Goal: Task Accomplishment & Management: Manage account settings

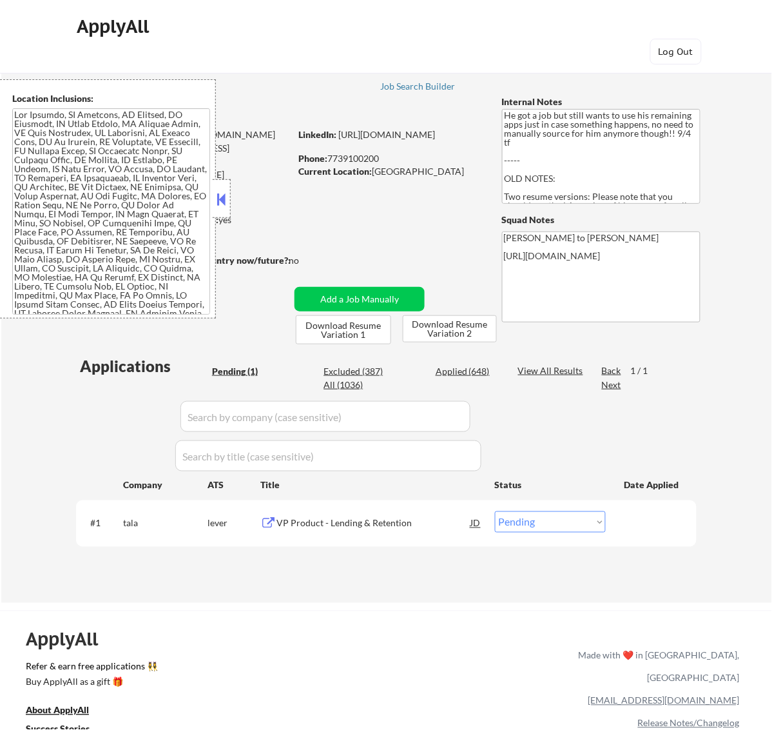
click at [224, 193] on button at bounding box center [221, 199] width 14 height 19
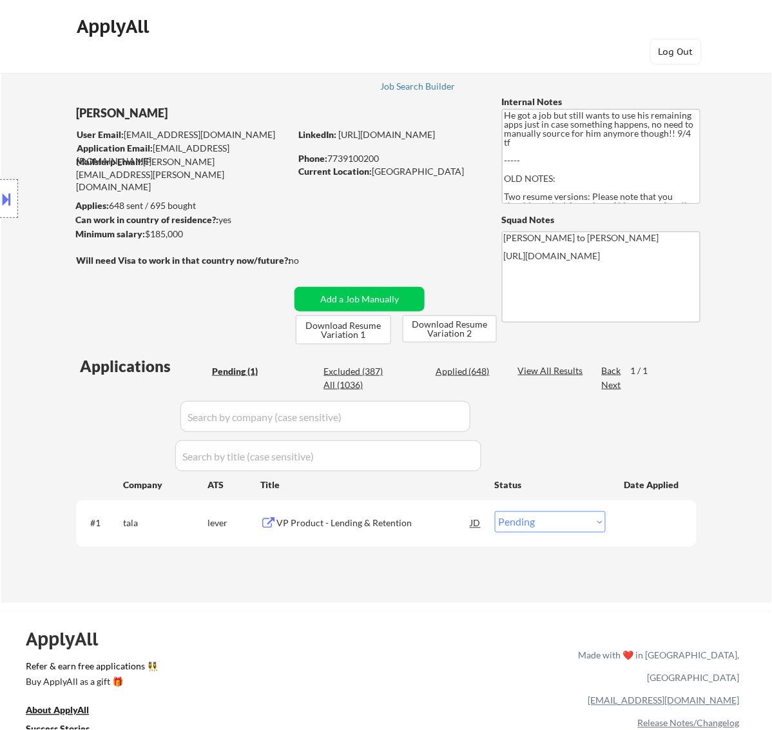
click at [392, 530] on div "VP Product - Lending & Retention" at bounding box center [374, 522] width 195 height 23
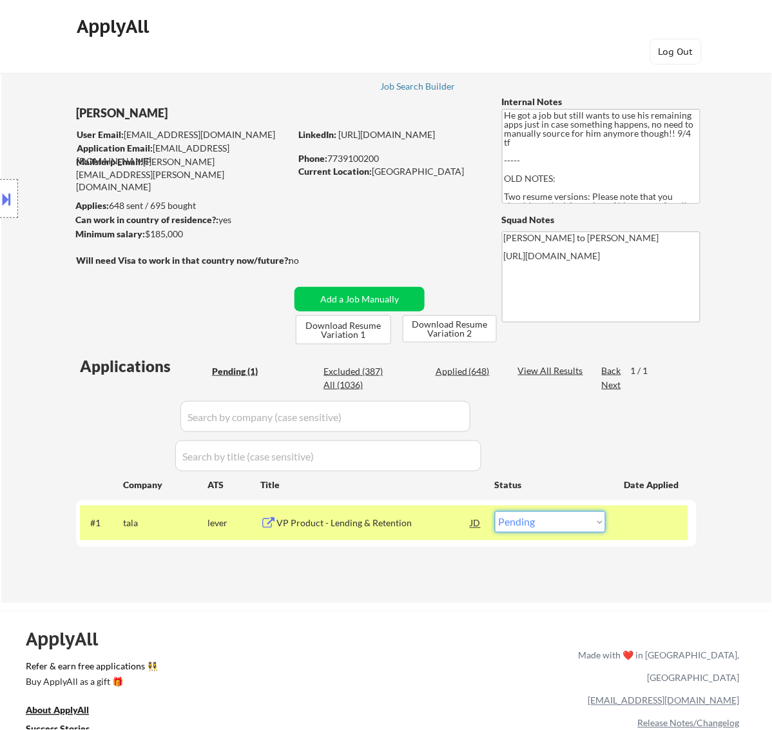
click at [585, 514] on select "Choose an option... Pending Applied Excluded (Questions) Excluded (Expired) Exc…" at bounding box center [550, 521] width 111 height 21
select select ""excluded__bad_match_""
click at [495, 511] on select "Choose an option... Pending Applied Excluded (Questions) Excluded (Expired) Exc…" at bounding box center [550, 521] width 111 height 21
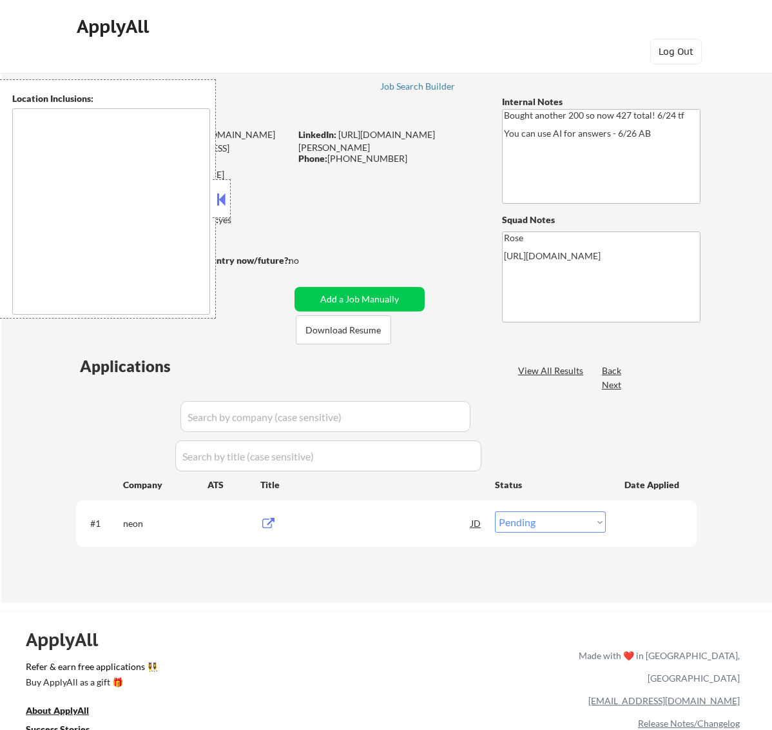
select select ""pending""
type textarea "San Francisco, CA Daly City, CA South San Francisco, CA Brisbane, CA Colma, CA …"
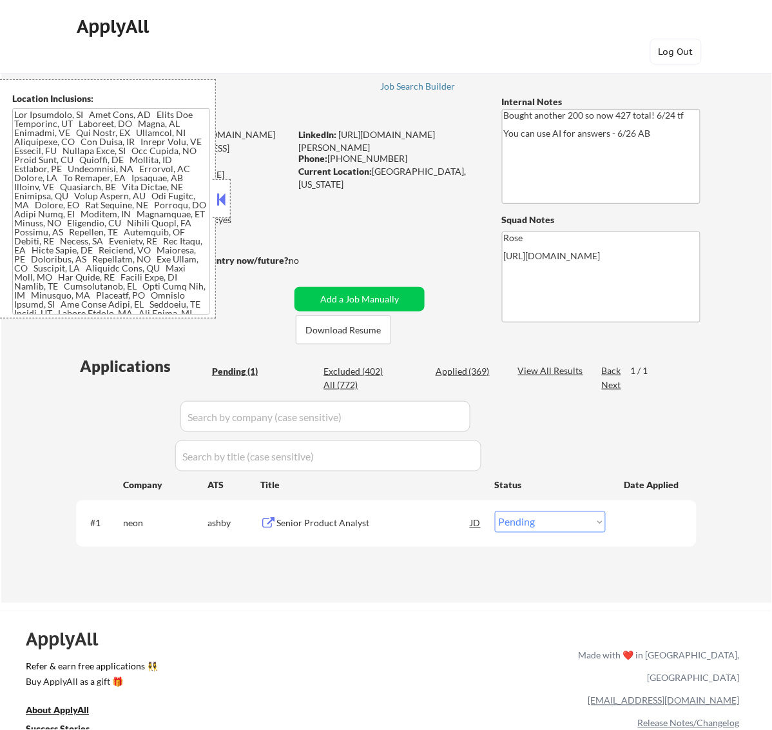
click at [220, 203] on button at bounding box center [221, 199] width 14 height 19
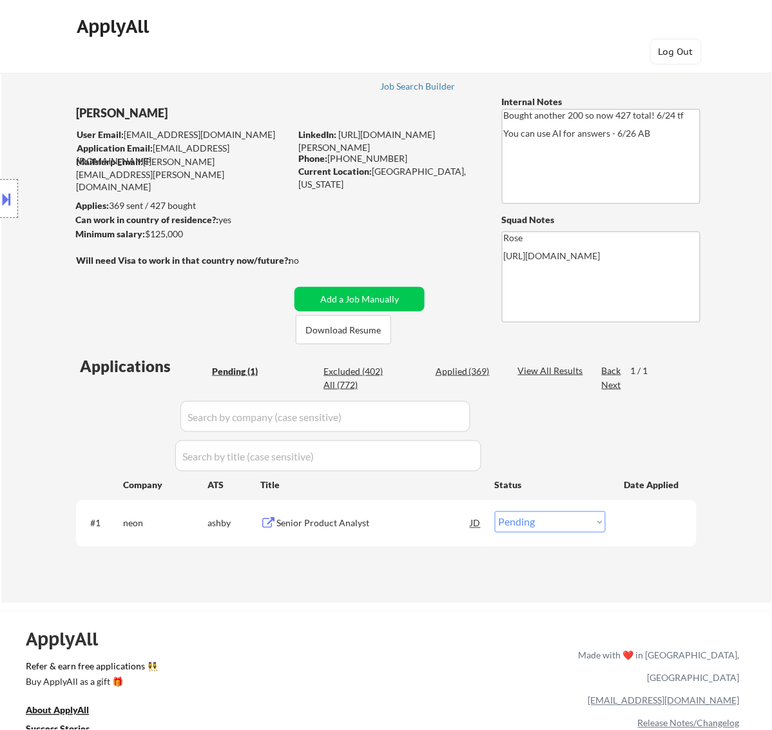
click at [380, 519] on div "Senior Product Analyst" at bounding box center [374, 523] width 195 height 13
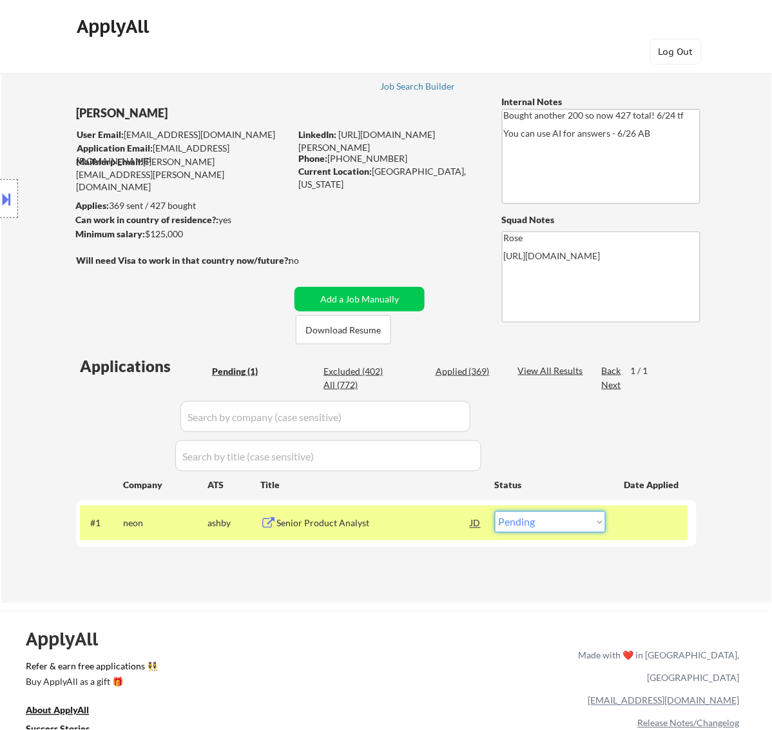
click at [587, 517] on select "Choose an option... Pending Applied Excluded (Questions) Excluded (Expired) Exc…" at bounding box center [550, 521] width 111 height 21
select select ""applied""
click at [495, 511] on select "Choose an option... Pending Applied Excluded (Questions) Excluded (Expired) Exc…" at bounding box center [550, 521] width 111 height 21
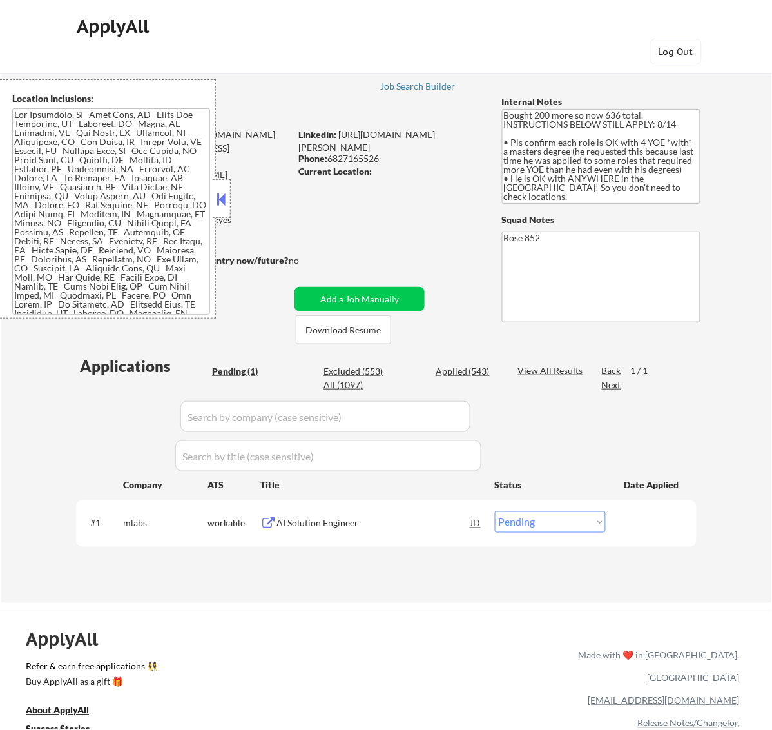
click at [217, 190] on button at bounding box center [221, 199] width 14 height 19
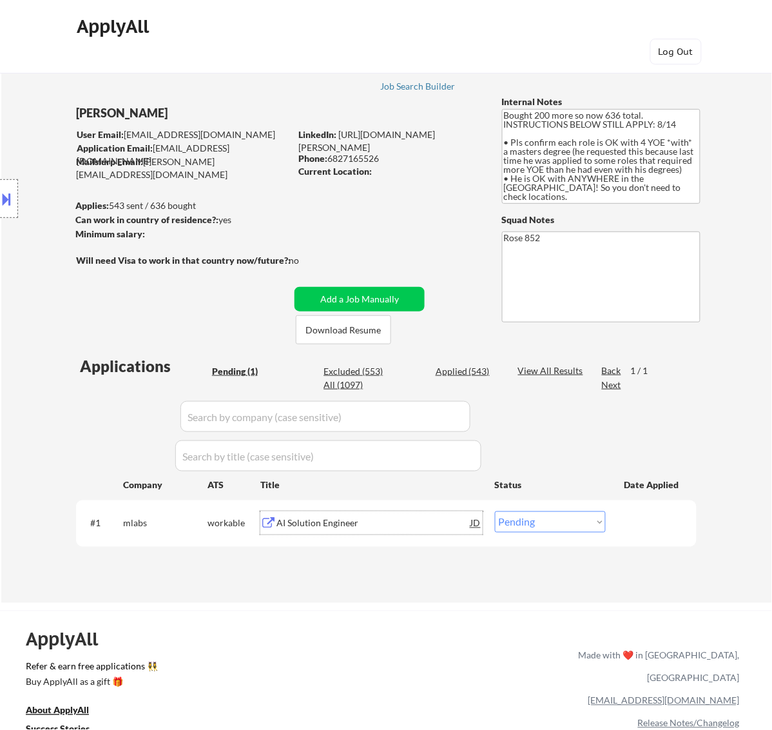
click at [387, 517] on div "AI Solution Engineer" at bounding box center [374, 523] width 195 height 13
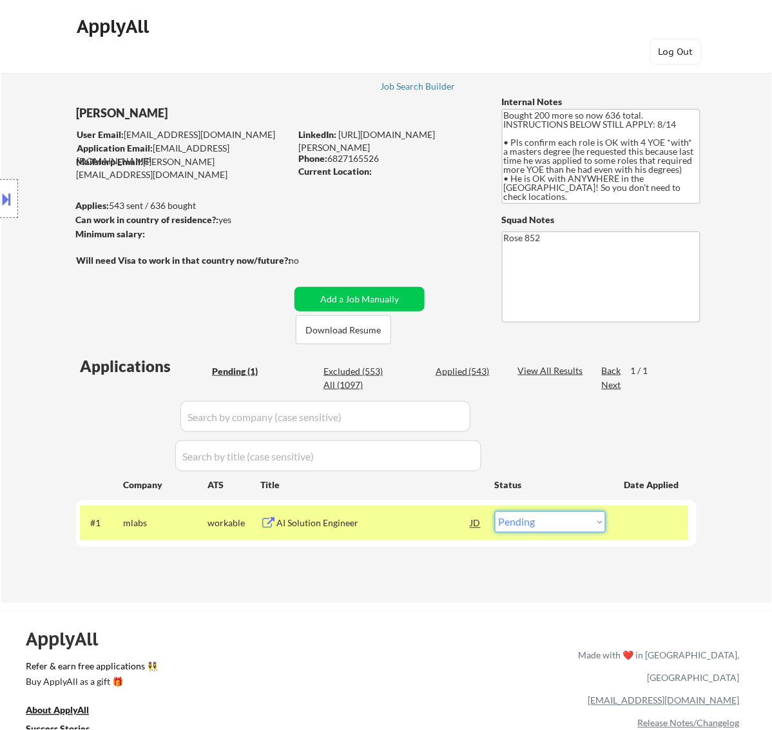
click at [578, 513] on select "Choose an option... Pending Applied Excluded (Questions) Excluded (Expired) Exc…" at bounding box center [550, 521] width 111 height 21
select select ""excluded""
click at [495, 511] on select "Choose an option... Pending Applied Excluded (Questions) Excluded (Expired) Exc…" at bounding box center [550, 521] width 111 height 21
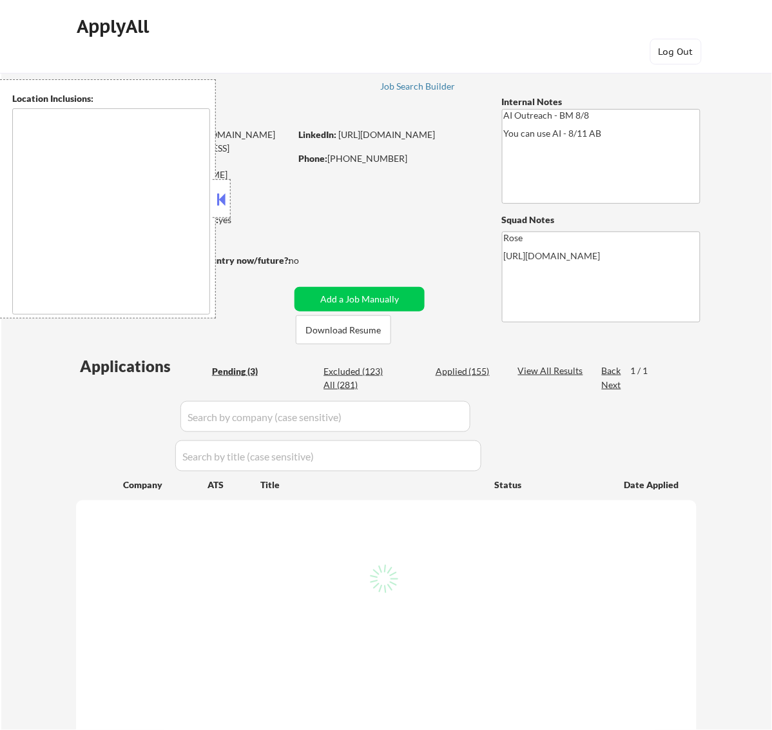
select select ""pending""
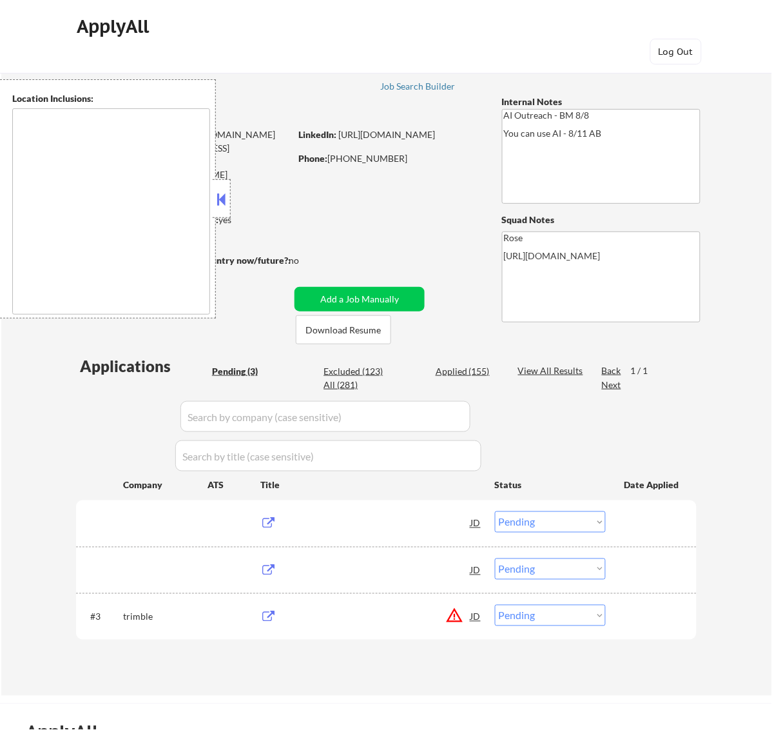
type textarea "[GEOGRAPHIC_DATA], [GEOGRAPHIC_DATA] [GEOGRAPHIC_DATA], [GEOGRAPHIC_DATA] [GEOG…"
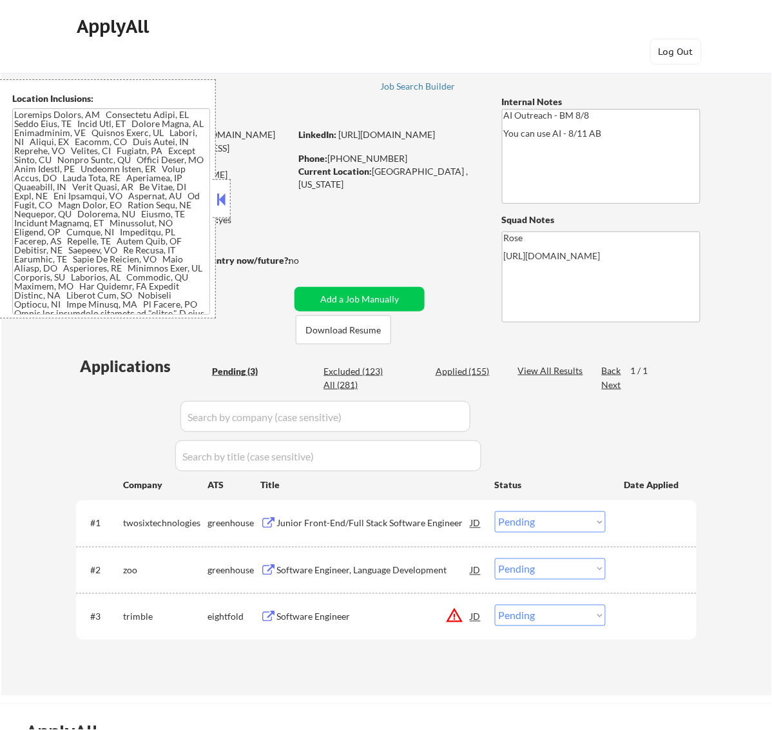
click at [221, 194] on button at bounding box center [221, 199] width 14 height 19
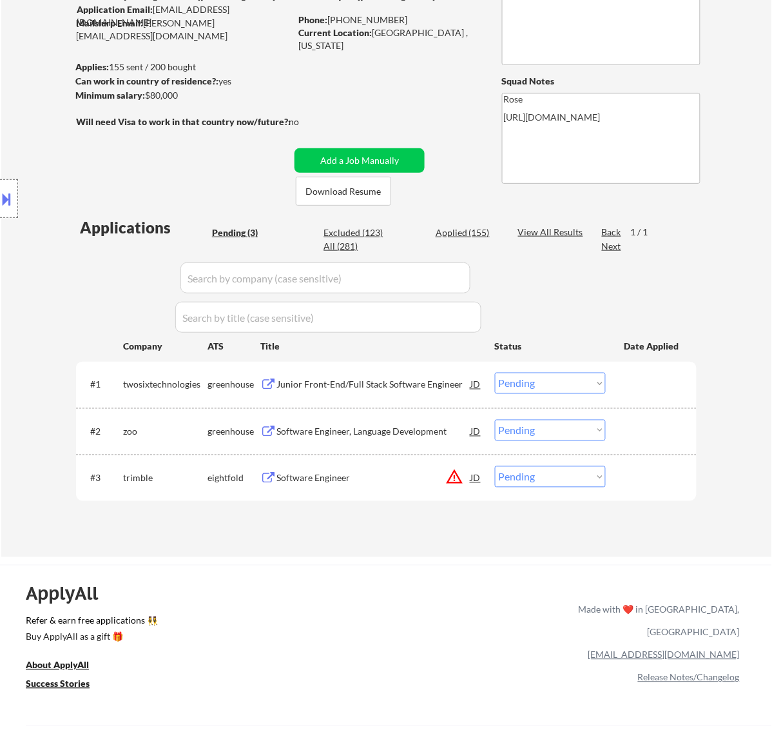
scroll to position [161, 0]
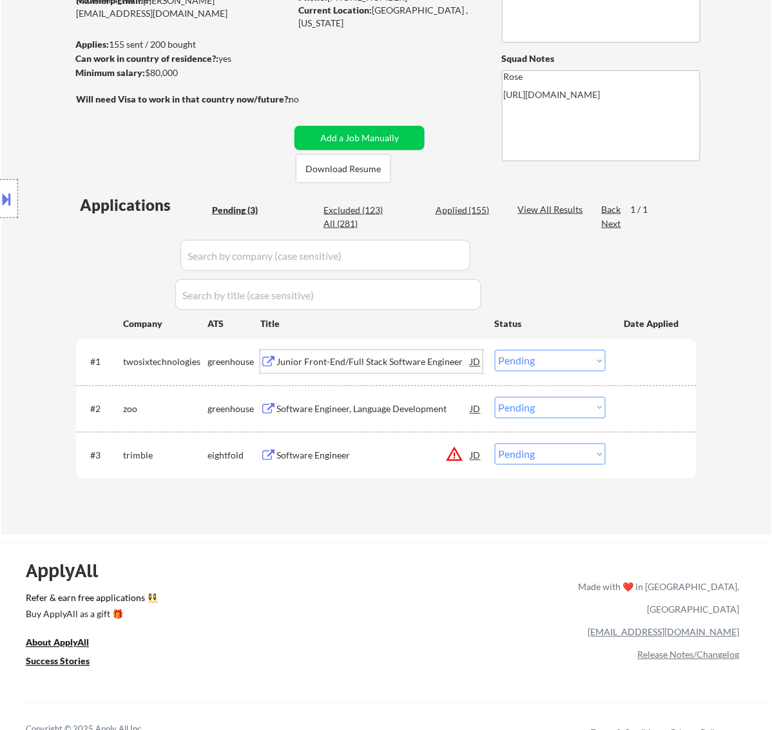
click at [387, 358] on div "Junior Front-End/Full Stack Software Engineer" at bounding box center [374, 362] width 195 height 13
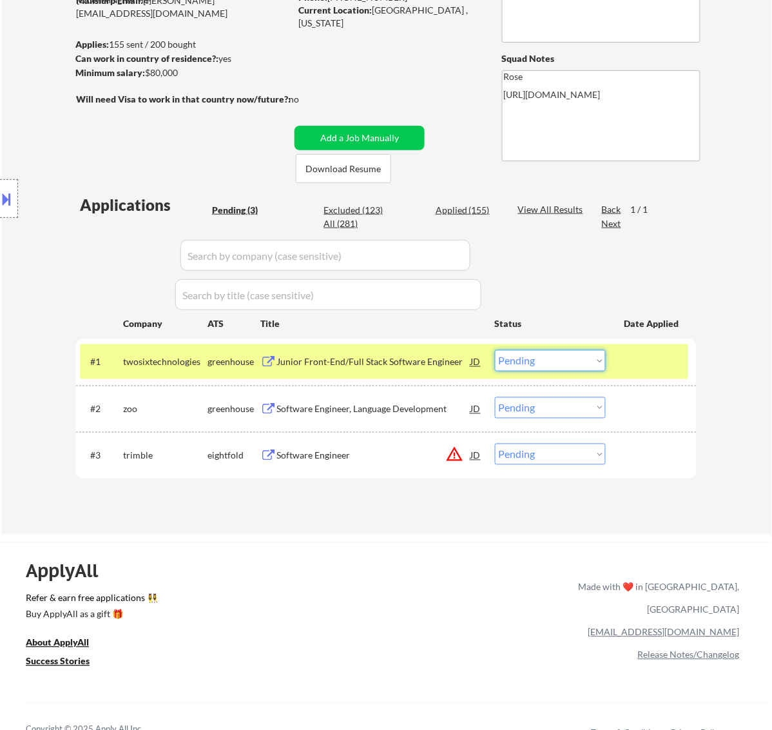
click at [533, 359] on select "Choose an option... Pending Applied Excluded (Questions) Excluded (Expired) Exc…" at bounding box center [550, 360] width 111 height 21
click at [495, 350] on select "Choose an option... Pending Applied Excluded (Questions) Excluded (Expired) Exc…" at bounding box center [550, 360] width 111 height 21
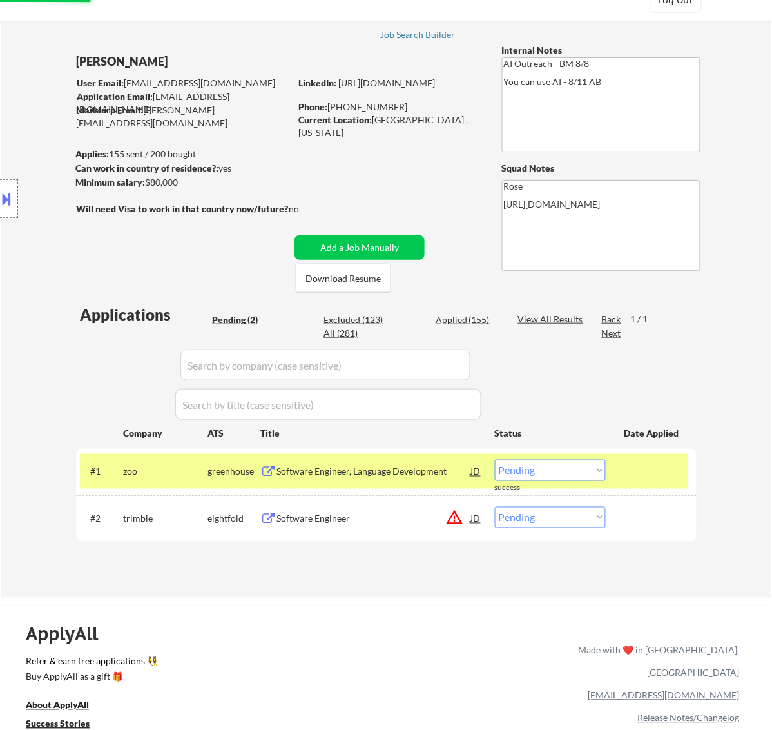
scroll to position [81, 0]
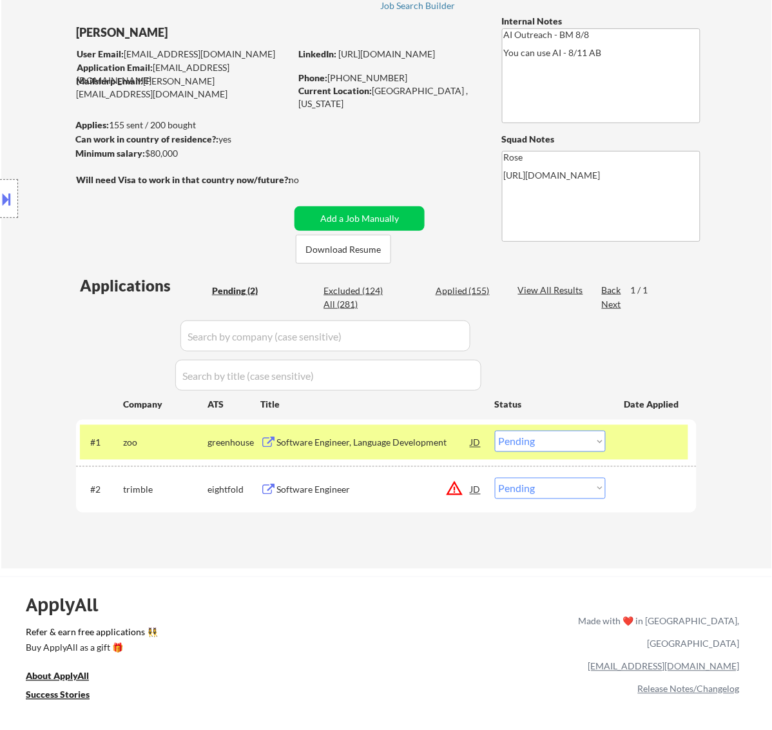
click at [415, 443] on div "Software Engineer, Language Development" at bounding box center [374, 442] width 195 height 13
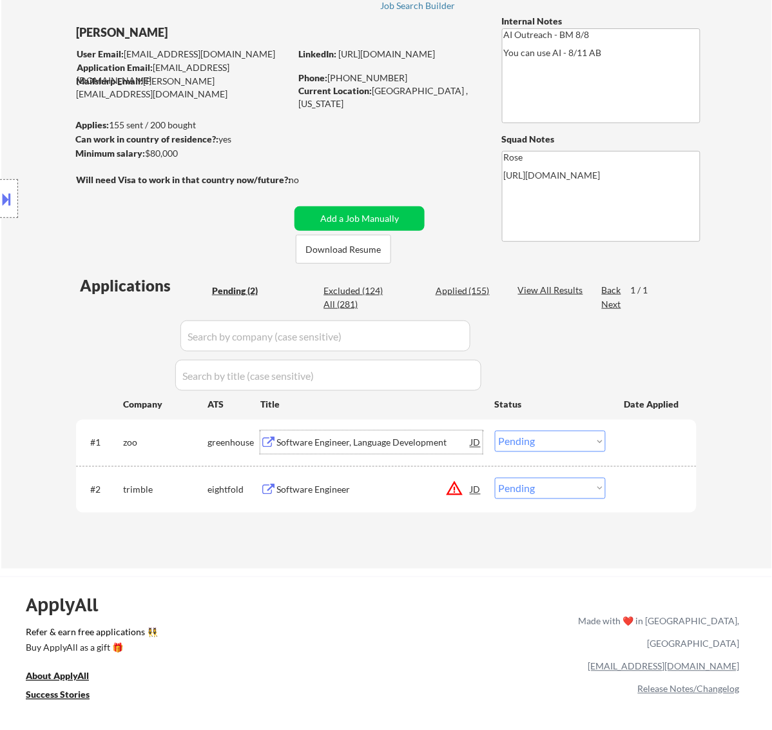
click at [569, 438] on select "Choose an option... Pending Applied Excluded (Questions) Excluded (Expired) Exc…" at bounding box center [550, 441] width 111 height 21
click at [495, 431] on select "Choose an option... Pending Applied Excluded (Questions) Excluded (Expired) Exc…" at bounding box center [550, 441] width 111 height 21
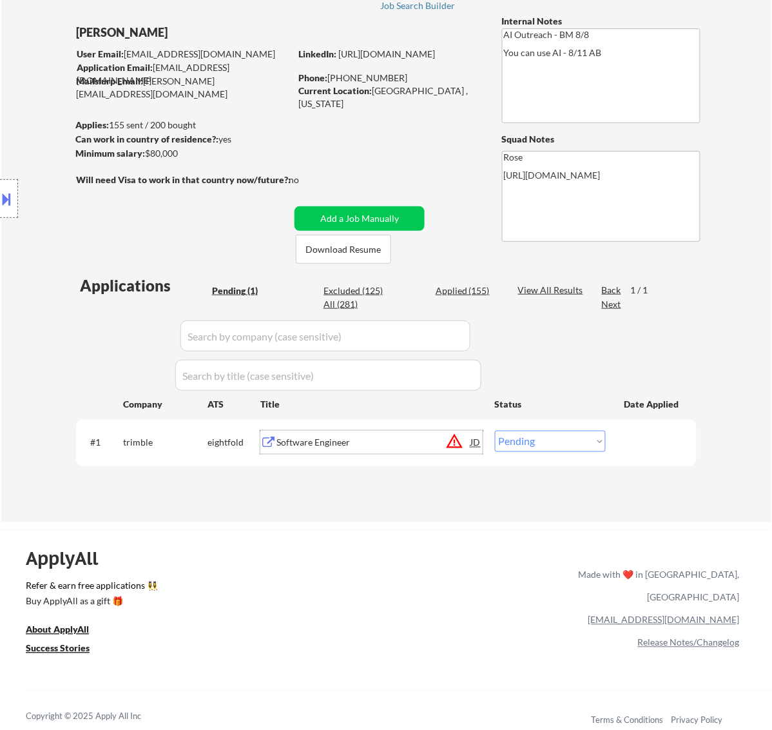
click at [349, 444] on div "Software Engineer" at bounding box center [374, 442] width 195 height 13
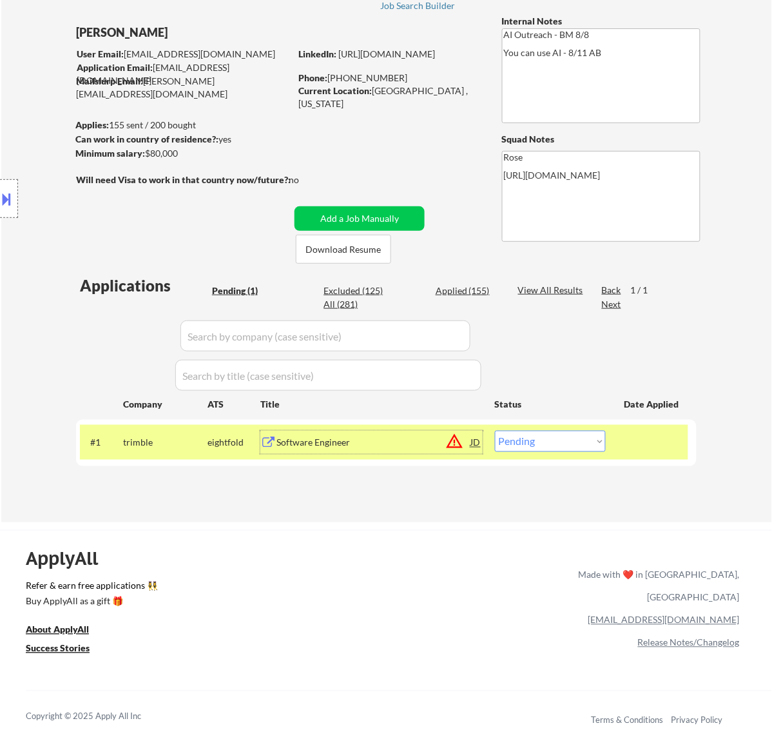
click at [582, 444] on select "Choose an option... Pending Applied Excluded (Questions) Excluded (Expired) Exc…" at bounding box center [550, 441] width 111 height 21
select select ""excluded__bad_match_""
click at [495, 431] on select "Choose an option... Pending Applied Excluded (Questions) Excluded (Expired) Exc…" at bounding box center [550, 441] width 111 height 21
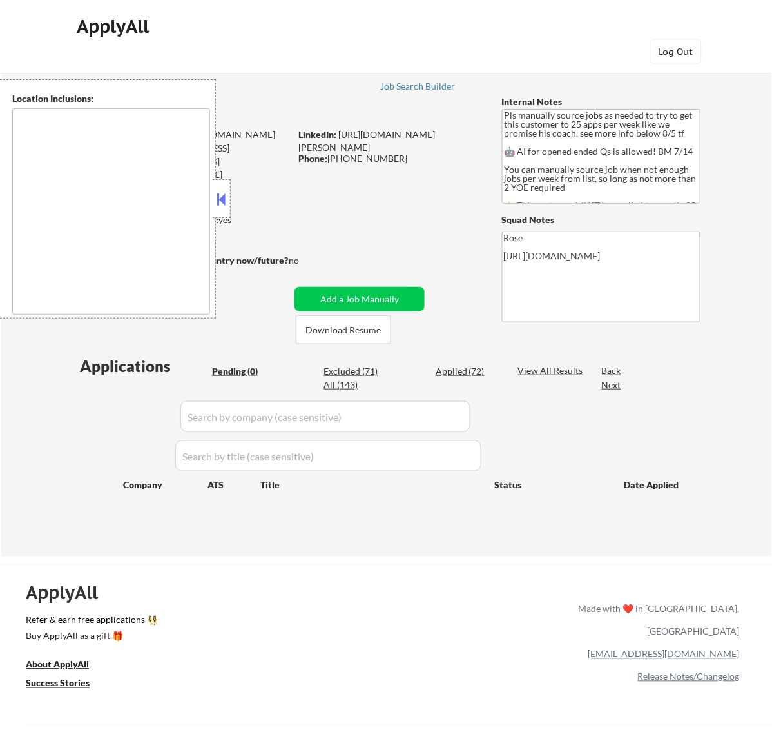
type textarea "Here is a list of metro areas, cities, and towns within approximately a 30-minu…"
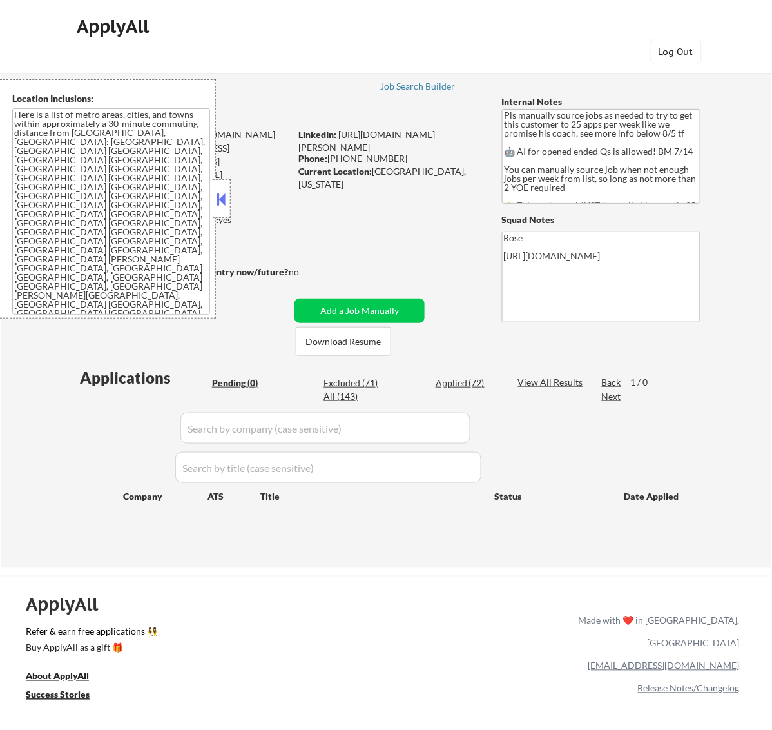
click at [220, 197] on button at bounding box center [221, 199] width 14 height 19
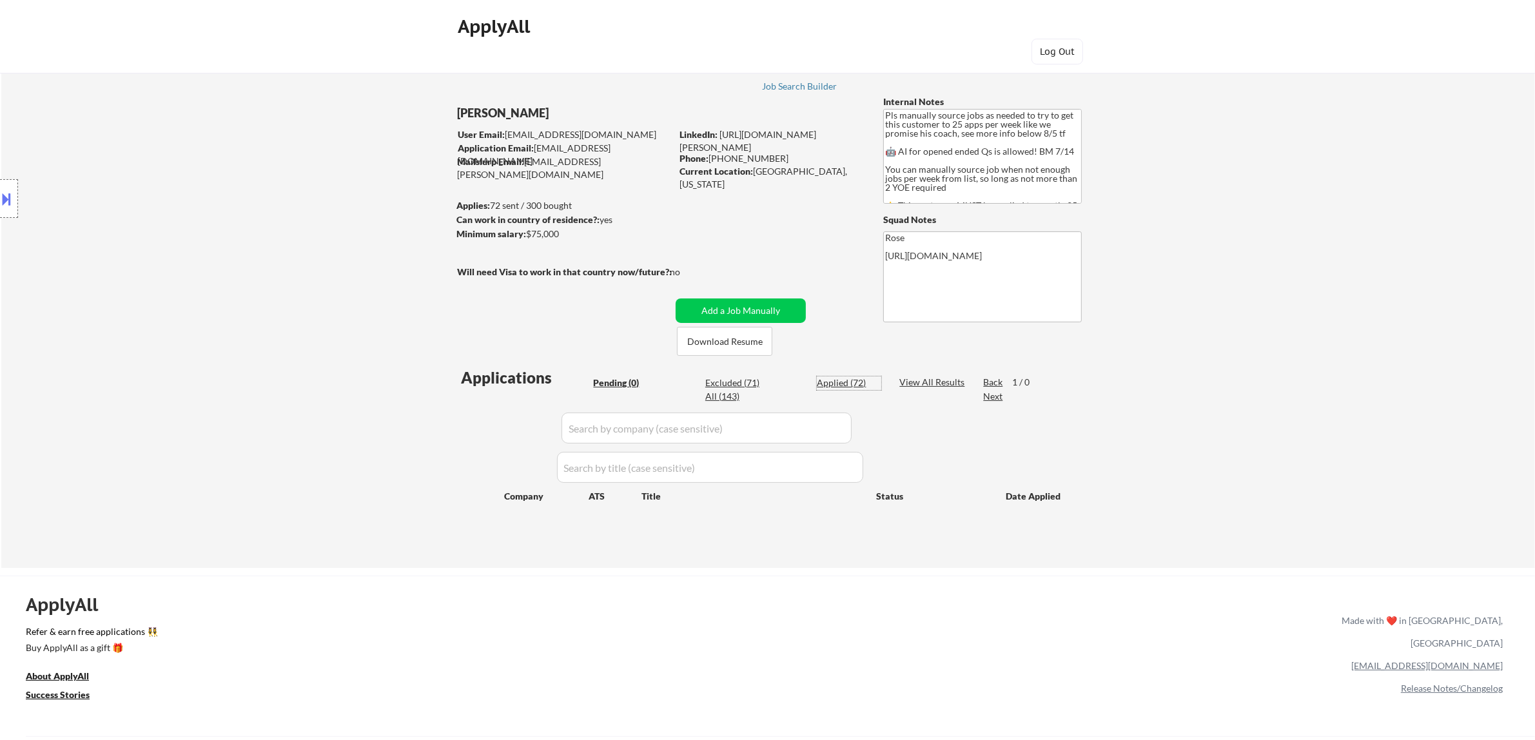
click at [772, 379] on div "Applied (72)" at bounding box center [849, 382] width 64 height 13
click at [772, 427] on input "input" at bounding box center [707, 428] width 290 height 31
paste input "registrarcorp"
type input "registrarcorp"
select select ""applied""
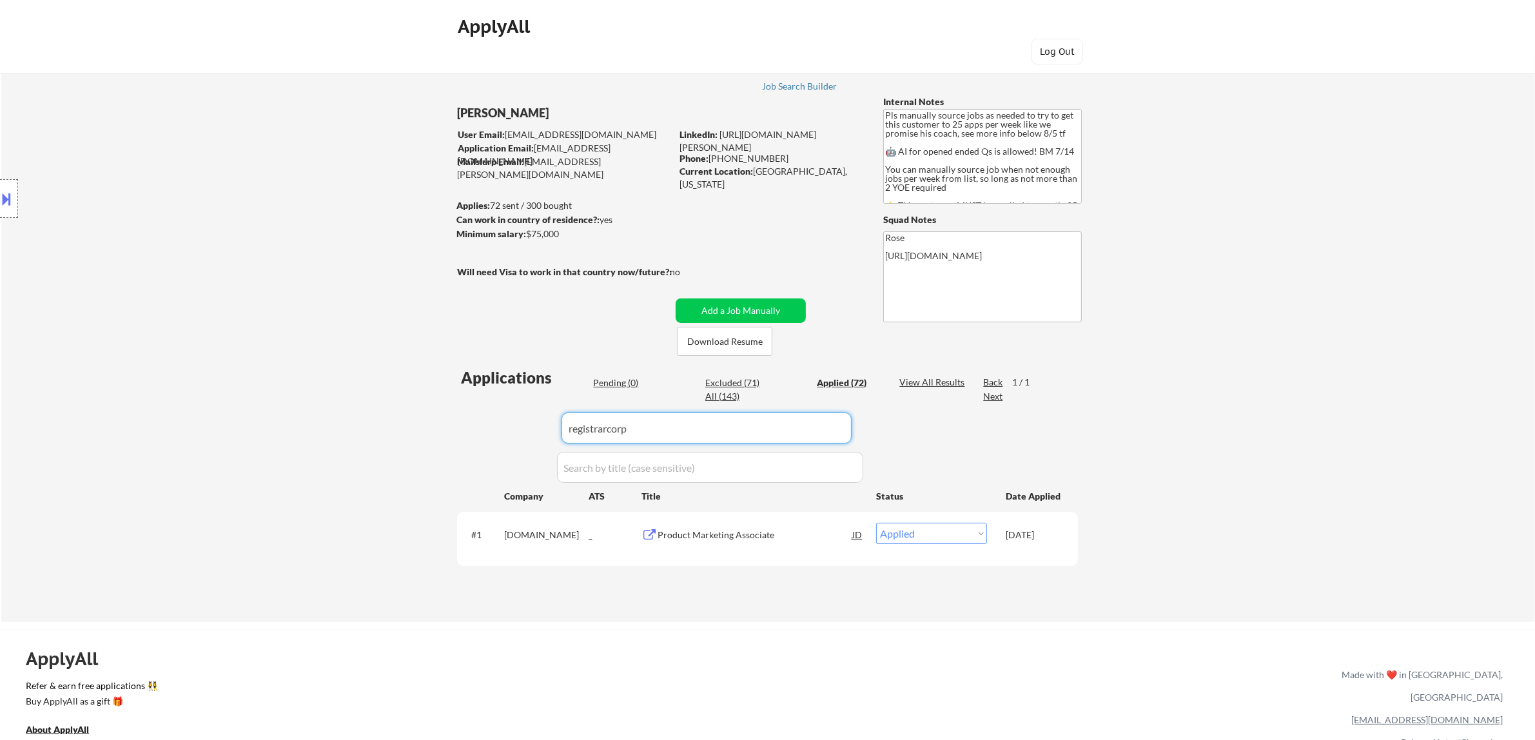
click at [772, 424] on input "input" at bounding box center [707, 428] width 290 height 31
drag, startPoint x: 772, startPoint y: 432, endPoint x: 504, endPoint y: 419, distance: 268.5
click at [478, 432] on div "Applications Pending (0) Excluded (71) Applied (72) All (143) View All Results …" at bounding box center [767, 482] width 621 height 231
paste input "swoopishiring/"
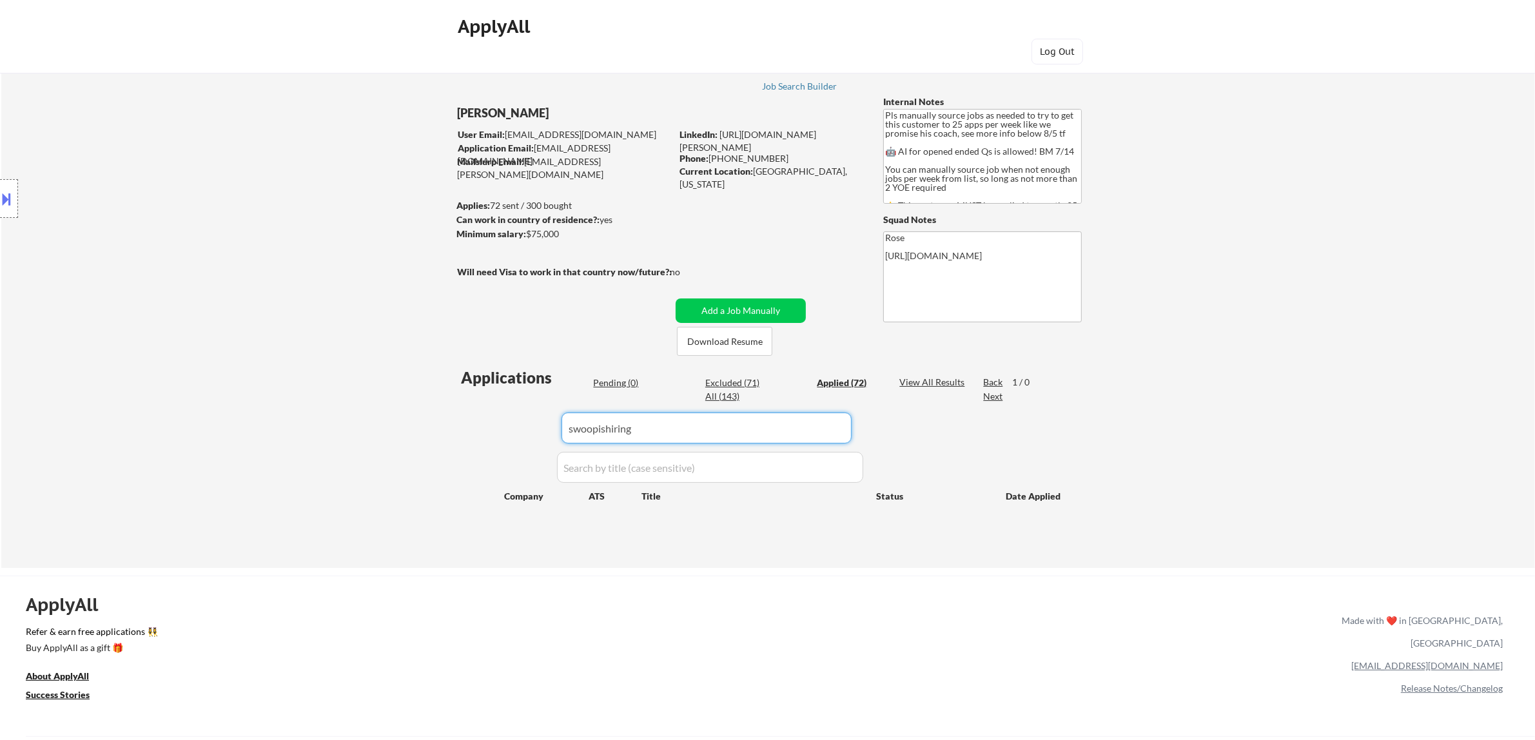
type input "swoopishiring"
click at [739, 305] on button "Add a Job Manually" at bounding box center [741, 310] width 130 height 24
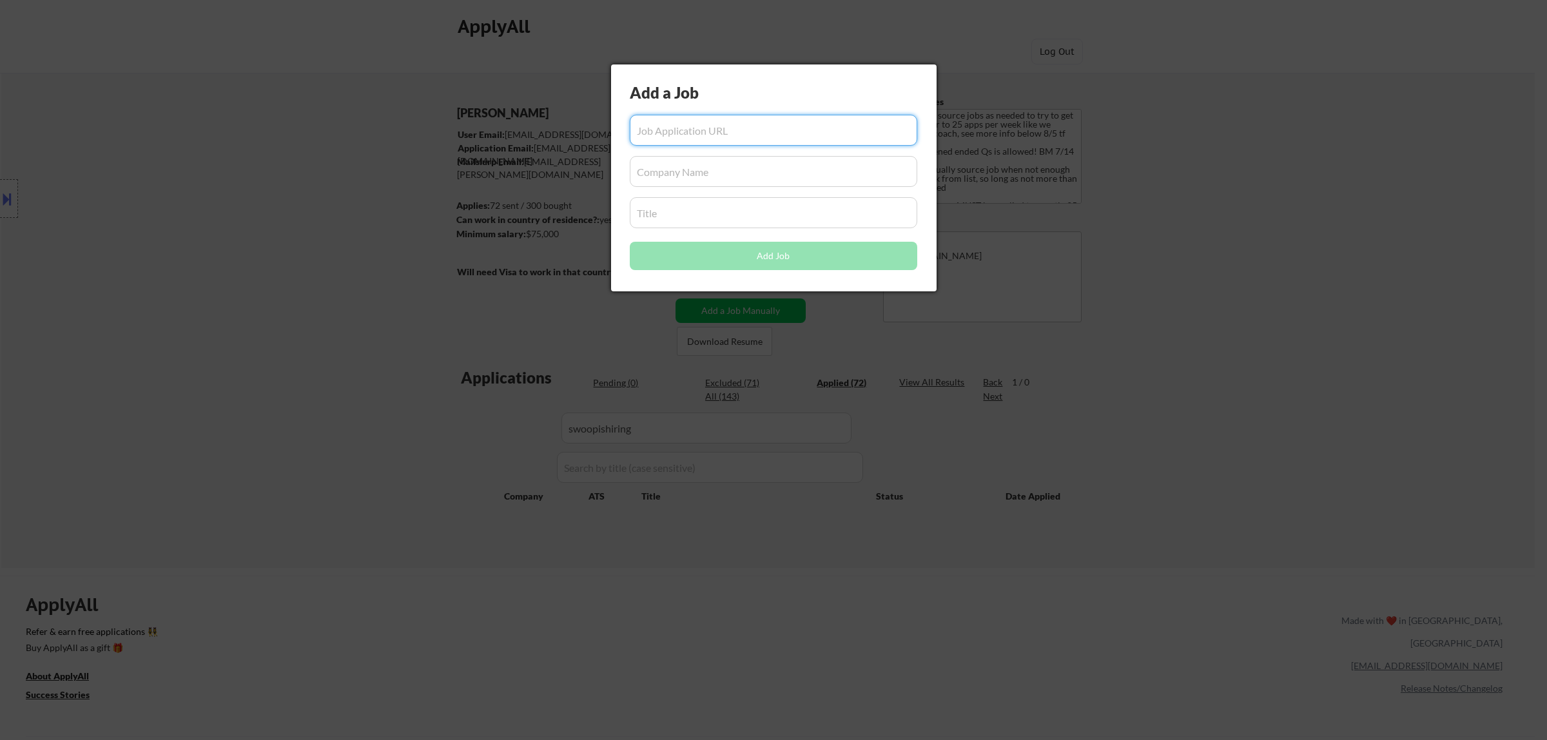
paste input "https://ats.rippling.com/swoopishiring/jobs/da323d3a-5b99-4007-9e0d-ff4751e3d050"
type input "https://ats.rippling.com/swoopishiring/jobs/da323d3a-5b99-4007-9e0d-ff4751e3d050"
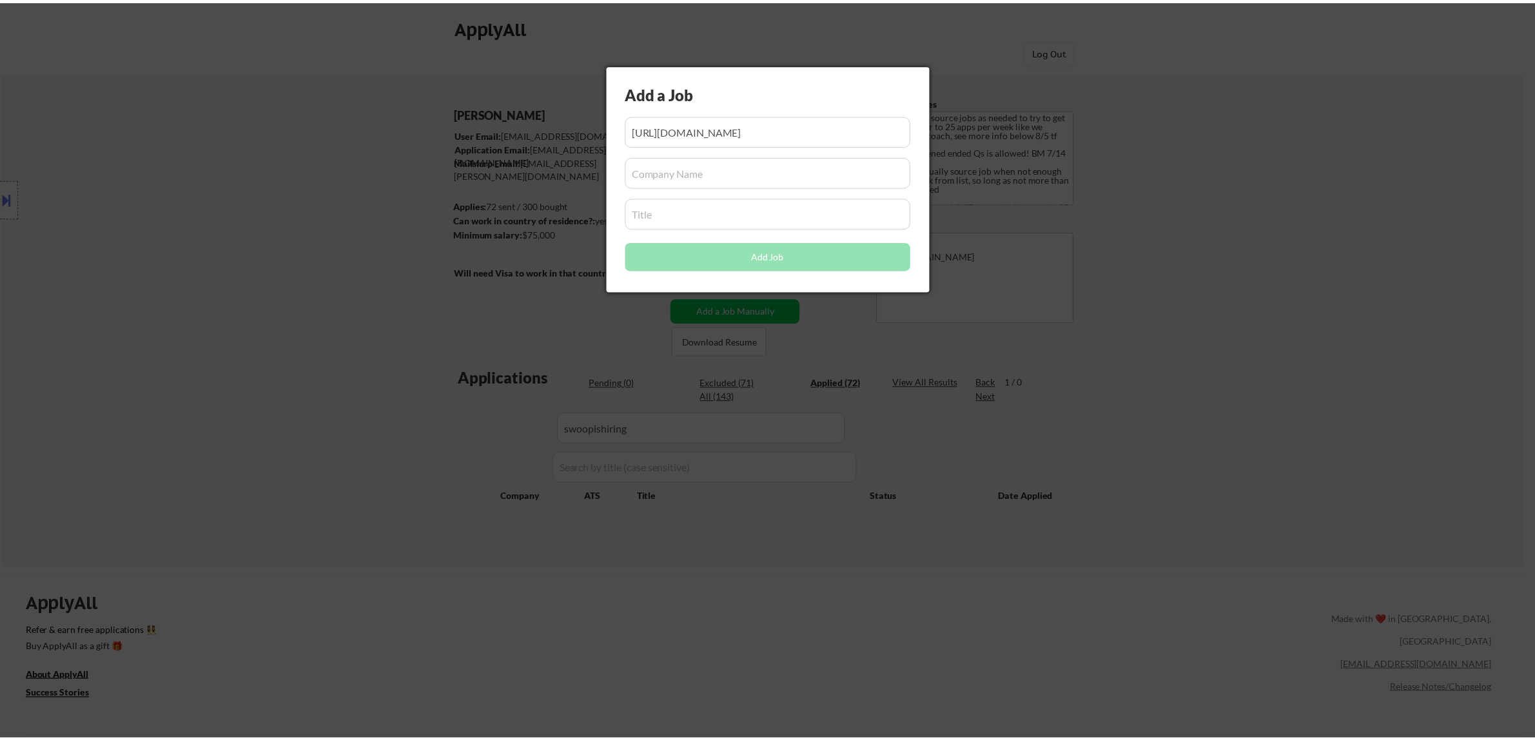
scroll to position [0, 0]
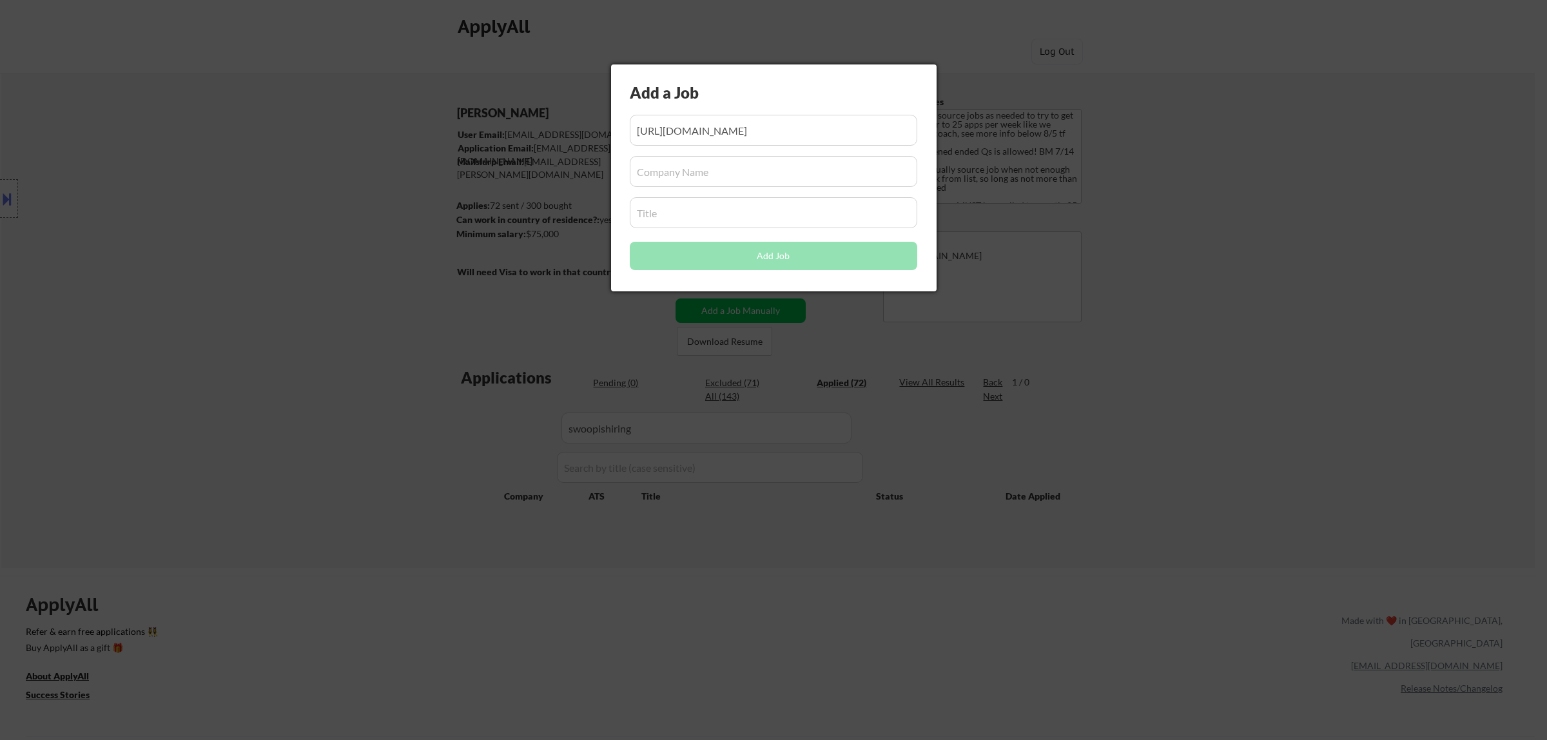
click at [767, 171] on input "input" at bounding box center [774, 171] width 288 height 31
paste input "swoopishiring"
type input "swoopishiring"
click at [771, 220] on input "input" at bounding box center [774, 212] width 288 height 31
paste input "Social Media Specialist, MyHealthTeam"
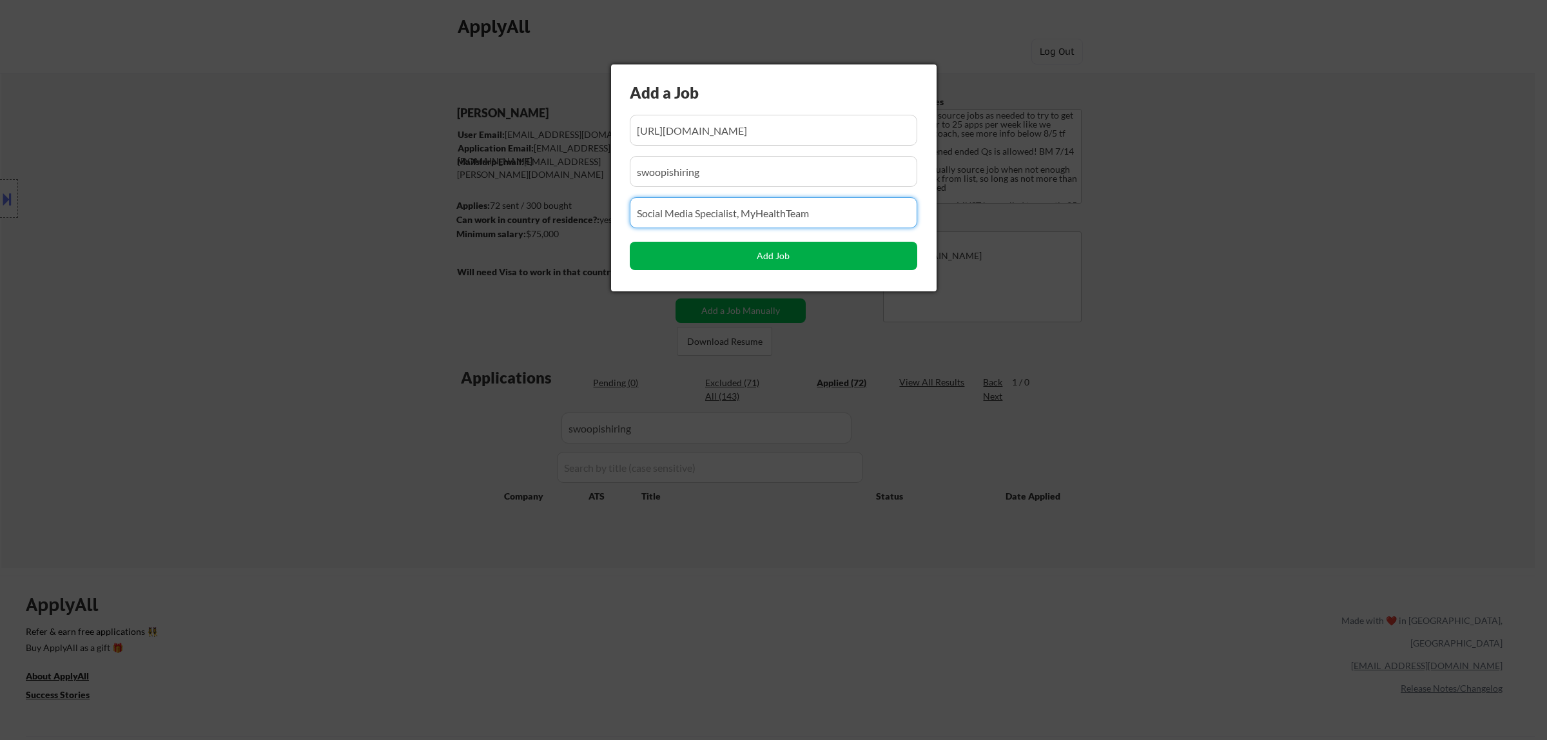
type input "Social Media Specialist, MyHealthTeam"
click at [769, 256] on button "Add Job" at bounding box center [774, 256] width 288 height 28
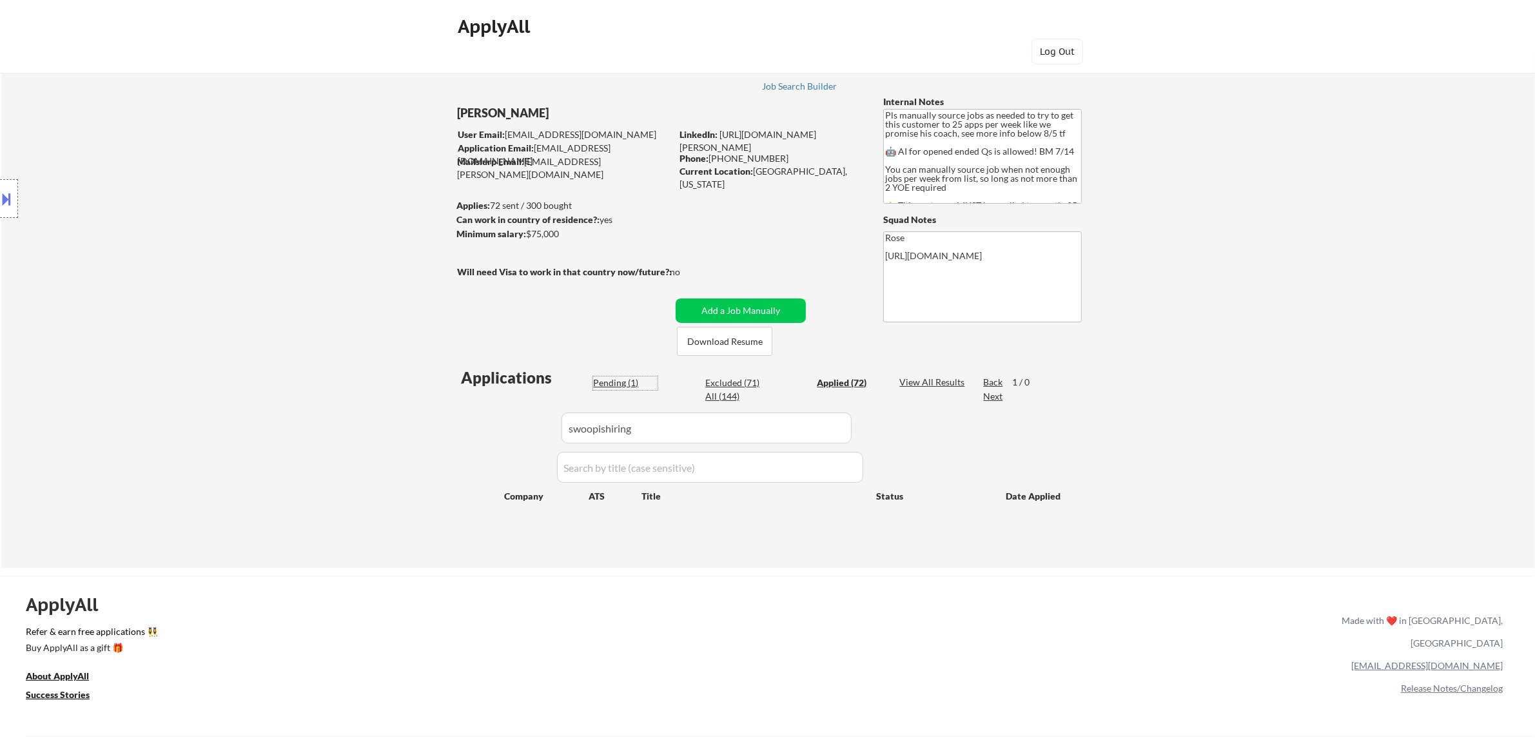
click at [629, 382] on div "Pending (1)" at bounding box center [625, 382] width 64 height 13
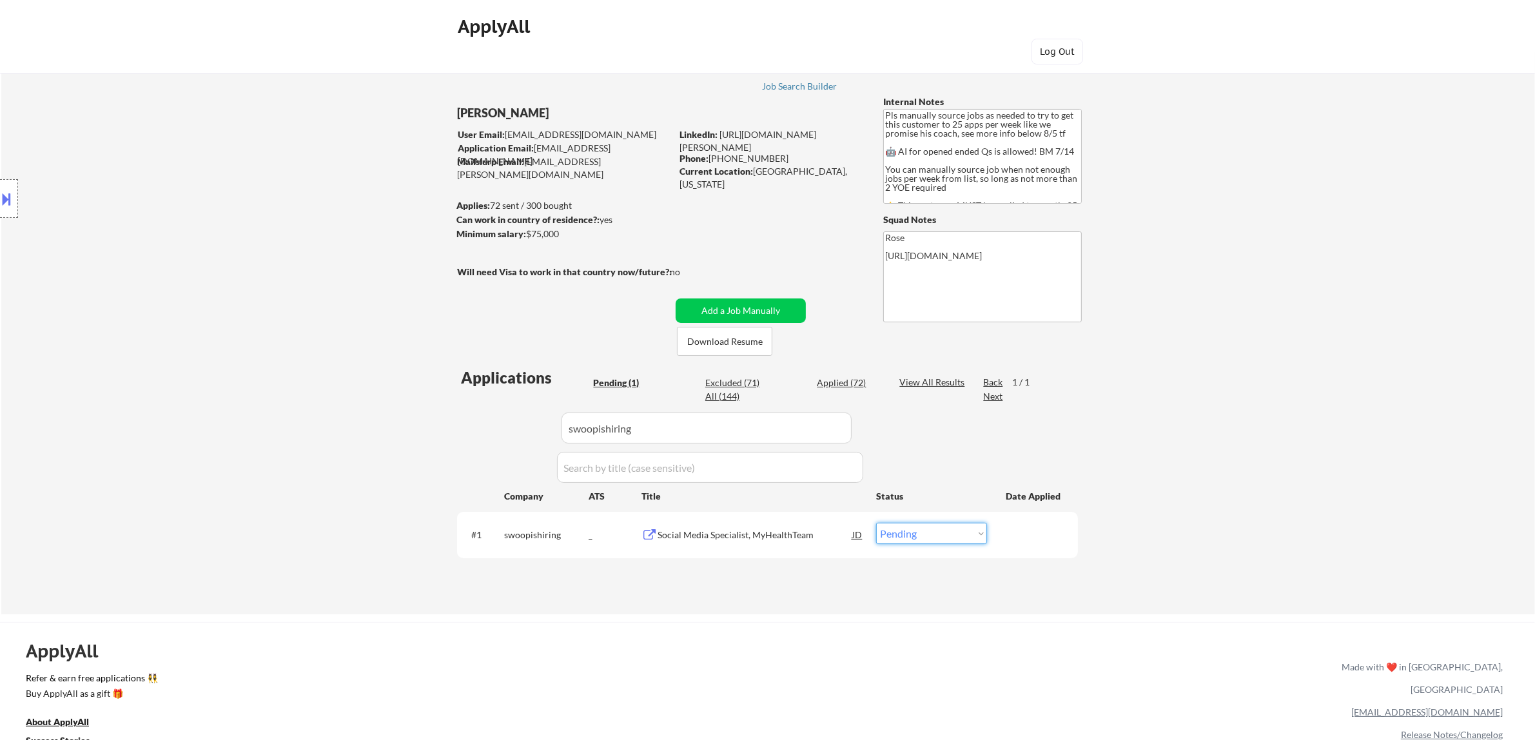
click at [772, 534] on select "Choose an option... Pending Applied Excluded (Questions) Excluded (Expired) Exc…" at bounding box center [931, 533] width 111 height 21
select select ""applied""
click at [772, 523] on select "Choose an option... Pending Applied Excluded (Questions) Excluded (Expired) Exc…" at bounding box center [931, 533] width 111 height 21
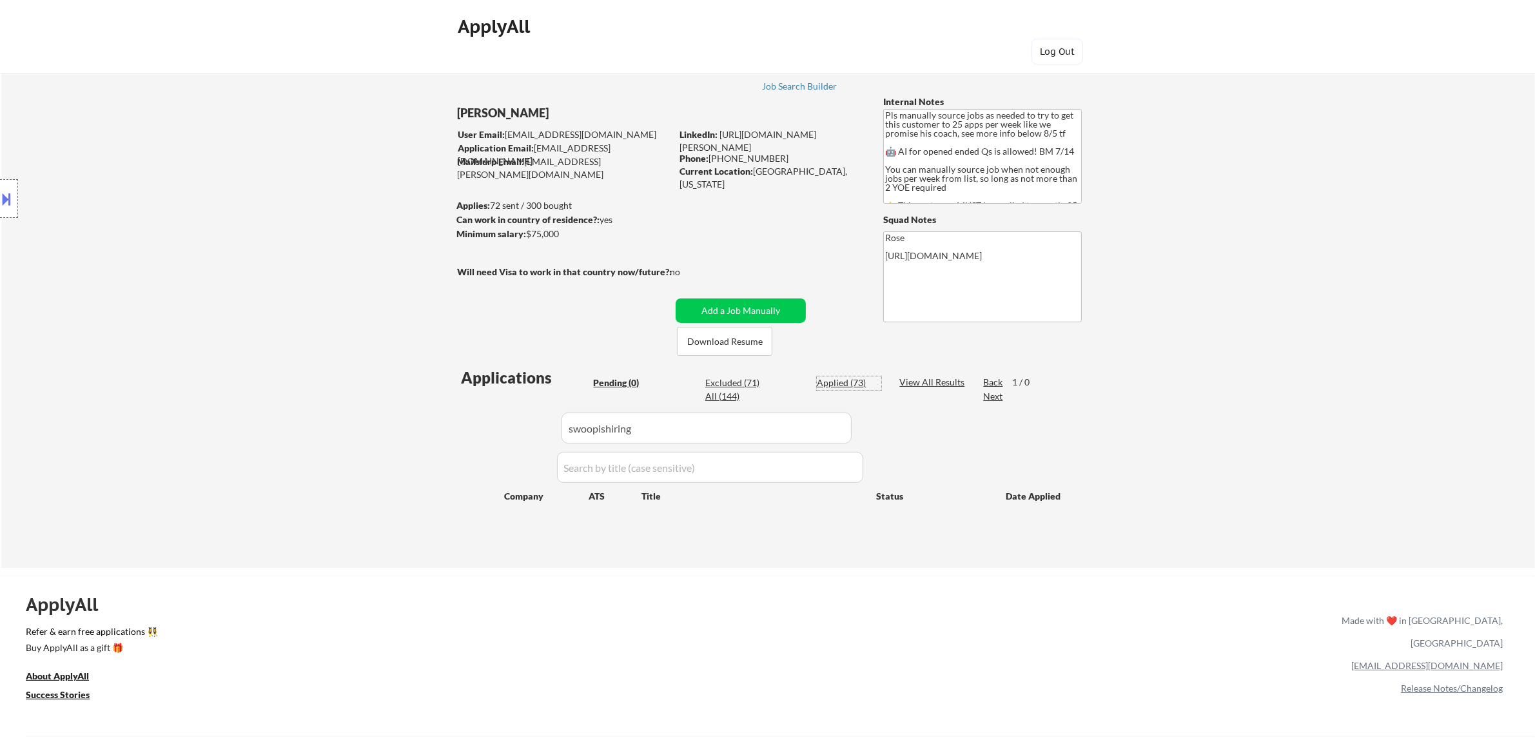
click at [772, 380] on div "Applied (73)" at bounding box center [849, 382] width 64 height 13
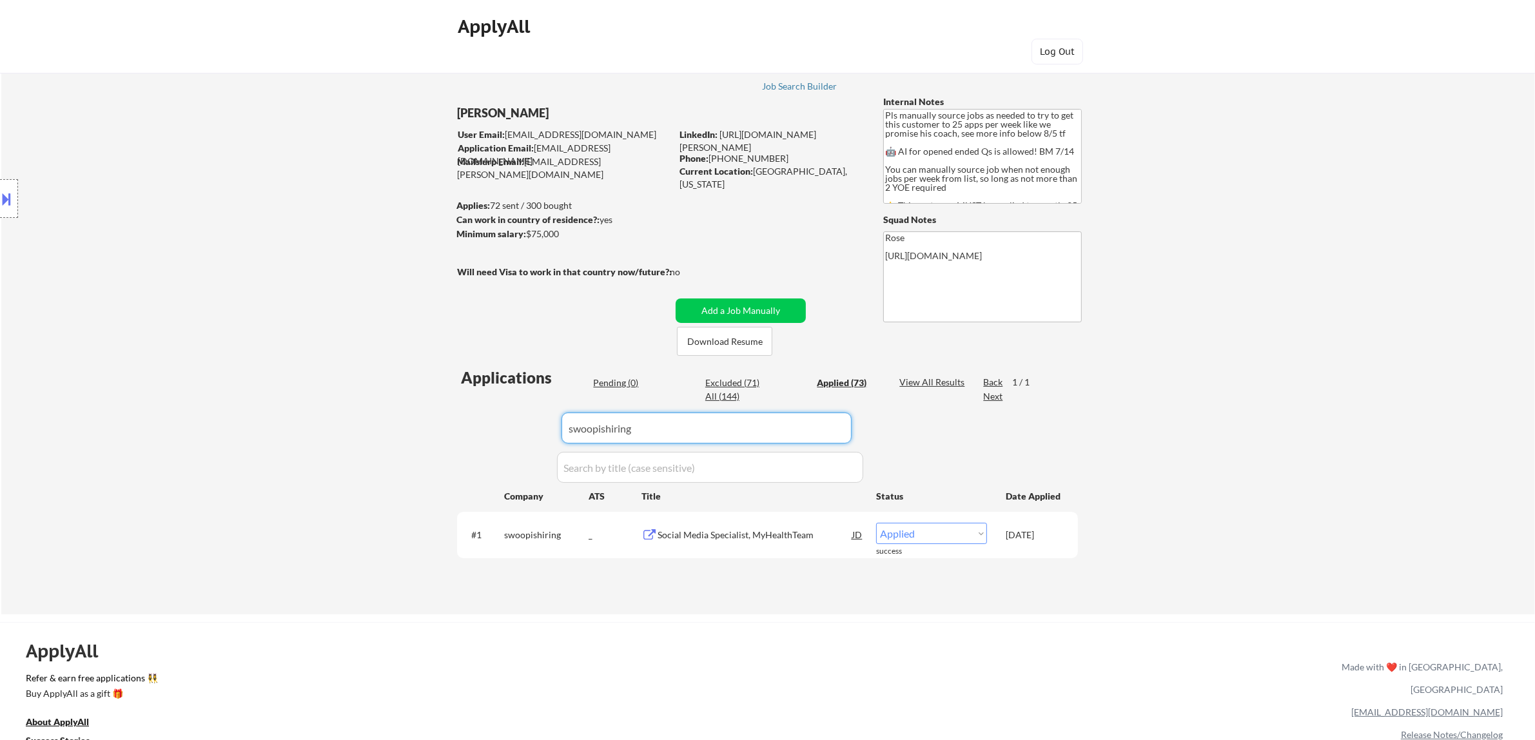
drag, startPoint x: 830, startPoint y: 427, endPoint x: 523, endPoint y: 435, distance: 306.3
click at [523, 435] on div "Applications Pending (0) Excluded (71) Applied (73) All (144) View All Results …" at bounding box center [767, 478] width 621 height 222
paste input "insightsoftware"
type input "insightsoftware"
drag, startPoint x: 591, startPoint y: 431, endPoint x: 464, endPoint y: 435, distance: 126.4
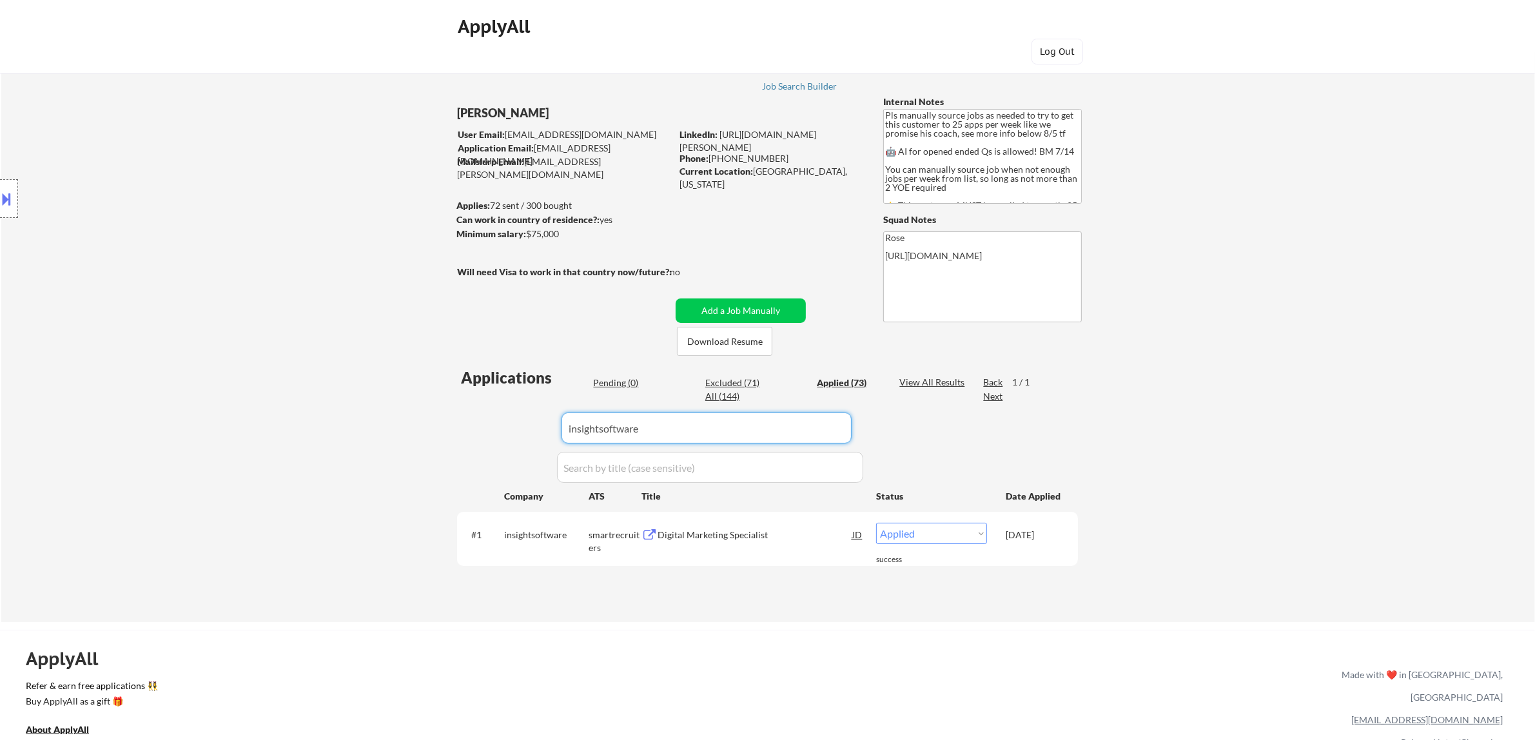
click at [464, 435] on div "Applications Pending (0) Excluded (71) Applied (73) All (144) View All Results …" at bounding box center [767, 482] width 621 height 231
select select ""applied""
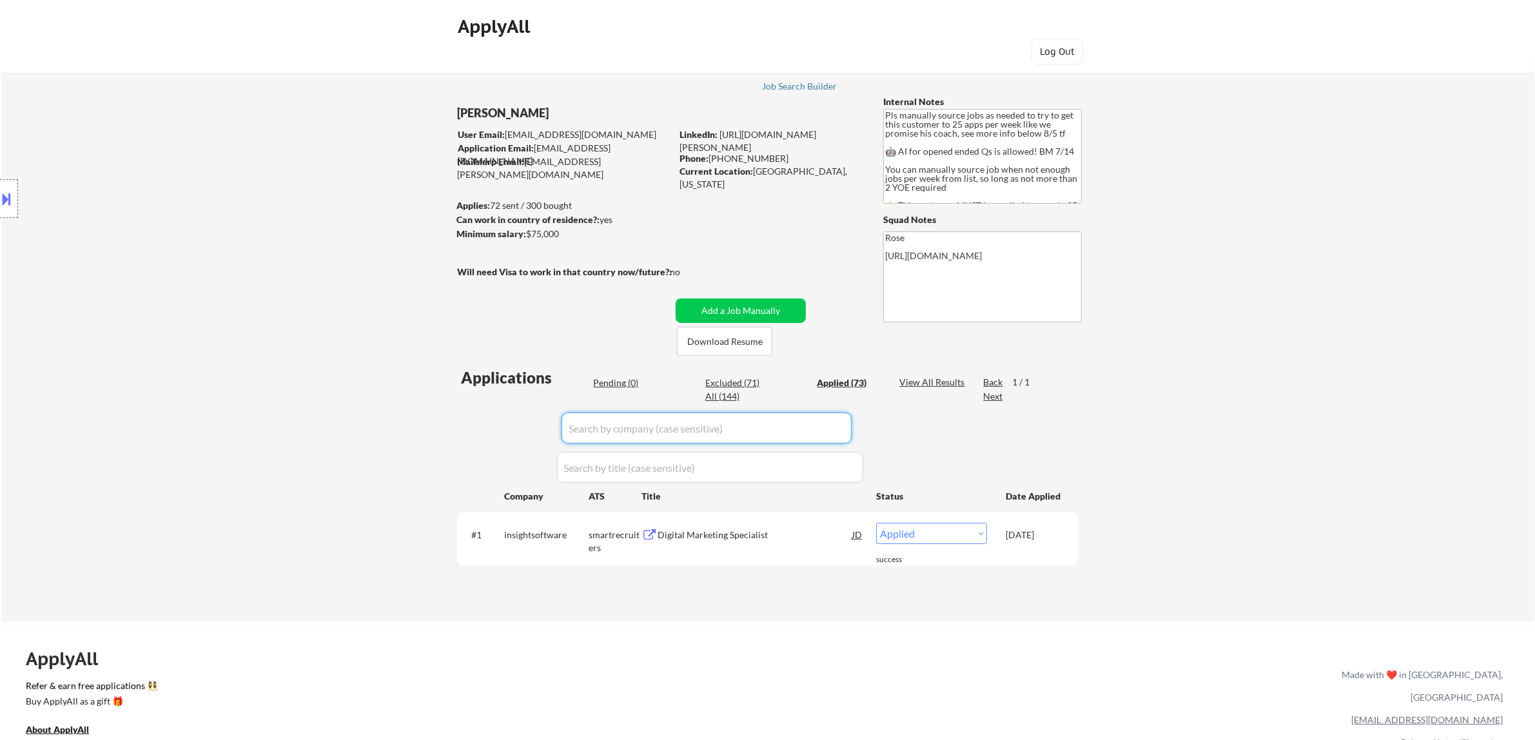
select select ""applied""
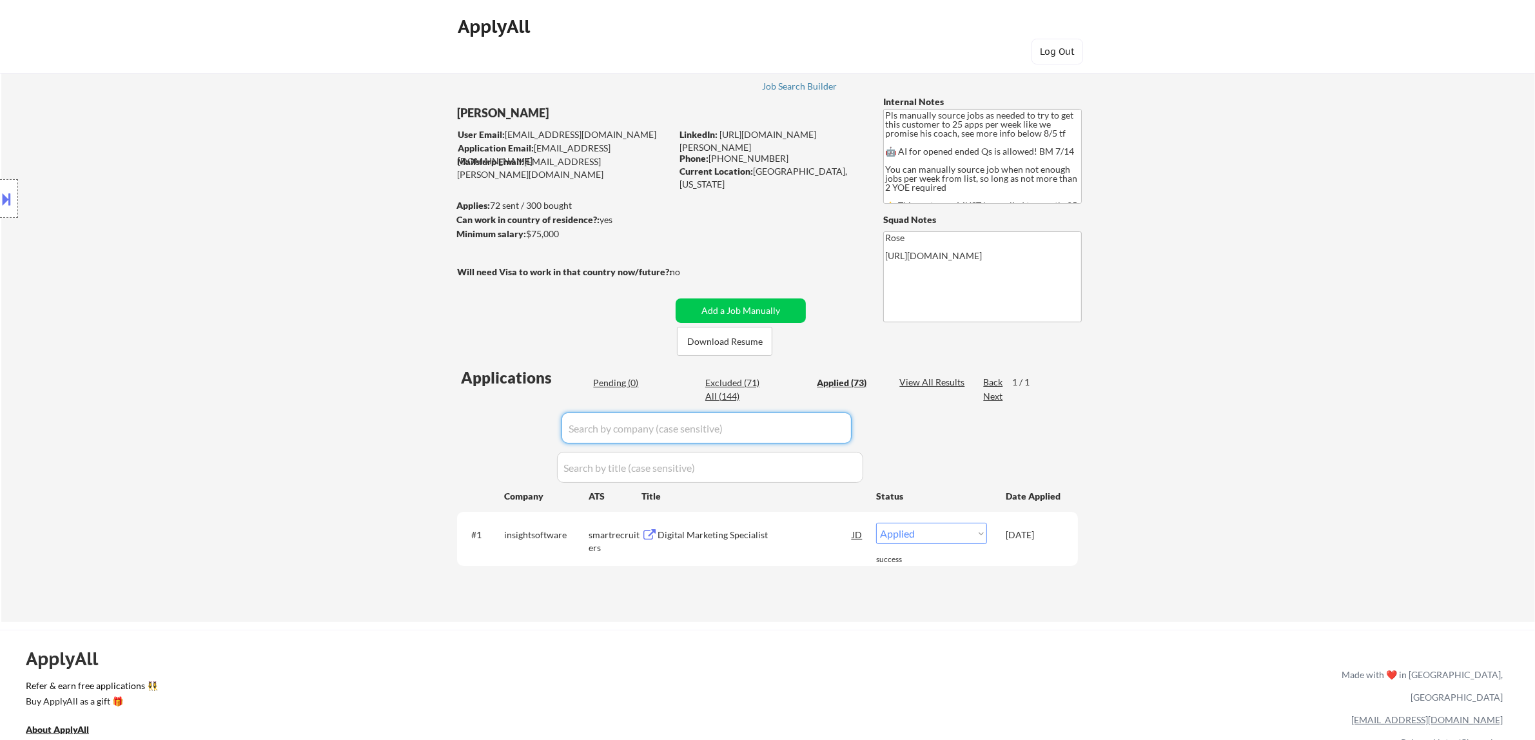
select select ""applied""
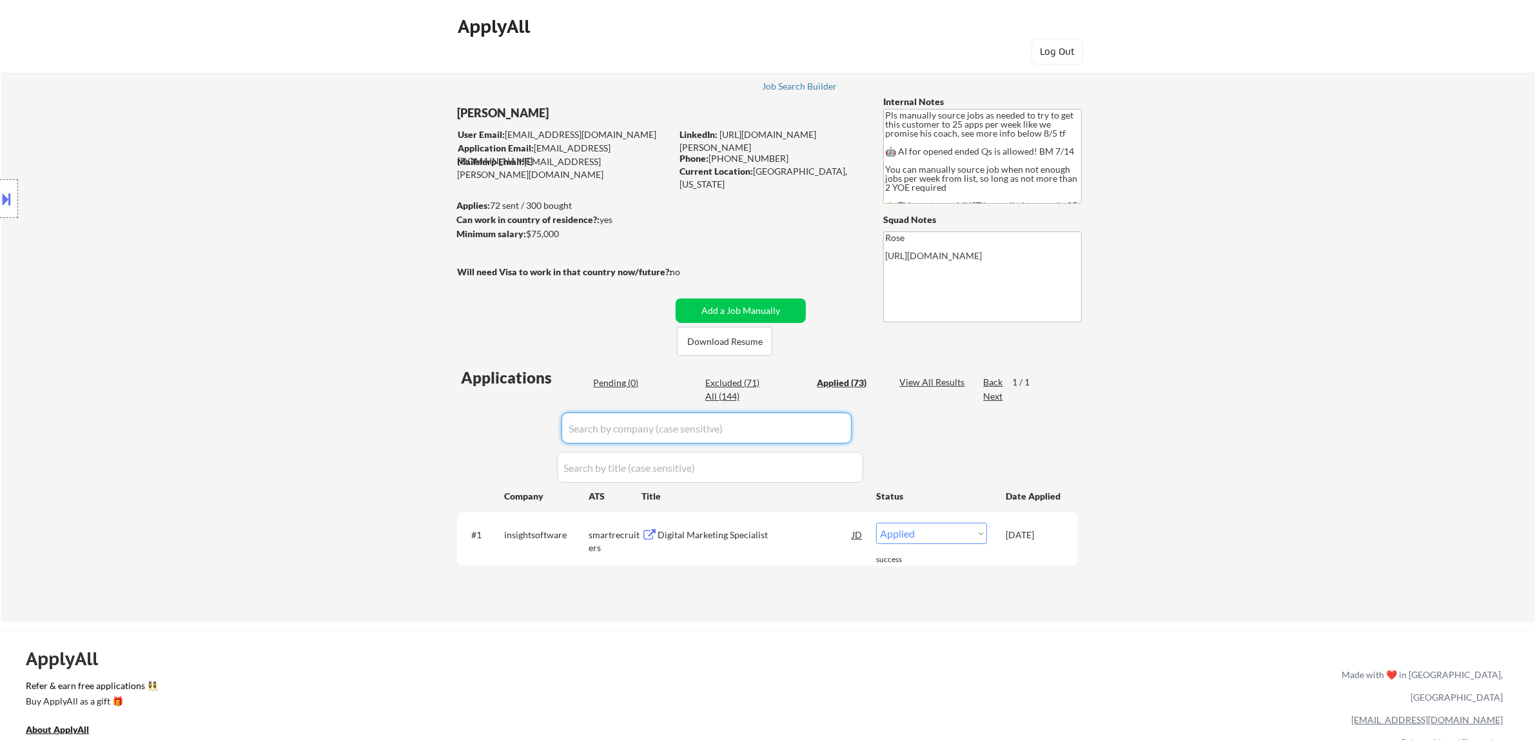
select select ""applied""
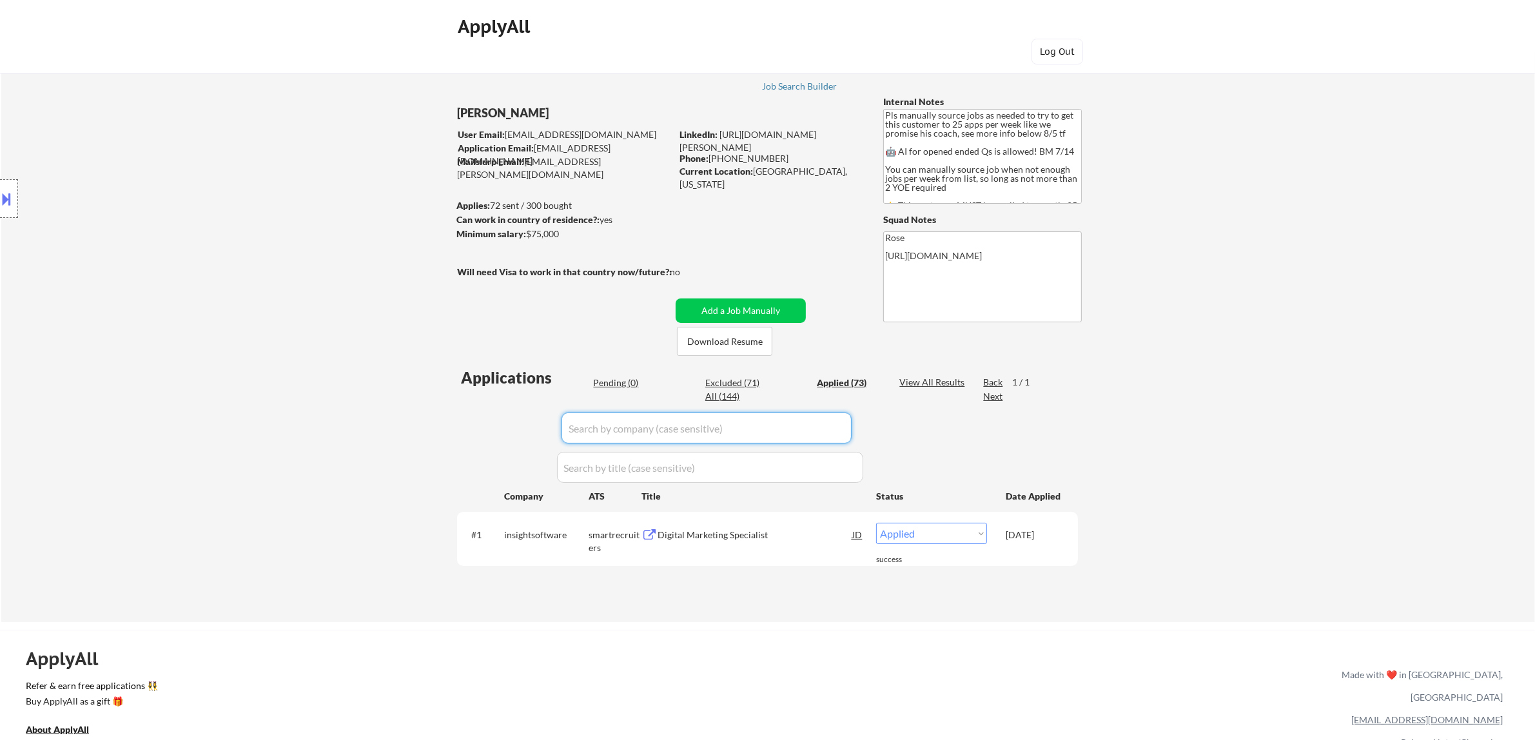
select select ""applied""
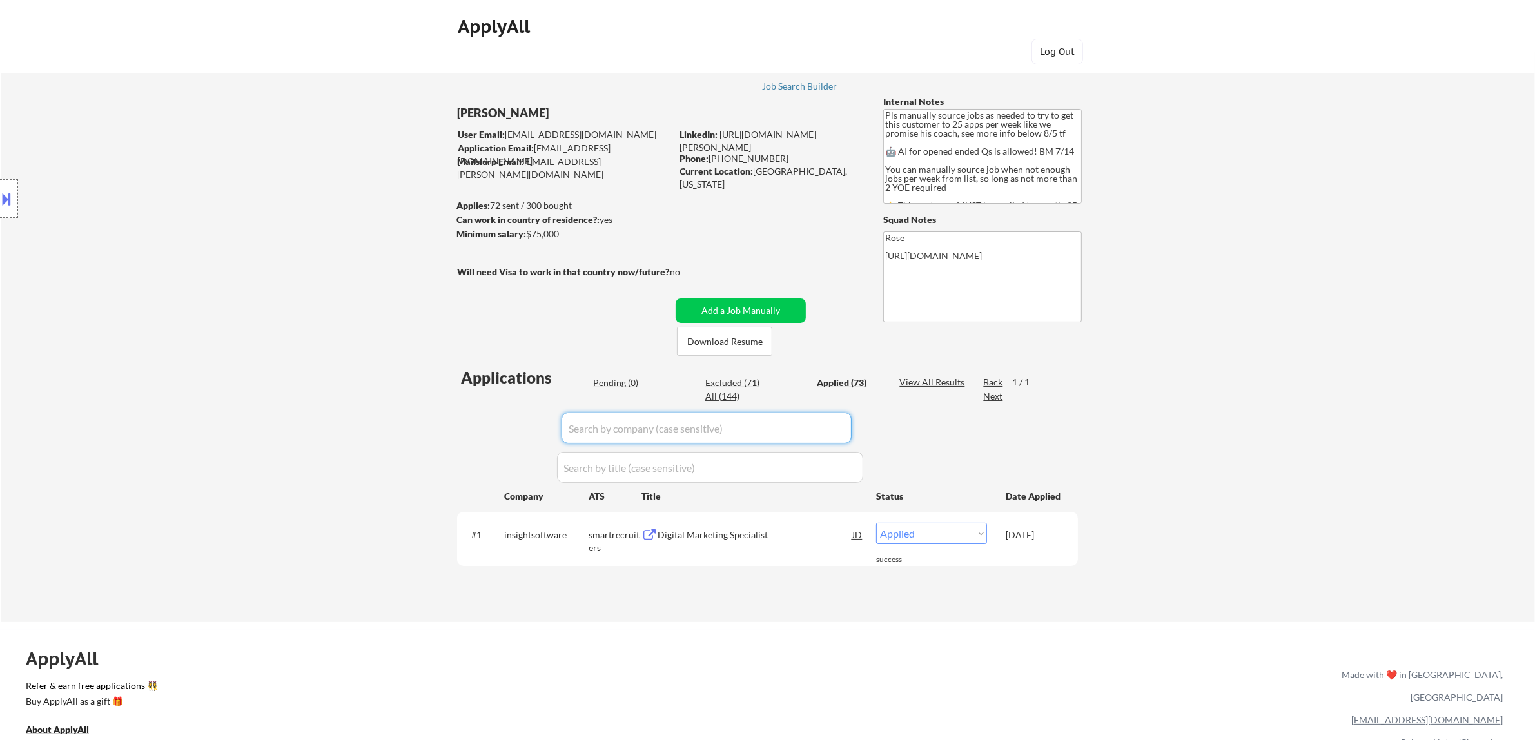
select select ""applied""
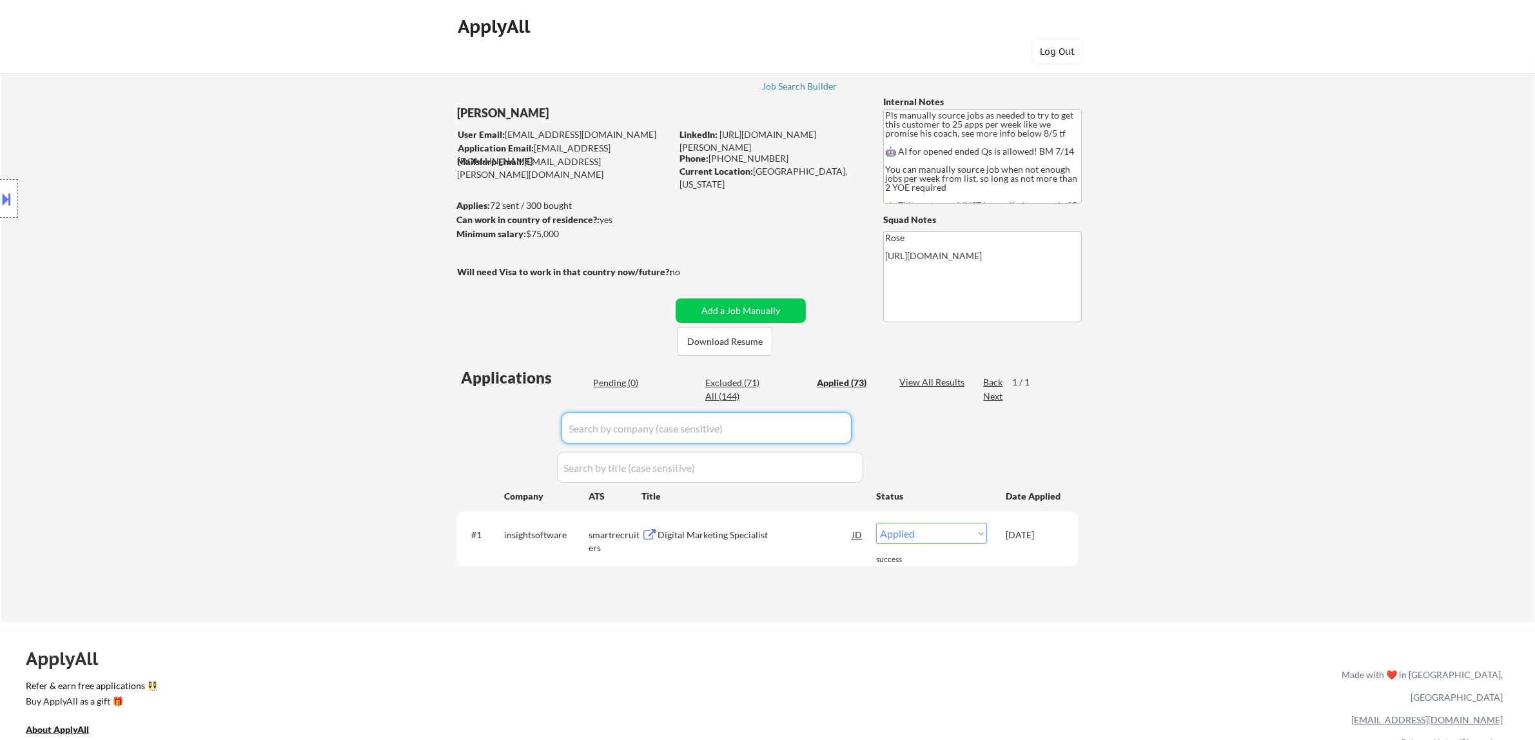
select select ""applied""
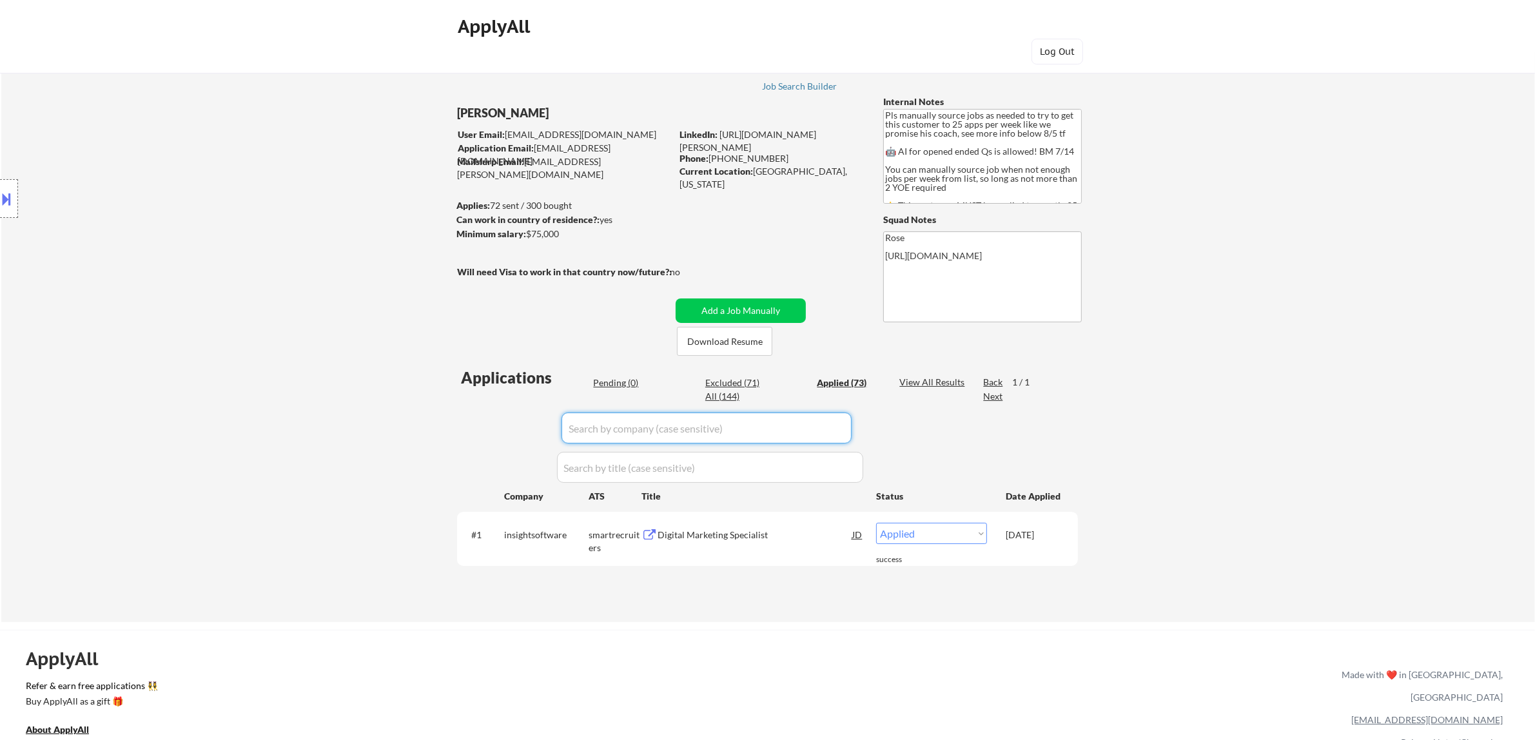
select select ""applied""
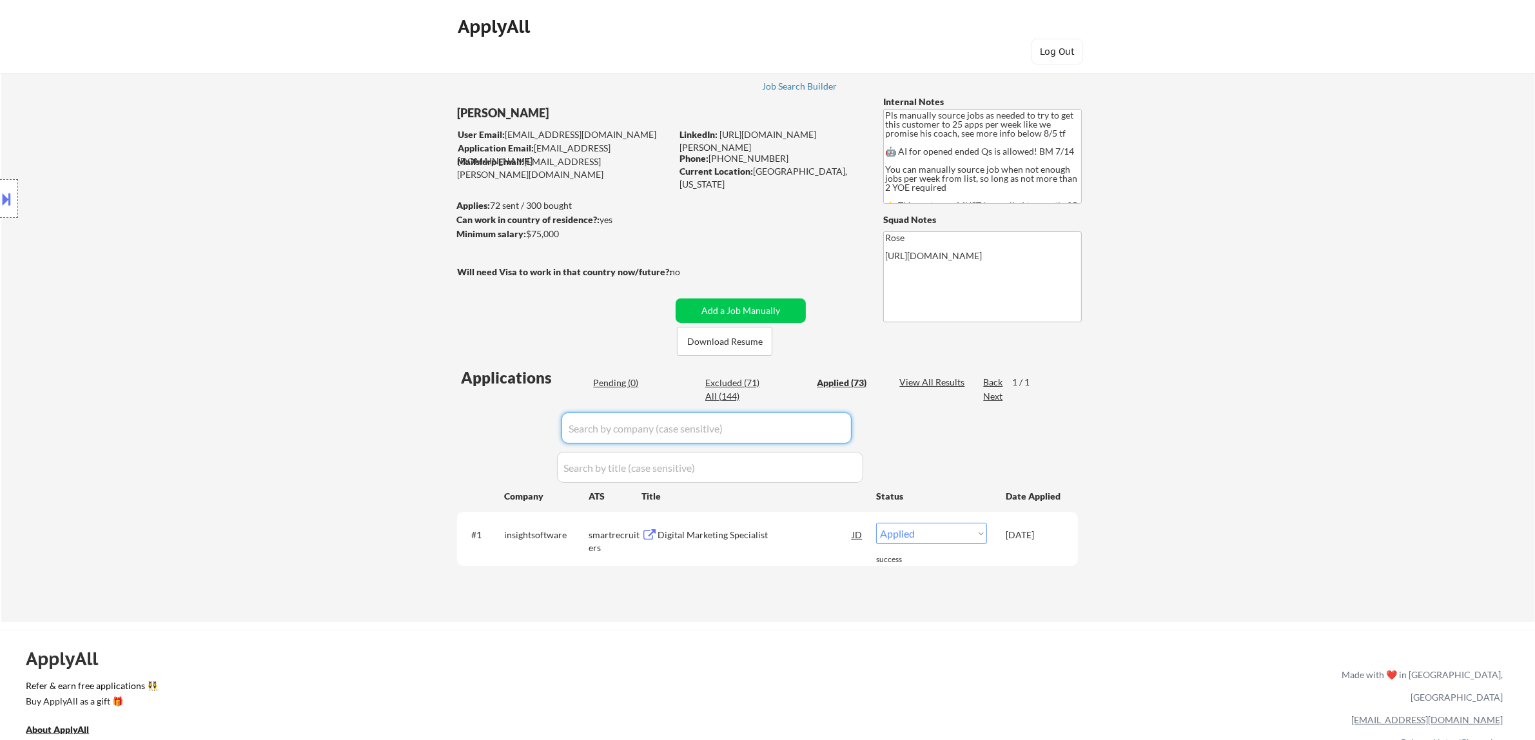
select select ""applied""
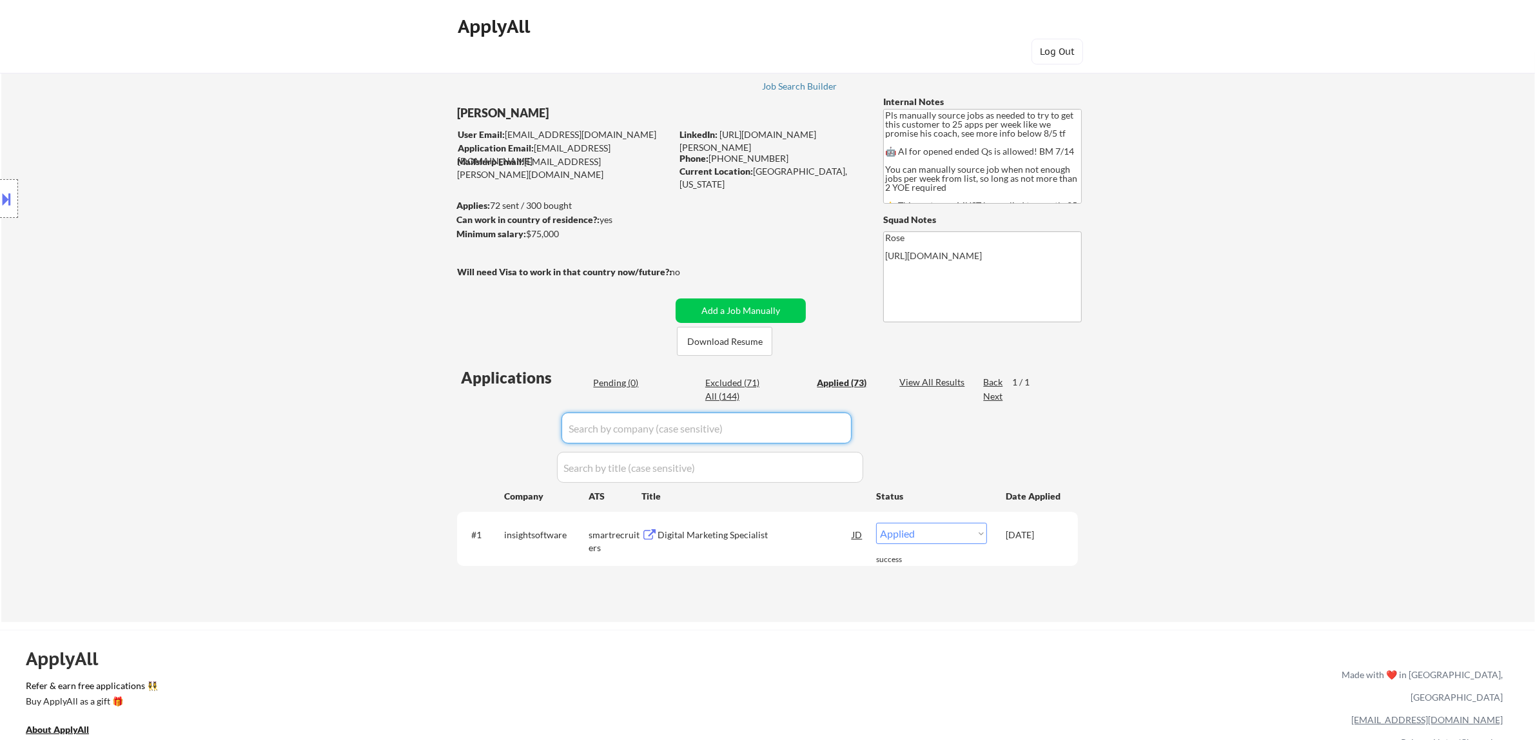
select select ""applied""
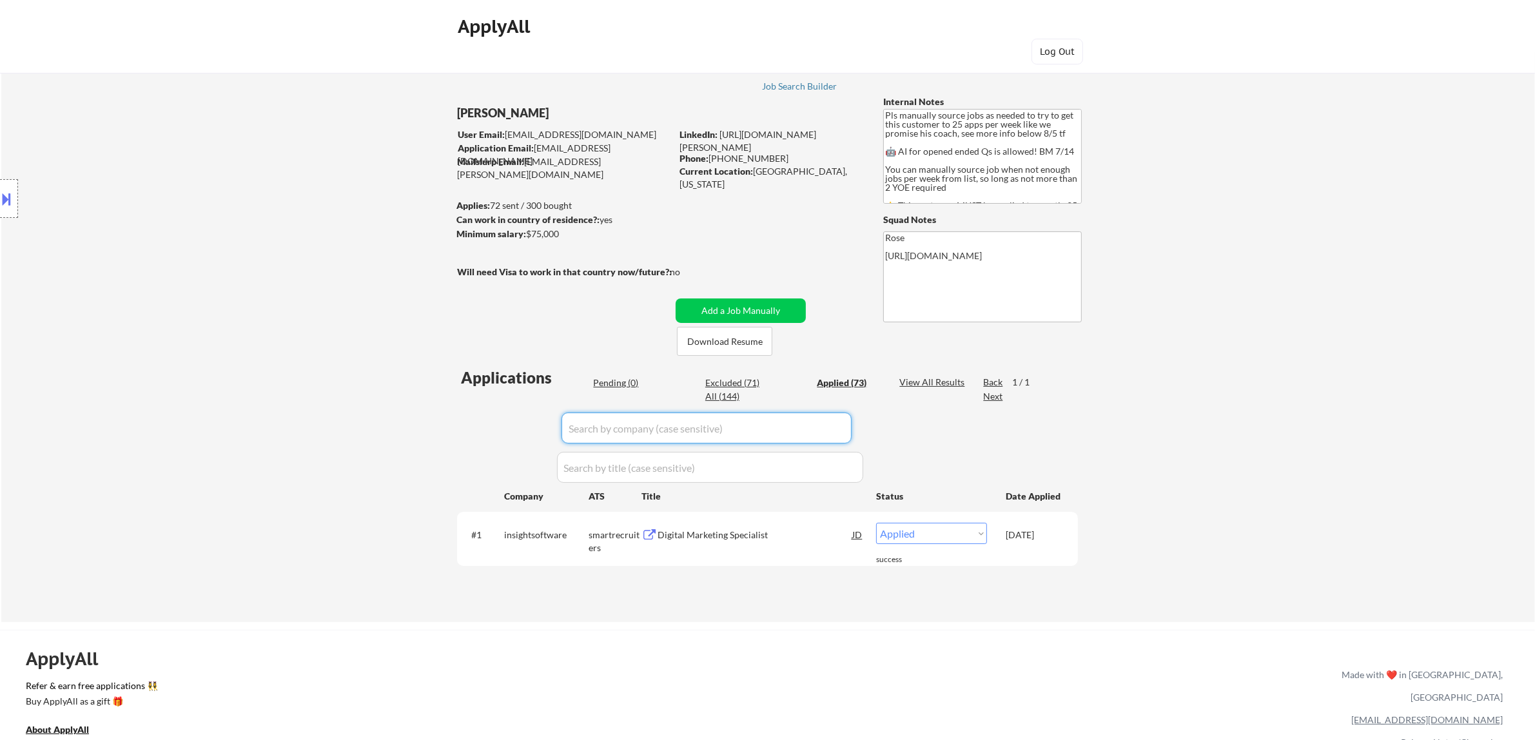
select select ""applied""
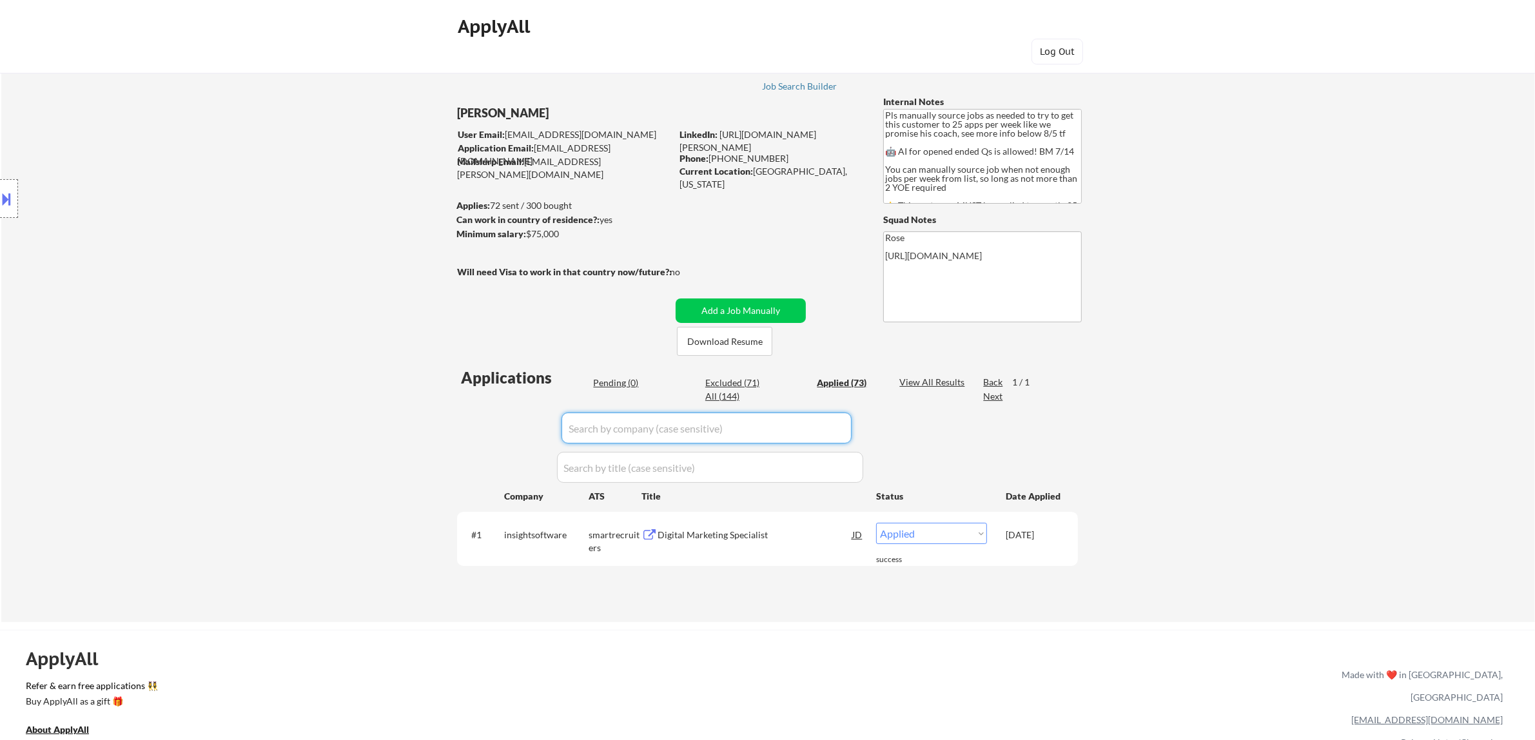
select select ""applied""
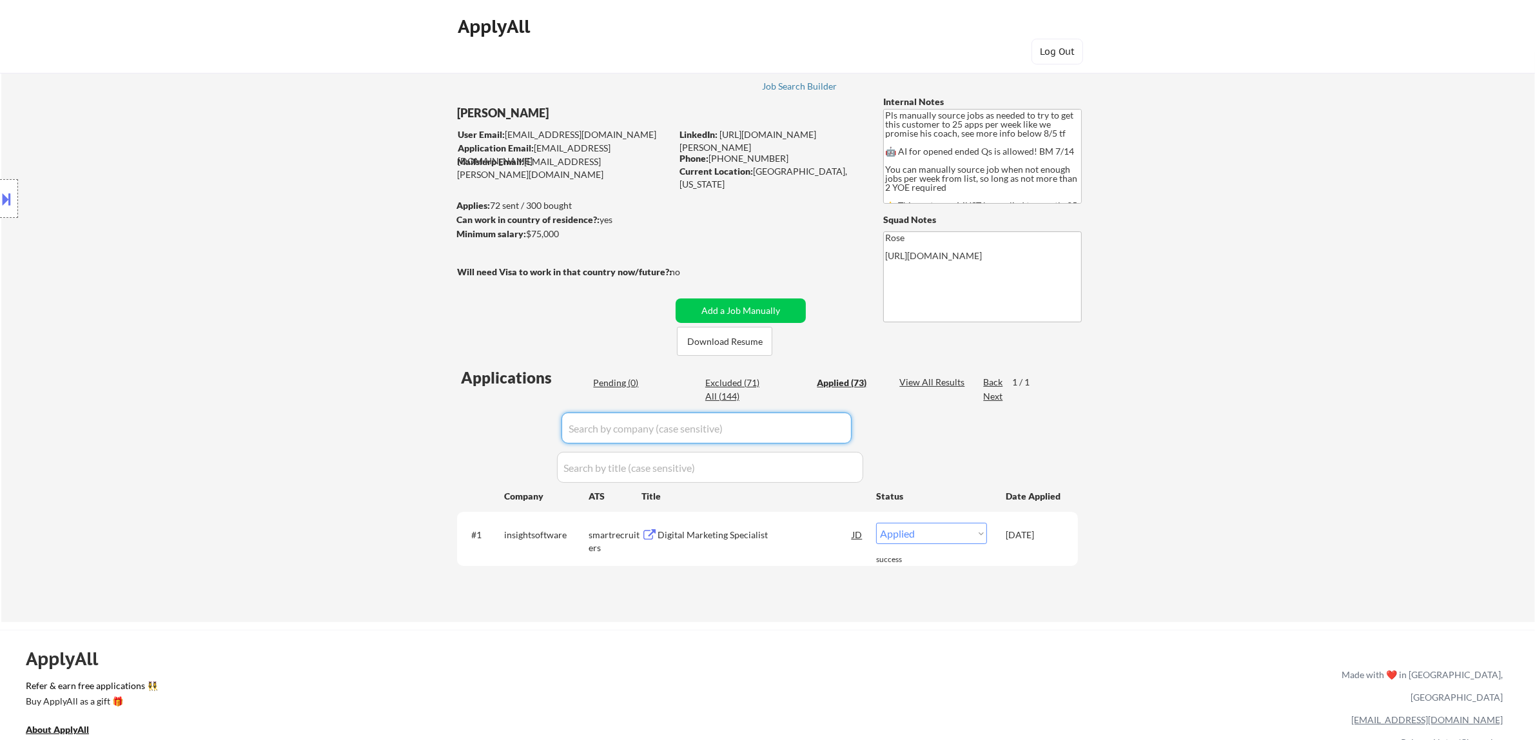
select select ""applied""
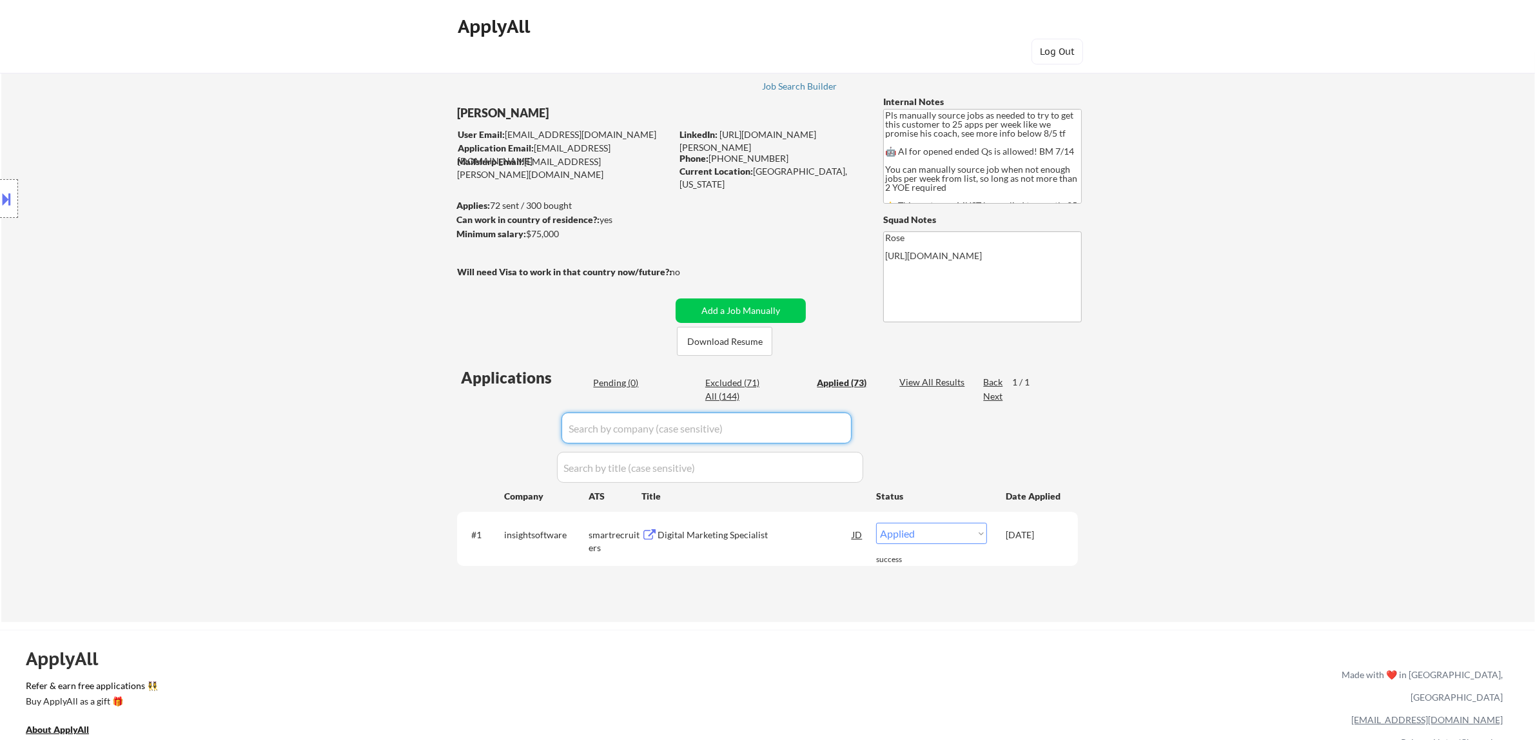
select select ""applied""
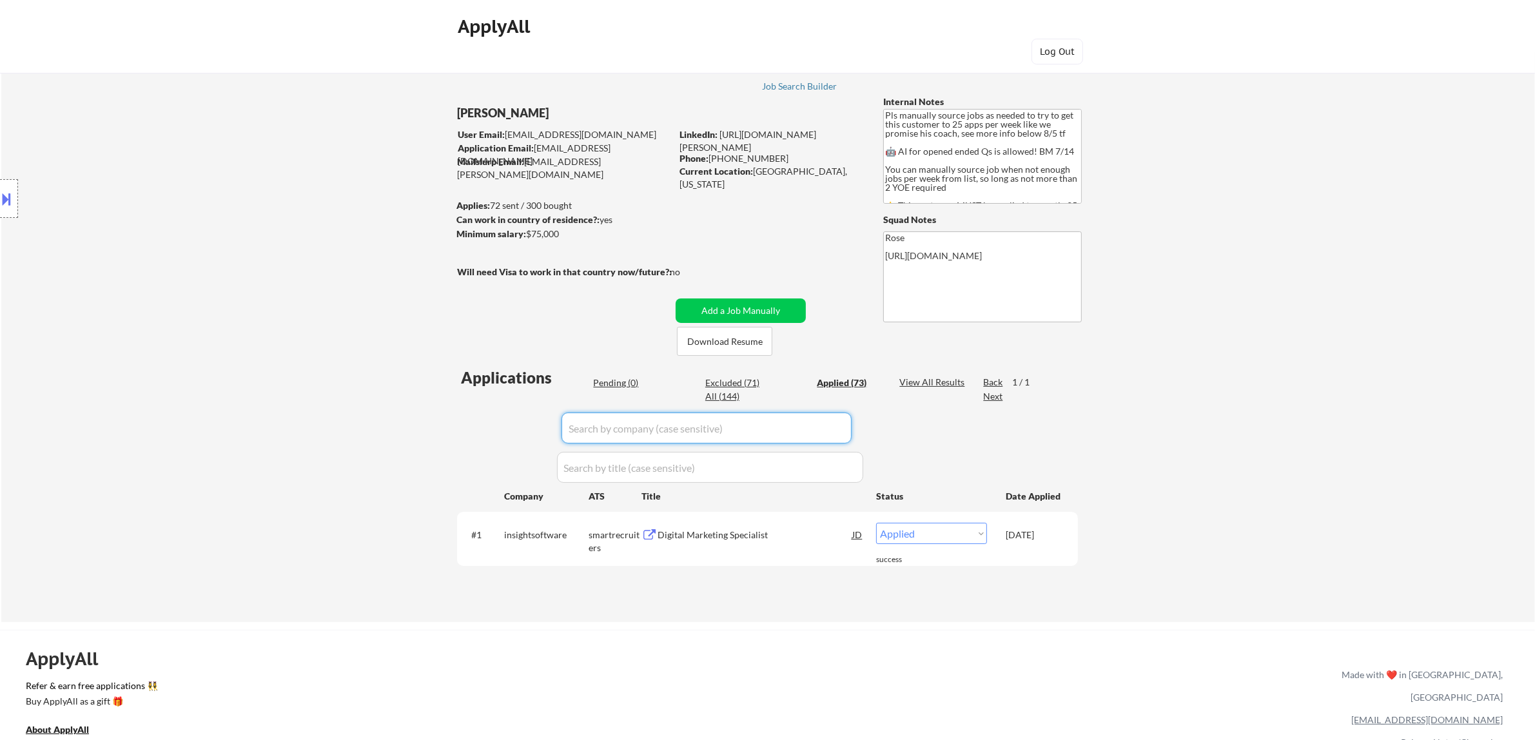
select select ""applied""
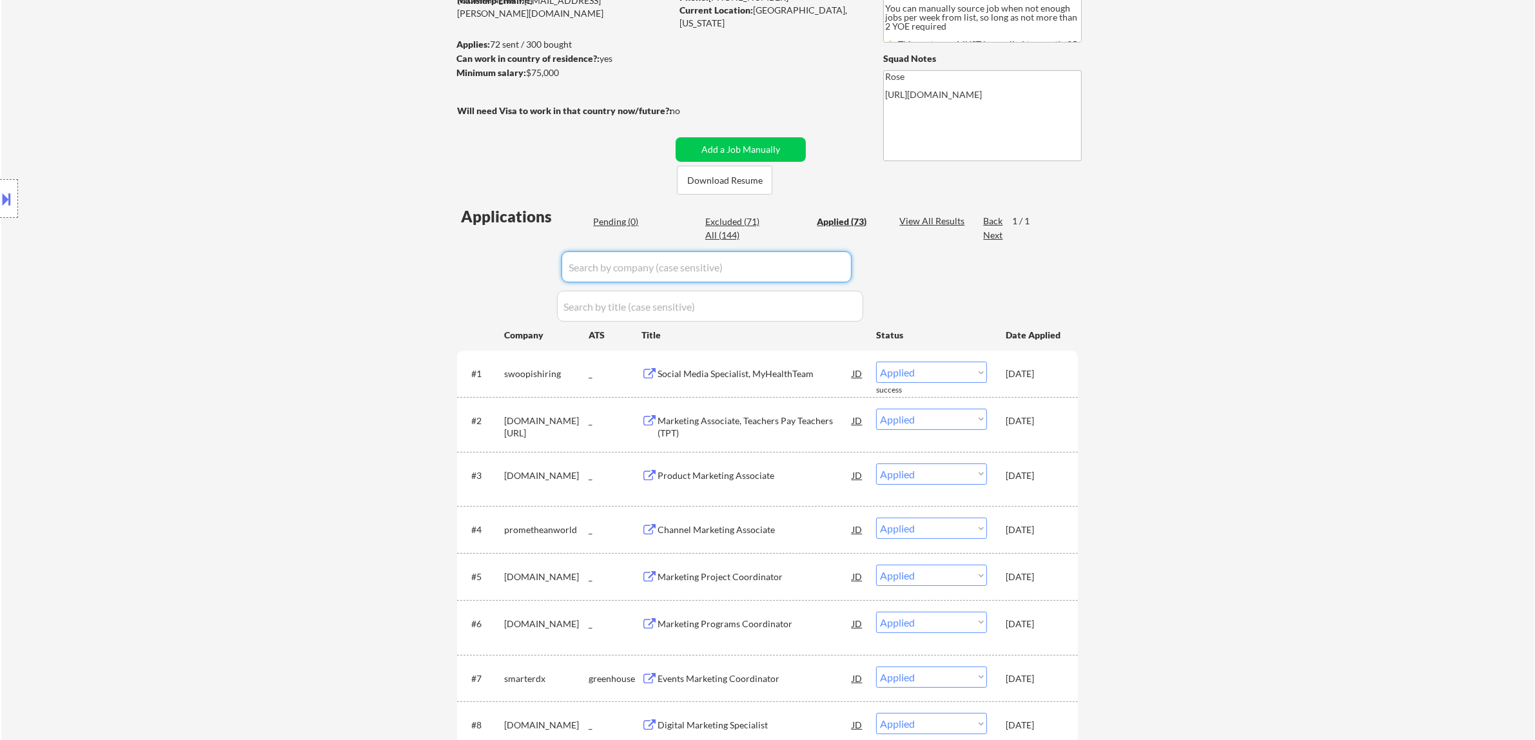
scroll to position [81, 0]
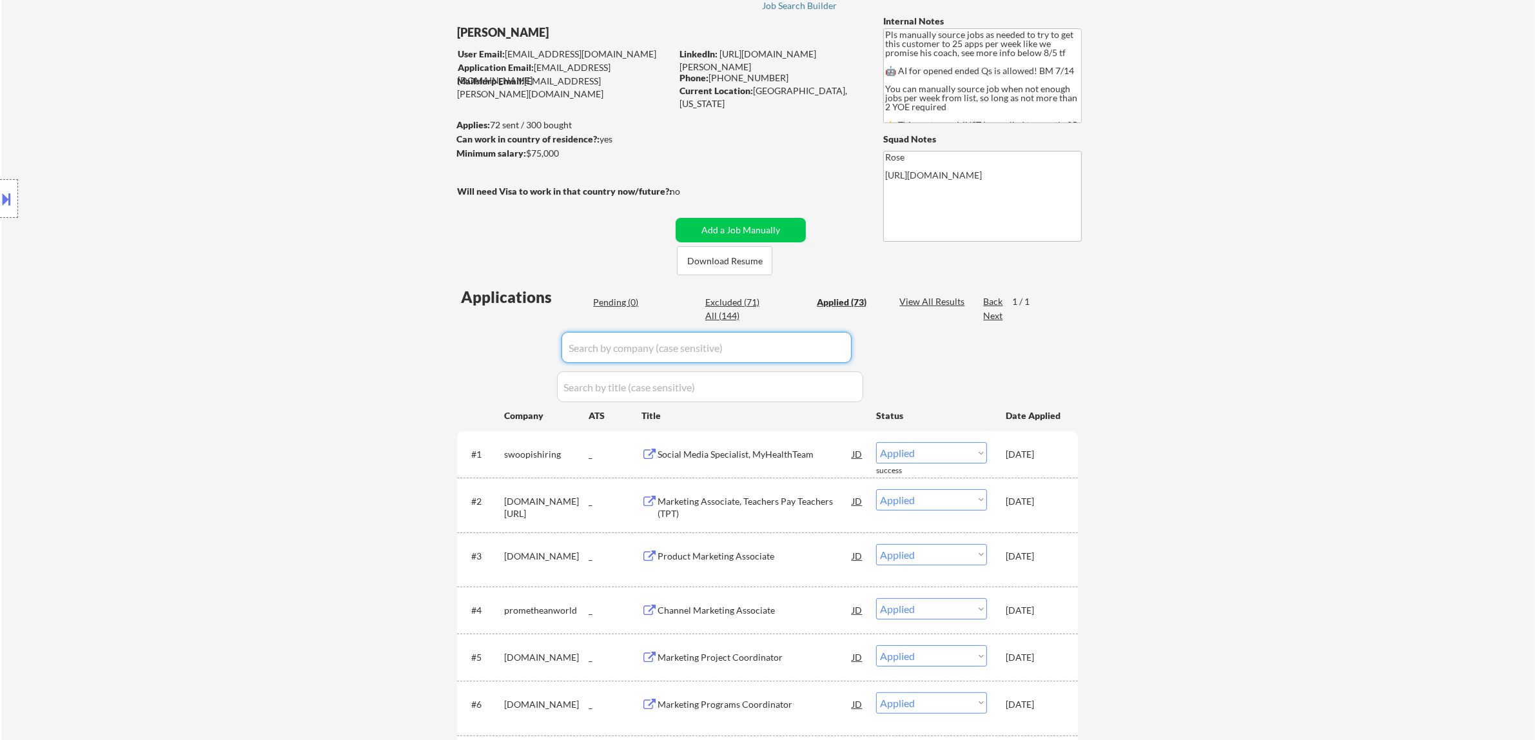
click at [624, 304] on div "Pending (0)" at bounding box center [625, 302] width 64 height 13
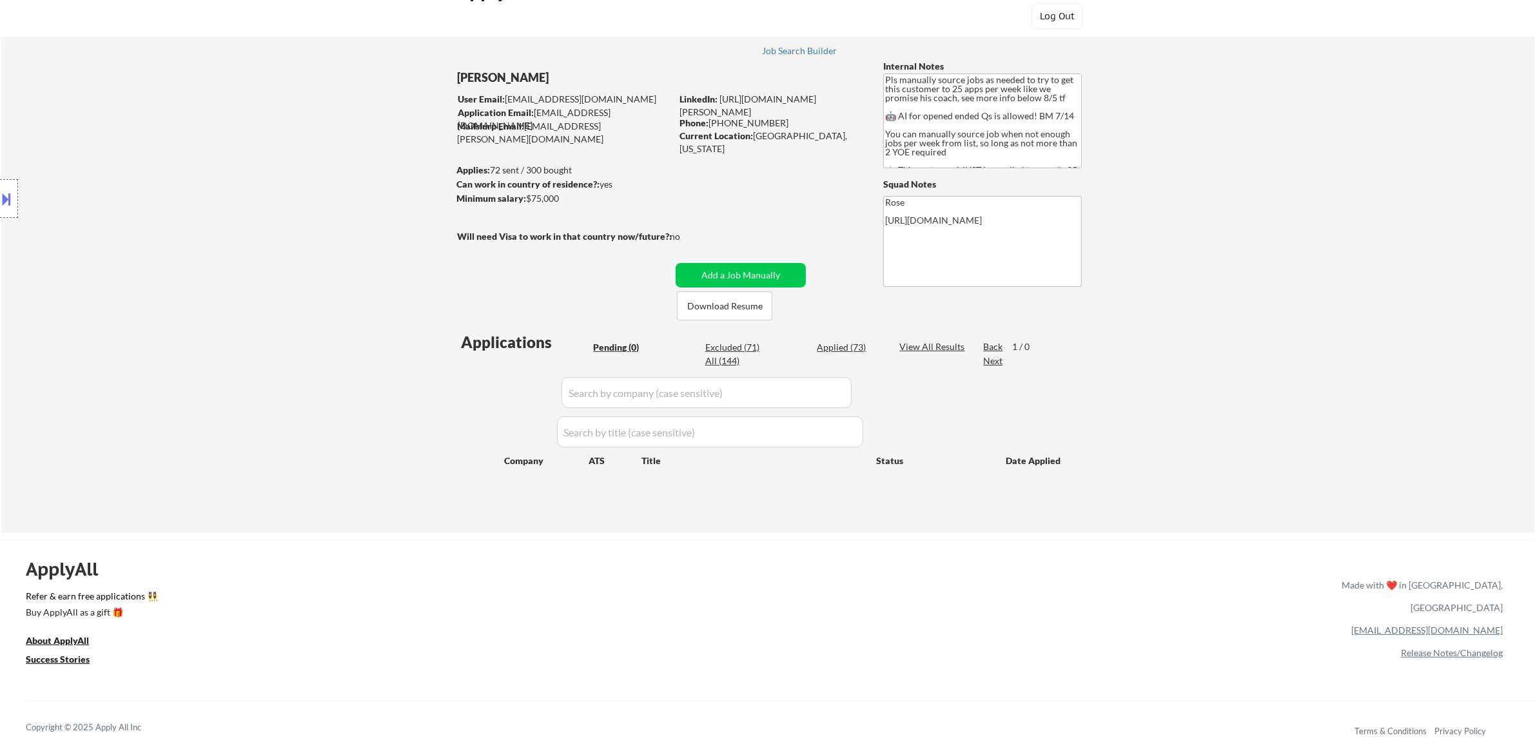
scroll to position [0, 0]
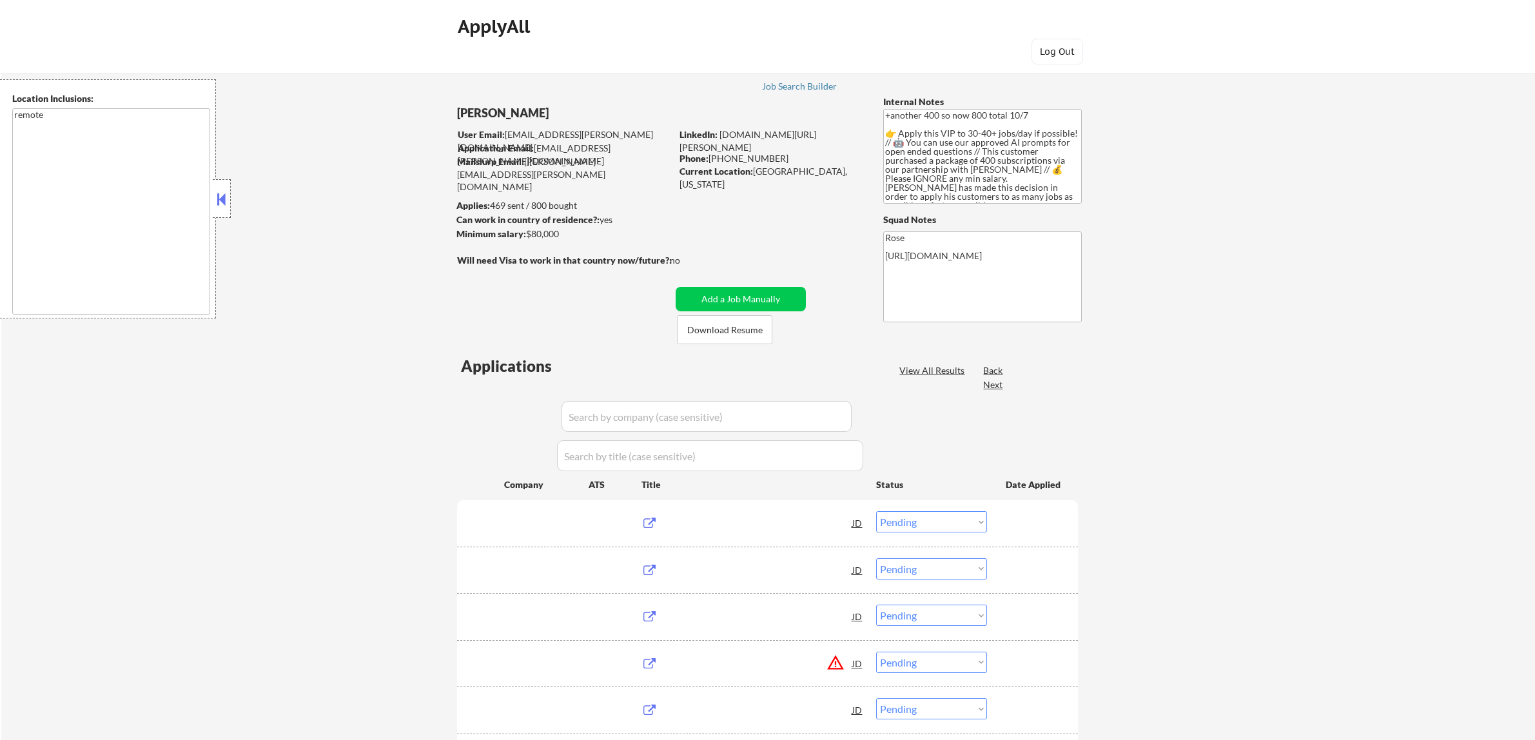
select select ""pending""
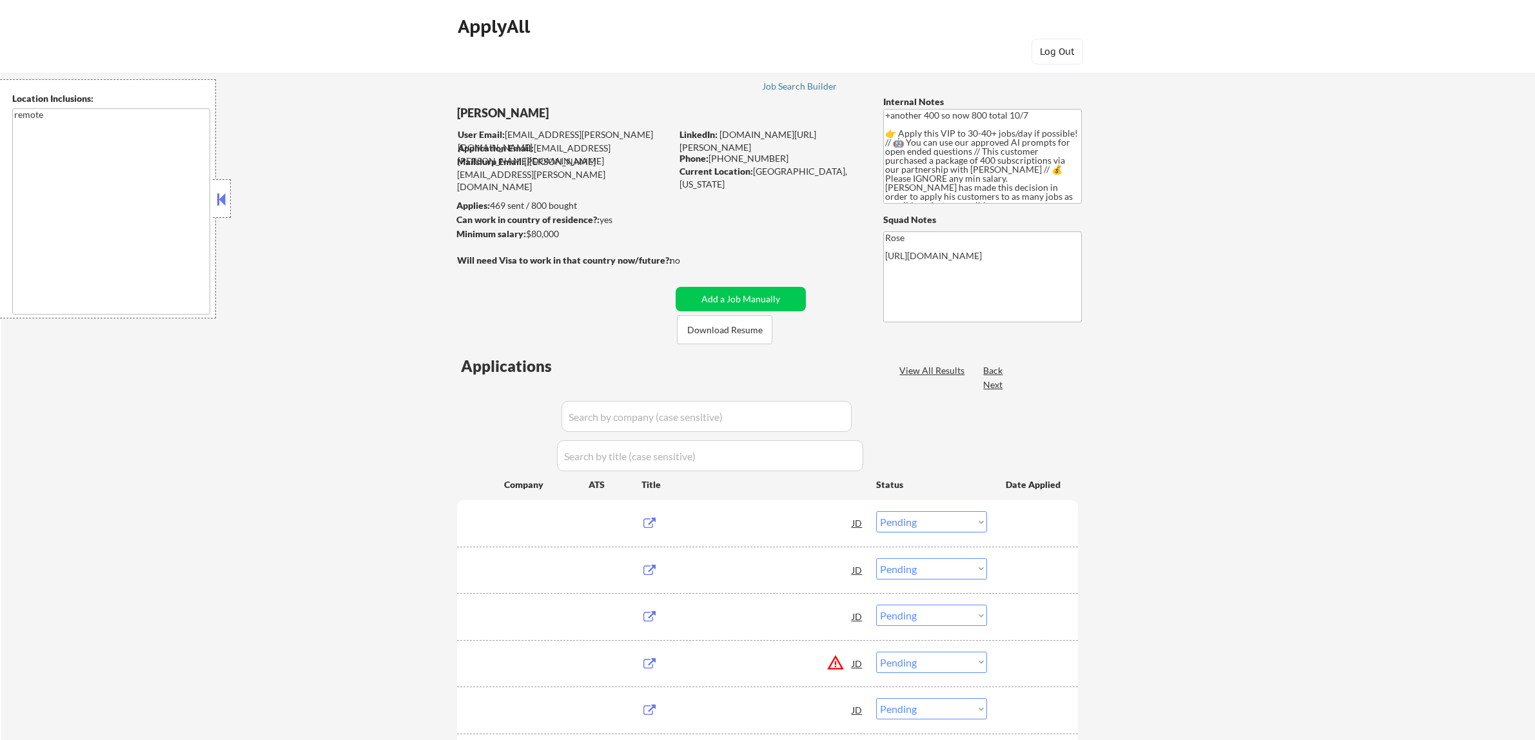
select select ""pending""
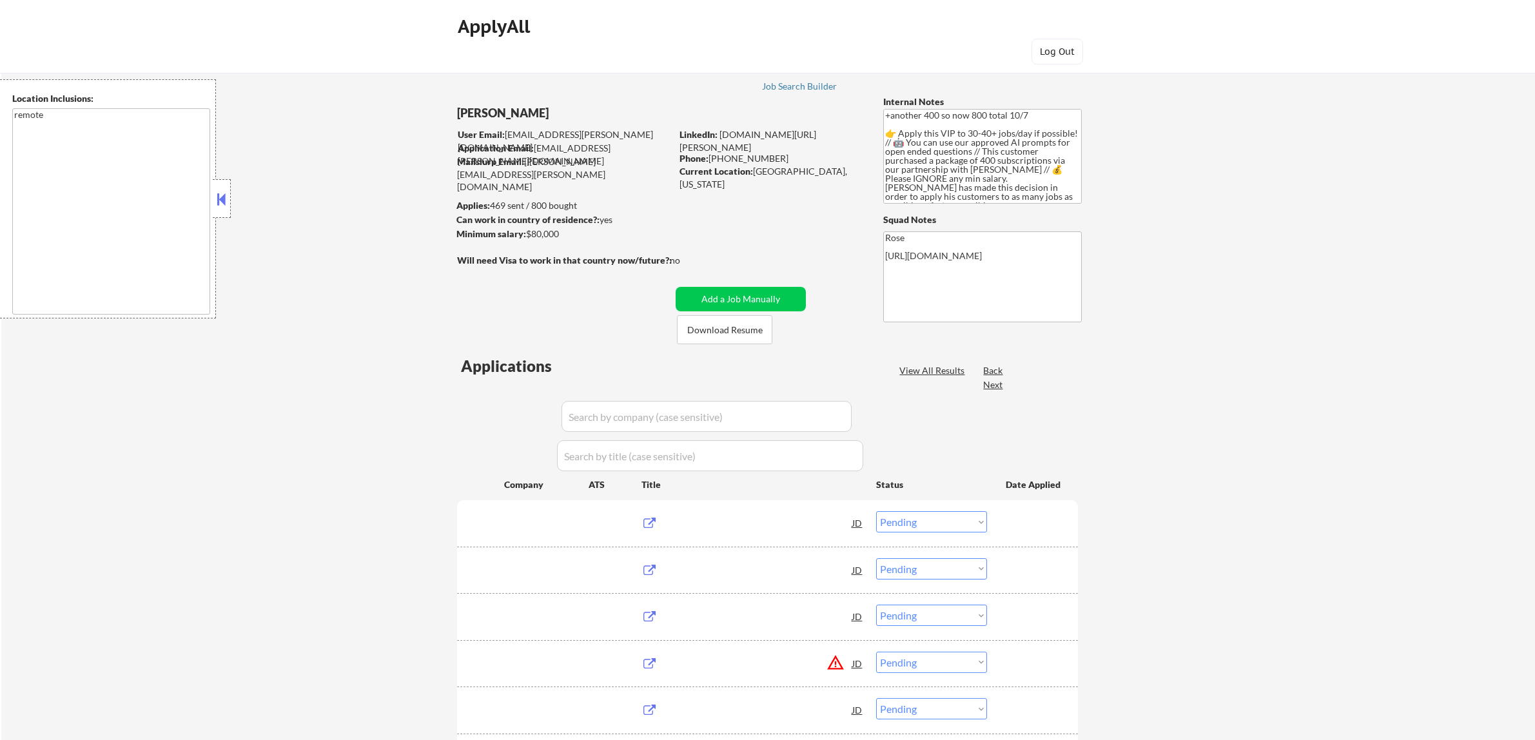
select select ""pending""
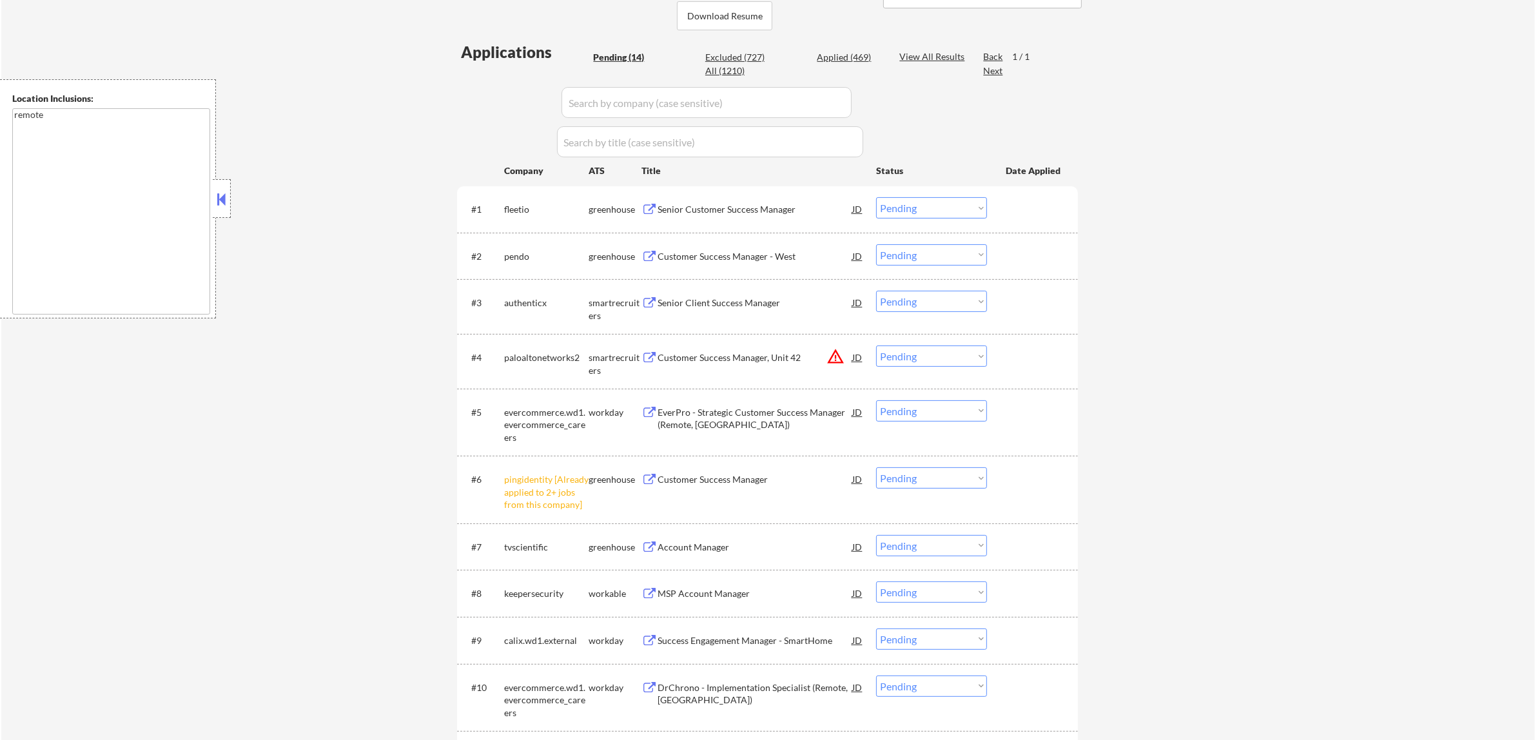
scroll to position [322, 0]
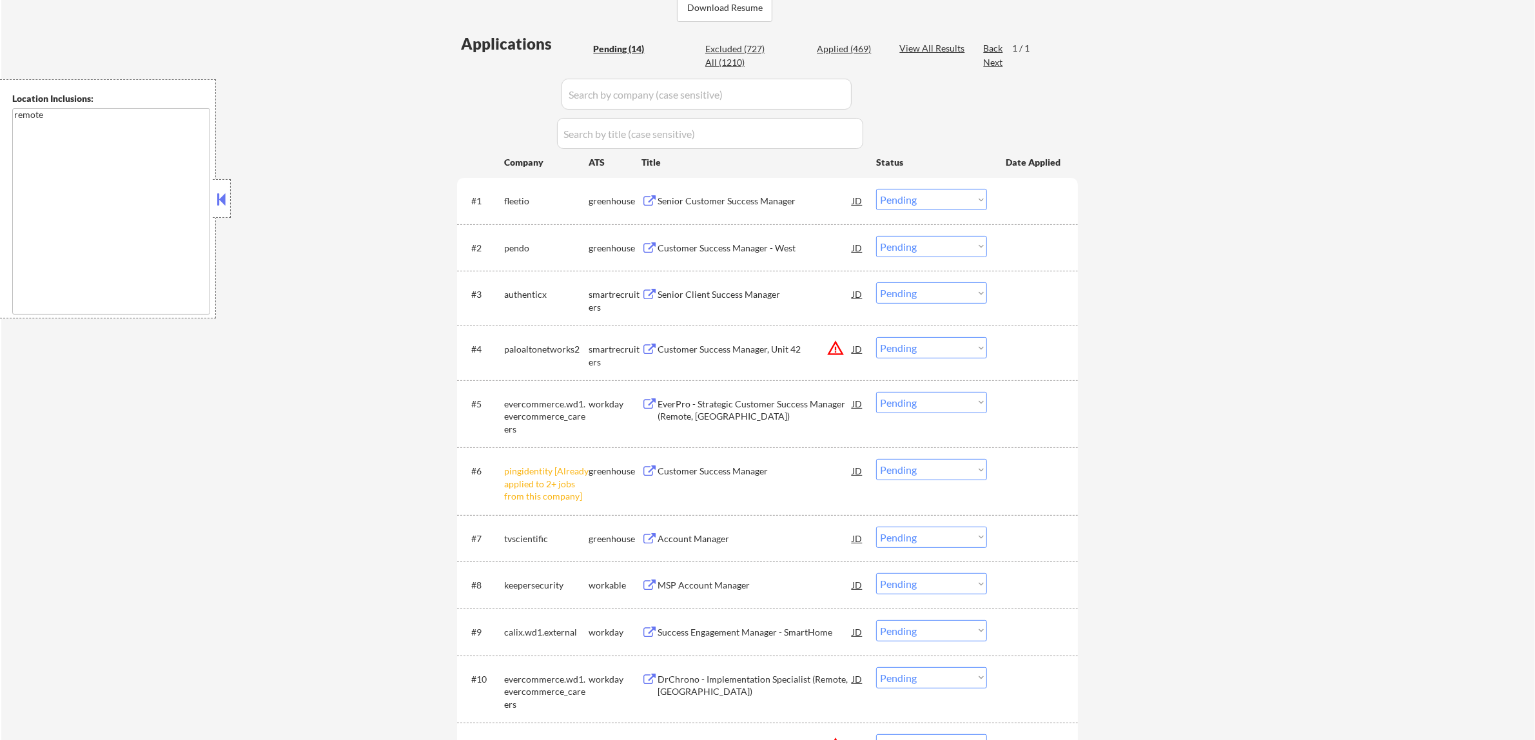
click at [937, 473] on select "Choose an option... Pending Applied Excluded (Questions) Excluded (Expired) Exc…" at bounding box center [931, 469] width 111 height 21
click at [876, 459] on select "Choose an option... Pending Applied Excluded (Questions) Excluded (Expired) Exc…" at bounding box center [931, 469] width 111 height 21
select select ""pending""
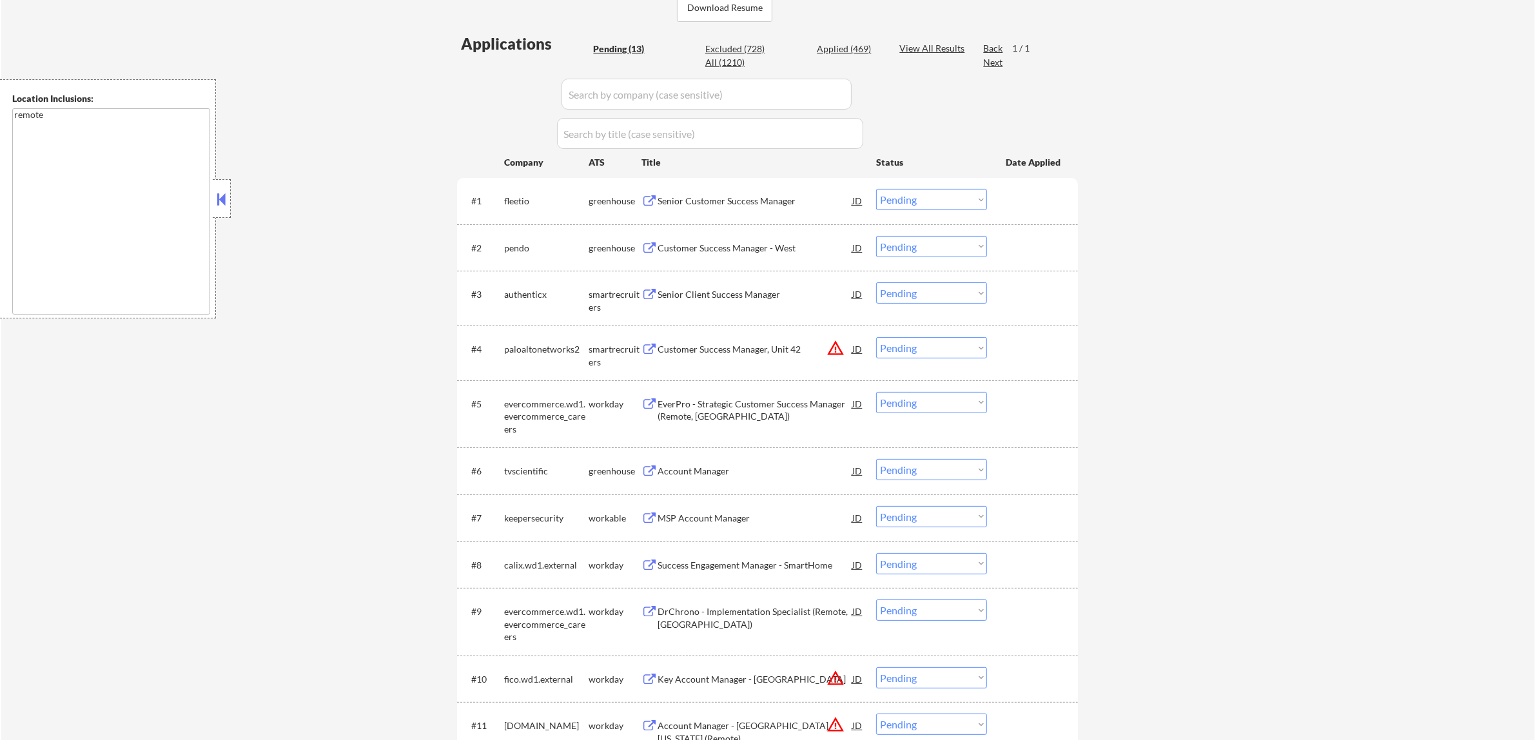
click at [227, 204] on button at bounding box center [221, 199] width 14 height 19
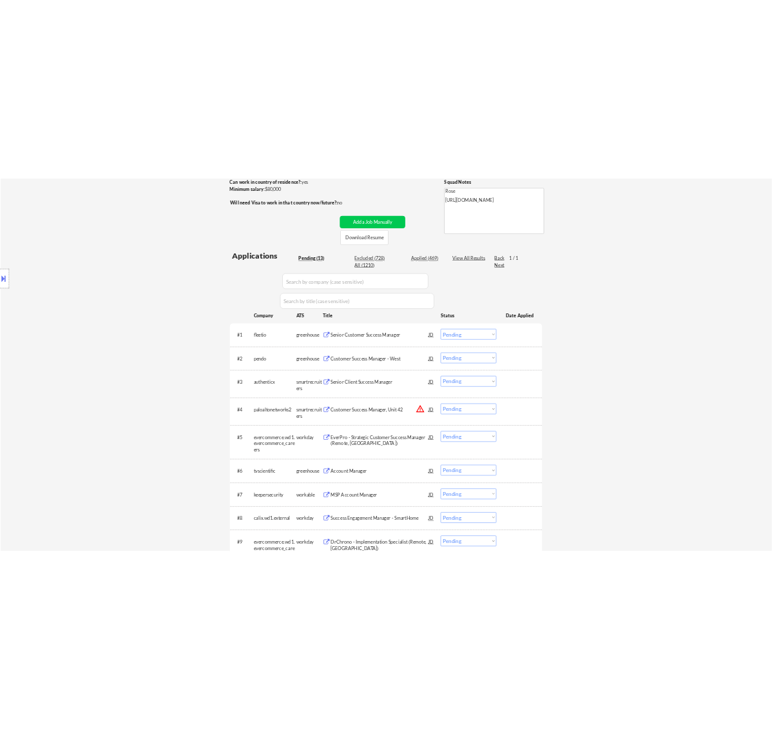
scroll to position [242, 0]
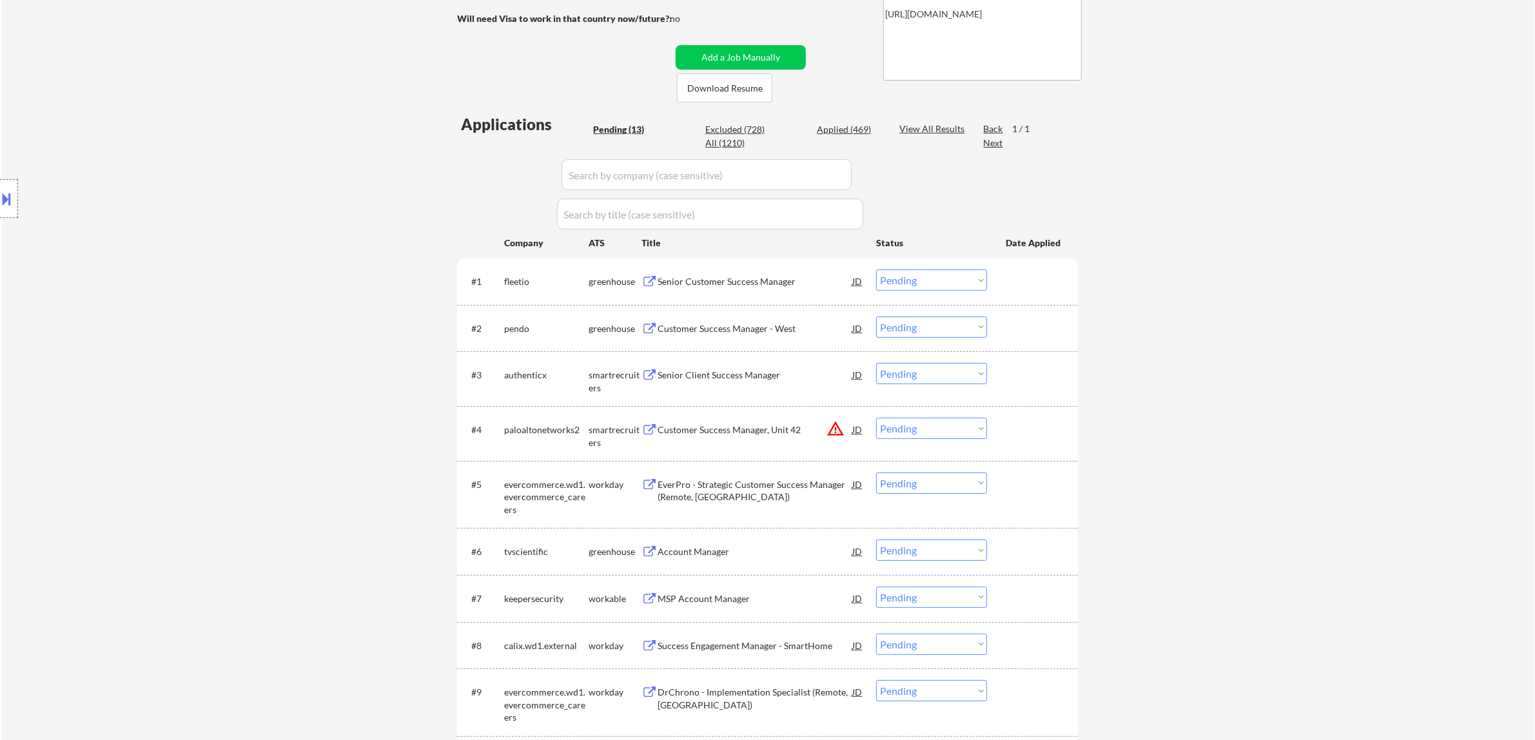
click at [759, 275] on div "Senior Customer Success Manager" at bounding box center [755, 281] width 195 height 13
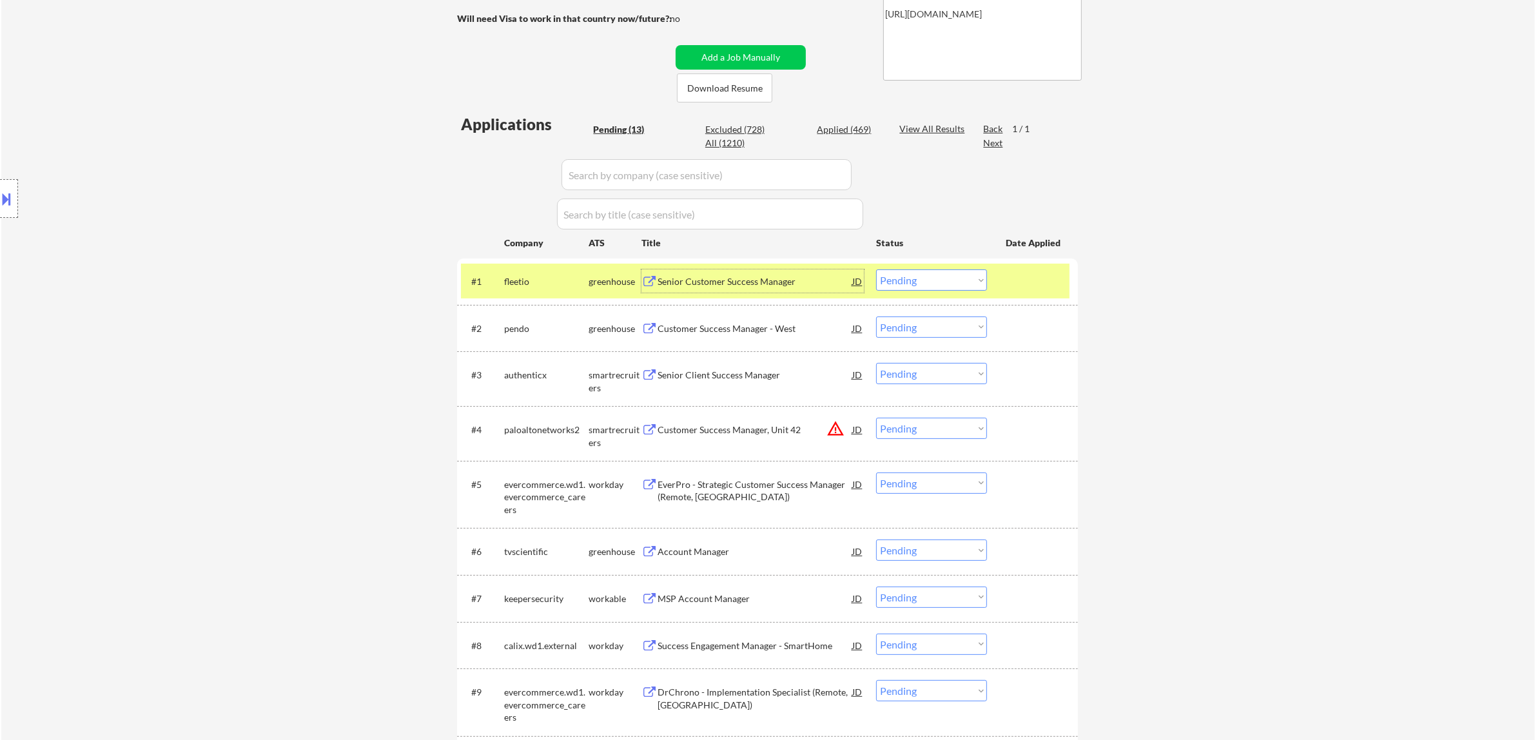
click at [950, 280] on select "Choose an option... Pending Applied Excluded (Questions) Excluded (Expired) Exc…" at bounding box center [931, 279] width 111 height 21
click at [876, 269] on select "Choose an option... Pending Applied Excluded (Questions) Excluded (Expired) Exc…" at bounding box center [931, 279] width 111 height 21
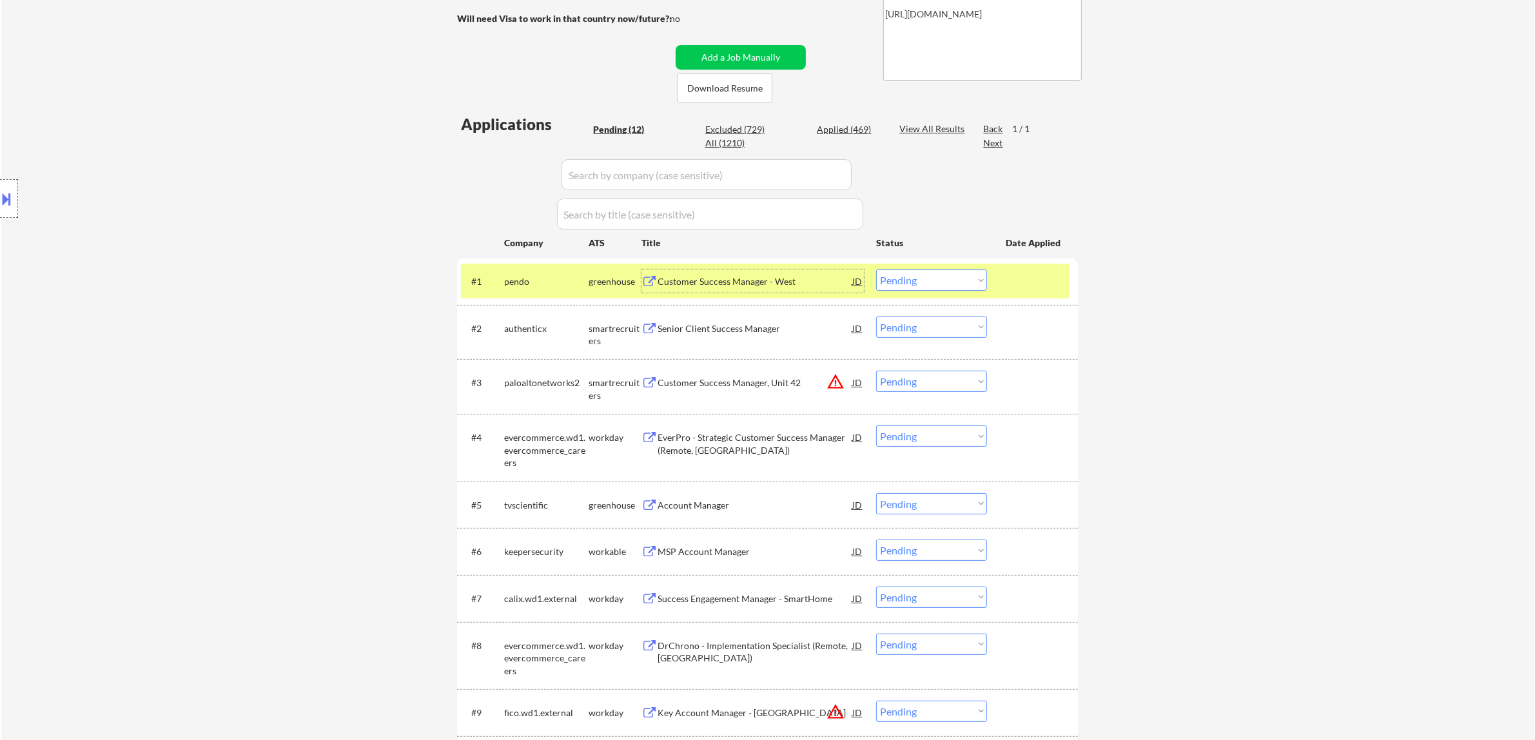
click at [783, 279] on div "Customer Success Manager - West" at bounding box center [755, 281] width 195 height 13
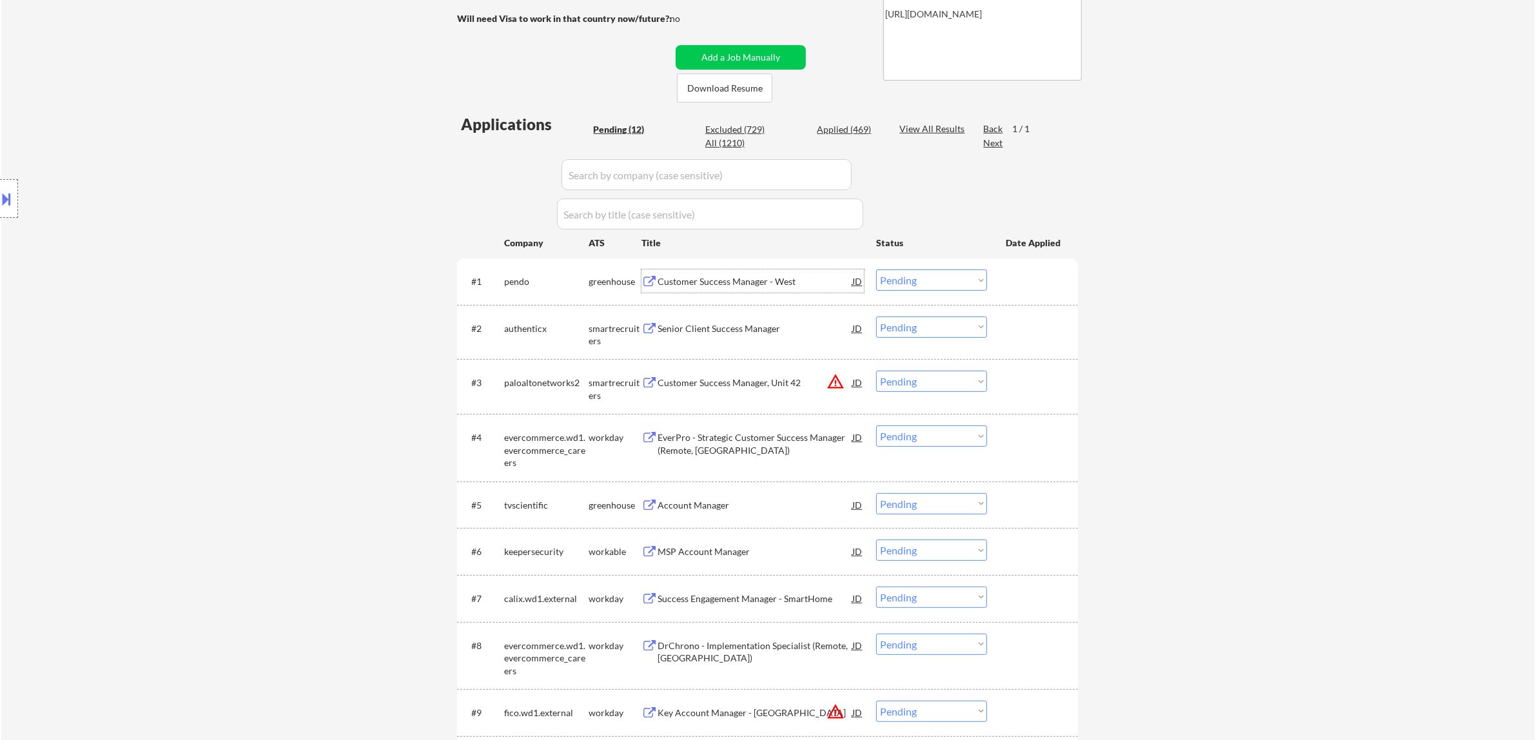
click at [958, 326] on select "Choose an option... Pending Applied Excluded (Questions) Excluded (Expired) Exc…" at bounding box center [931, 327] width 111 height 21
click at [929, 279] on select "Choose an option... Pending Applied Excluded (Questions) Excluded (Expired) Exc…" at bounding box center [931, 279] width 111 height 21
click at [876, 269] on select "Choose an option... Pending Applied Excluded (Questions) Excluded (Expired) Exc…" at bounding box center [931, 279] width 111 height 21
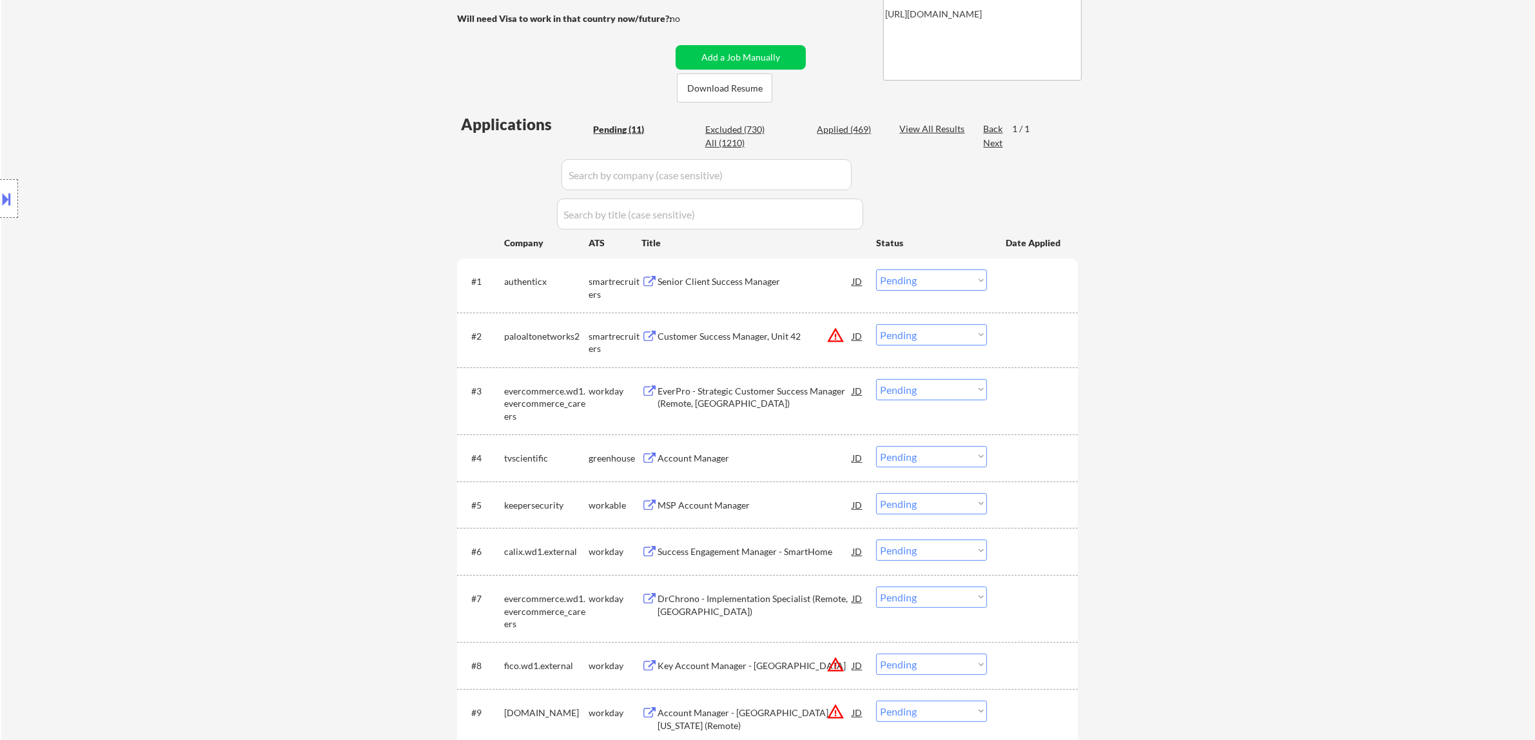
click at [743, 289] on div "Senior Client Success Manager" at bounding box center [755, 280] width 195 height 23
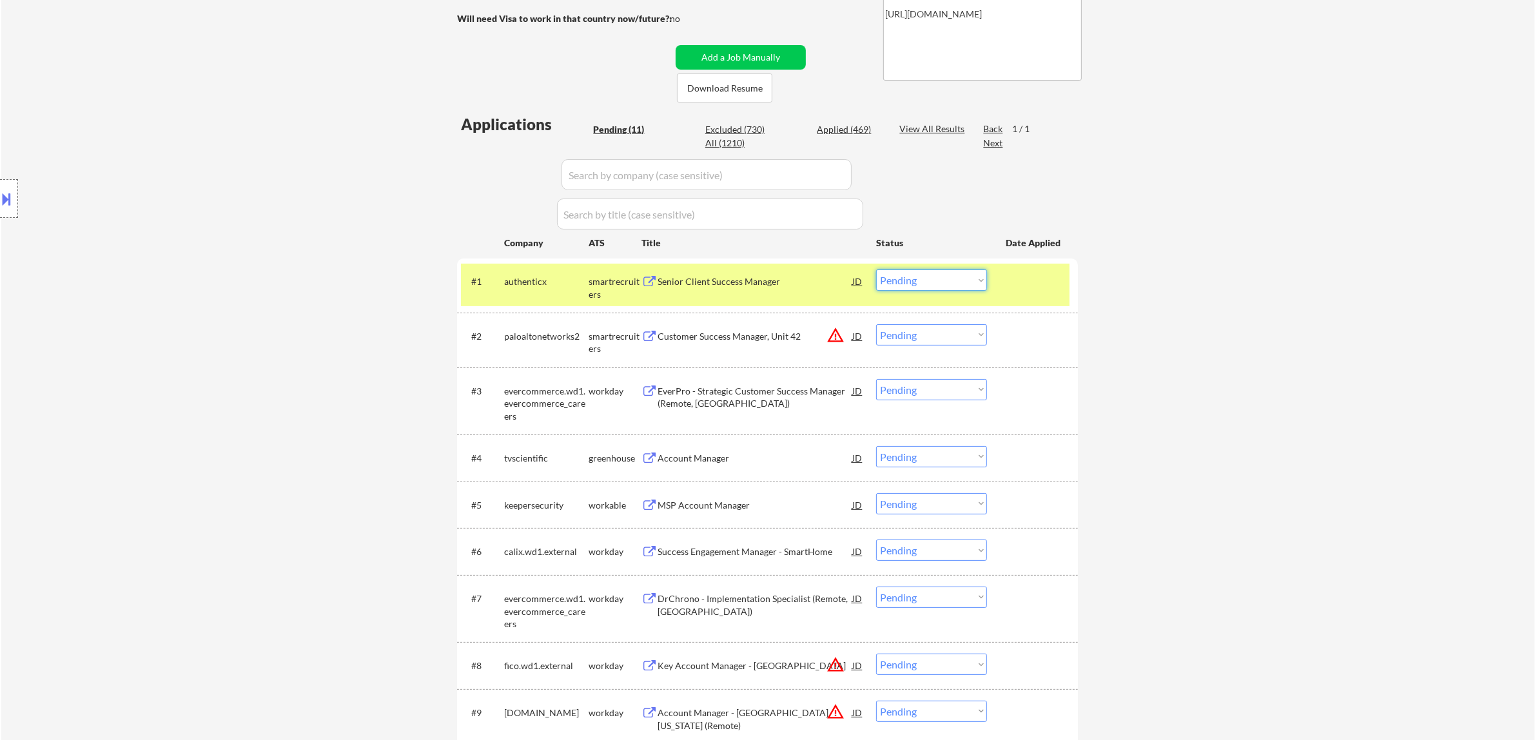
click at [972, 275] on select "Choose an option... Pending Applied Excluded (Questions) Excluded (Expired) Exc…" at bounding box center [931, 279] width 111 height 21
click at [876, 269] on select "Choose an option... Pending Applied Excluded (Questions) Excluded (Expired) Exc…" at bounding box center [931, 279] width 111 height 21
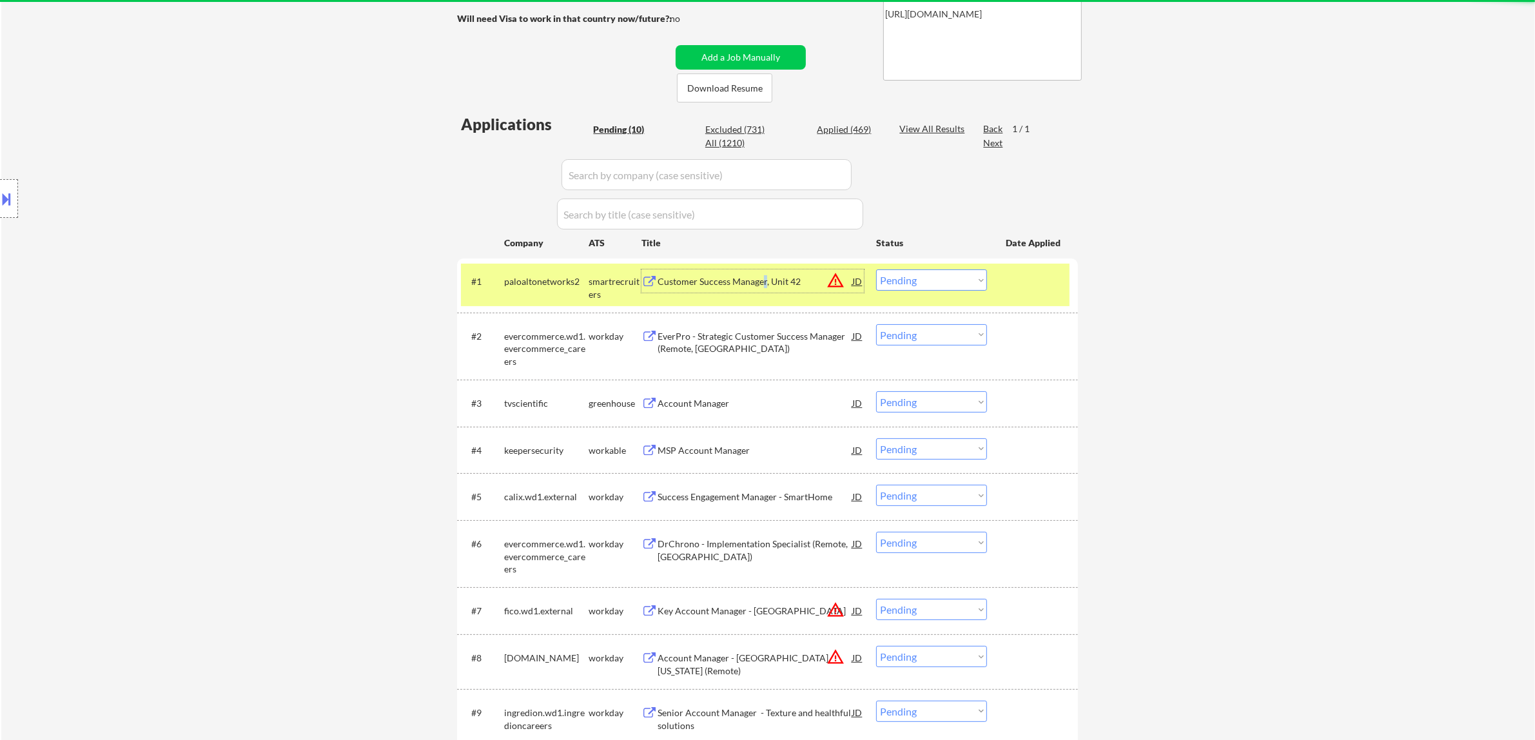
click at [764, 281] on div "Customer Success Manager, Unit 42" at bounding box center [755, 281] width 195 height 13
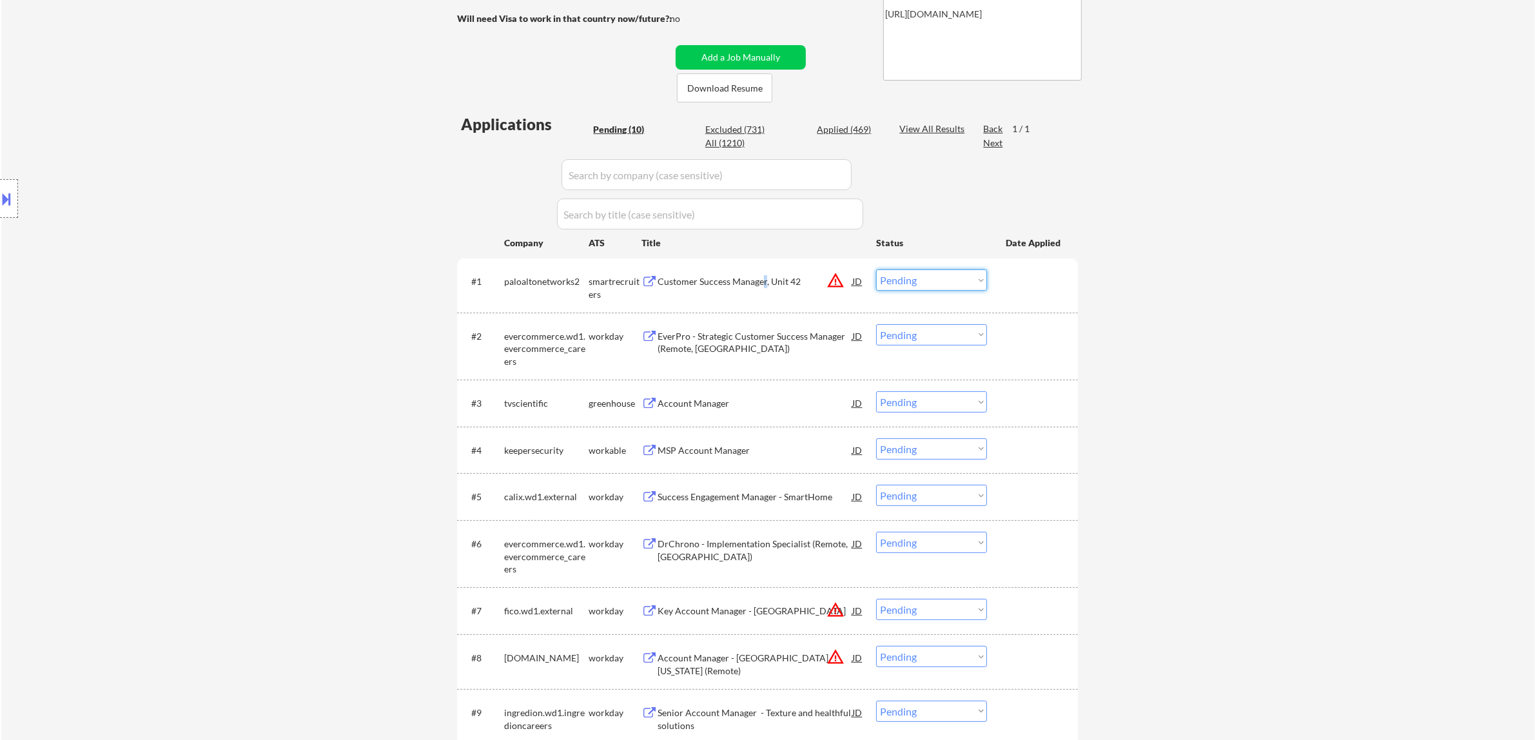
click at [977, 276] on select "Choose an option... Pending Applied Excluded (Questions) Excluded (Expired) Exc…" at bounding box center [931, 279] width 111 height 21
click at [876, 269] on select "Choose an option... Pending Applied Excluded (Questions) Excluded (Expired) Exc…" at bounding box center [931, 279] width 111 height 21
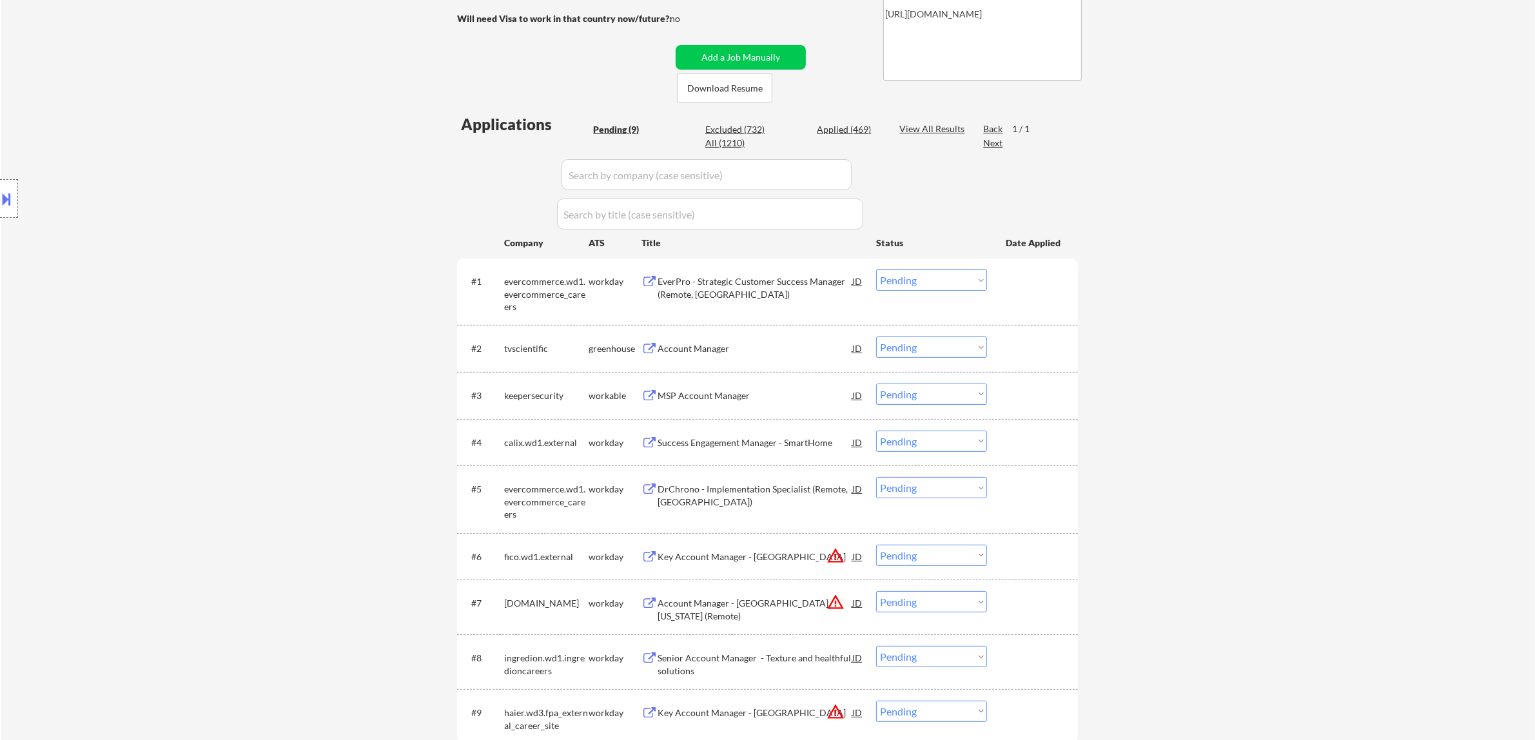
click at [828, 284] on div "EverPro - Strategic Customer Success Manager (Remote, US)" at bounding box center [755, 287] width 195 height 25
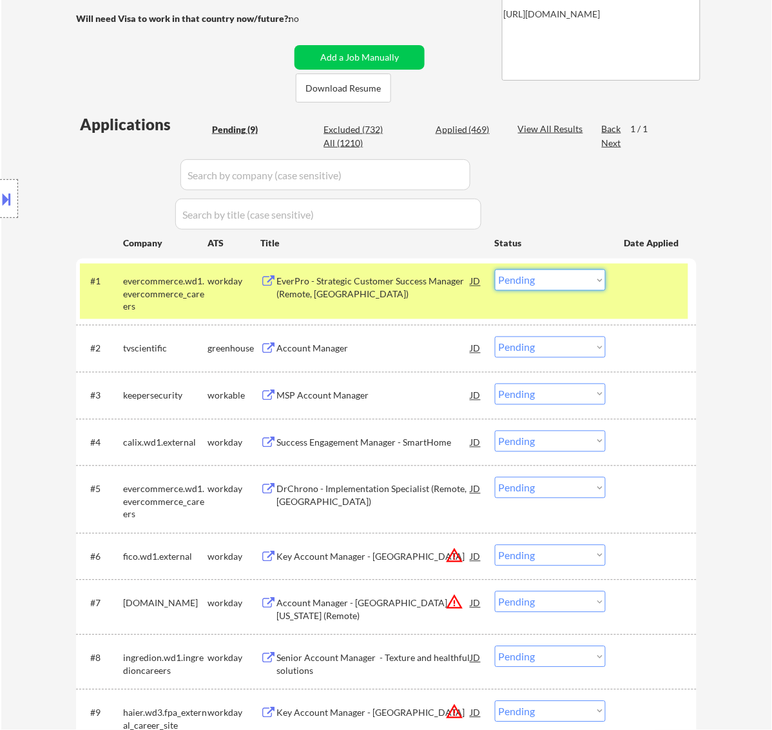
click at [538, 273] on select "Choose an option... Pending Applied Excluded (Questions) Excluded (Expired) Exc…" at bounding box center [550, 279] width 111 height 21
click at [495, 269] on select "Choose an option... Pending Applied Excluded (Questions) Excluded (Expired) Exc…" at bounding box center [550, 279] width 111 height 21
select select ""pending""
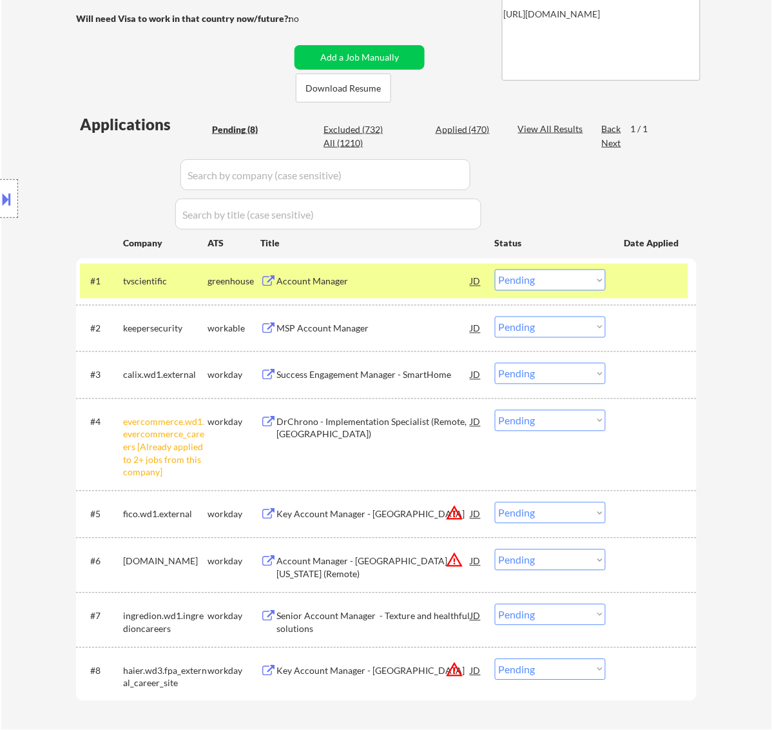
click at [563, 418] on select "Choose an option... Pending Applied Excluded (Questions) Excluded (Expired) Exc…" at bounding box center [550, 420] width 111 height 21
click at [495, 410] on select "Choose an option... Pending Applied Excluded (Questions) Excluded (Expired) Exc…" at bounding box center [550, 420] width 111 height 21
select select ""pending""
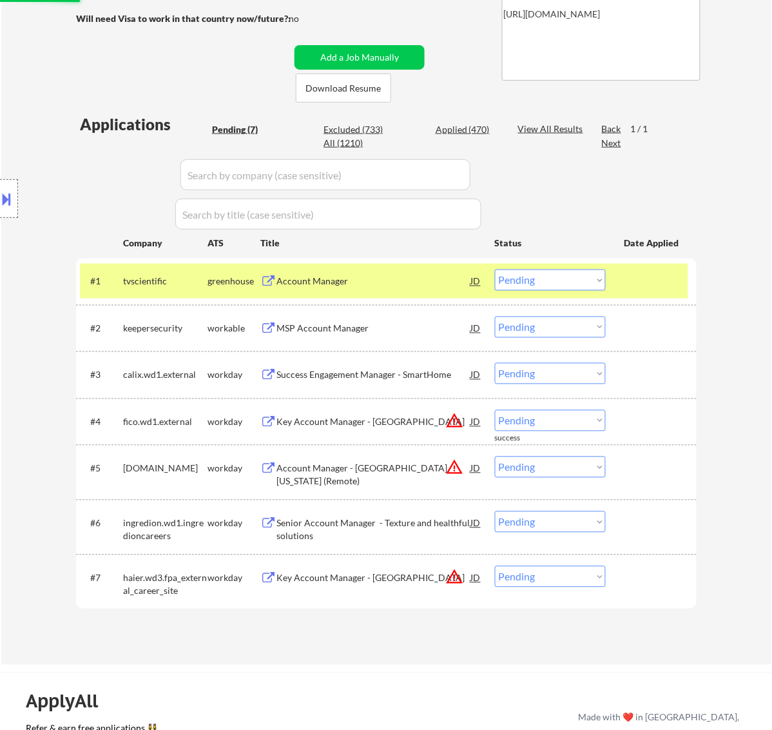
scroll to position [81, 0]
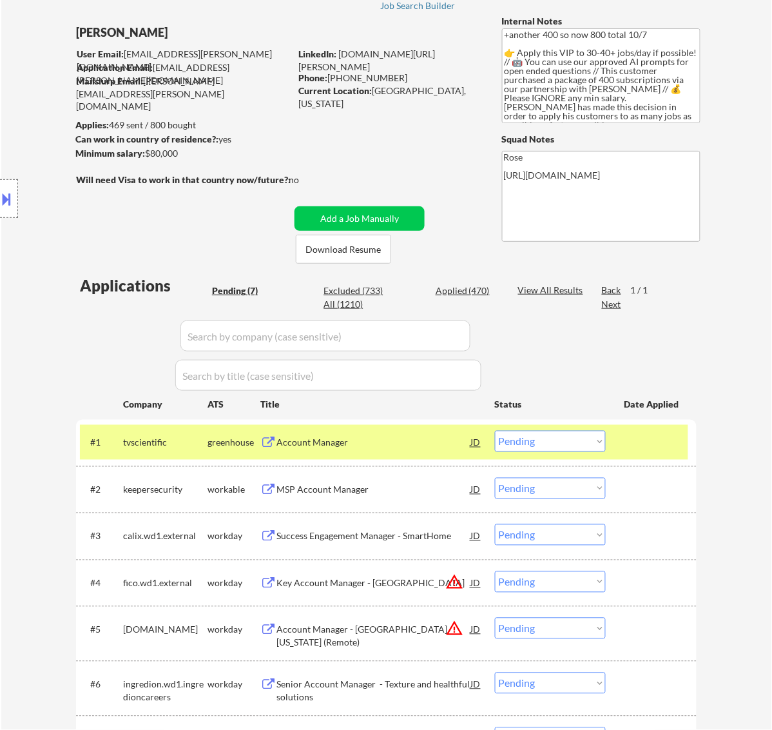
click at [425, 440] on div "Account Manager" at bounding box center [374, 442] width 195 height 13
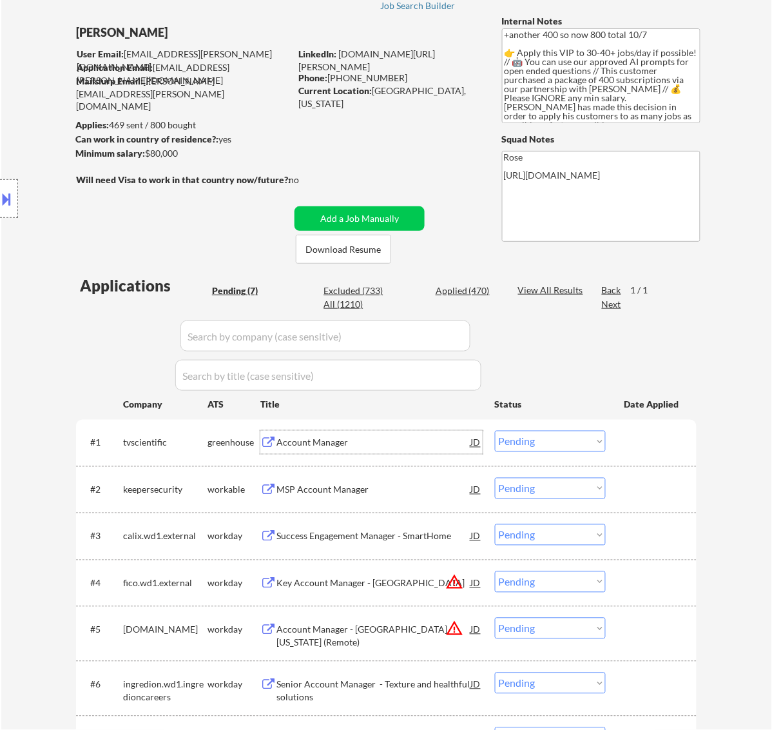
click at [585, 442] on select "Choose an option... Pending Applied Excluded (Questions) Excluded (Expired) Exc…" at bounding box center [550, 441] width 111 height 21
click at [495, 431] on select "Choose an option... Pending Applied Excluded (Questions) Excluded (Expired) Exc…" at bounding box center [550, 441] width 111 height 21
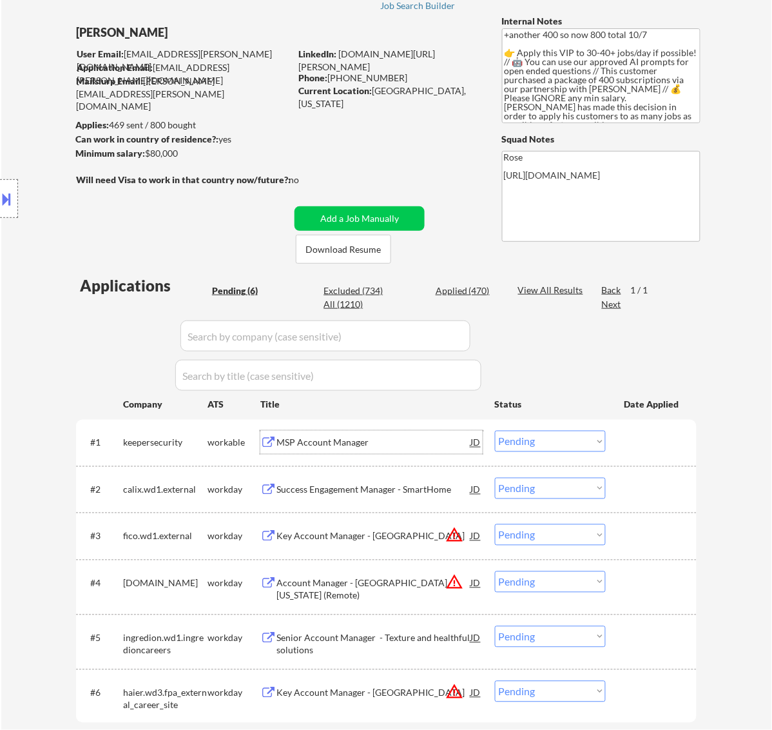
click at [355, 444] on div "MSP Account Manager" at bounding box center [374, 442] width 195 height 13
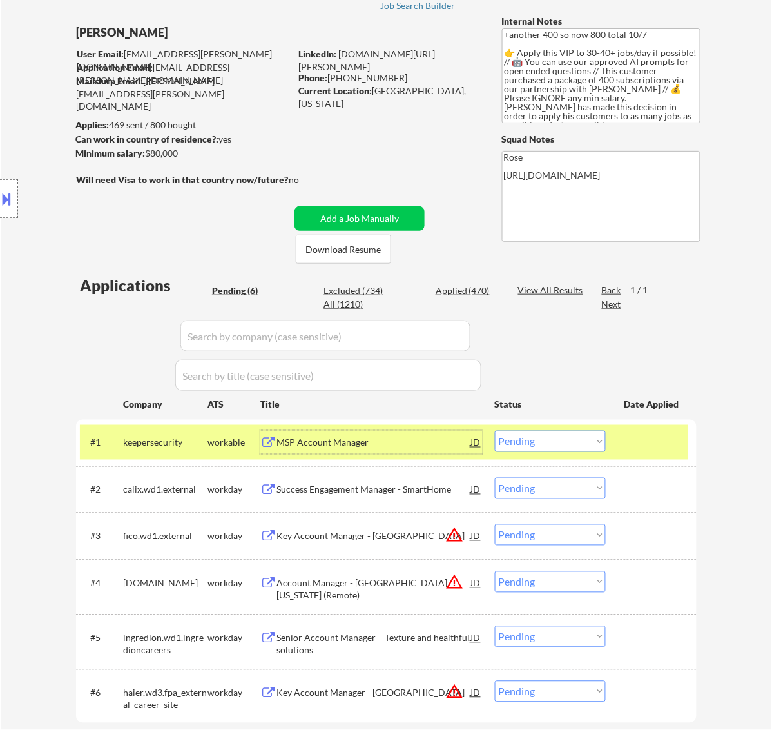
click at [594, 442] on select "Choose an option... Pending Applied Excluded (Questions) Excluded (Expired) Exc…" at bounding box center [550, 441] width 111 height 21
click at [495, 431] on select "Choose an option... Pending Applied Excluded (Questions) Excluded (Expired) Exc…" at bounding box center [550, 441] width 111 height 21
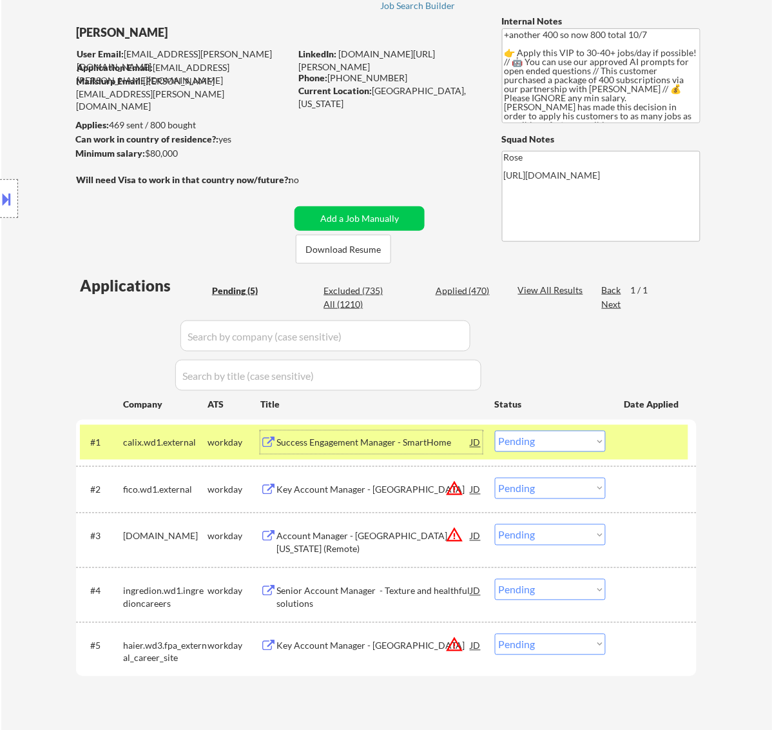
click at [446, 440] on div "Success Engagement Manager - SmartHome" at bounding box center [374, 442] width 195 height 13
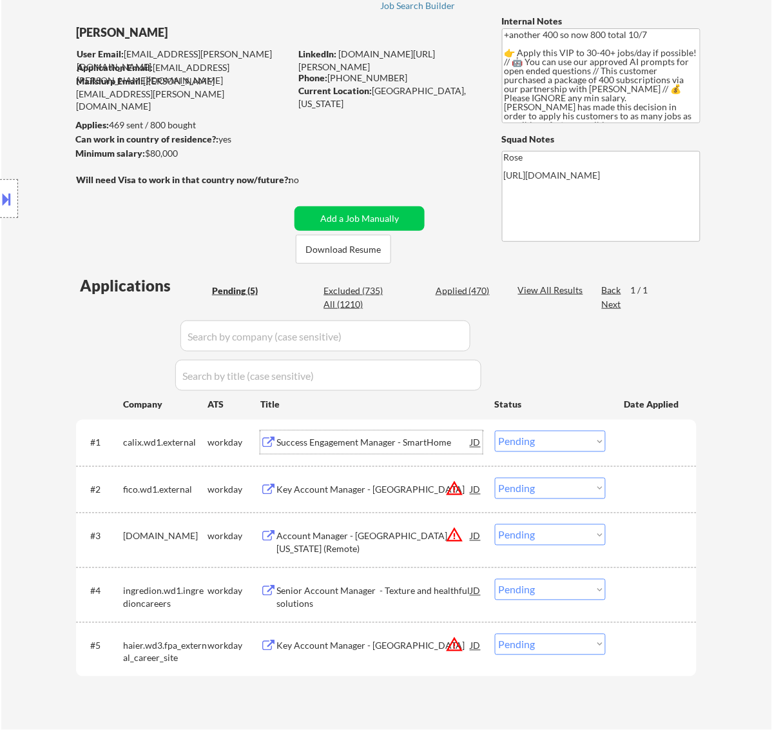
click at [536, 433] on select "Choose an option... Pending Applied Excluded (Questions) Excluded (Expired) Exc…" at bounding box center [550, 441] width 111 height 21
click at [495, 431] on select "Choose an option... Pending Applied Excluded (Questions) Excluded (Expired) Exc…" at bounding box center [550, 441] width 111 height 21
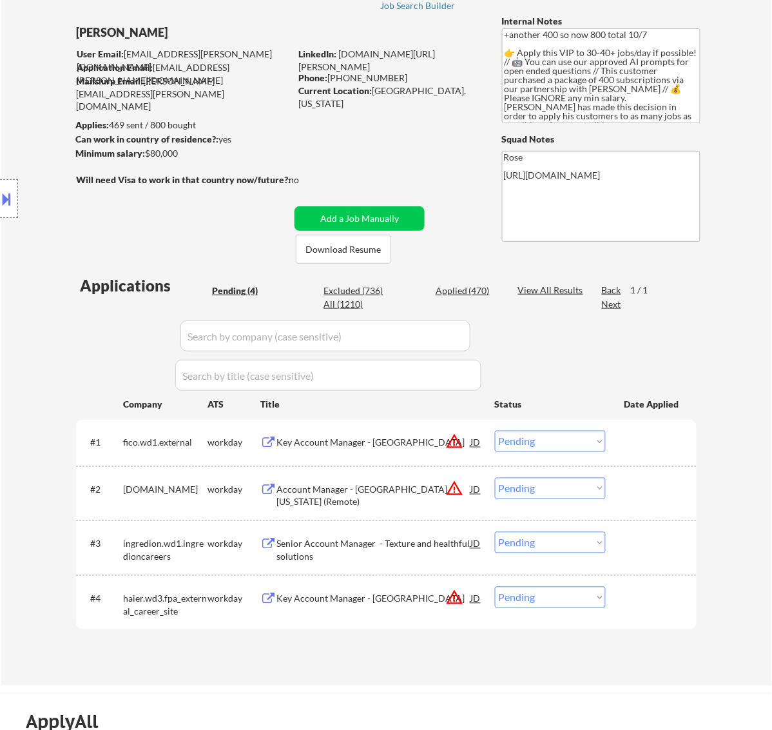
click at [382, 445] on div "Key Account Manager - Central America" at bounding box center [374, 442] width 195 height 13
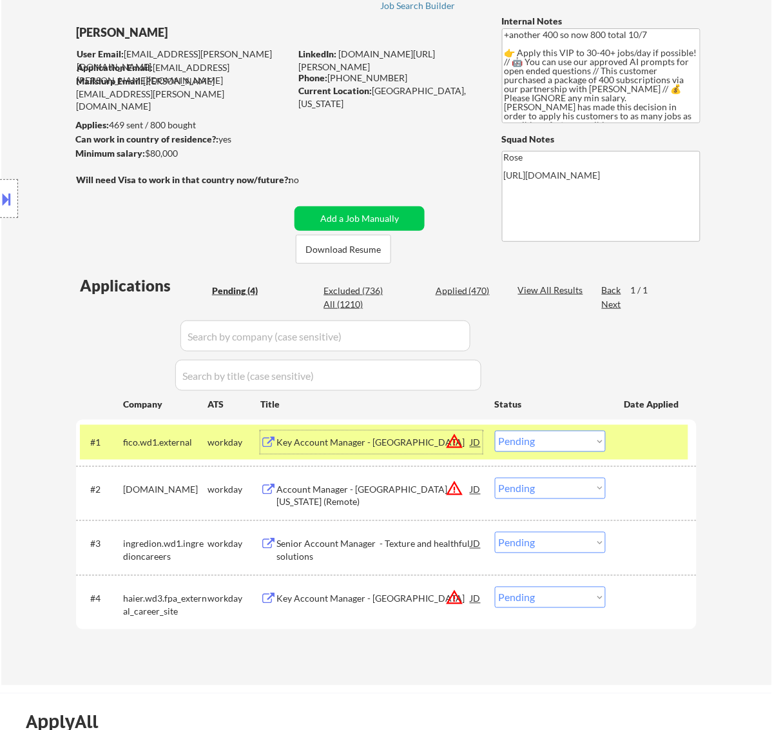
click at [551, 443] on select "Choose an option... Pending Applied Excluded (Questions) Excluded (Expired) Exc…" at bounding box center [550, 441] width 111 height 21
click at [495, 431] on select "Choose an option... Pending Applied Excluded (Questions) Excluded (Expired) Exc…" at bounding box center [550, 441] width 111 height 21
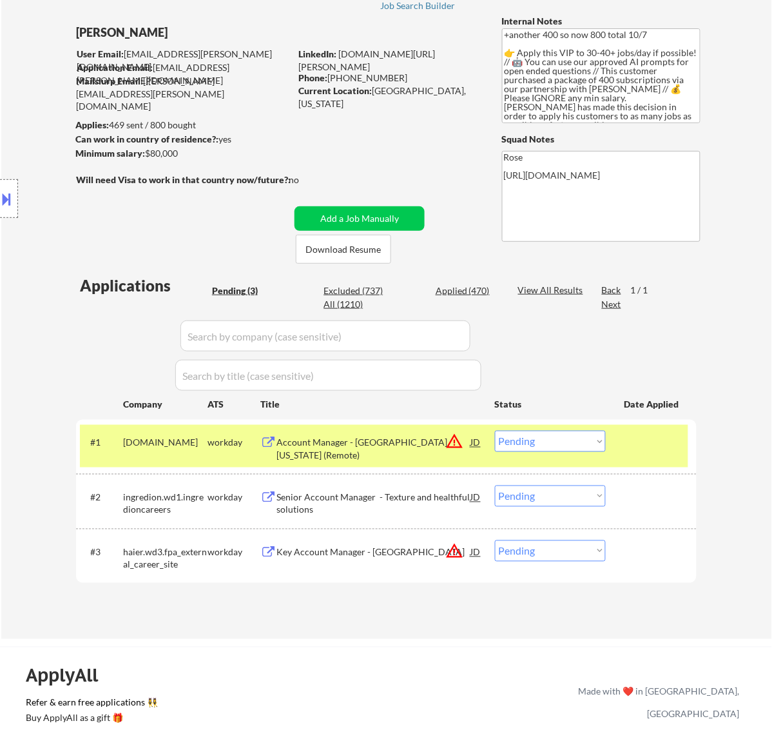
click at [391, 445] on div "Account Manager - South Texas (Remote)" at bounding box center [374, 448] width 195 height 25
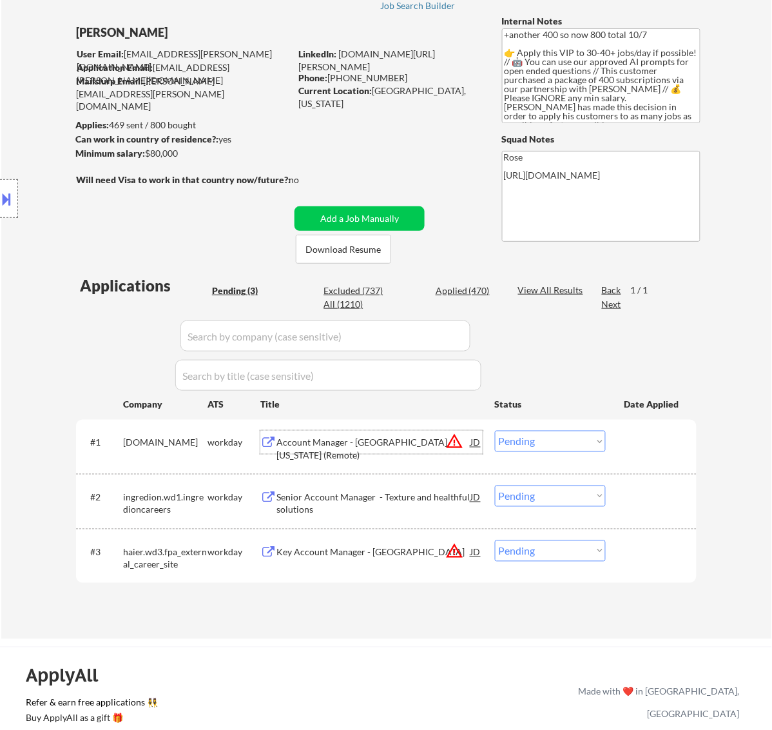
click at [509, 442] on select "Choose an option... Pending Applied Excluded (Questions) Excluded (Expired) Exc…" at bounding box center [550, 441] width 111 height 21
click at [495, 431] on select "Choose an option... Pending Applied Excluded (Questions) Excluded (Expired) Exc…" at bounding box center [550, 441] width 111 height 21
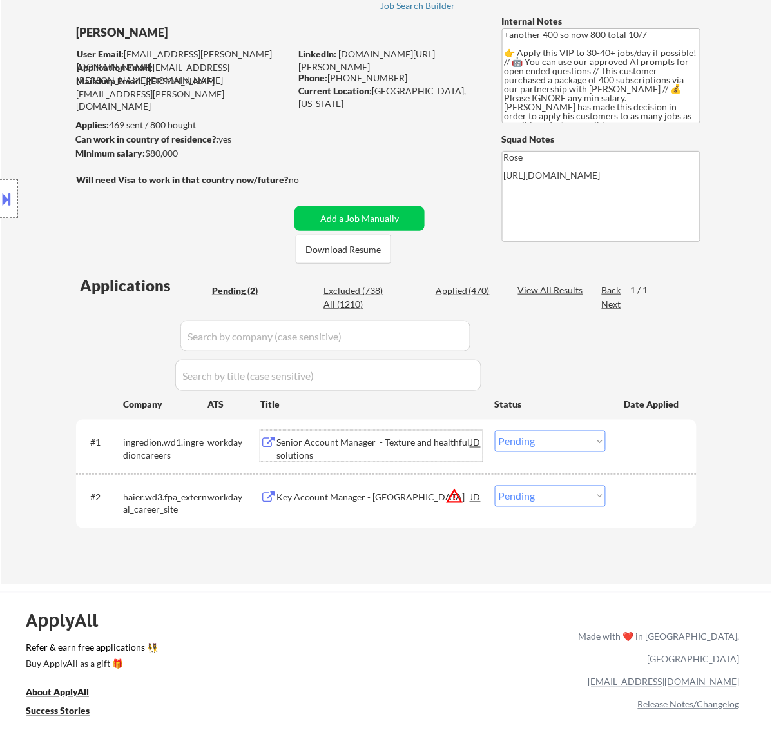
click at [416, 450] on div "Senior Account Manager - Texture and healthful solutions" at bounding box center [374, 448] width 195 height 25
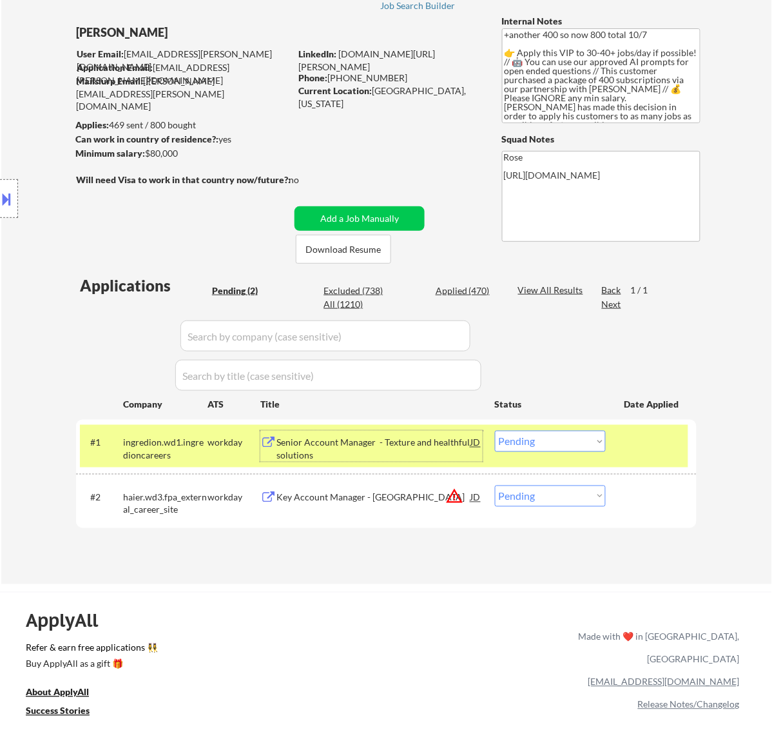
click at [566, 438] on select "Choose an option... Pending Applied Excluded (Questions) Excluded (Expired) Exc…" at bounding box center [550, 441] width 111 height 21
click at [495, 431] on select "Choose an option... Pending Applied Excluded (Questions) Excluded (Expired) Exc…" at bounding box center [550, 441] width 111 height 21
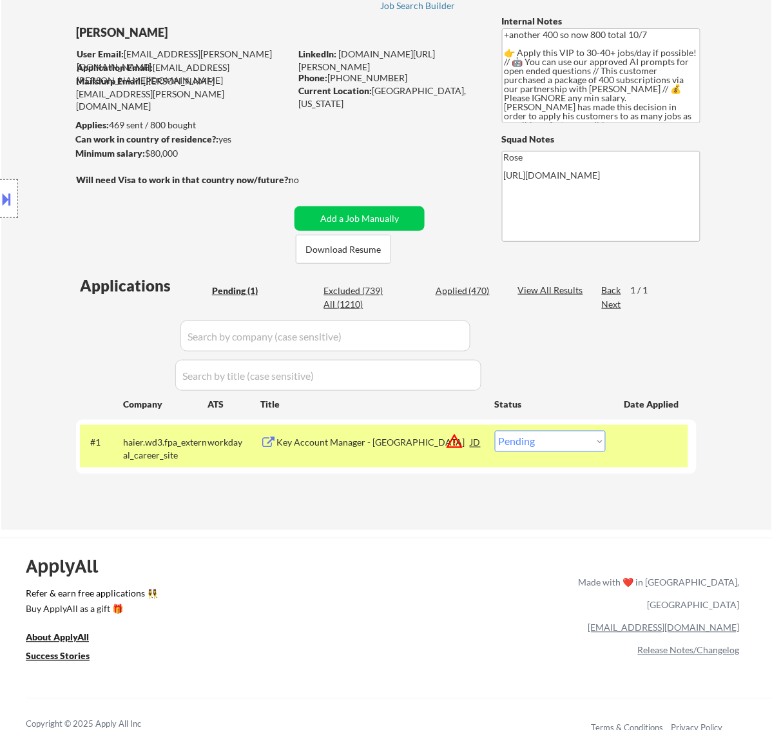
click at [404, 442] on div "Key Account Manager - Denver" at bounding box center [374, 442] width 195 height 13
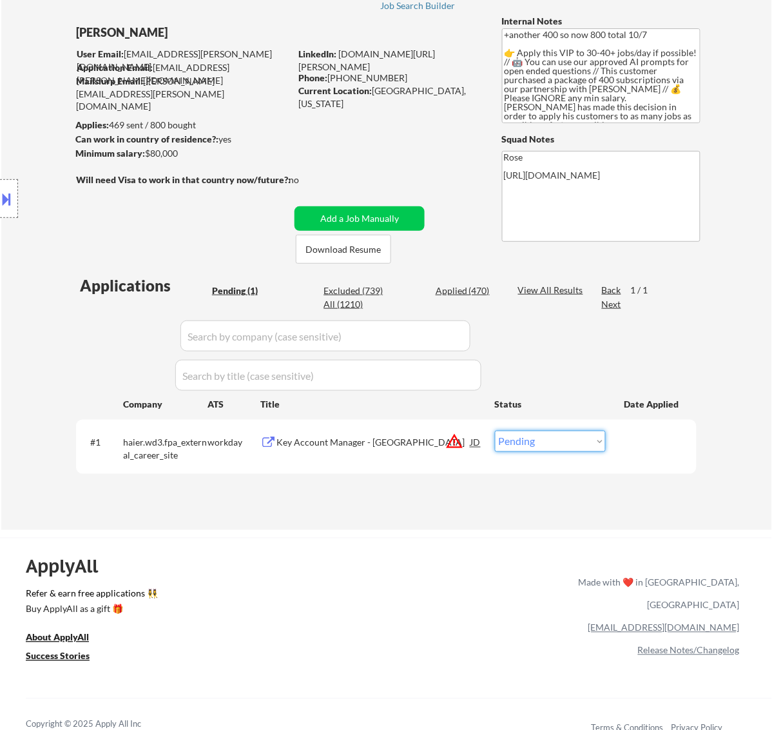
click at [601, 440] on select "Choose an option... Pending Applied Excluded (Questions) Excluded (Expired) Exc…" at bounding box center [550, 441] width 111 height 21
select select ""excluded__other_""
click at [495, 431] on select "Choose an option... Pending Applied Excluded (Questions) Excluded (Expired) Exc…" at bounding box center [550, 441] width 111 height 21
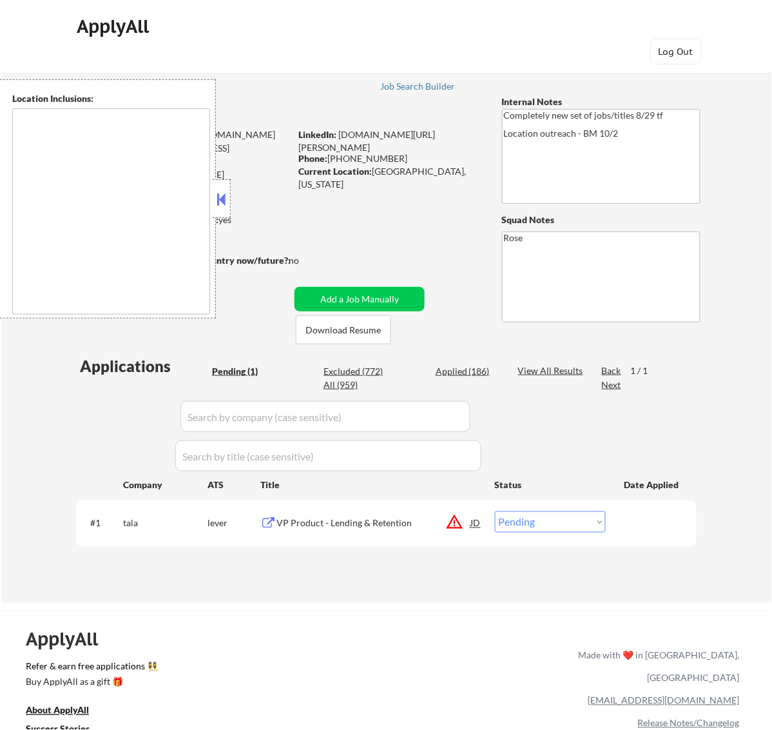
click at [219, 198] on button at bounding box center [221, 199] width 14 height 19
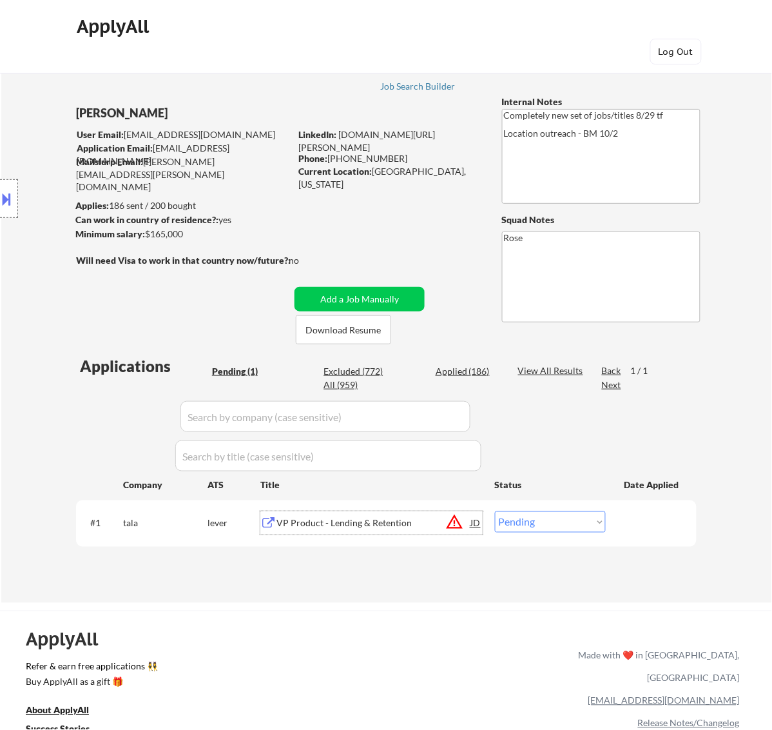
click at [407, 520] on div "VP Product - Lending & Retention" at bounding box center [374, 523] width 195 height 13
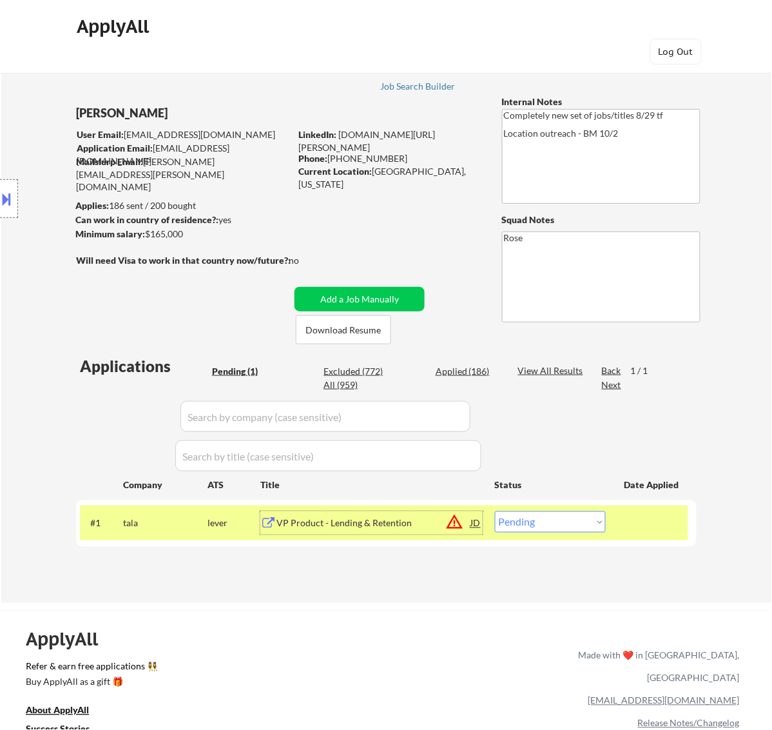
click at [592, 523] on select "Choose an option... Pending Applied Excluded (Questions) Excluded (Expired) Exc…" at bounding box center [550, 521] width 111 height 21
select select ""excluded""
click at [495, 511] on select "Choose an option... Pending Applied Excluded (Questions) Excluded (Expired) Exc…" at bounding box center [550, 521] width 111 height 21
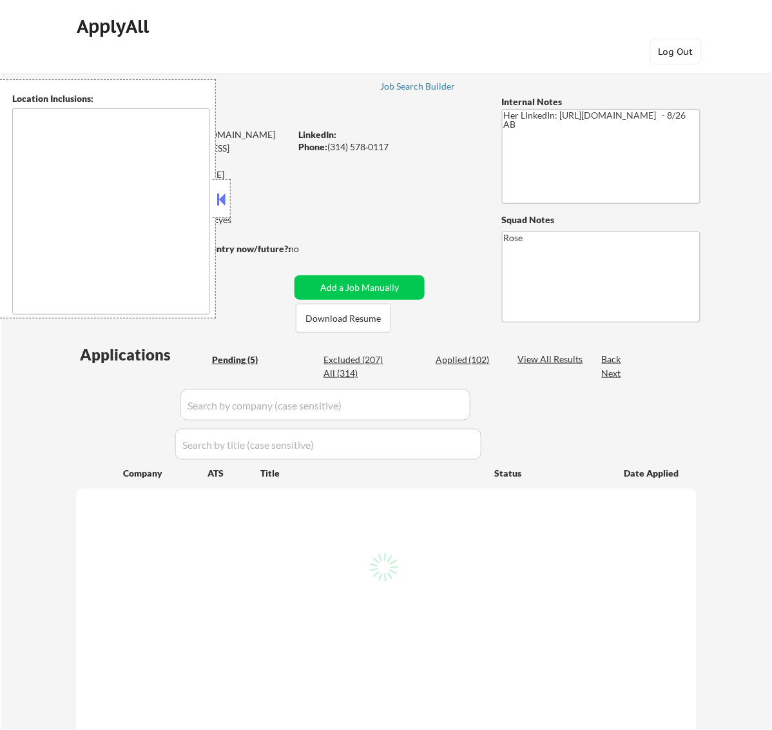
select select ""pending""
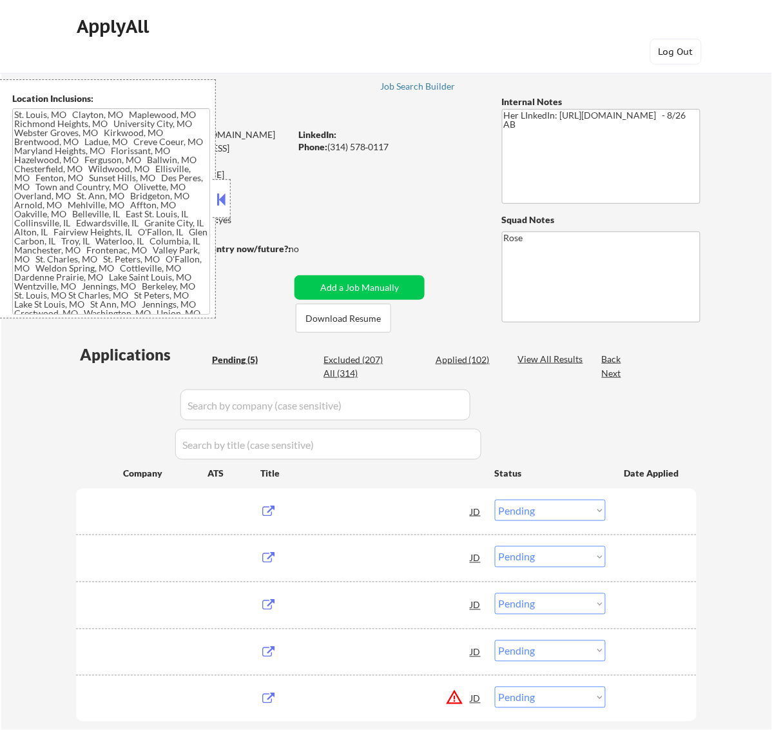
type textarea "[GEOGRAPHIC_DATA][PERSON_NAME], [GEOGRAPHIC_DATA][PERSON_NAME][GEOGRAPHIC_DATA]…"
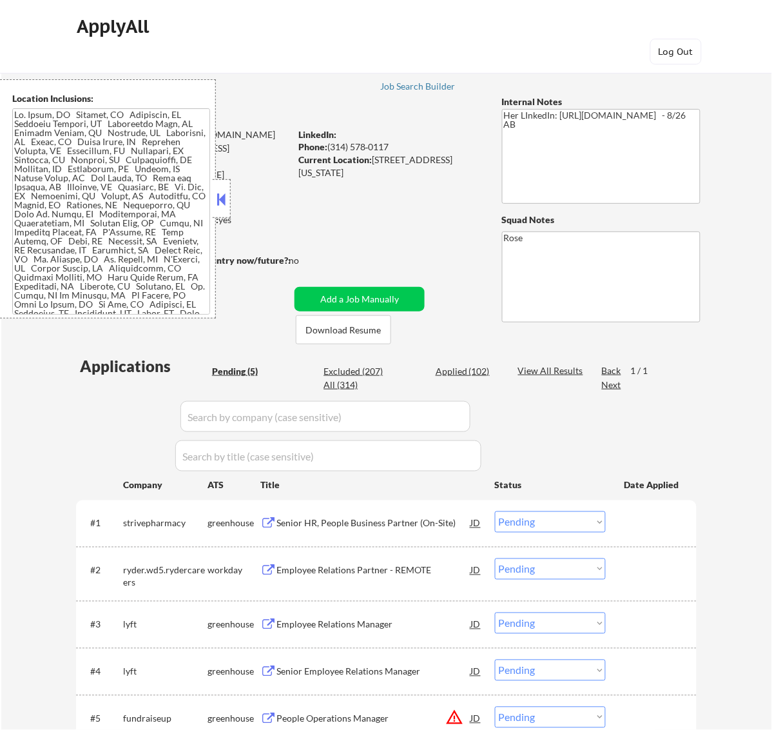
click at [218, 198] on button at bounding box center [221, 199] width 14 height 19
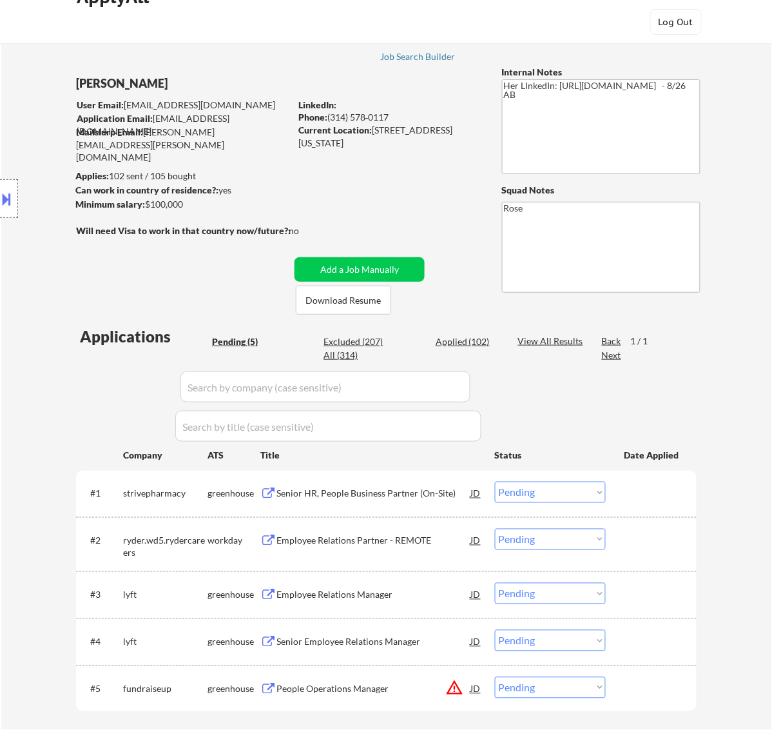
scroll to position [81, 0]
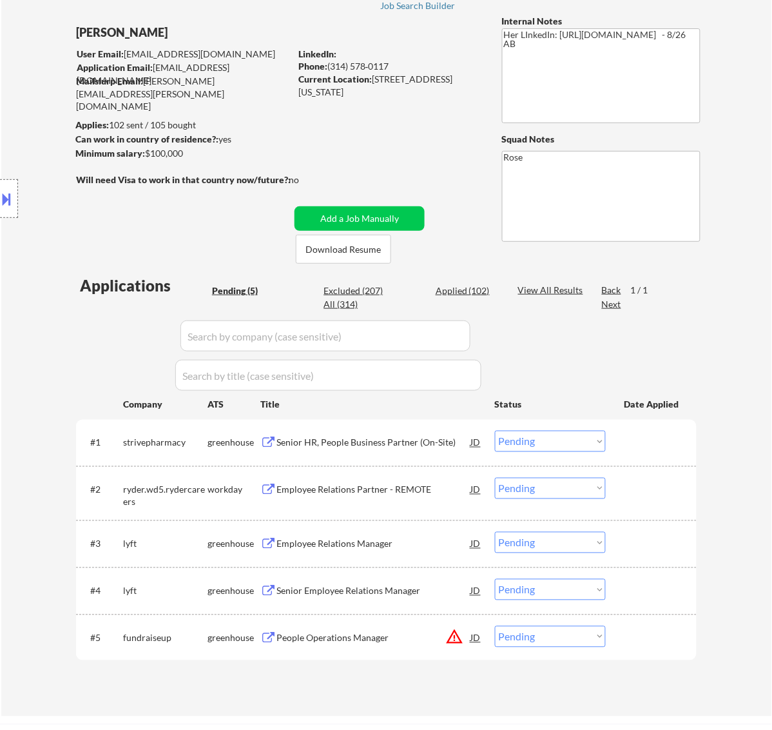
click at [423, 442] on div "Senior HR, People Business Partner (On-Site)" at bounding box center [374, 442] width 195 height 13
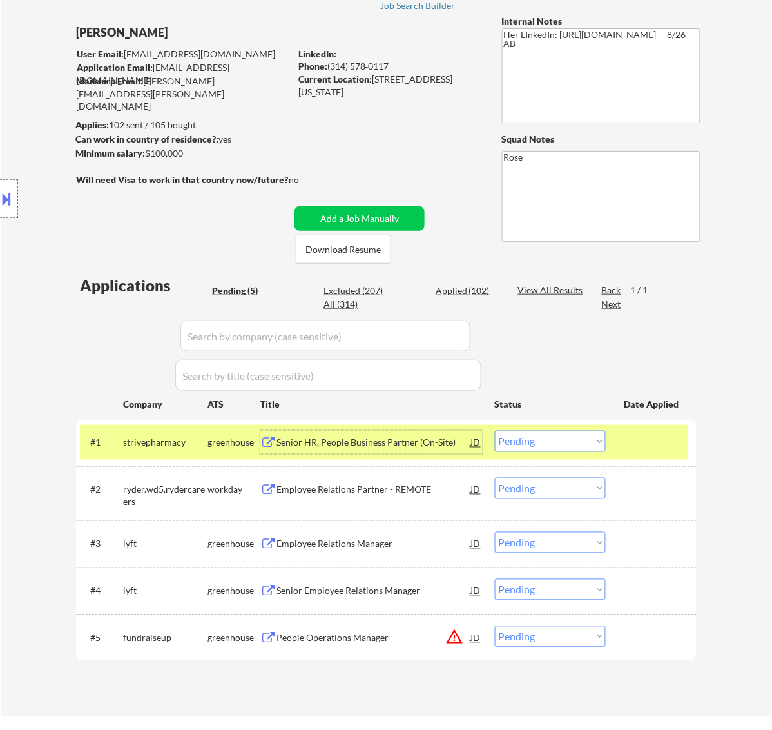
click at [6, 195] on button at bounding box center [7, 198] width 14 height 21
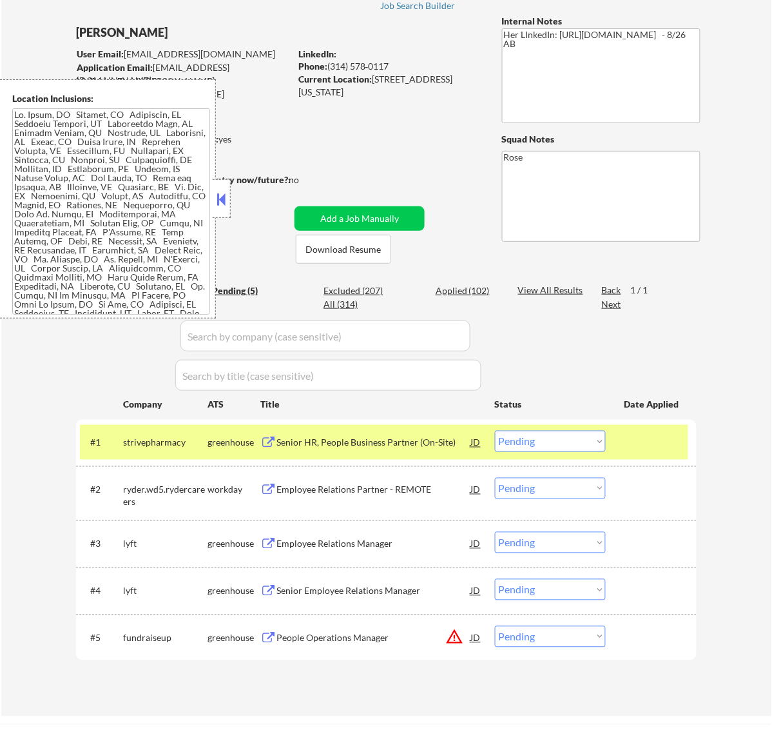
click at [220, 195] on button at bounding box center [221, 199] width 14 height 19
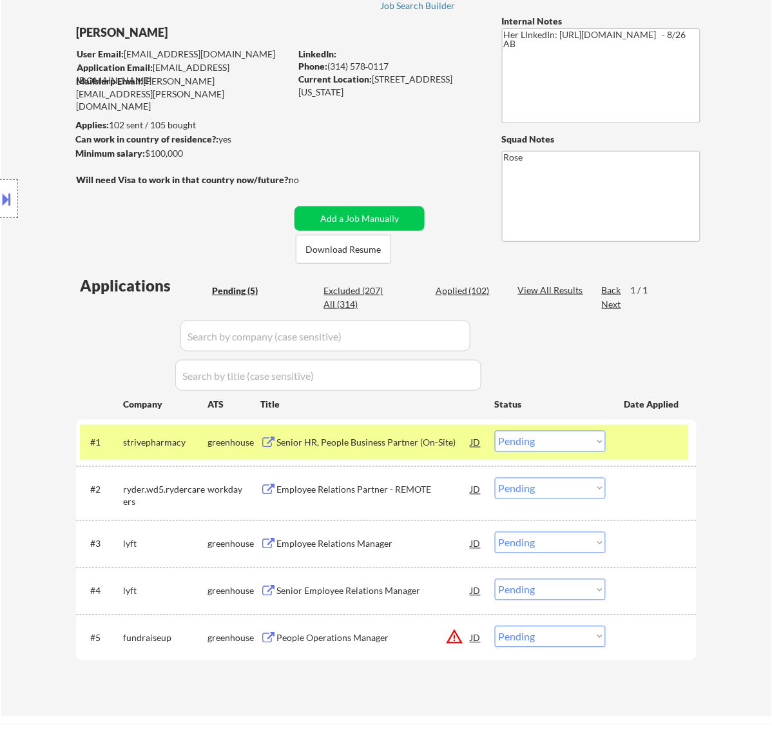
click at [582, 440] on select "Choose an option... Pending Applied Excluded (Questions) Excluded (Expired) Exc…" at bounding box center [550, 441] width 111 height 21
click at [495, 431] on select "Choose an option... Pending Applied Excluded (Questions) Excluded (Expired) Exc…" at bounding box center [550, 441] width 111 height 21
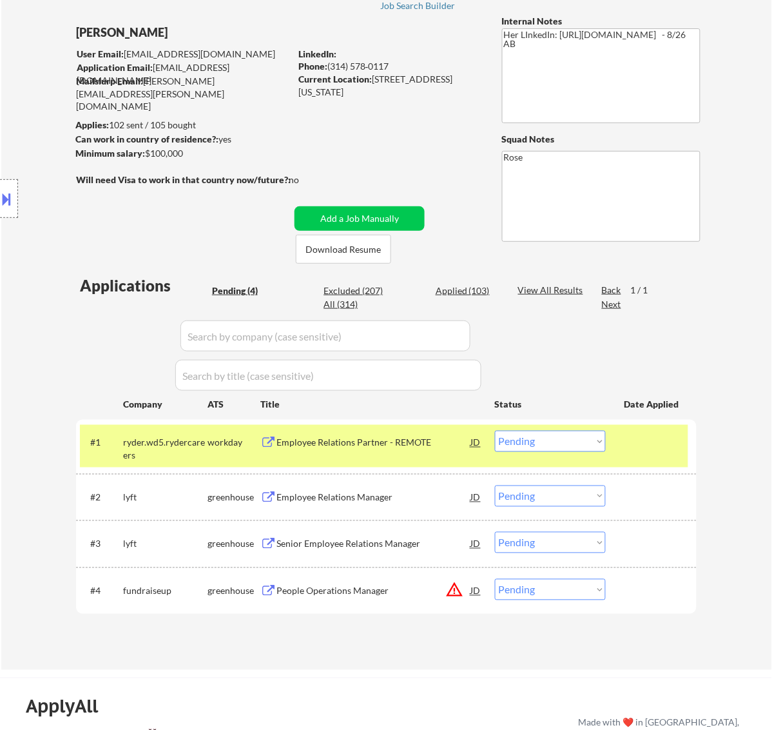
click at [355, 437] on div "Employee Relations Partner - REMOTE" at bounding box center [374, 442] width 195 height 13
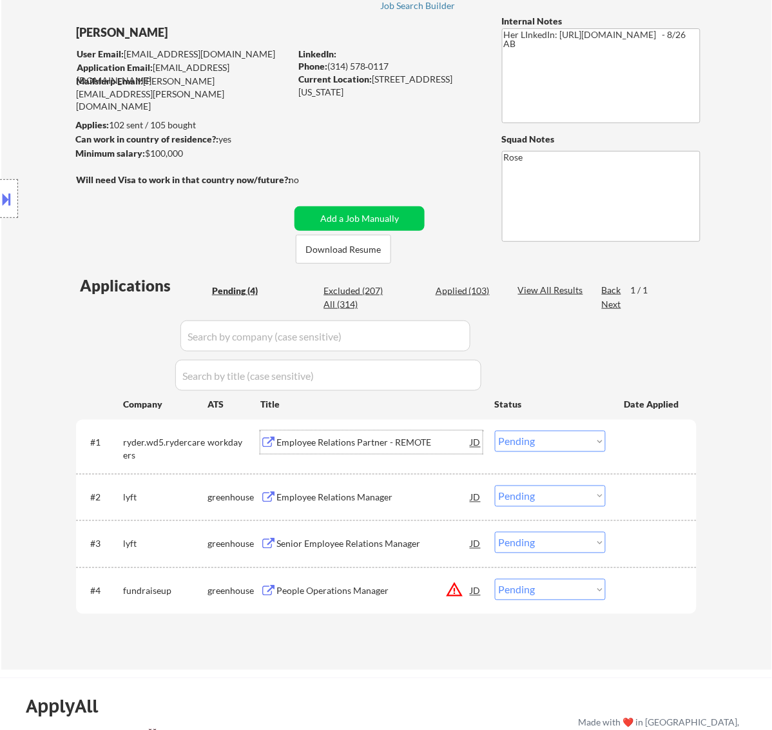
click at [591, 442] on select "Choose an option... Pending Applied Excluded (Questions) Excluded (Expired) Exc…" at bounding box center [550, 441] width 111 height 21
click at [495, 431] on select "Choose an option... Pending Applied Excluded (Questions) Excluded (Expired) Exc…" at bounding box center [550, 441] width 111 height 21
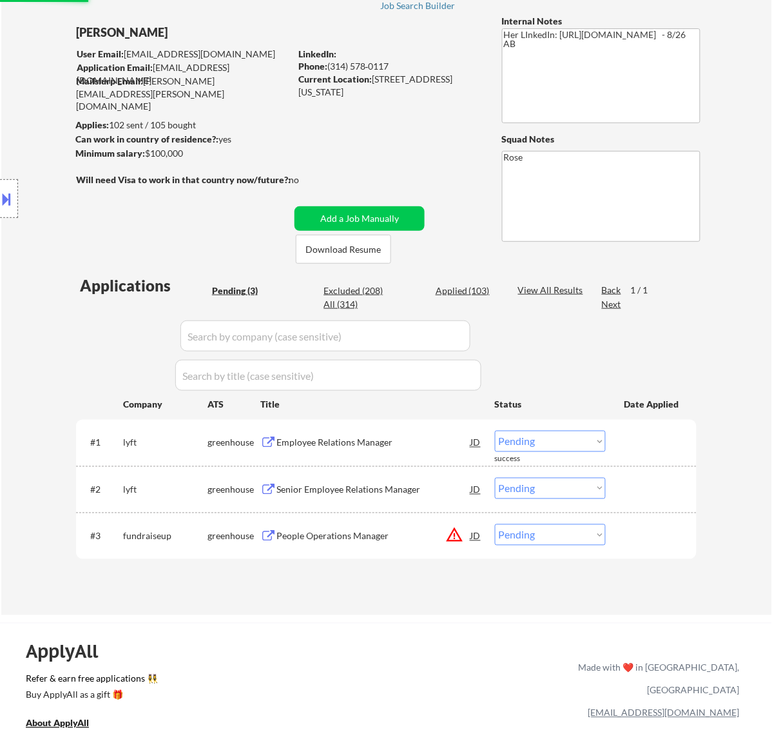
click at [400, 444] on div "Employee Relations Manager" at bounding box center [374, 442] width 195 height 13
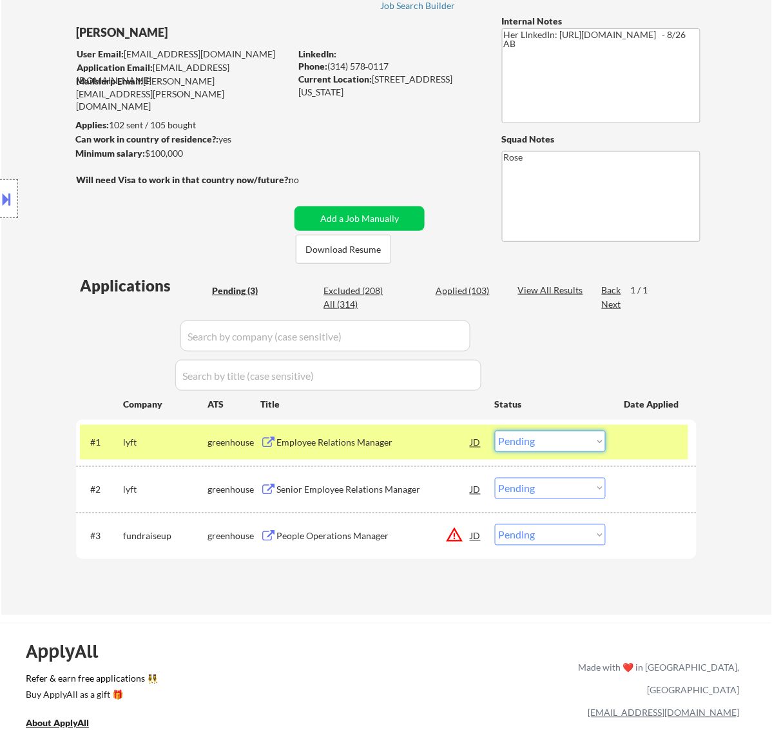
click at [558, 440] on select "Choose an option... Pending Applied Excluded (Questions) Excluded (Expired) Exc…" at bounding box center [550, 441] width 111 height 21
click at [495, 431] on select "Choose an option... Pending Applied Excluded (Questions) Excluded (Expired) Exc…" at bounding box center [550, 441] width 111 height 21
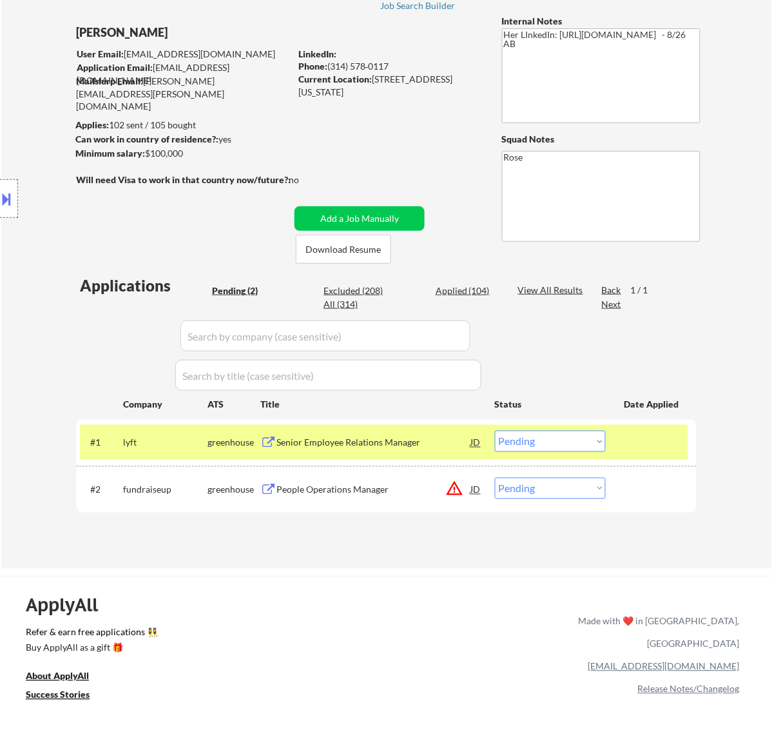
click at [338, 442] on div "Senior Employee Relations Manager" at bounding box center [374, 442] width 195 height 13
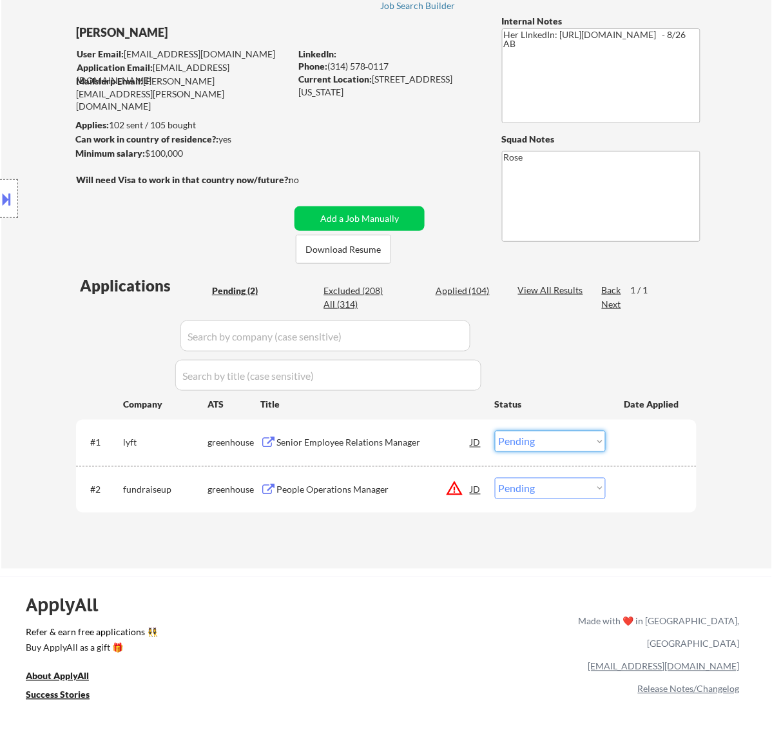
click at [535, 435] on select "Choose an option... Pending Applied Excluded (Questions) Excluded (Expired) Exc…" at bounding box center [550, 441] width 111 height 21
click at [495, 431] on select "Choose an option... Pending Applied Excluded (Questions) Excluded (Expired) Exc…" at bounding box center [550, 441] width 111 height 21
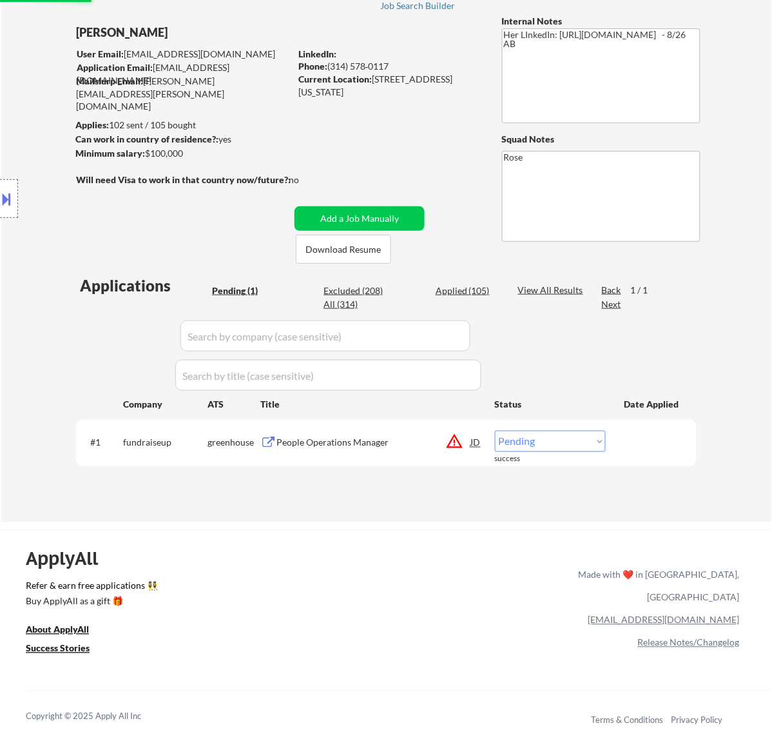
click at [353, 440] on div "People Operations Manager" at bounding box center [374, 442] width 195 height 13
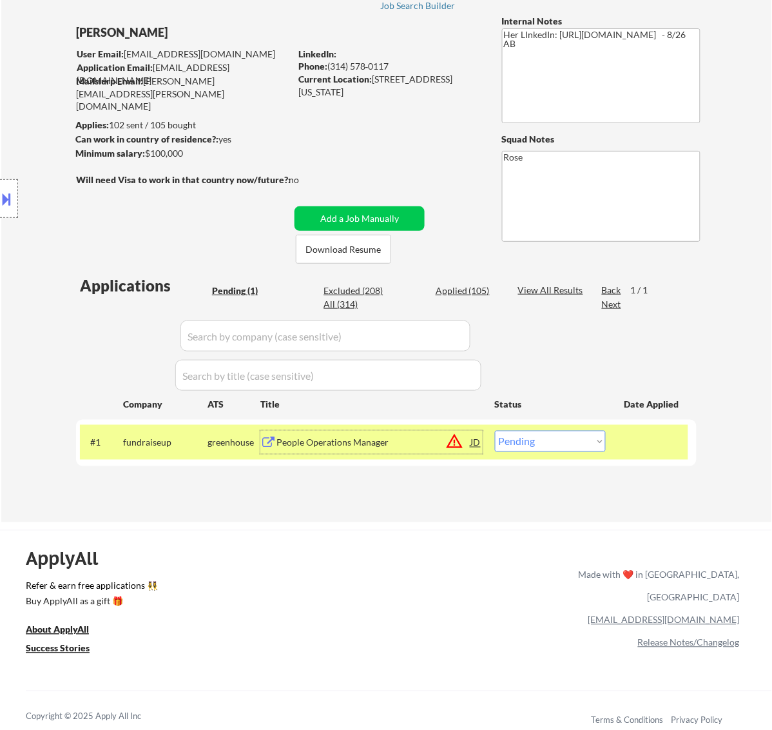
click at [478, 442] on div "JD" at bounding box center [476, 442] width 13 height 23
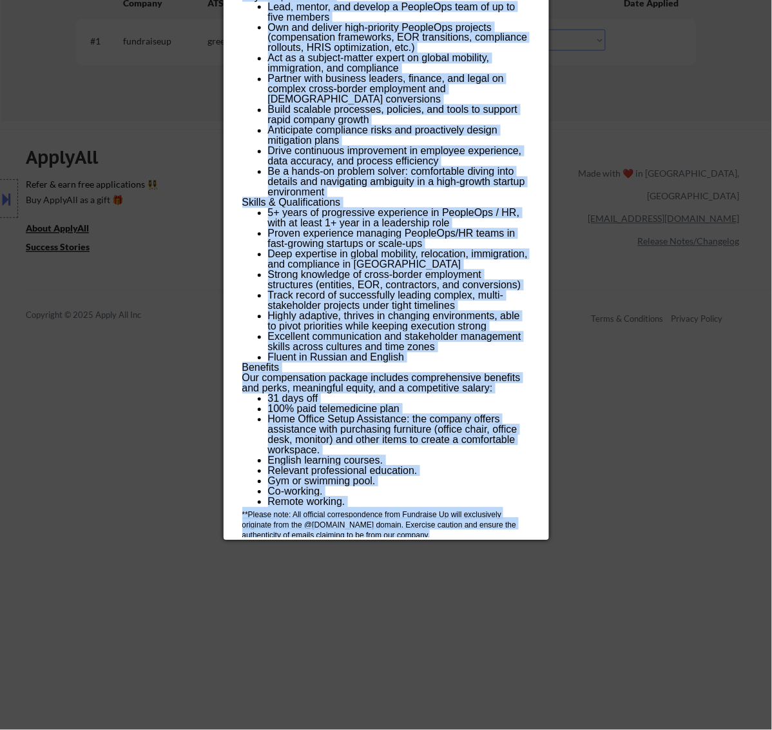
scroll to position [533, 0]
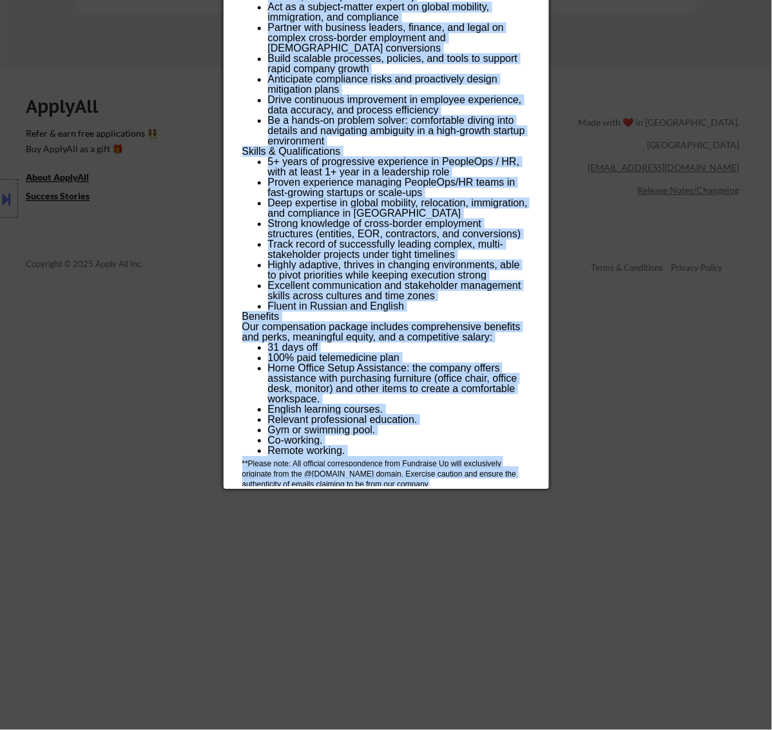
drag, startPoint x: 237, startPoint y: 50, endPoint x: 446, endPoint y: 484, distance: 481.8
click at [446, 484] on div "People Operations Manager fundraiseup Georgia - Remote AI Location Check 🚫: Cli…" at bounding box center [387, 34] width 326 height 909
copy div "AI Blocklist Check ✅: Company not listed in user's blocklist. Highlights: Locat…"
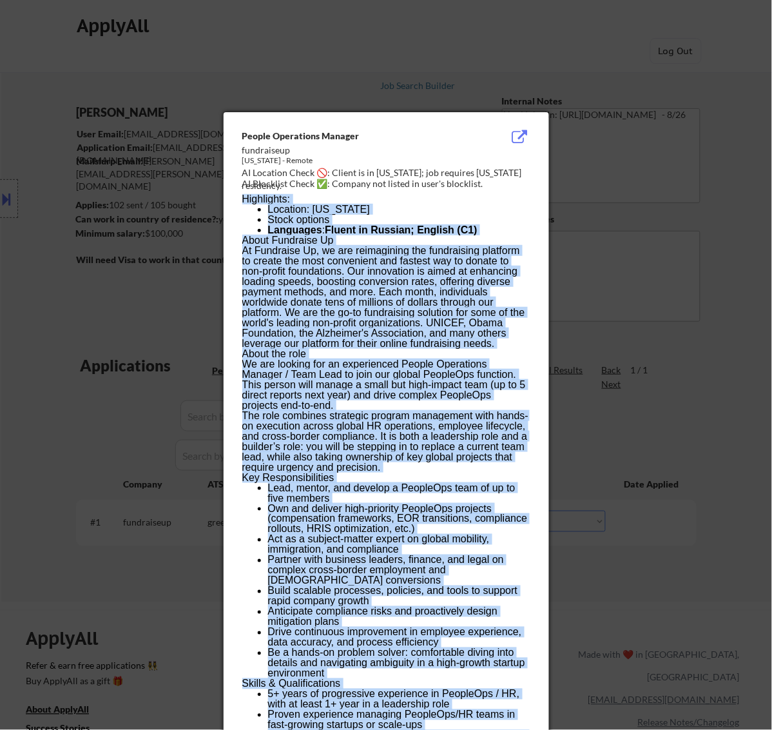
scroll to position [0, 0]
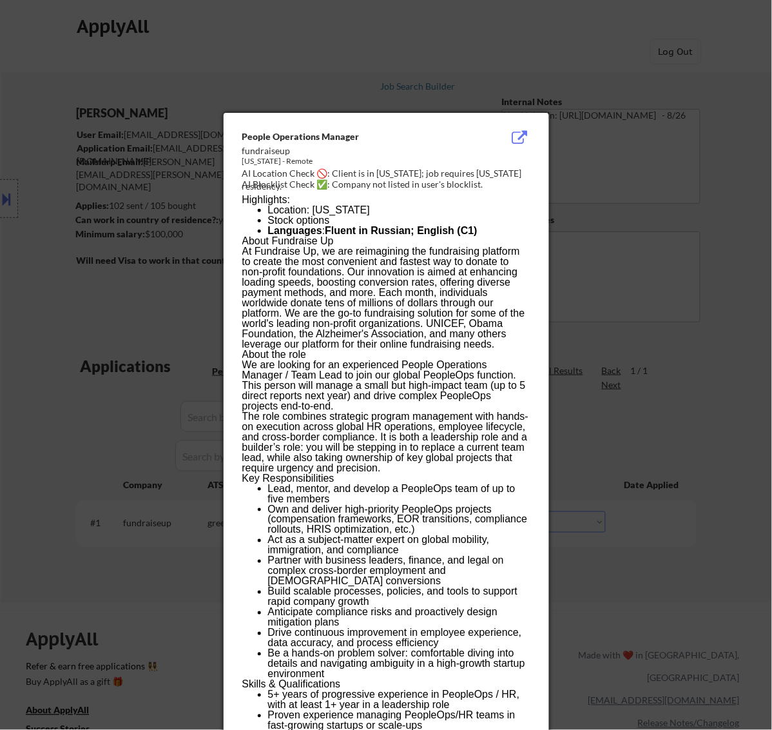
click at [681, 234] on div at bounding box center [386, 365] width 772 height 730
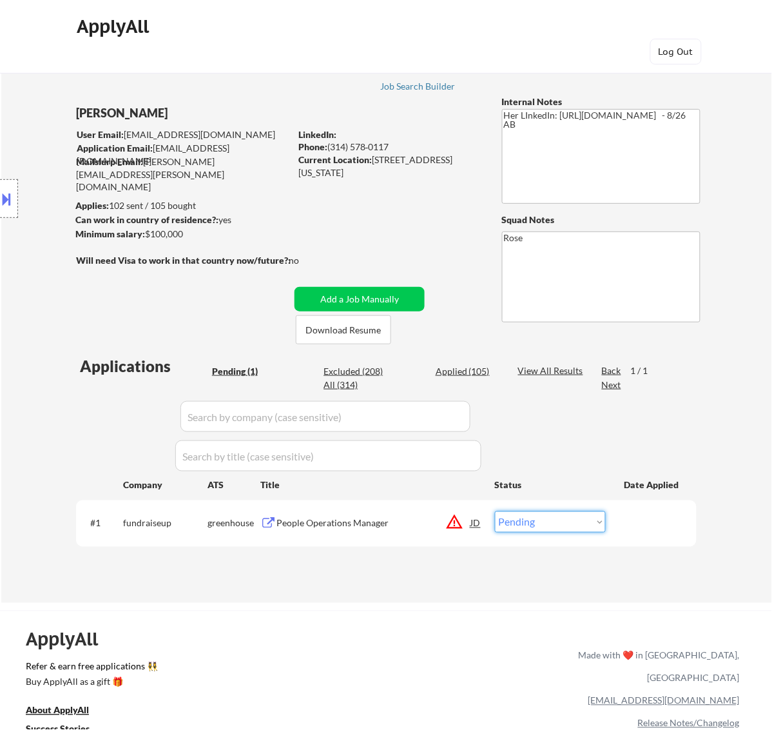
click at [571, 519] on select "Choose an option... Pending Applied Excluded (Questions) Excluded (Expired) Exc…" at bounding box center [550, 521] width 111 height 21
select select ""excluded__bad_match_""
click at [495, 511] on select "Choose an option... Pending Applied Excluded (Questions) Excluded (Expired) Exc…" at bounding box center [550, 521] width 111 height 21
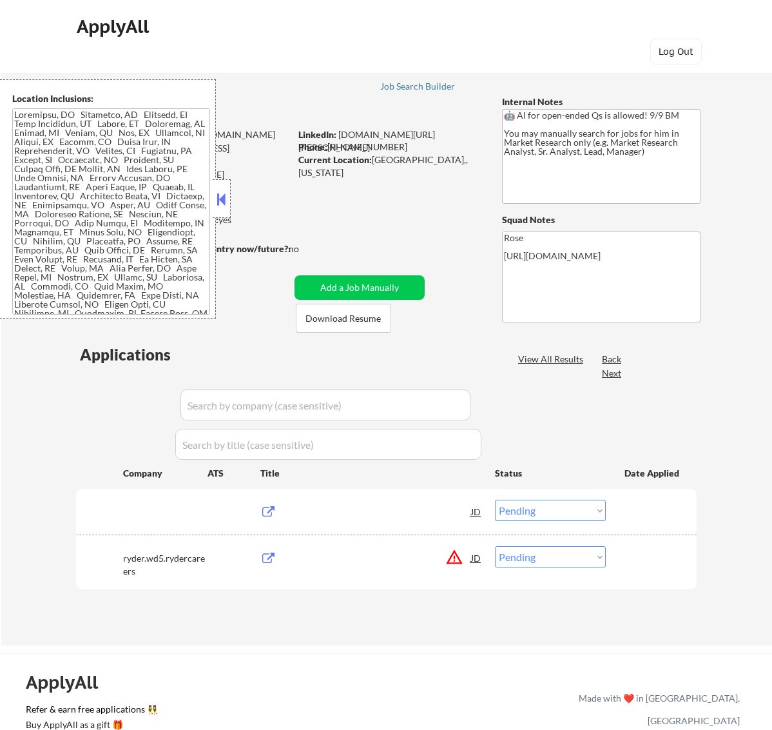
select select ""pending""
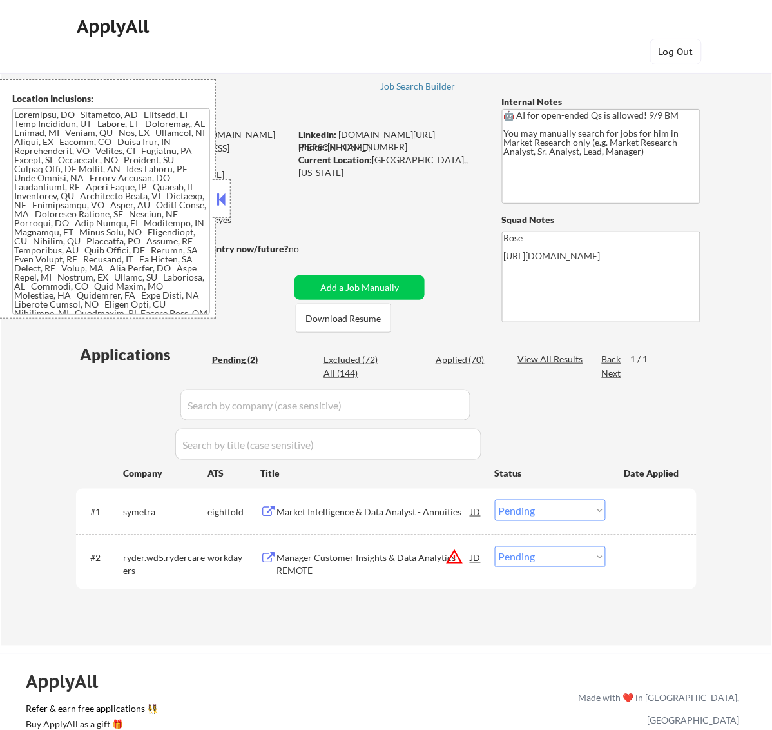
click at [220, 195] on button at bounding box center [221, 199] width 14 height 19
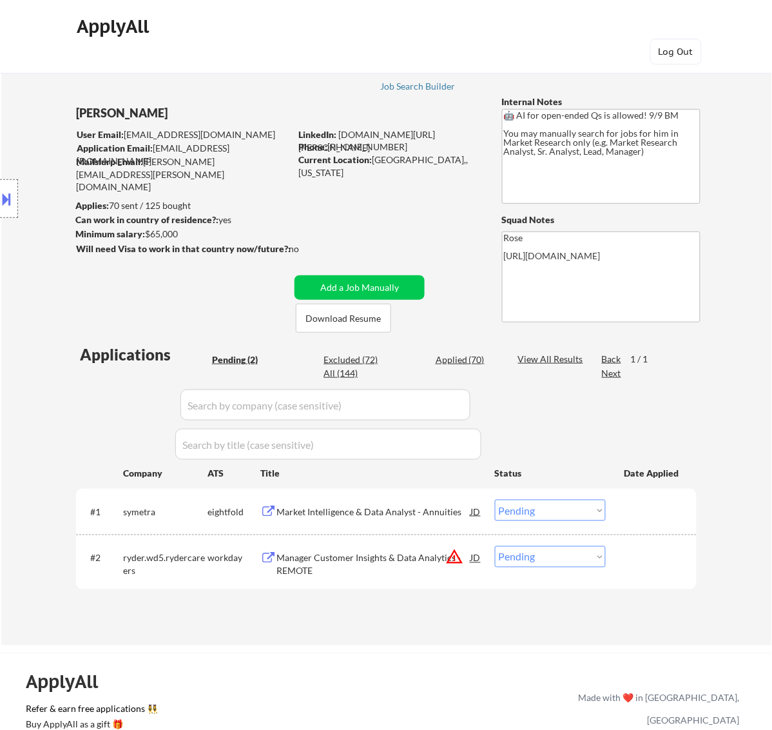
click at [420, 514] on div "Market Intelligence & Data Analyst - Annuities" at bounding box center [374, 511] width 195 height 13
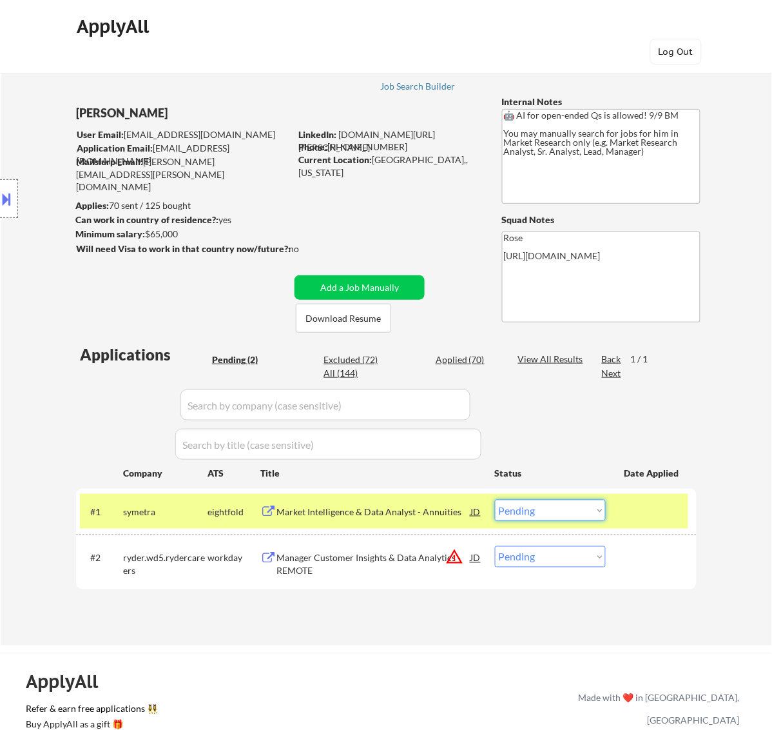
click at [585, 513] on select "Choose an option... Pending Applied Excluded (Questions) Excluded (Expired) Exc…" at bounding box center [550, 510] width 111 height 21
click at [495, 500] on select "Choose an option... Pending Applied Excluded (Questions) Excluded (Expired) Exc…" at bounding box center [550, 510] width 111 height 21
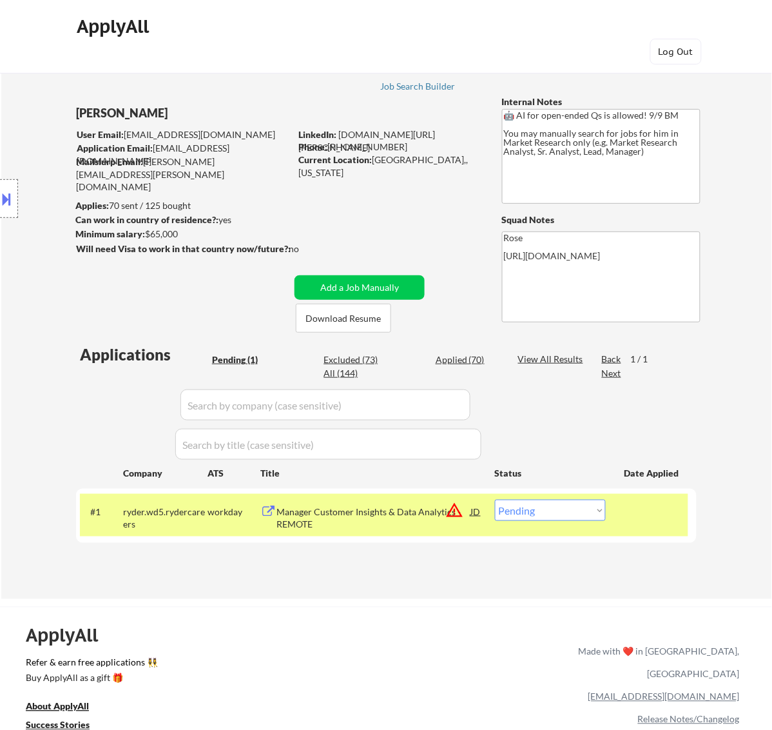
click at [371, 359] on div "Excluded (73)" at bounding box center [356, 359] width 64 height 13
select select ""excluded__bad_match_""
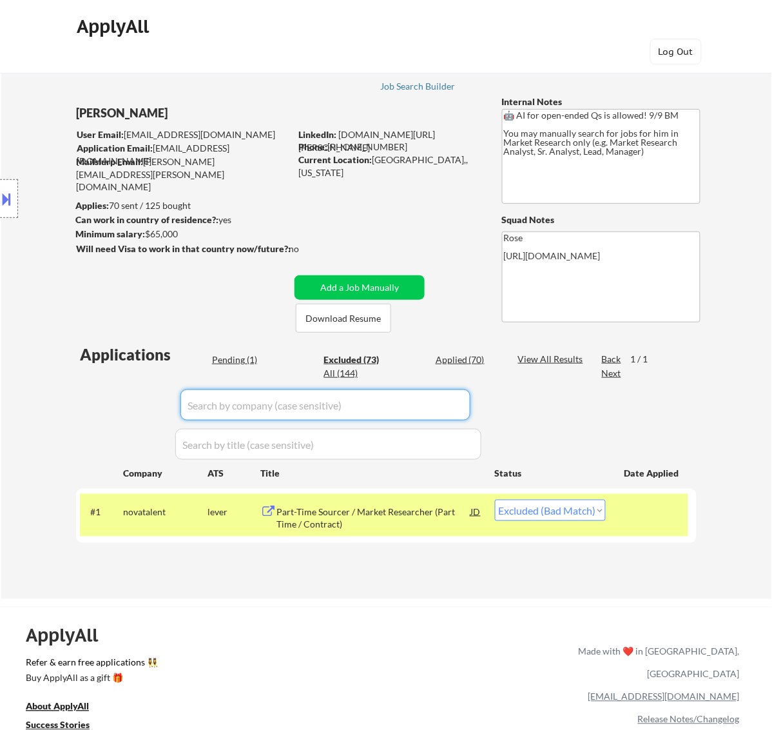
click at [419, 409] on input "input" at bounding box center [326, 404] width 290 height 31
type input "symetra"
select select ""excluded__bad_match_""
select select ""excluded__blocklist_""
select select ""excluded""
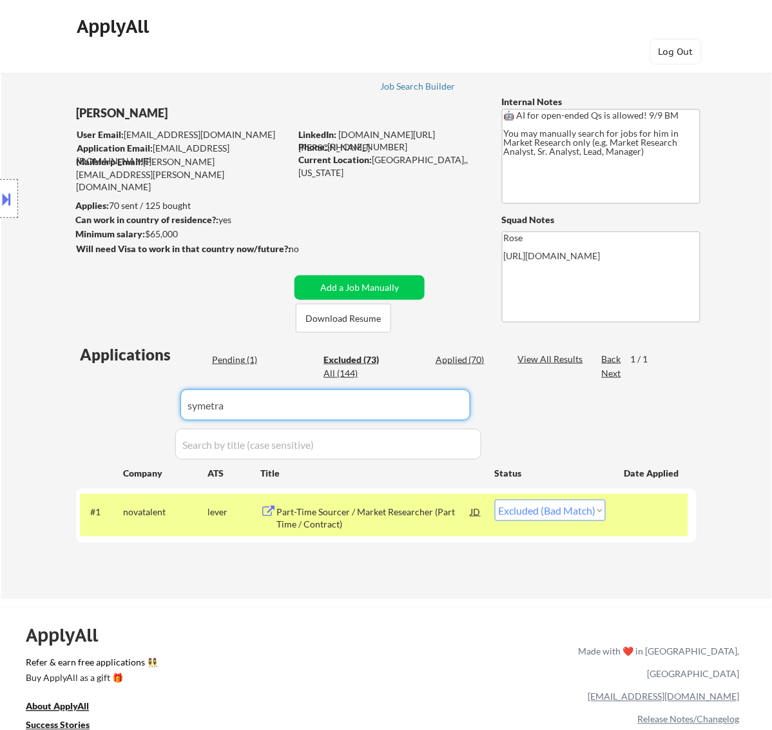
select select ""excluded__bad_match_""
select select ""excluded__expired_""
select select ""excluded__bad_match_""
select select ""excluded__location_""
select select ""excluded__expired_""
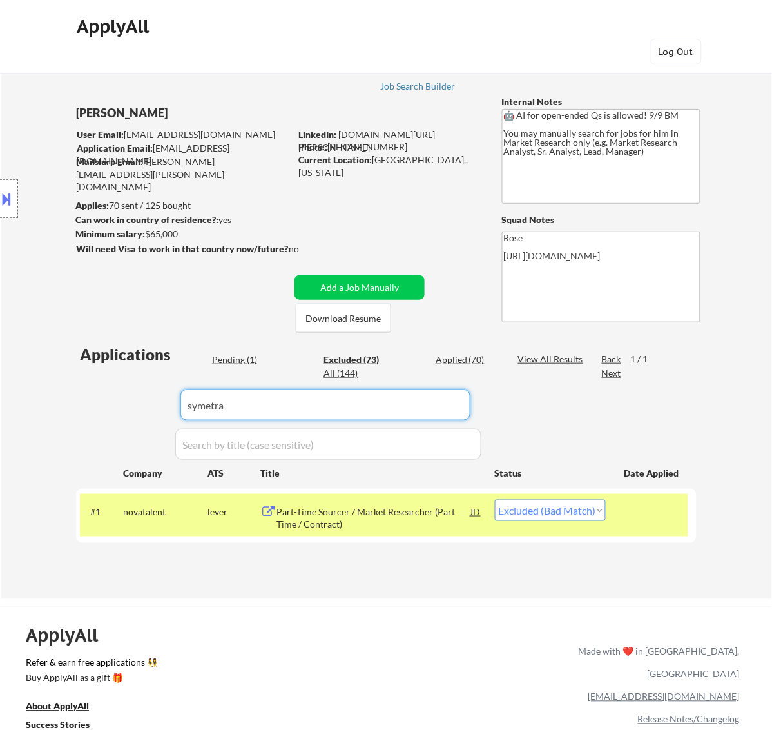
select select ""excluded__bad_match_""
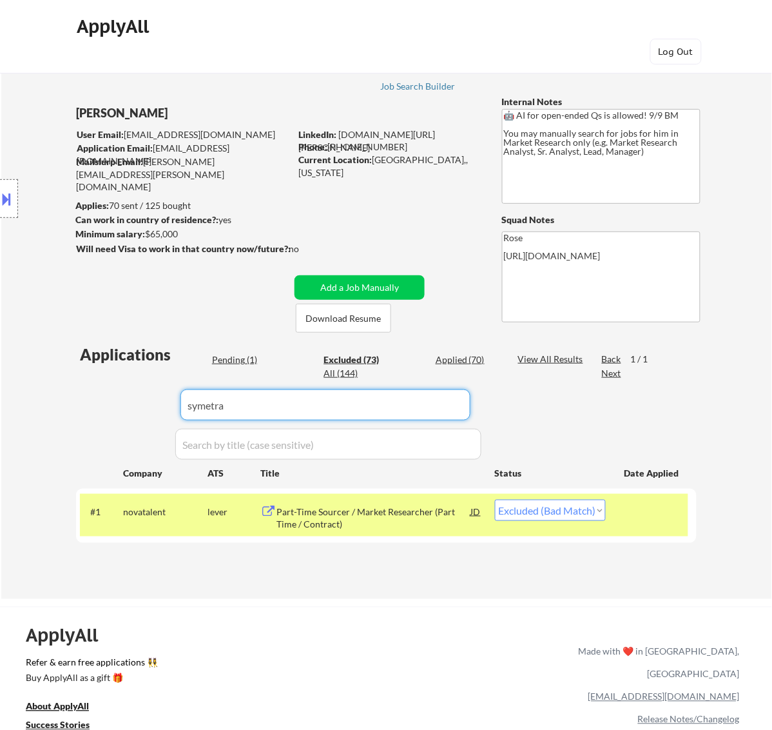
select select ""excluded__expired_""
select select ""excluded__bad_match_""
select select ""excluded__location_""
select select ""excluded__bad_match_""
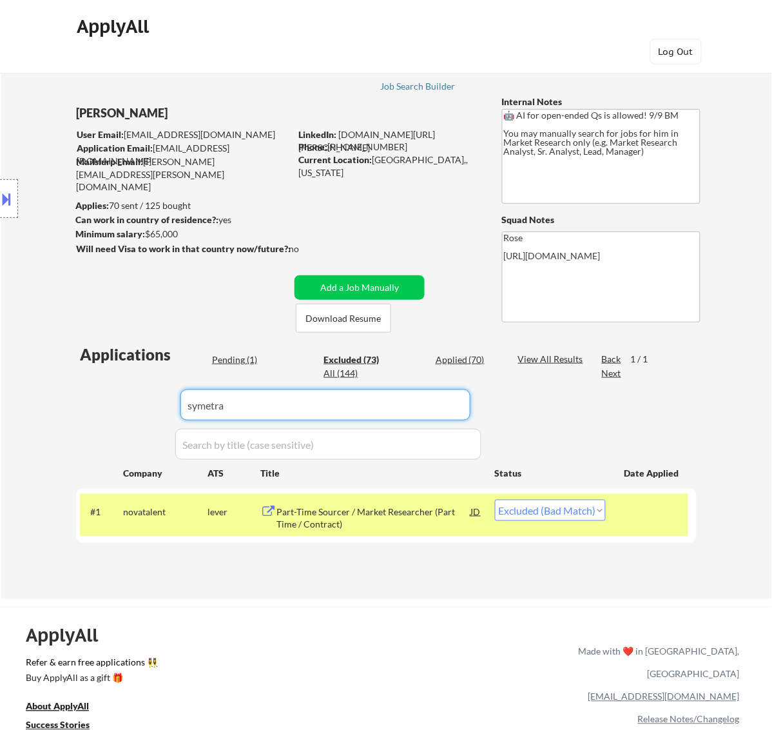
select select ""excluded__location_""
select select ""excluded__expired_""
select select ""excluded__bad_match_""
select select ""excluded__expired_""
select select ""excluded__bad_match_""
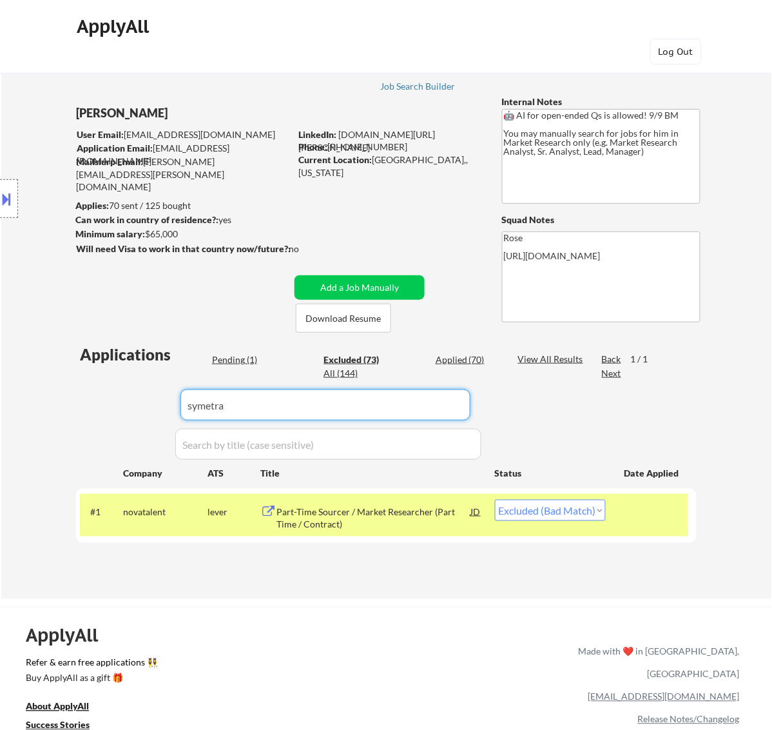
select select ""excluded__expired_""
select select ""excluded__bad_match_""
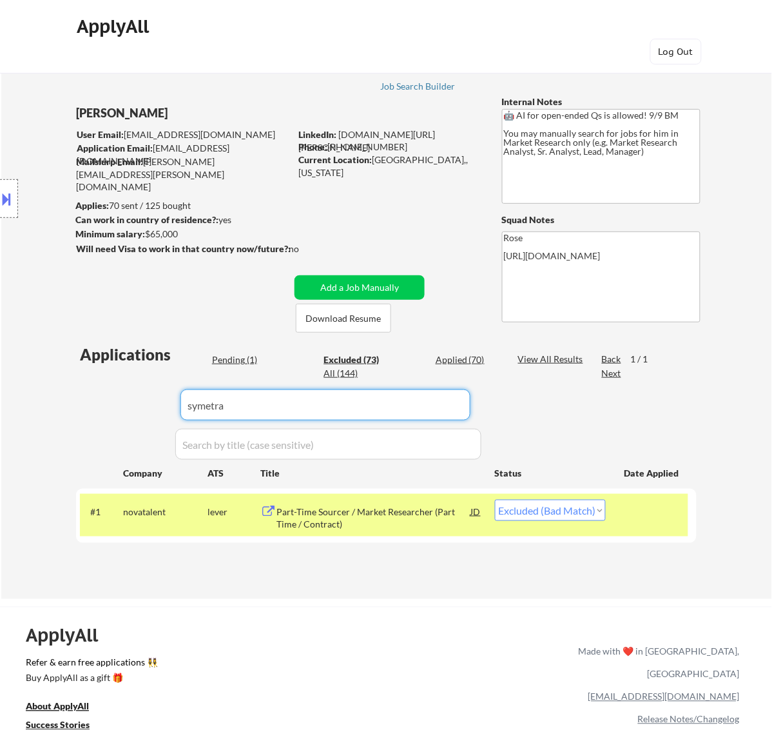
select select ""excluded__bad_match_""
select select ""excluded__expired_""
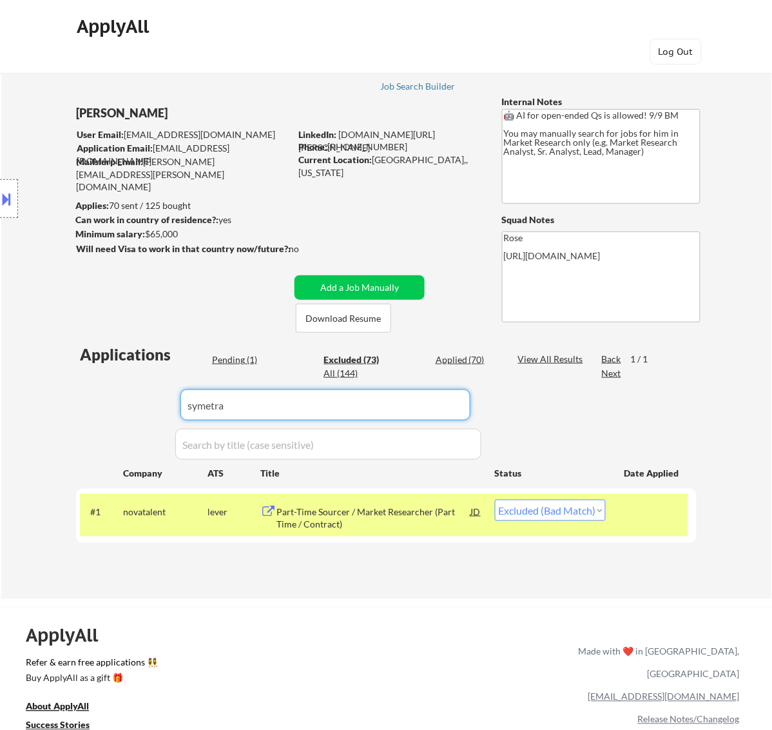
select select ""excluded""
select select ""excluded__bad_match_""
select select ""excluded__location_""
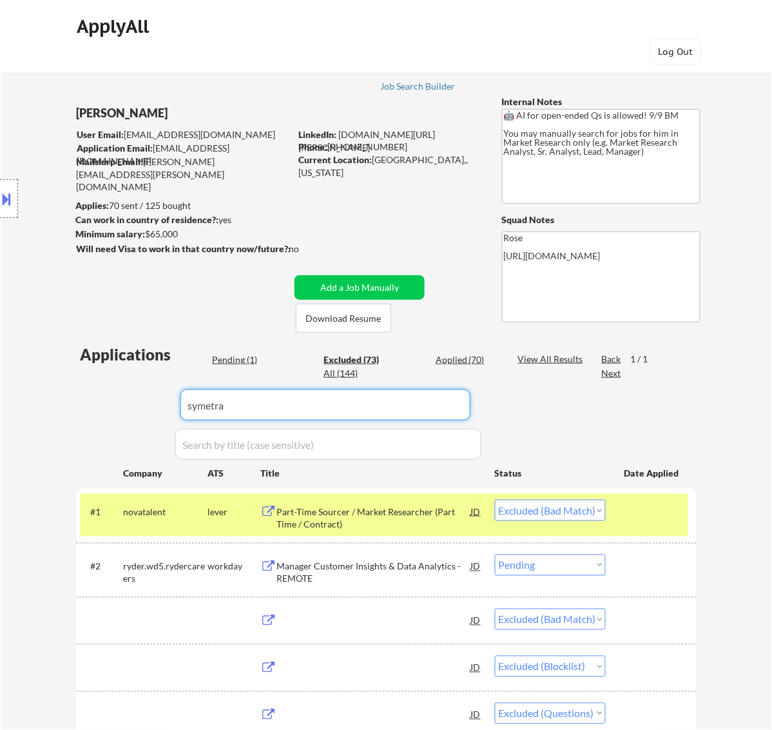
select select ""excluded__bad_match_""
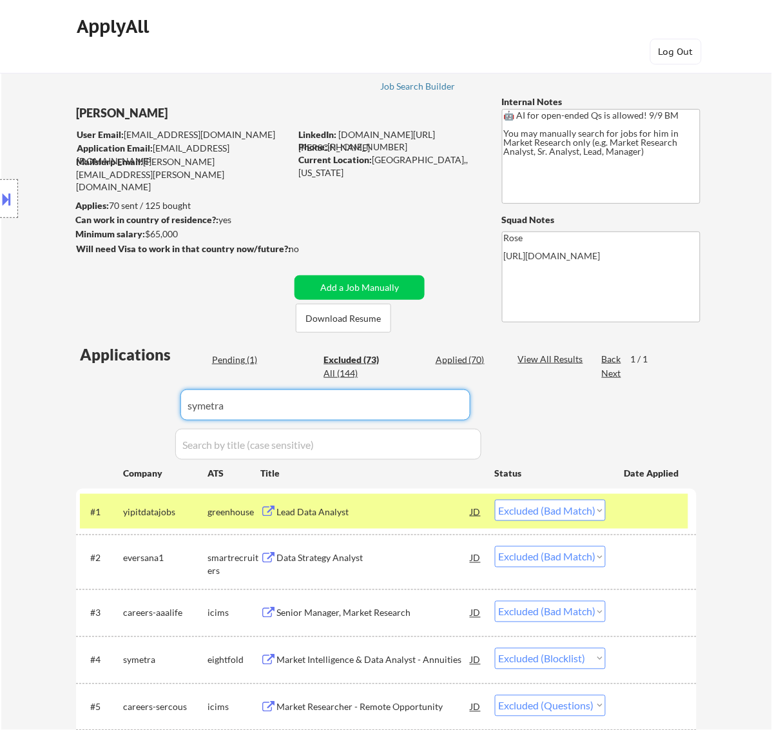
select select ""excluded__blocklist_""
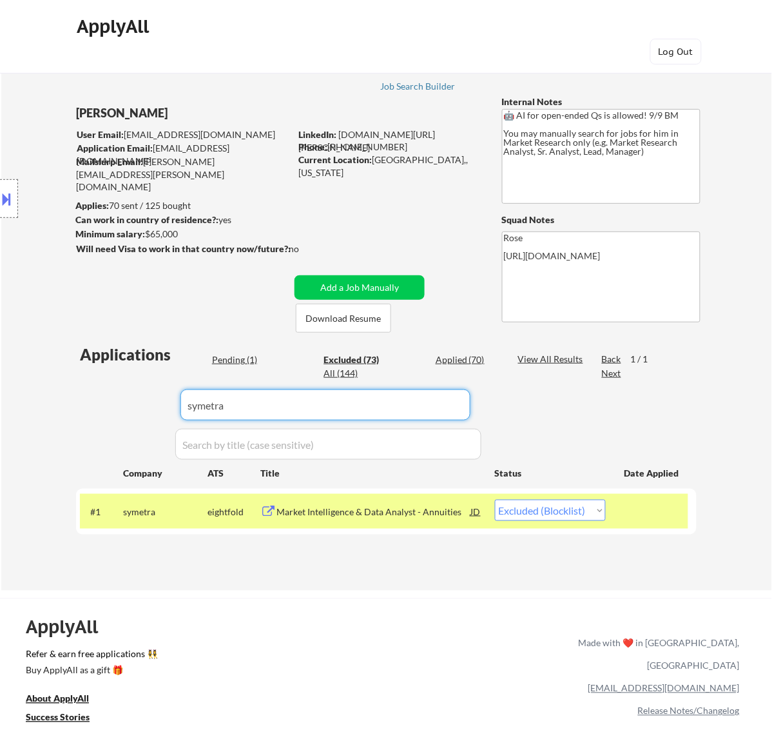
type input "symetra"
click at [580, 511] on select "Choose an option... Pending Applied Excluded (Questions) Excluded (Expired) Exc…" at bounding box center [550, 510] width 111 height 21
select select ""excluded__bad_match_""
click at [495, 500] on select "Choose an option... Pending Applied Excluded (Questions) Excluded (Expired) Exc…" at bounding box center [550, 510] width 111 height 21
drag, startPoint x: 233, startPoint y: 403, endPoint x: 124, endPoint y: 420, distance: 110.2
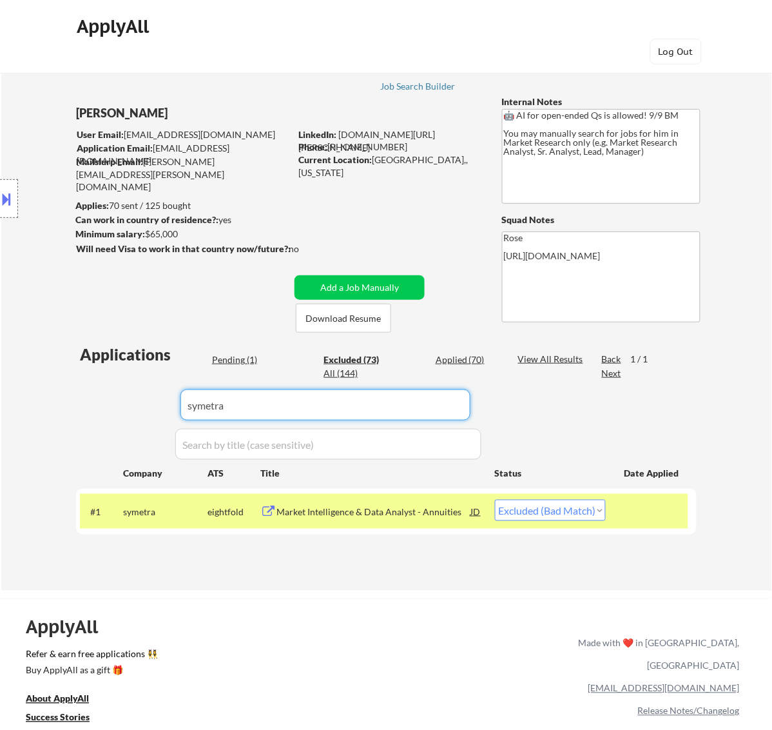
click at [127, 419] on div "Applications Pending (1) Excluded (73) Applied (70) All (144) View All Results …" at bounding box center [386, 455] width 621 height 222
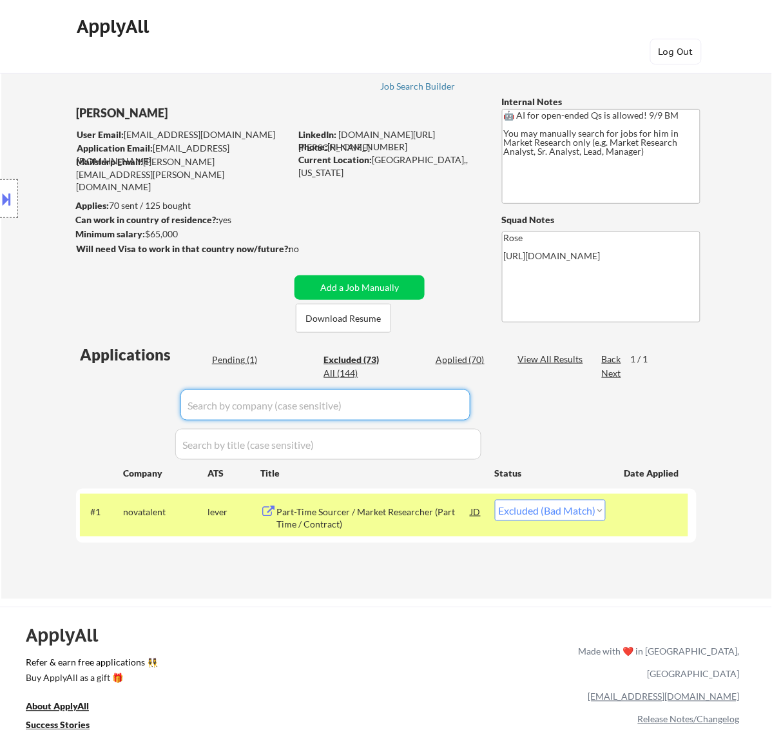
click at [229, 365] on div "Pending (1)" at bounding box center [244, 359] width 64 height 13
select select ""excluded__expired_""
select select ""excluded__location_""
select select ""excluded__expired_""
select select ""excluded__bad_match_""
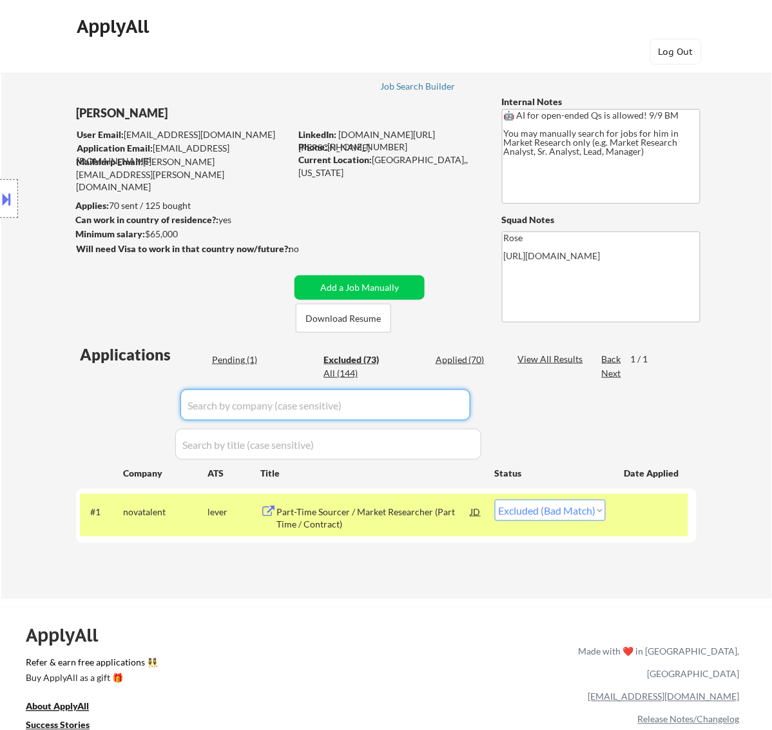
select select ""excluded__expired_""
select select ""excluded__bad_match_""
select select ""excluded__expired_""
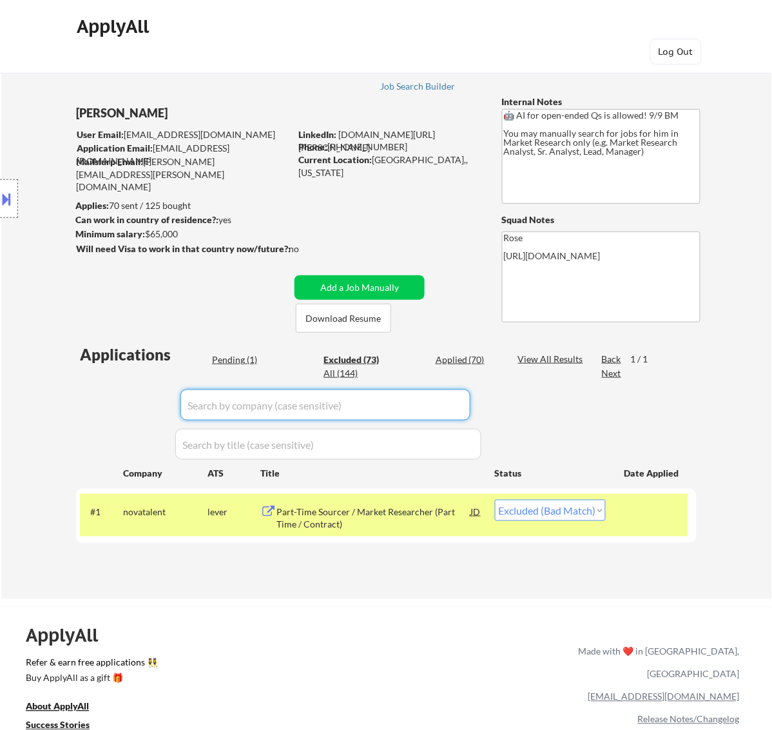
select select ""excluded""
select select ""excluded__expired_""
select select ""excluded__bad_match_""
select select ""excluded__expired_""
select select ""excluded__bad_match_""
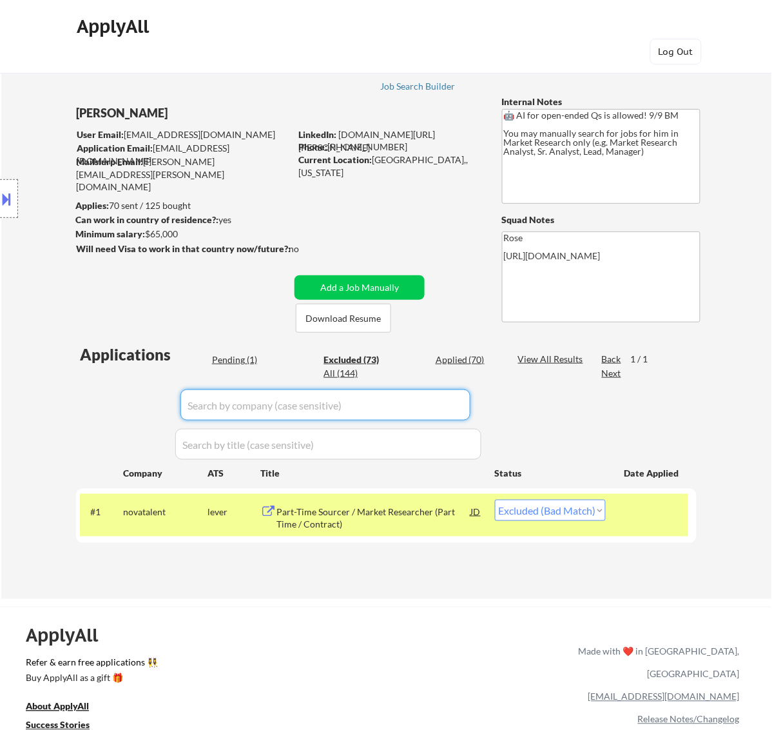
select select ""excluded__bad_match_""
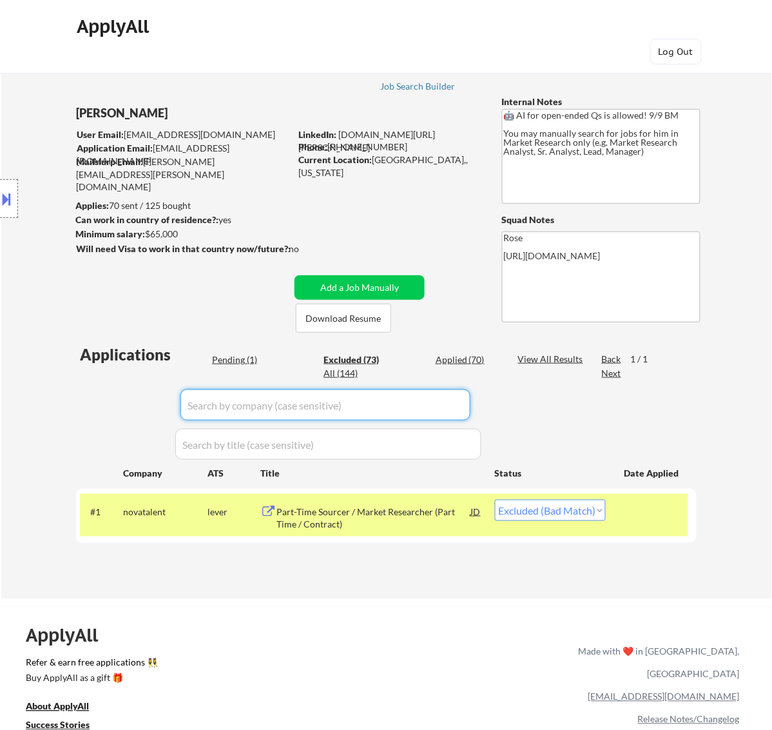
select select ""excluded__expired_""
select select ""excluded__bad_match_""
select select ""excluded""
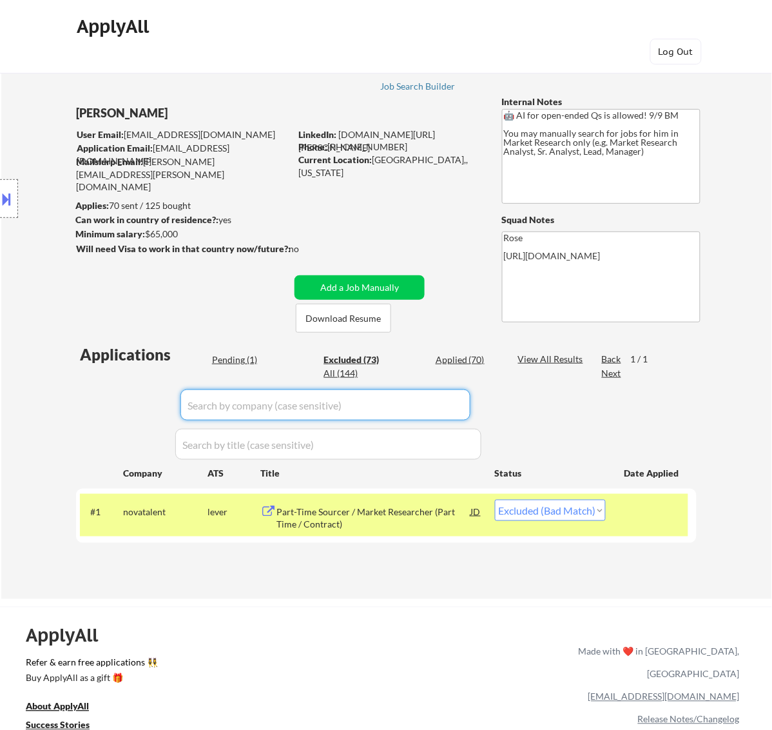
select select ""excluded__expired_""
select select ""excluded""
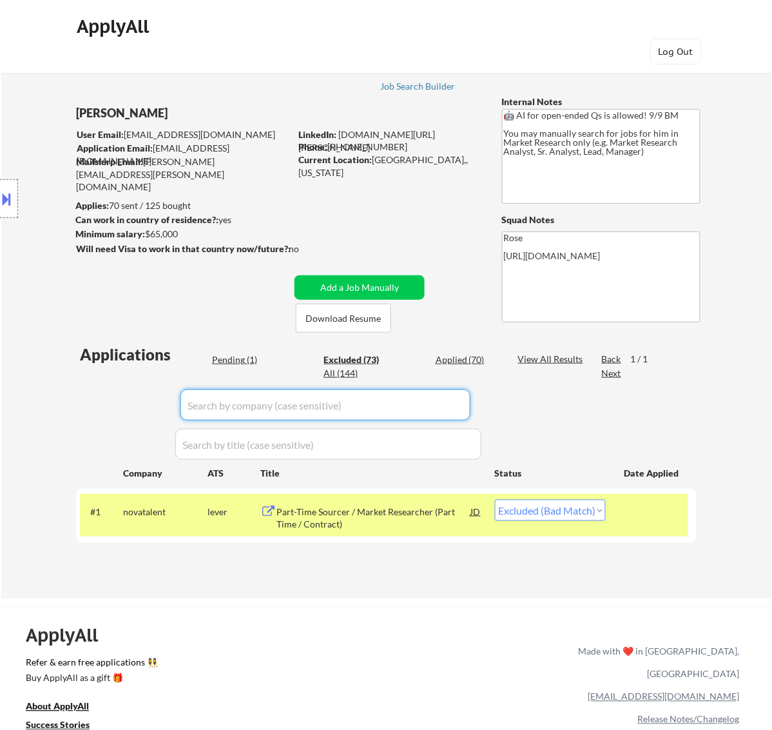
select select ""excluded__bad_match_""
select select ""excluded__location_""
select select ""excluded__bad_match_""
select select ""excluded__location_""
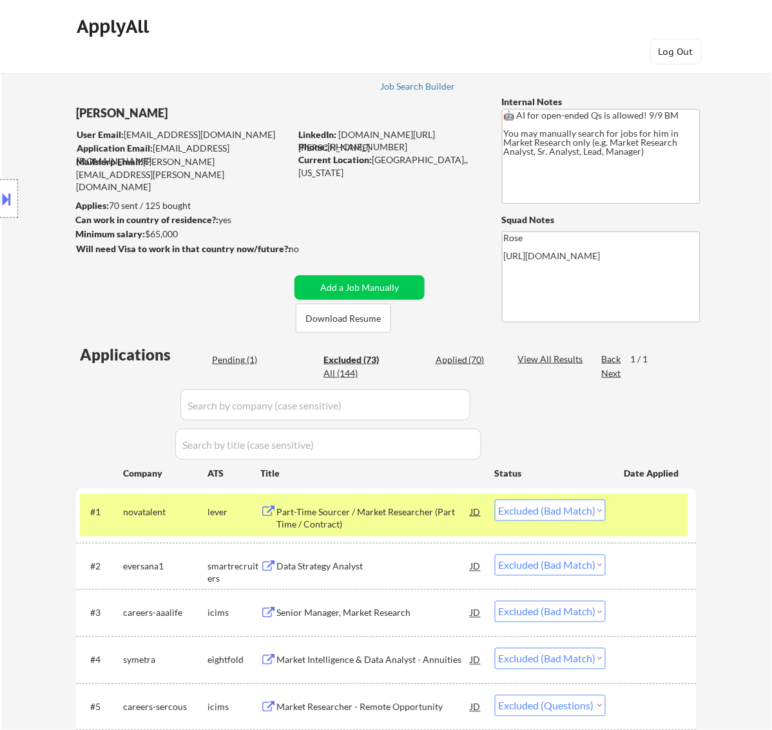
click at [230, 353] on div "Pending (1)" at bounding box center [244, 359] width 64 height 13
select select ""excluded__bad_match_""
select select ""excluded__location_""
select select ""excluded__bad_match_""
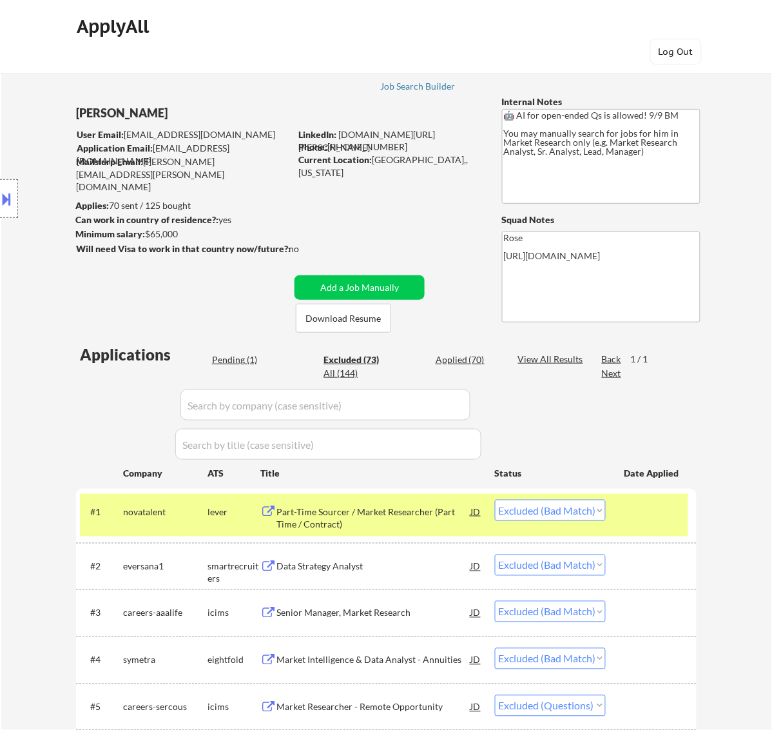
select select ""excluded__bad_match_""
select select ""excluded""
select select ""excluded__expired_""
select select ""excluded__bad_match_""
select select ""excluded__location_""
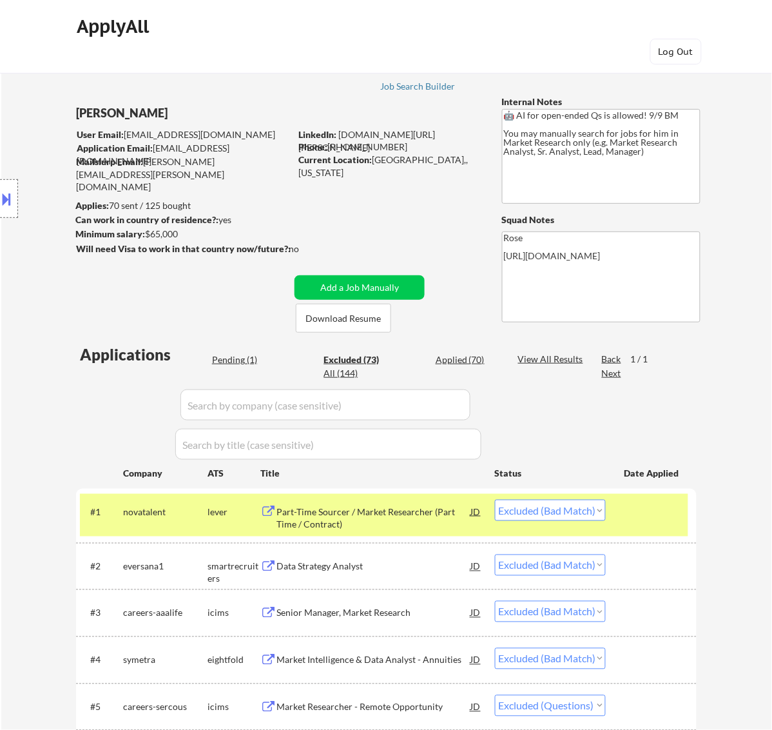
select select ""excluded__expired_""
select select ""excluded__bad_match_""
select select ""excluded__expired_""
select select ""excluded__bad_match_""
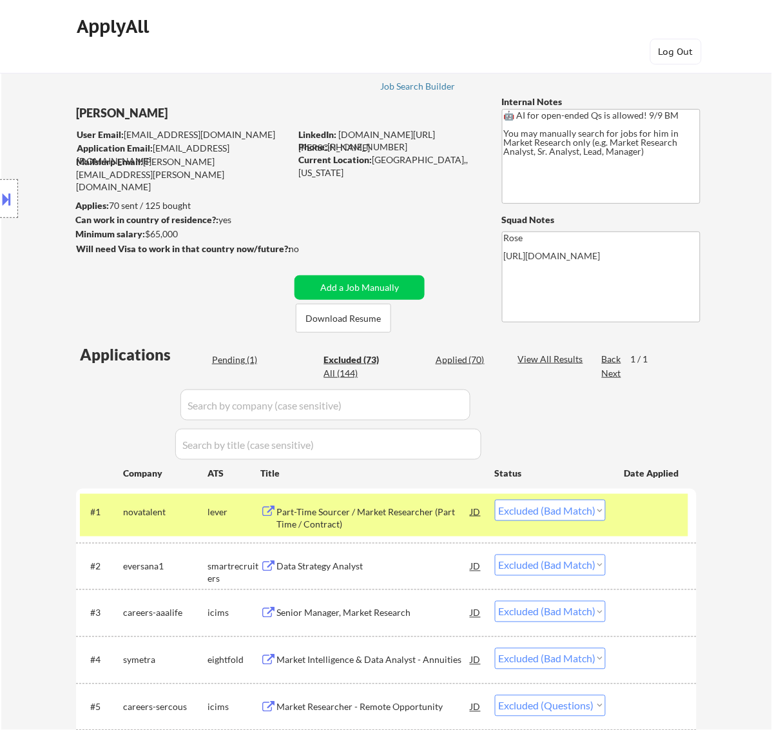
select select ""excluded__bad_match_""
select select ""excluded__expired_""
select select ""excluded__location_""
select select ""excluded__bad_match_""
select select ""excluded__location_""
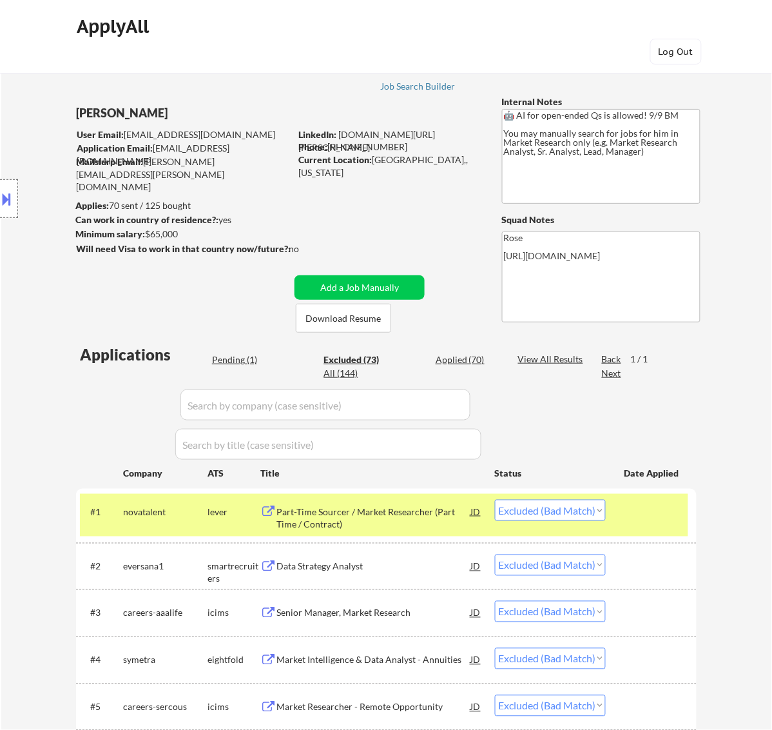
select select ""excluded__bad_match_""
select select ""excluded__location_""
select select ""excluded__bad_match_""
select select ""excluded__expired_""
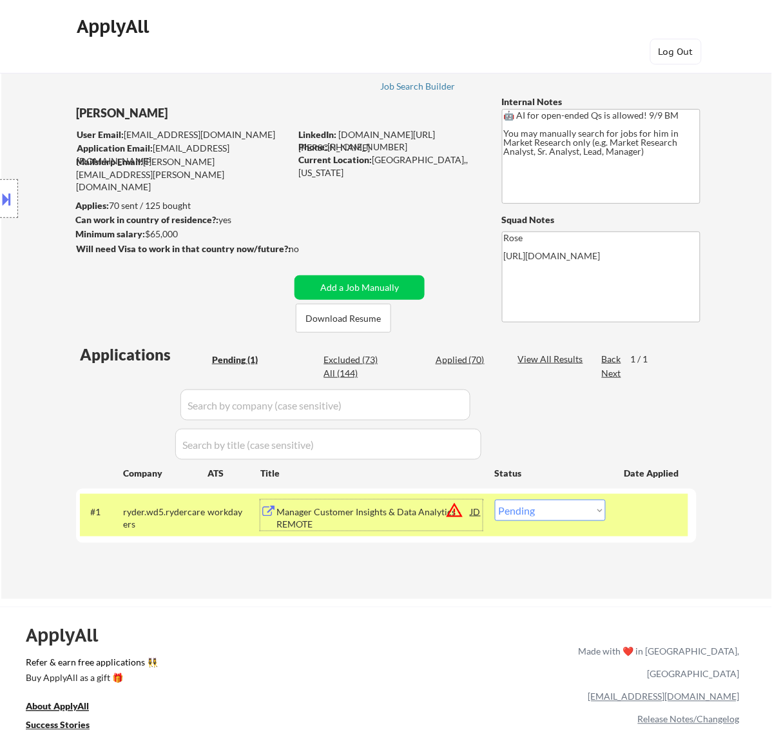
click at [415, 516] on div "Manager Customer Insights & Data Analytics - REMOTE" at bounding box center [374, 517] width 195 height 25
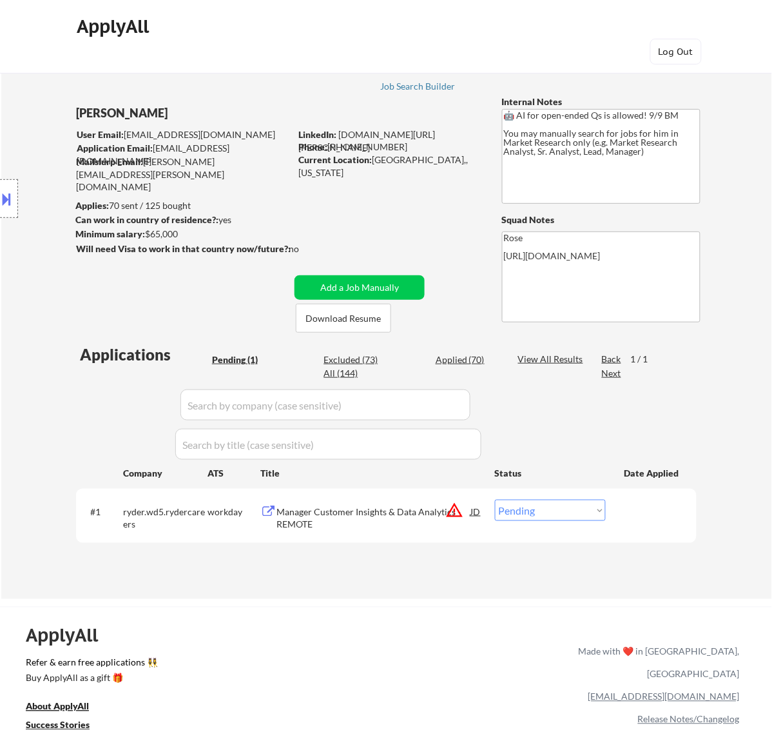
click at [4, 194] on button at bounding box center [7, 198] width 14 height 21
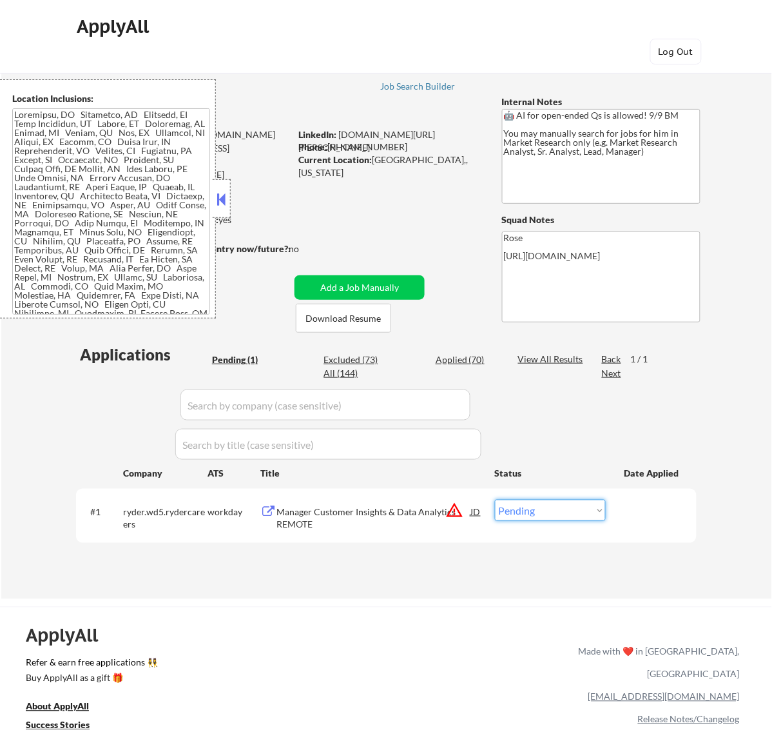
click at [546, 507] on select "Choose an option... Pending Applied Excluded (Questions) Excluded (Expired) Exc…" at bounding box center [550, 510] width 111 height 21
select select ""applied""
click at [495, 500] on select "Choose an option... Pending Applied Excluded (Questions) Excluded (Expired) Exc…" at bounding box center [550, 510] width 111 height 21
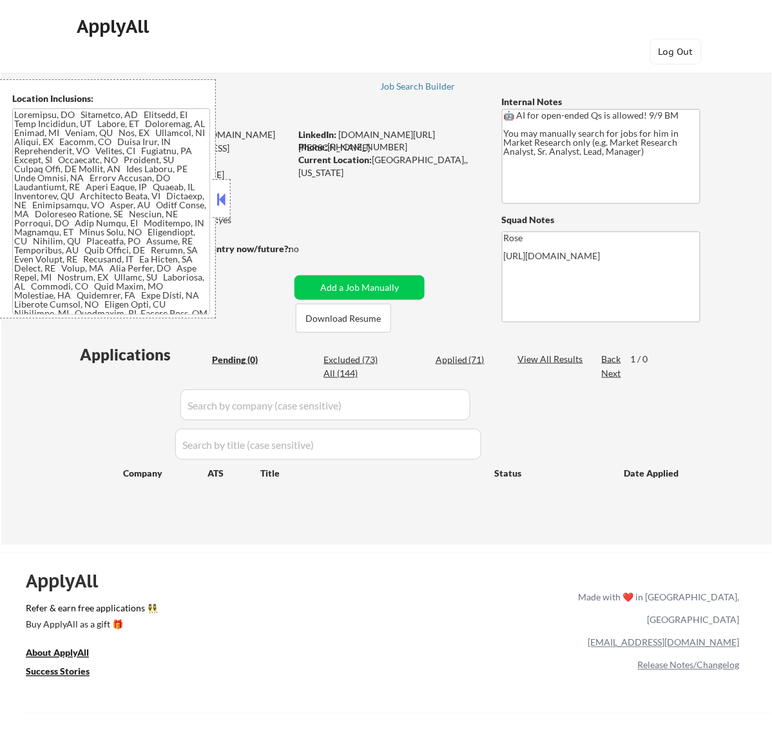
click at [230, 200] on div at bounding box center [222, 198] width 18 height 39
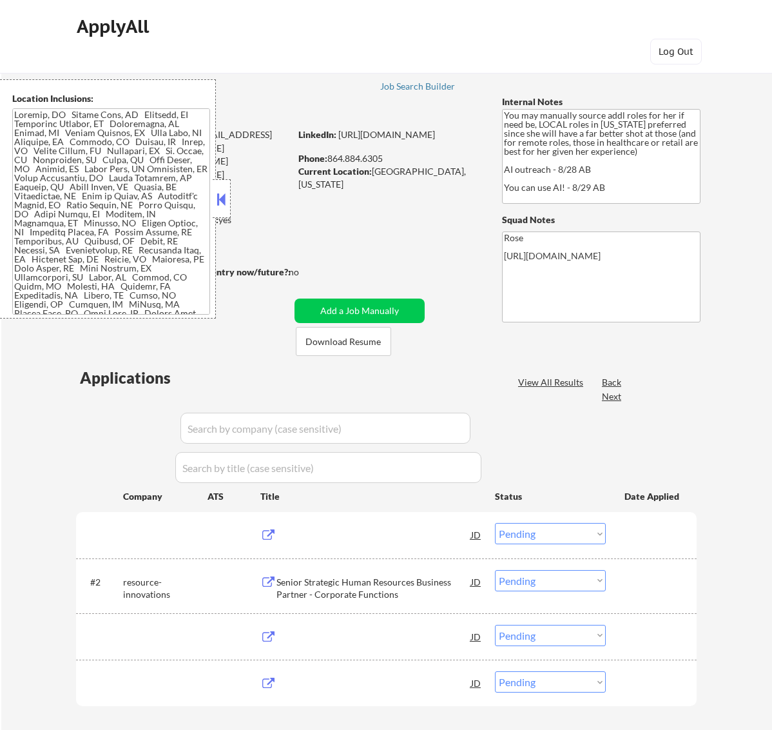
select select ""pending""
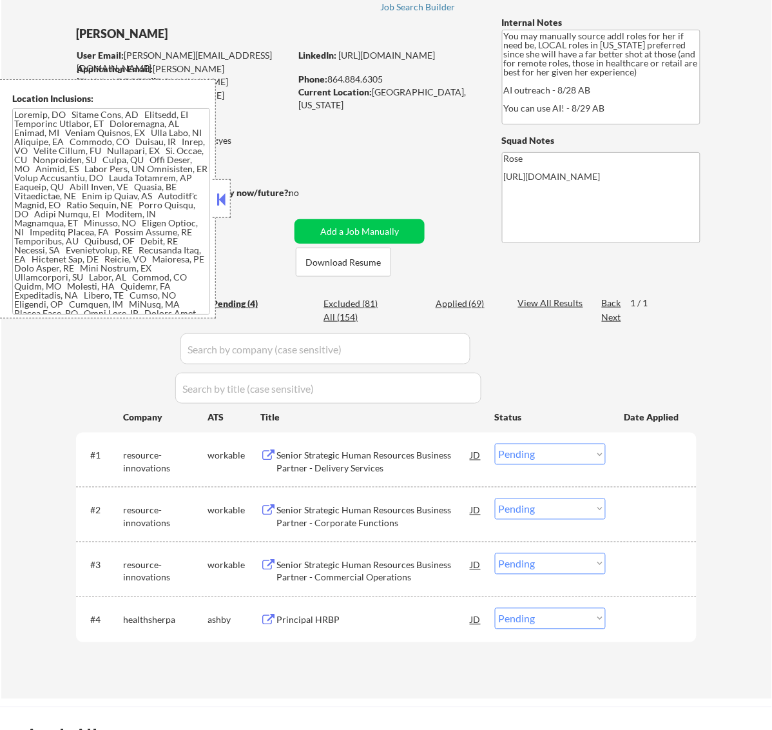
scroll to position [81, 0]
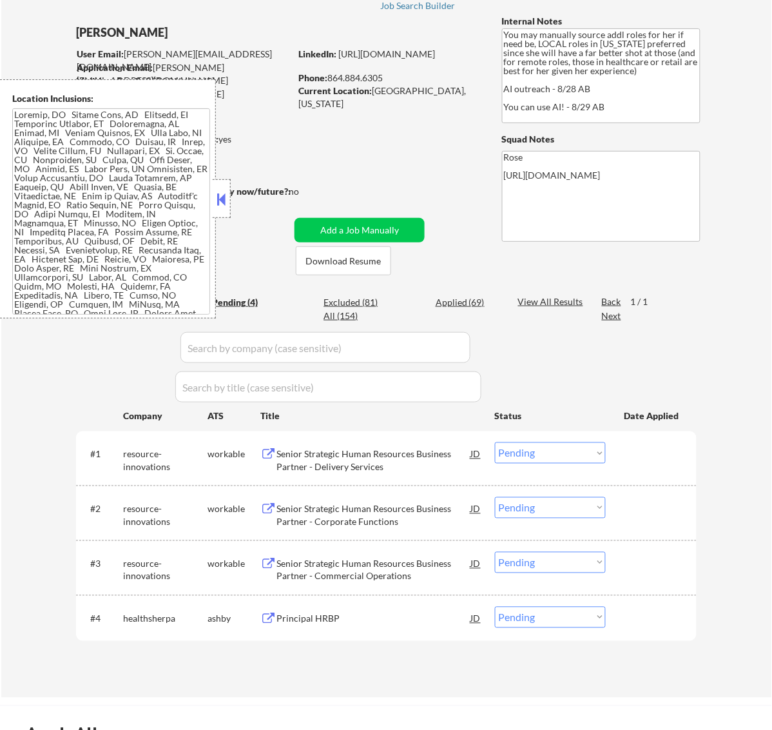
click at [223, 197] on button at bounding box center [221, 199] width 14 height 19
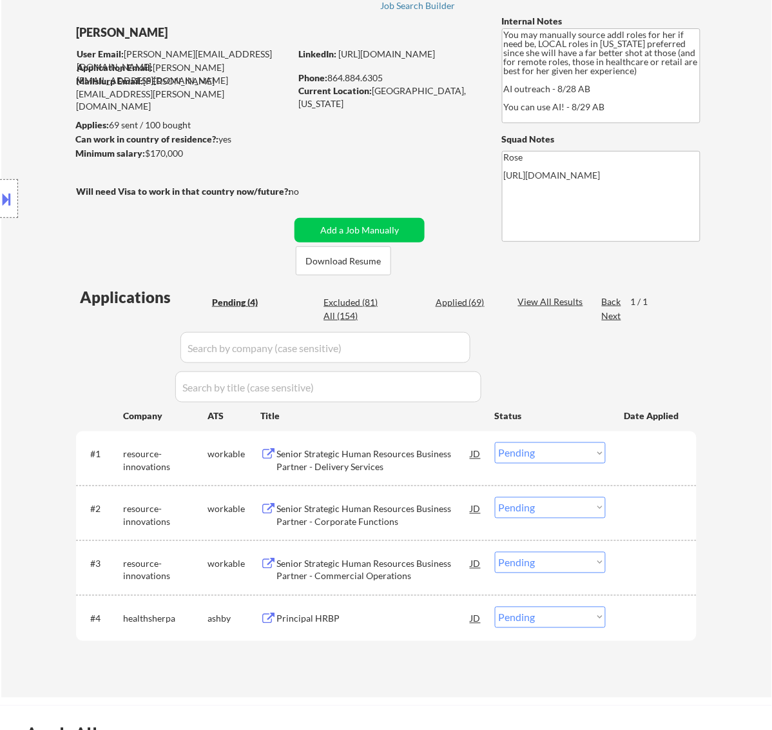
click at [440, 455] on div "Senior Strategic Human Resources Business Partner - Delivery Services" at bounding box center [374, 460] width 195 height 25
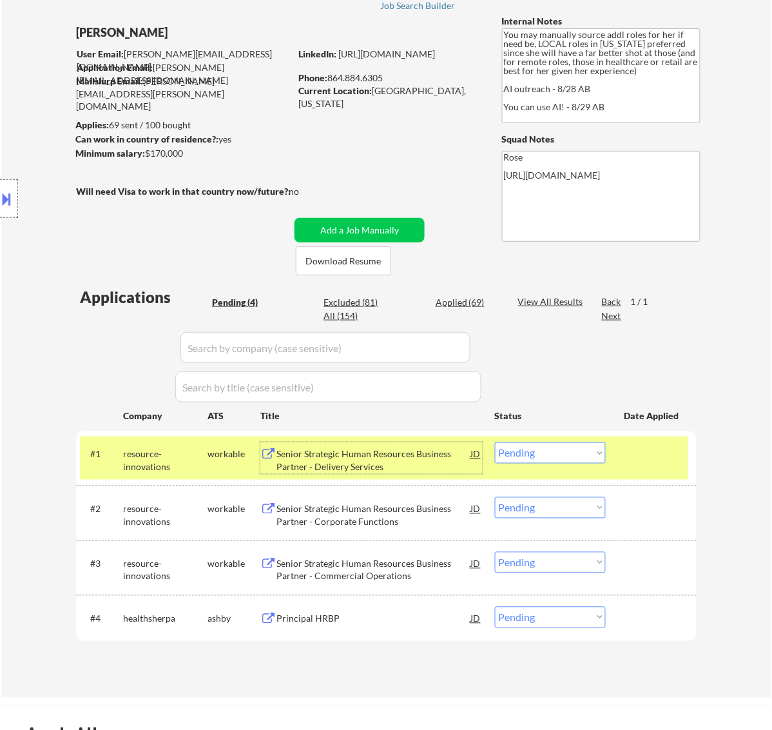
click at [550, 453] on select "Choose an option... Pending Applied Excluded (Questions) Excluded (Expired) Exc…" at bounding box center [550, 452] width 111 height 21
click at [495, 442] on select "Choose an option... Pending Applied Excluded (Questions) Excluded (Expired) Exc…" at bounding box center [550, 452] width 111 height 21
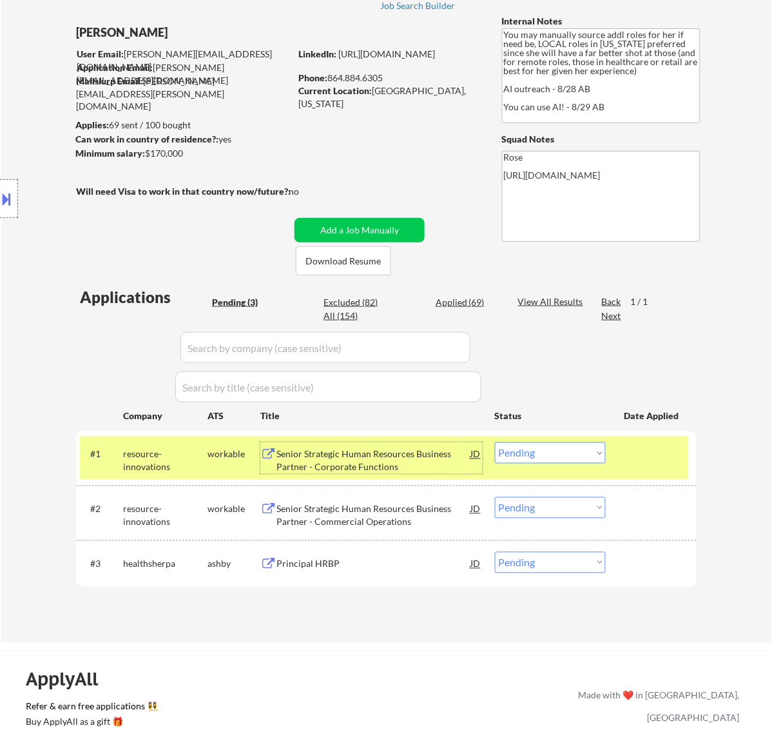
click at [400, 461] on div "Senior Strategic Human Resources Business Partner - Corporate Functions" at bounding box center [374, 460] width 195 height 25
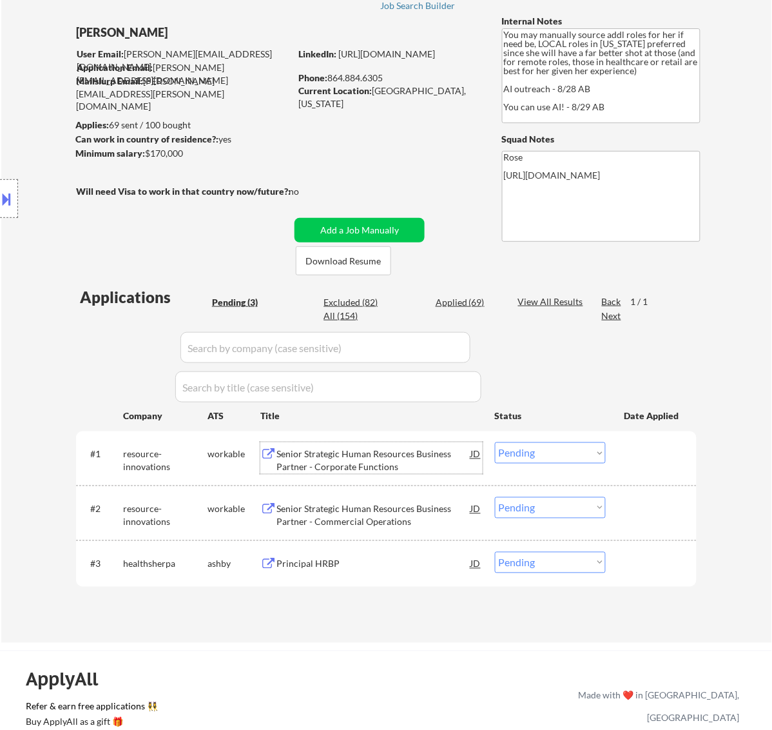
click at [589, 446] on select "Choose an option... Pending Applied Excluded (Questions) Excluded (Expired) Exc…" at bounding box center [550, 452] width 111 height 21
click at [495, 442] on select "Choose an option... Pending Applied Excluded (Questions) Excluded (Expired) Exc…" at bounding box center [550, 452] width 111 height 21
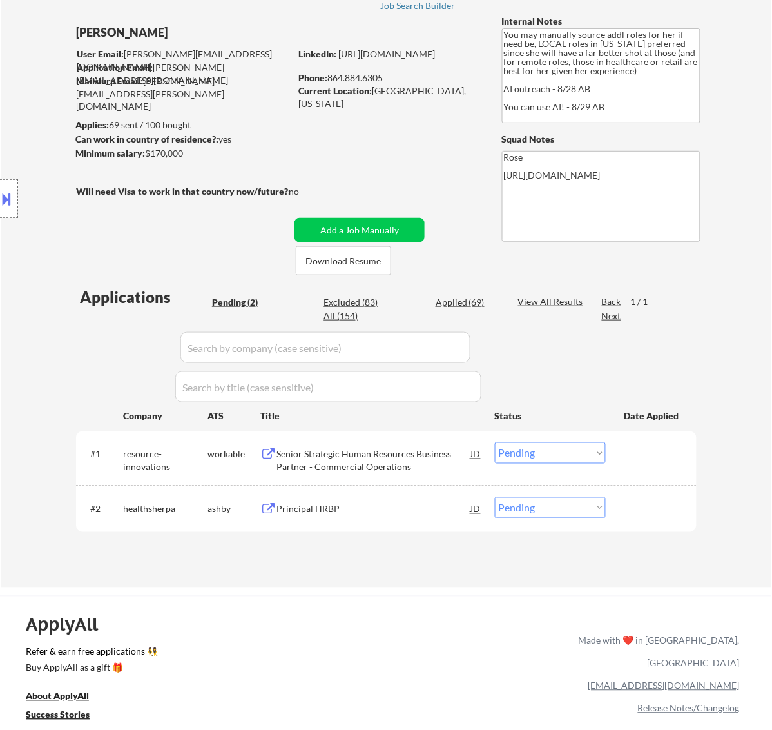
click at [392, 464] on div "Senior Strategic Human Resources Business Partner - Commercial Operations" at bounding box center [374, 460] width 195 height 25
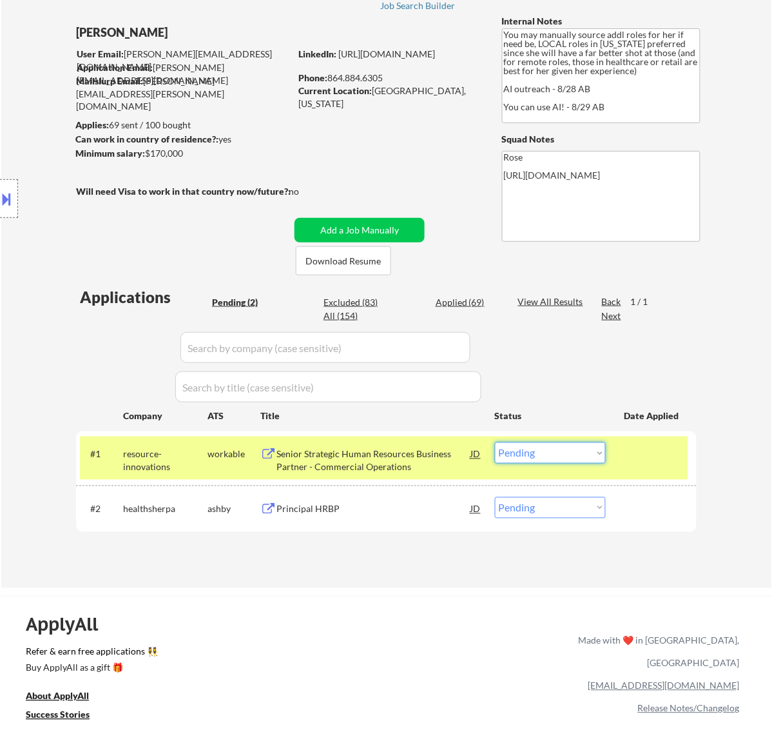
click at [569, 446] on select "Choose an option... Pending Applied Excluded (Questions) Excluded (Expired) Exc…" at bounding box center [550, 452] width 111 height 21
click at [495, 442] on select "Choose an option... Pending Applied Excluded (Questions) Excluded (Expired) Exc…" at bounding box center [550, 452] width 111 height 21
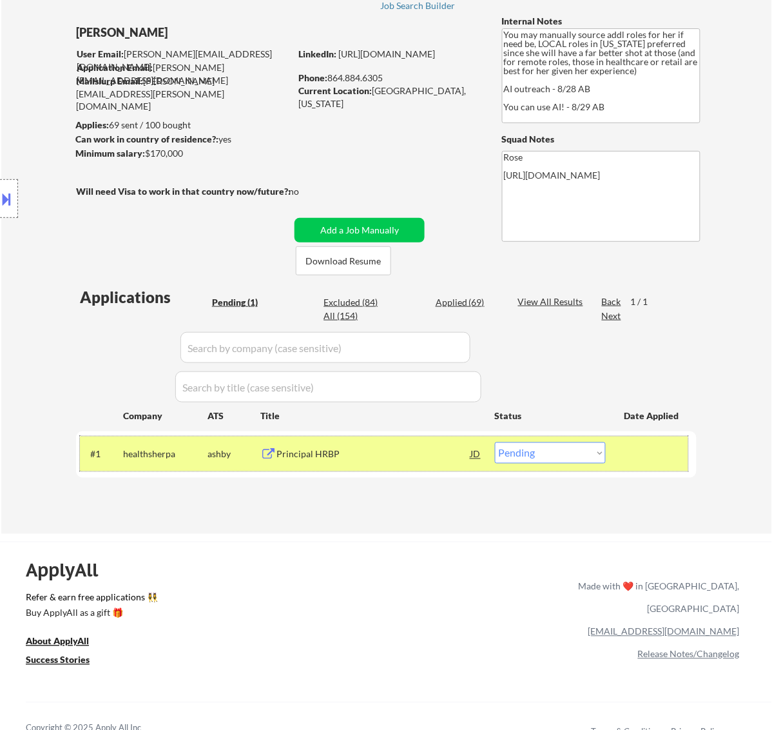
click at [416, 469] on div "#1 healthsherpa ashby Principal HRBP JD Choose an option... Pending Applied Exc…" at bounding box center [384, 453] width 609 height 35
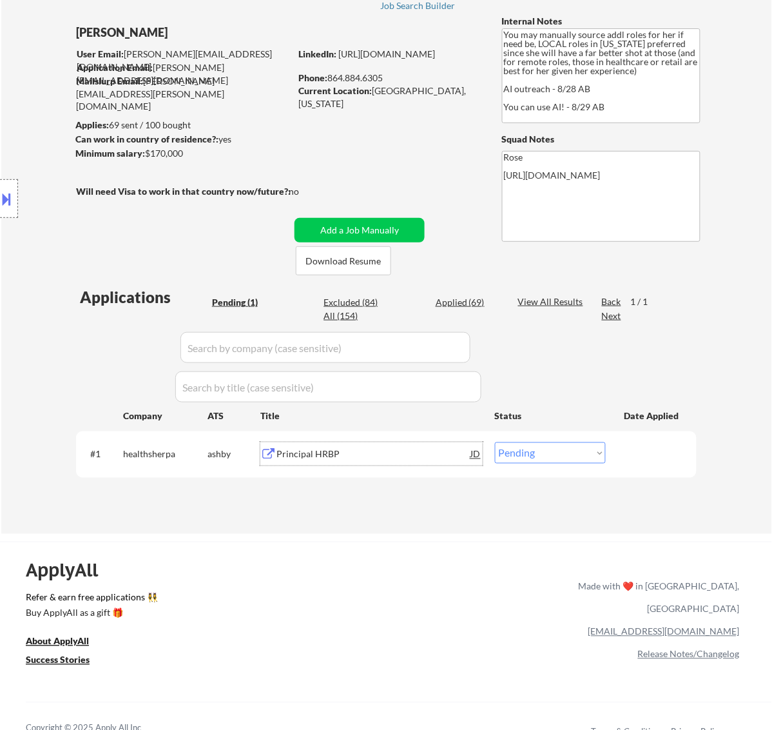
click at [416, 462] on div "Principal HRBP" at bounding box center [374, 453] width 195 height 23
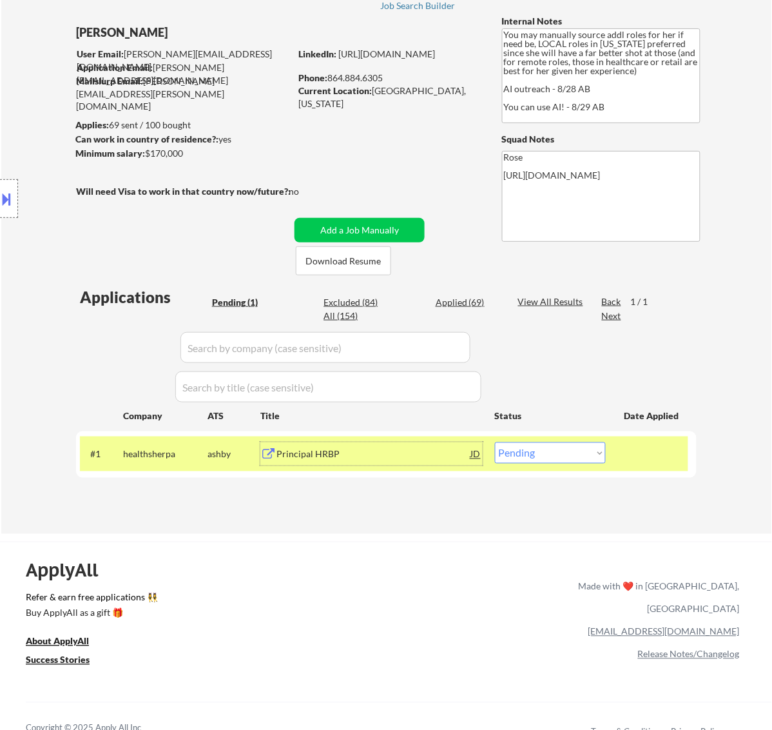
click at [575, 446] on select "Choose an option... Pending Applied Excluded (Questions) Excluded (Expired) Exc…" at bounding box center [550, 452] width 111 height 21
select select ""applied""
click at [495, 442] on select "Choose an option... Pending Applied Excluded (Questions) Excluded (Expired) Exc…" at bounding box center [550, 452] width 111 height 21
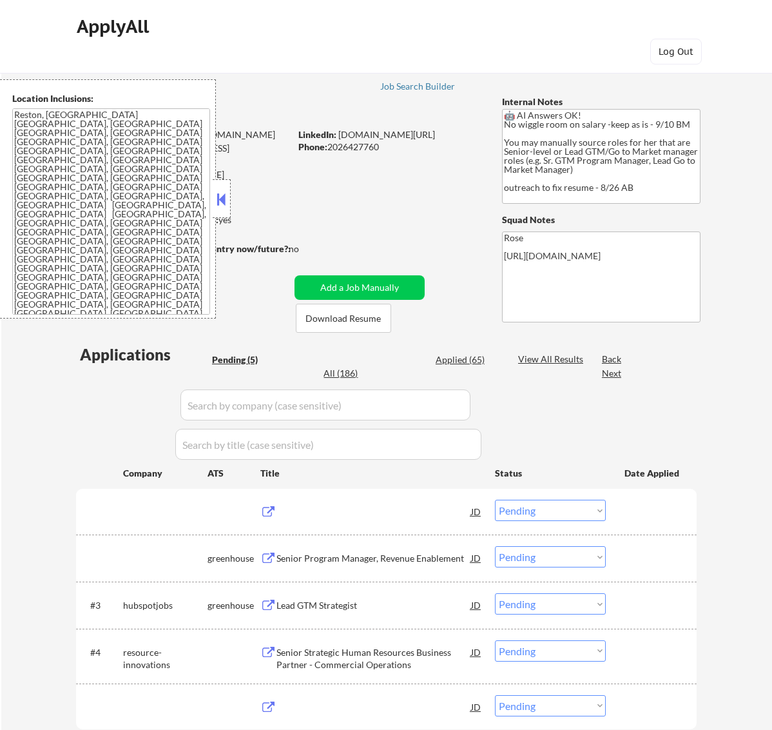
select select ""pending""
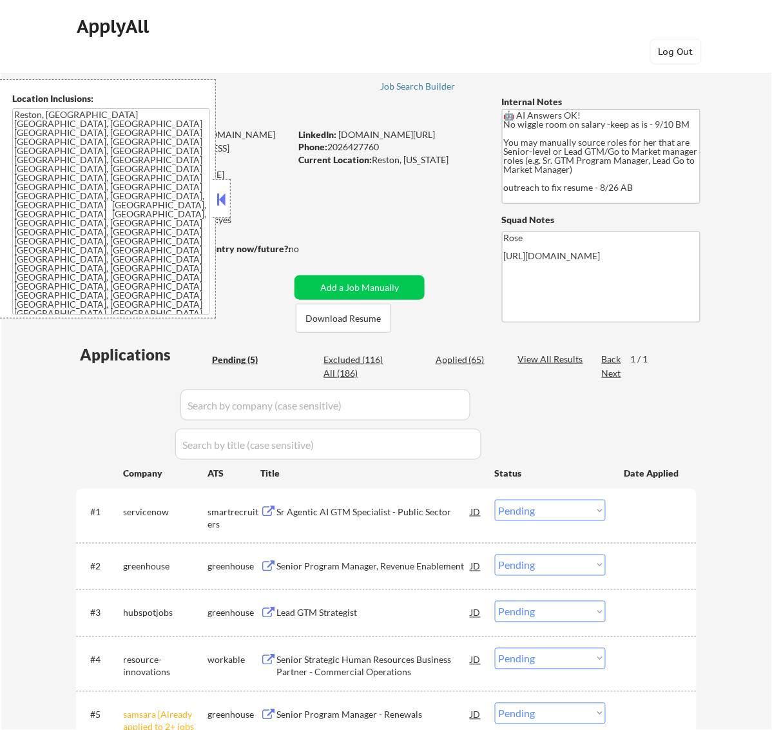
click at [220, 199] on button at bounding box center [221, 199] width 14 height 19
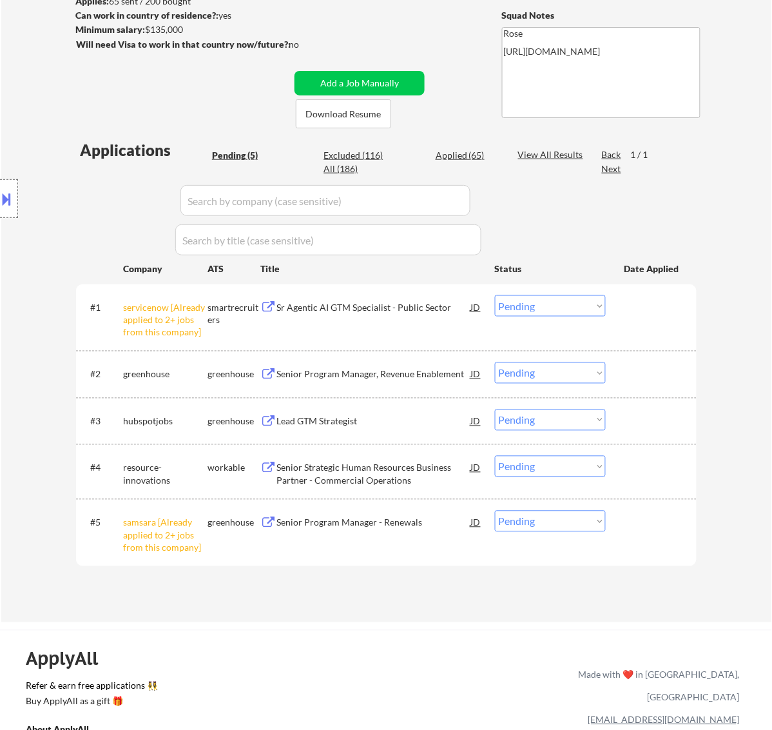
scroll to position [242, 0]
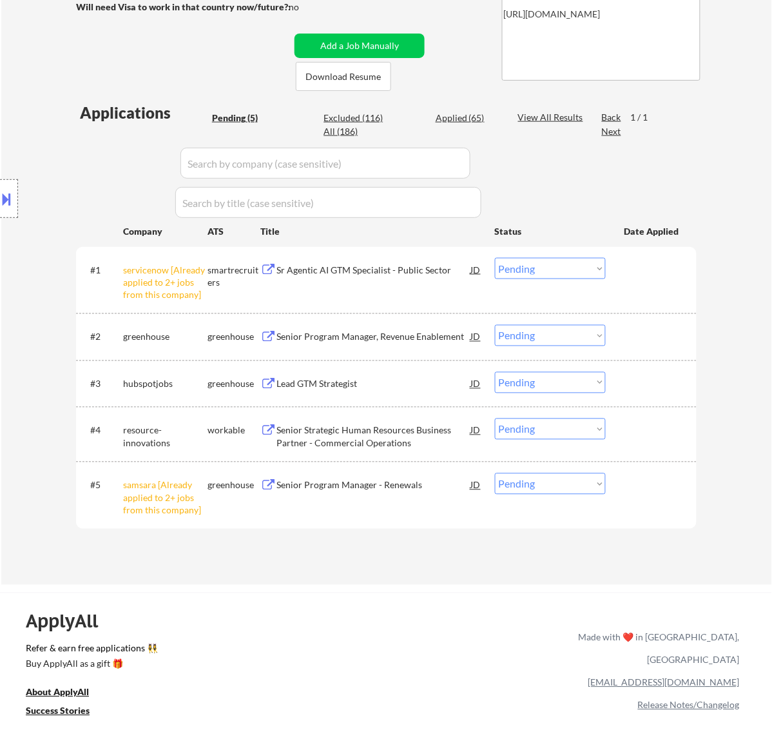
click at [537, 480] on select "Choose an option... Pending Applied Excluded (Questions) Excluded (Expired) Exc…" at bounding box center [550, 483] width 111 height 21
select select ""excluded__other_""
click at [495, 473] on select "Choose an option... Pending Applied Excluded (Questions) Excluded (Expired) Exc…" at bounding box center [550, 483] width 111 height 21
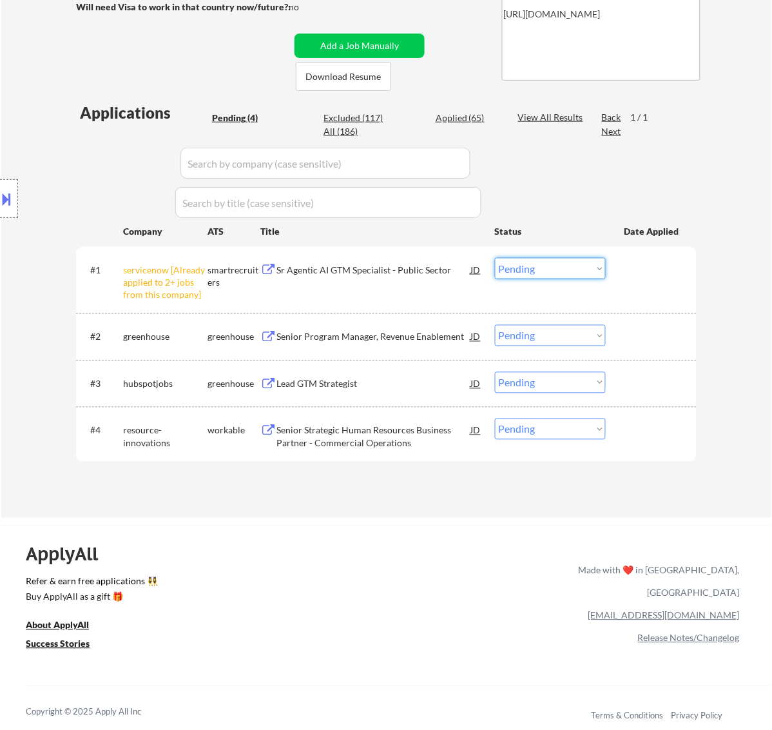
click at [547, 268] on select "Choose an option... Pending Applied Excluded (Questions) Excluded (Expired) Exc…" at bounding box center [550, 268] width 111 height 21
click at [495, 258] on select "Choose an option... Pending Applied Excluded (Questions) Excluded (Expired) Exc…" at bounding box center [550, 268] width 111 height 21
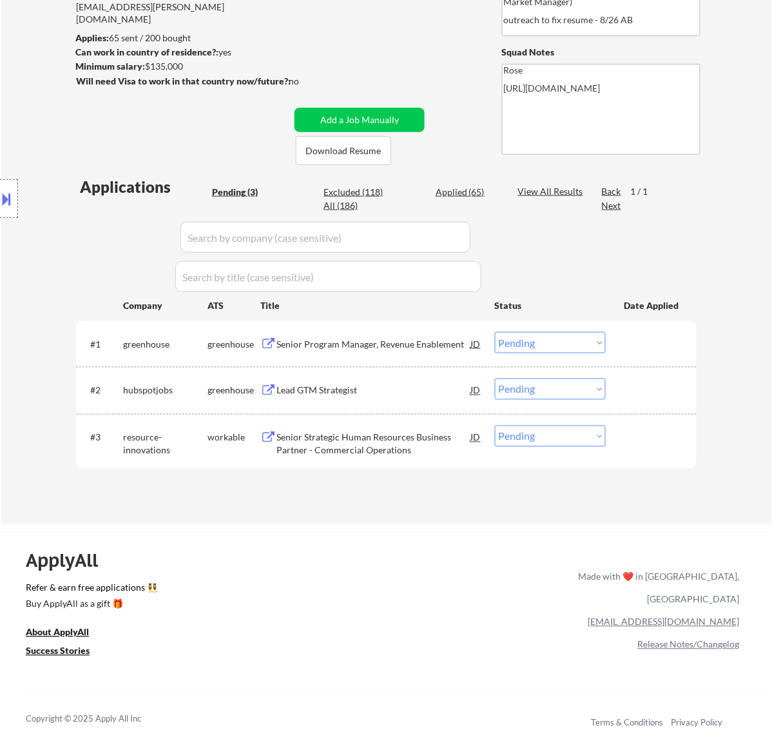
scroll to position [0, 0]
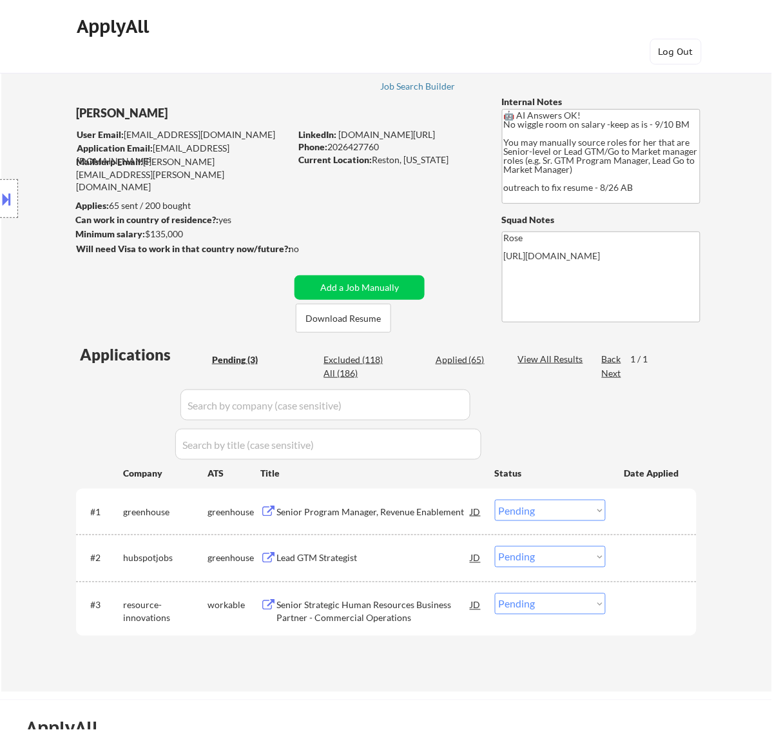
click at [417, 511] on div "Senior Program Manager, Revenue Enablement" at bounding box center [374, 511] width 195 height 13
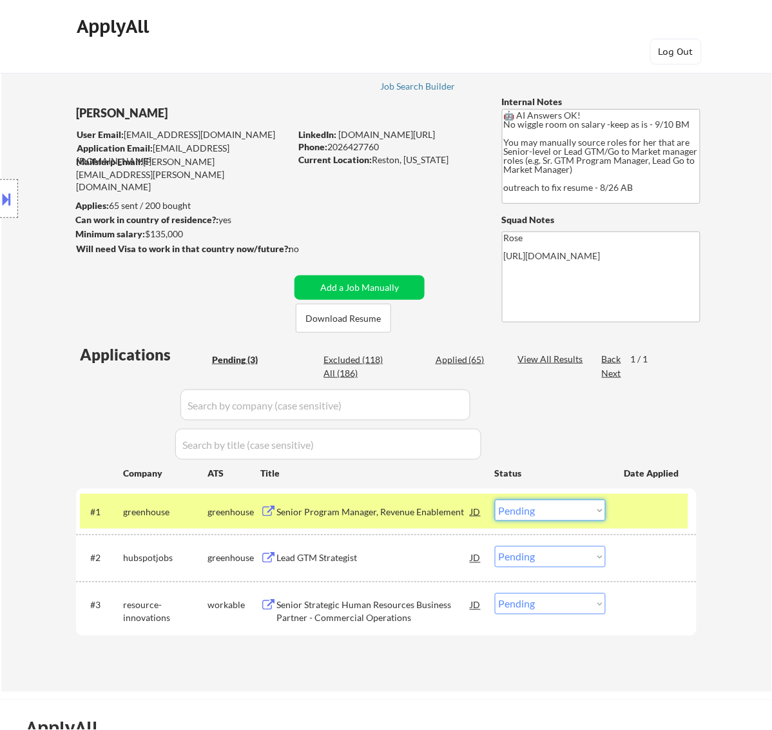
click at [589, 507] on select "Choose an option... Pending Applied Excluded (Questions) Excluded (Expired) Exc…" at bounding box center [550, 510] width 111 height 21
click at [495, 500] on select "Choose an option... Pending Applied Excluded (Questions) Excluded (Expired) Exc…" at bounding box center [550, 510] width 111 height 21
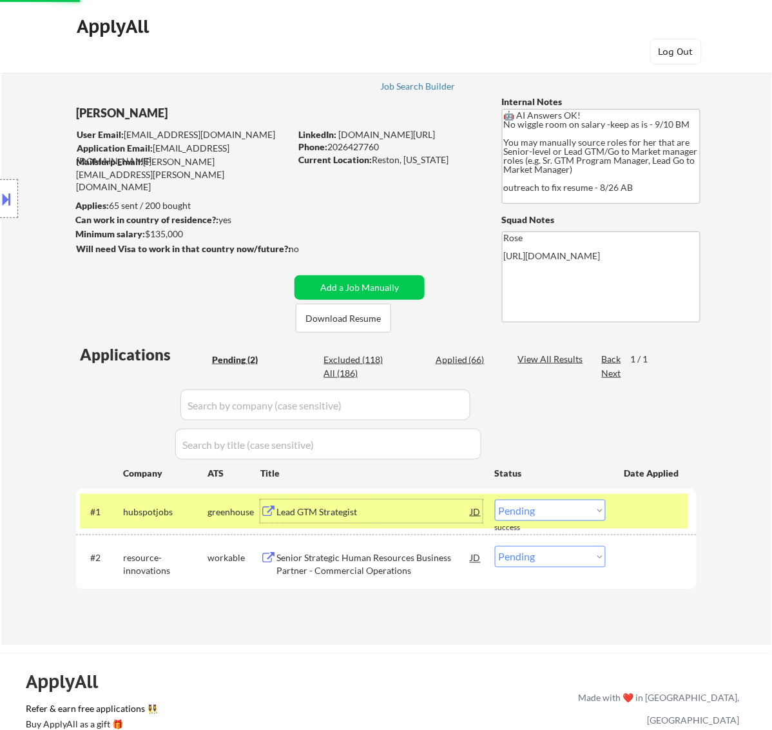
click at [324, 514] on div "Lead GTM Strategist" at bounding box center [374, 511] width 195 height 13
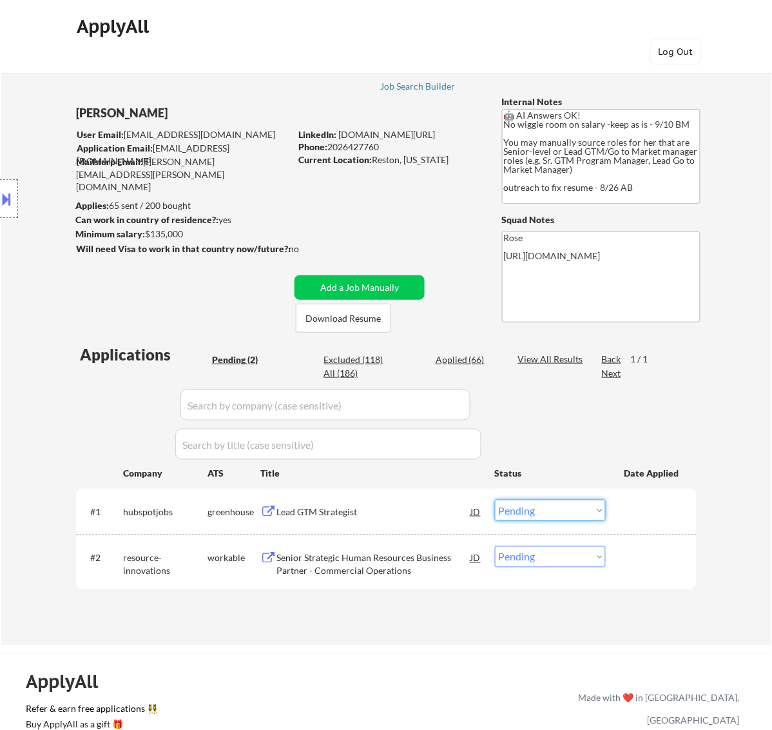
click at [596, 508] on select "Choose an option... Pending Applied Excluded (Questions) Excluded (Expired) Exc…" at bounding box center [550, 510] width 111 height 21
click at [495, 500] on select "Choose an option... Pending Applied Excluded (Questions) Excluded (Expired) Exc…" at bounding box center [550, 510] width 111 height 21
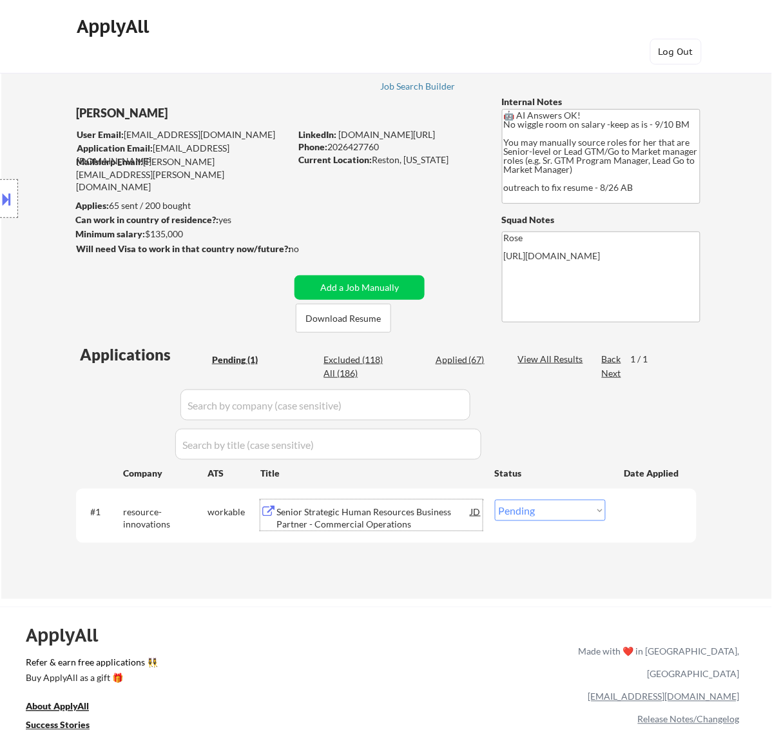
click at [358, 523] on div "Senior Strategic Human Resources Business Partner - Commercial Operations" at bounding box center [374, 517] width 195 height 25
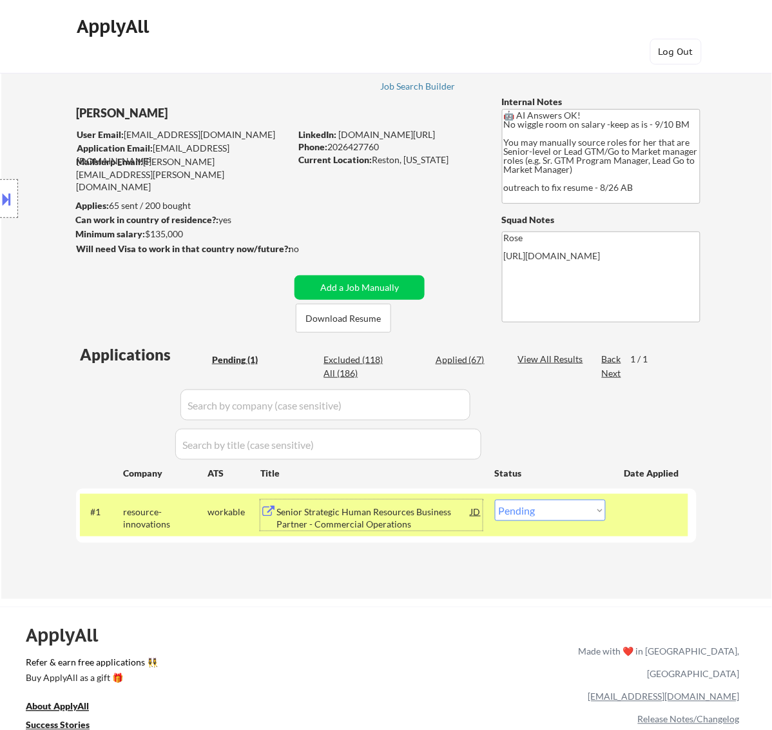
click at [571, 509] on select "Choose an option... Pending Applied Excluded (Questions) Excluded (Expired) Exc…" at bounding box center [550, 510] width 111 height 21
select select ""excluded__expired_""
click at [495, 500] on select "Choose an option... Pending Applied Excluded (Questions) Excluded (Expired) Exc…" at bounding box center [550, 510] width 111 height 21
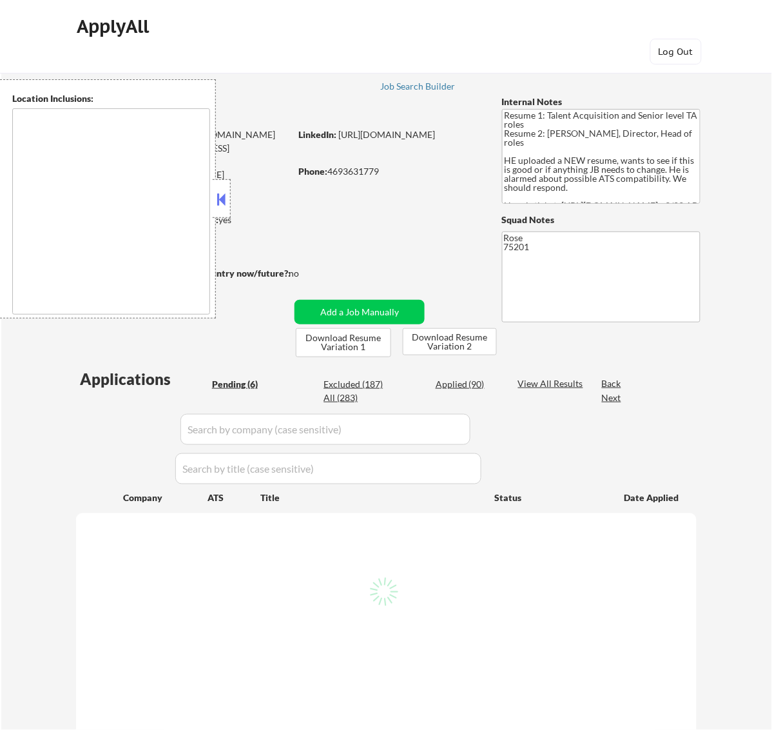
select select ""pending""
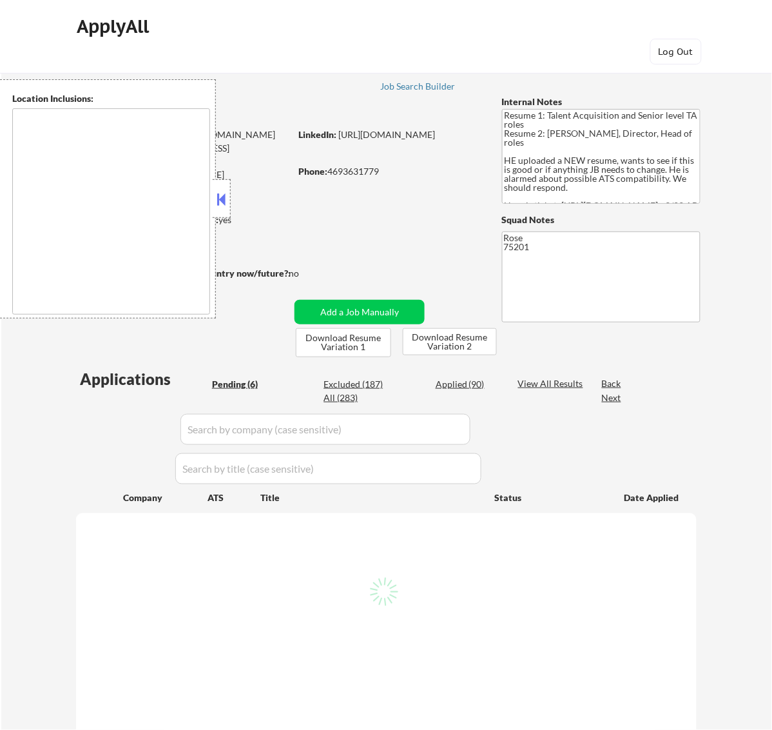
select select ""pending""
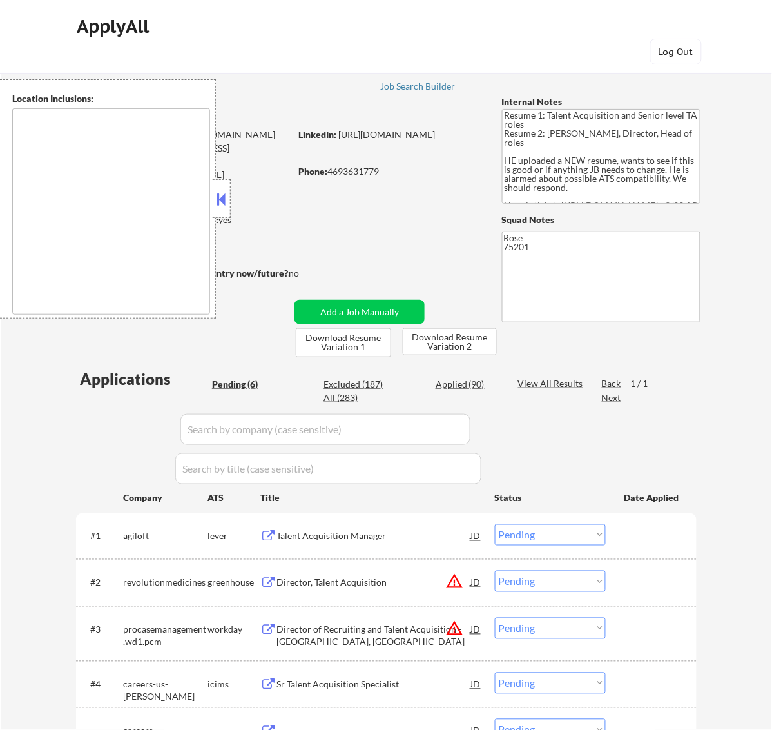
type textarea "Dallas, TX University Park, TX Highland Park, TX Irving, TX Addison, TX Farmers…"
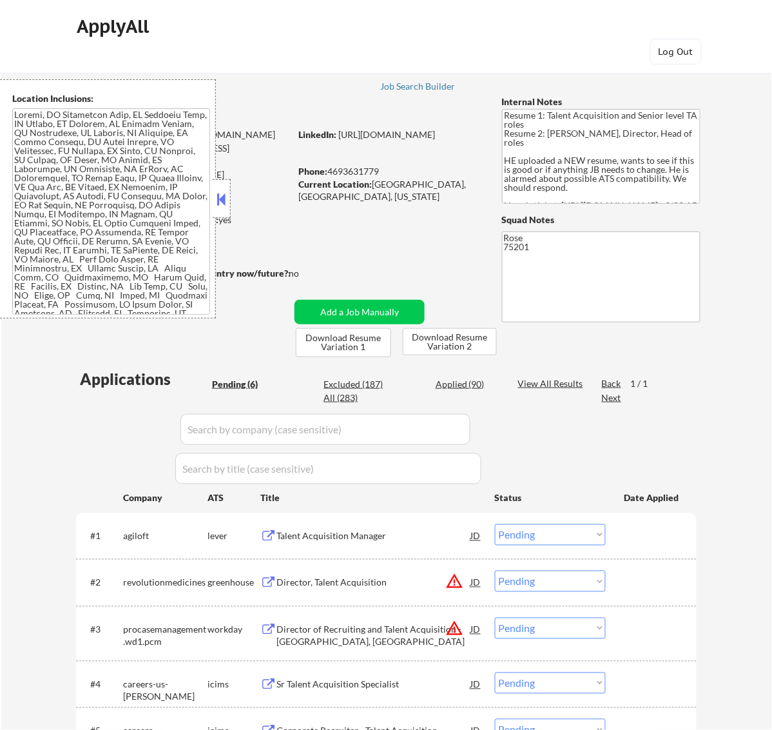
click at [216, 200] on button at bounding box center [221, 199] width 14 height 19
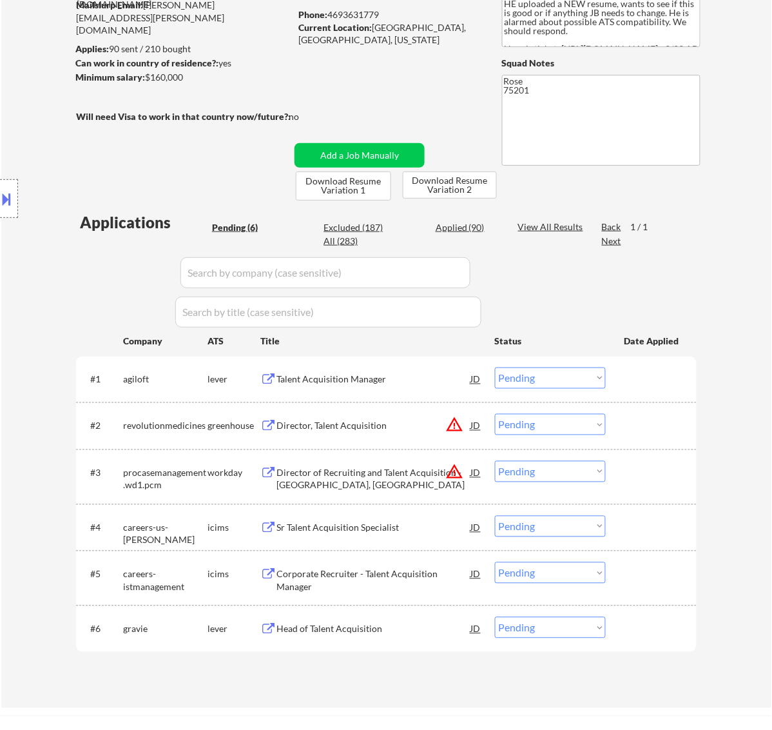
scroll to position [161, 0]
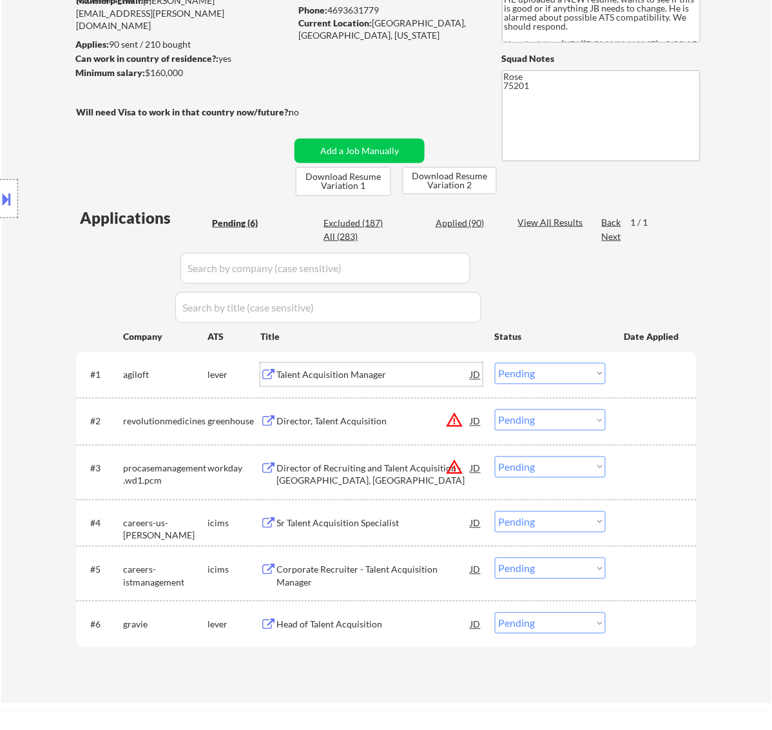
click at [404, 377] on div "Talent Acquisition Manager" at bounding box center [374, 375] width 195 height 13
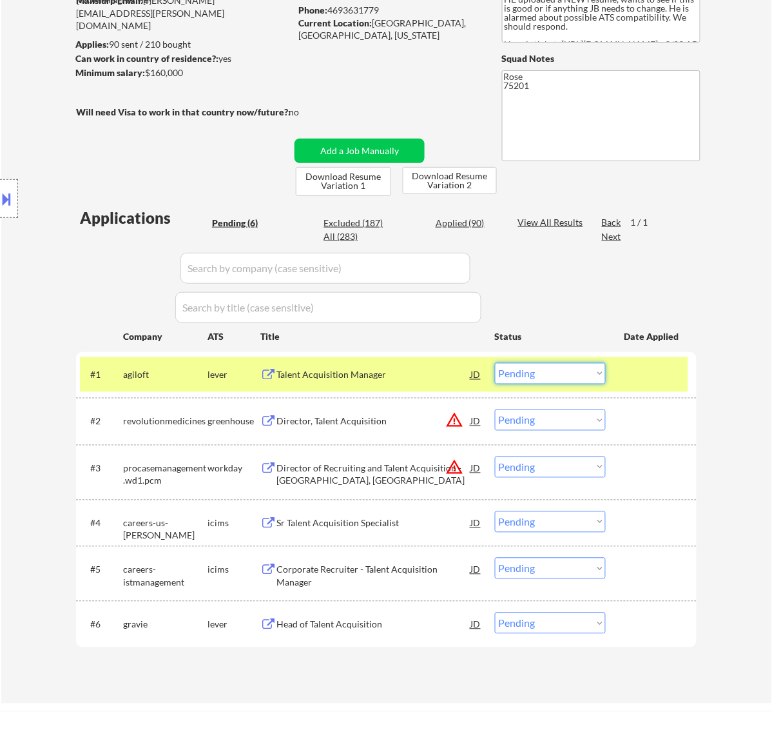
click at [574, 371] on select "Choose an option... Pending Applied Excluded (Questions) Excluded (Expired) Exc…" at bounding box center [550, 373] width 111 height 21
click at [495, 363] on select "Choose an option... Pending Applied Excluded (Questions) Excluded (Expired) Exc…" at bounding box center [550, 373] width 111 height 21
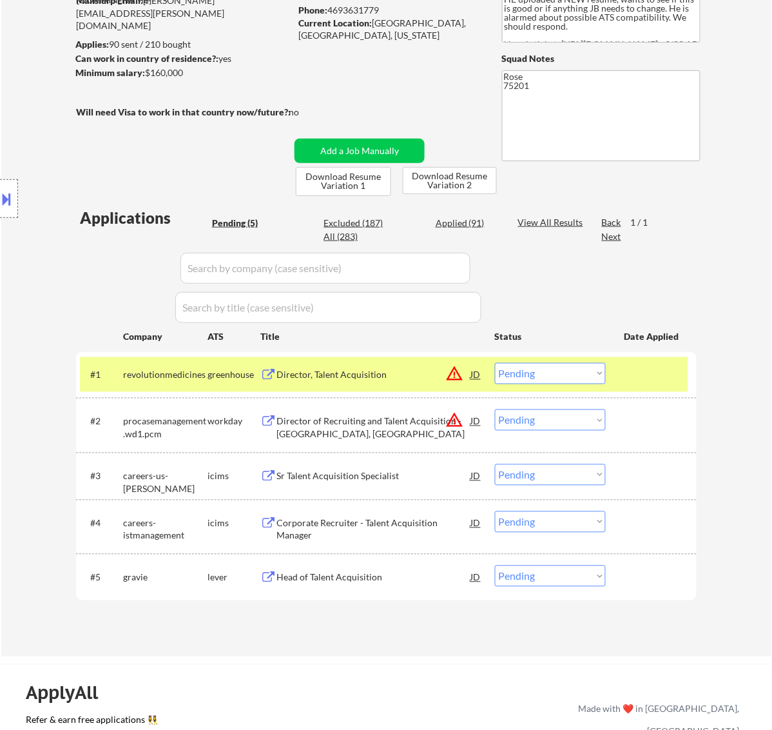
click at [392, 378] on div "Director, Talent Acquisition" at bounding box center [374, 375] width 195 height 13
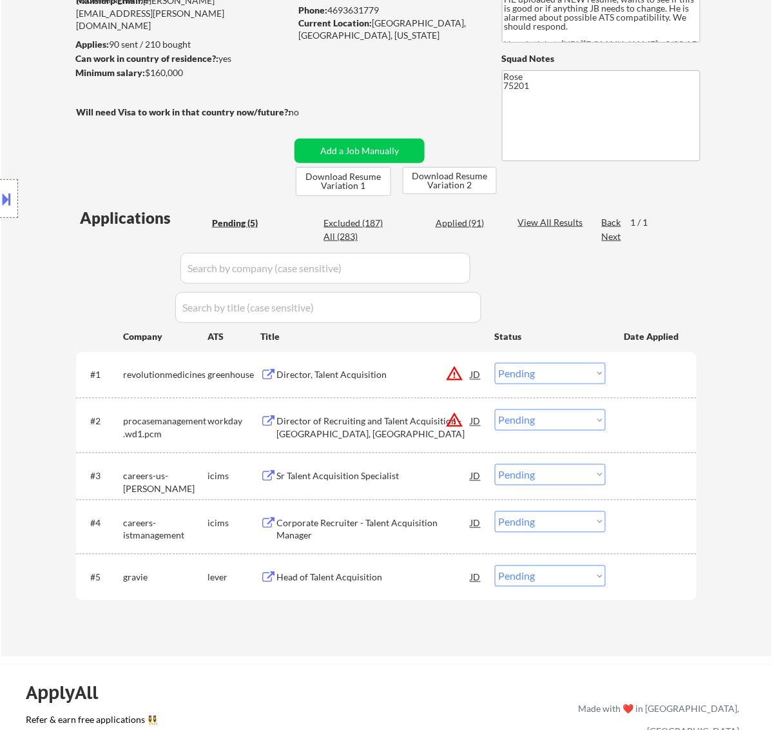
click at [1, 201] on button at bounding box center [7, 198] width 14 height 21
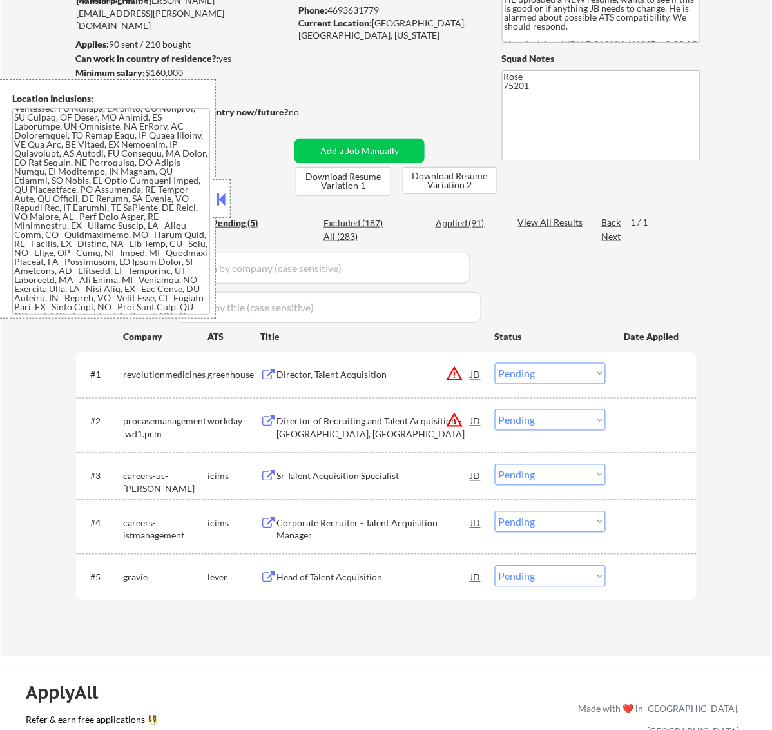
scroll to position [81, 0]
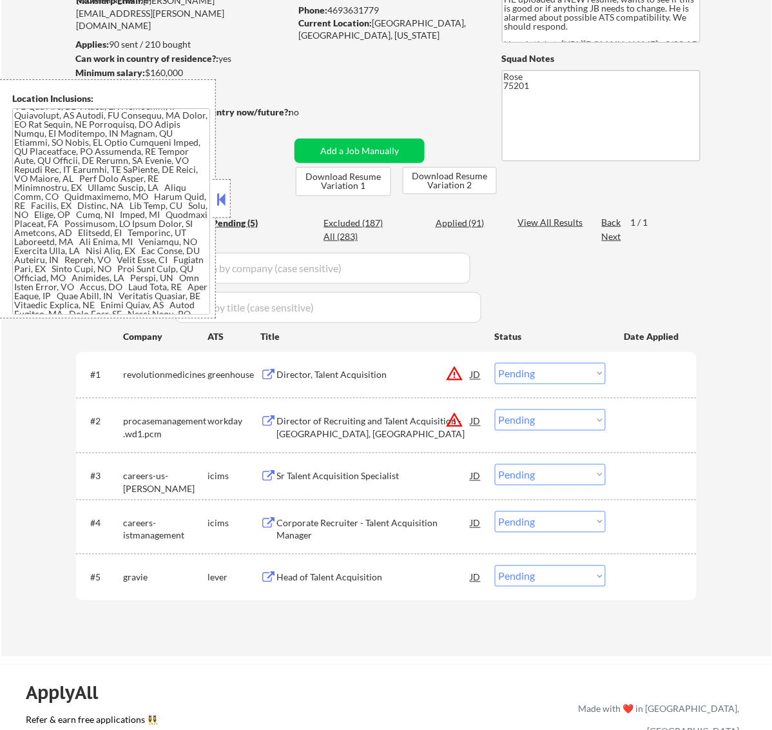
click at [382, 77] on div "← Return to /applysquad Mailslurp Inbox Job Search Builder Jonathan Miller User…" at bounding box center [386, 268] width 643 height 756
click at [562, 371] on select "Choose an option... Pending Applied Excluded (Questions) Excluded (Expired) Exc…" at bounding box center [550, 373] width 111 height 21
click at [495, 363] on select "Choose an option... Pending Applied Excluded (Questions) Excluded (Expired) Exc…" at bounding box center [550, 373] width 111 height 21
click at [221, 190] on button at bounding box center [221, 199] width 14 height 19
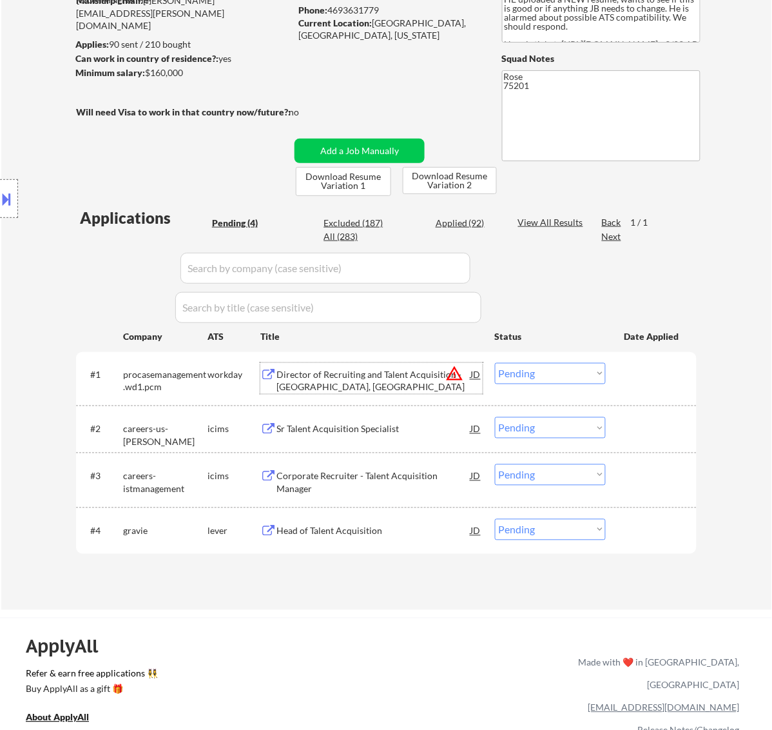
click at [377, 379] on div "Director of Recruiting and Talent Acquisition - Denver, CO" at bounding box center [374, 381] width 195 height 25
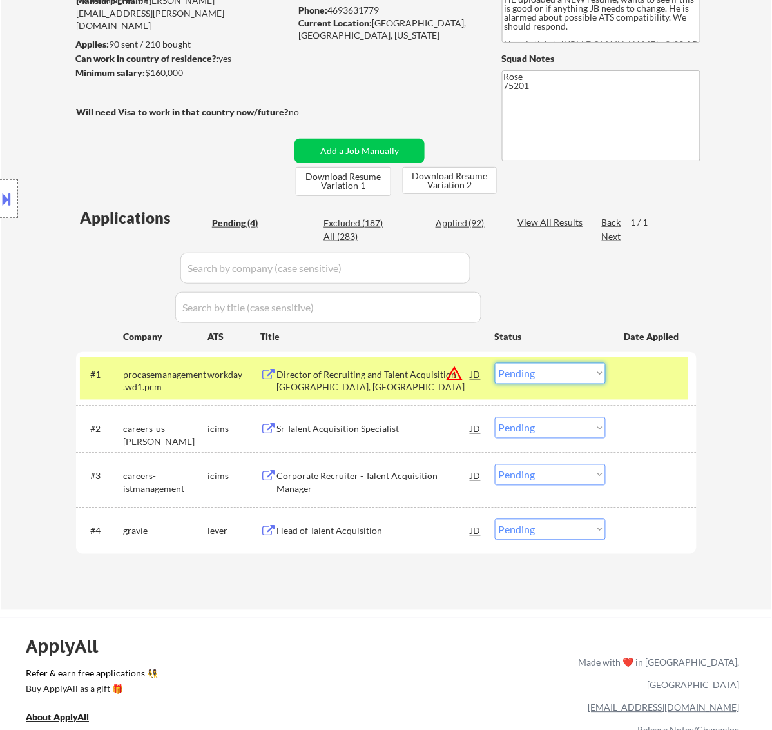
click at [527, 371] on select "Choose an option... Pending Applied Excluded (Questions) Excluded (Expired) Exc…" at bounding box center [550, 373] width 111 height 21
click at [495, 363] on select "Choose an option... Pending Applied Excluded (Questions) Excluded (Expired) Exc…" at bounding box center [550, 373] width 111 height 21
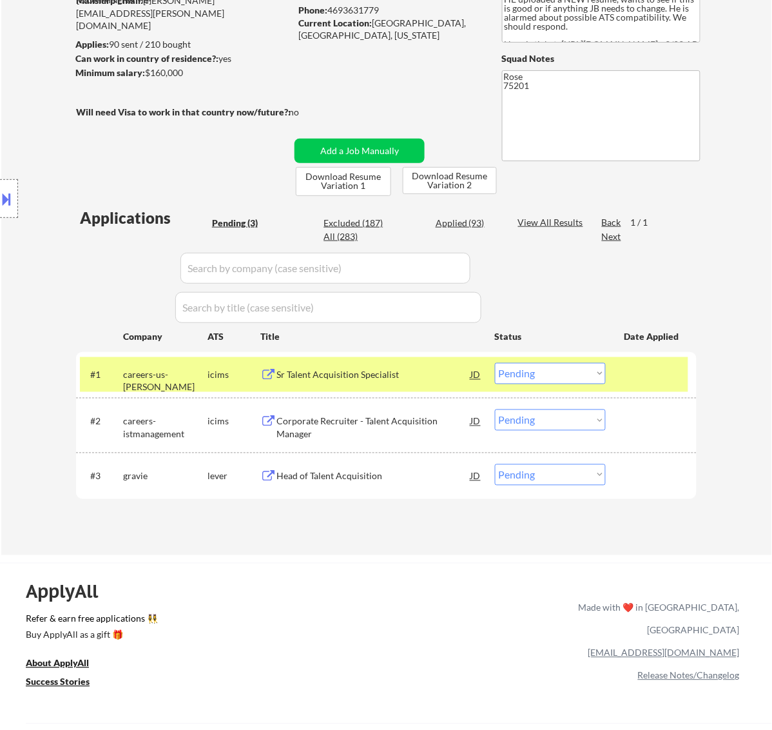
click at [408, 379] on div "Sr Talent Acquisition Specialist" at bounding box center [374, 375] width 195 height 13
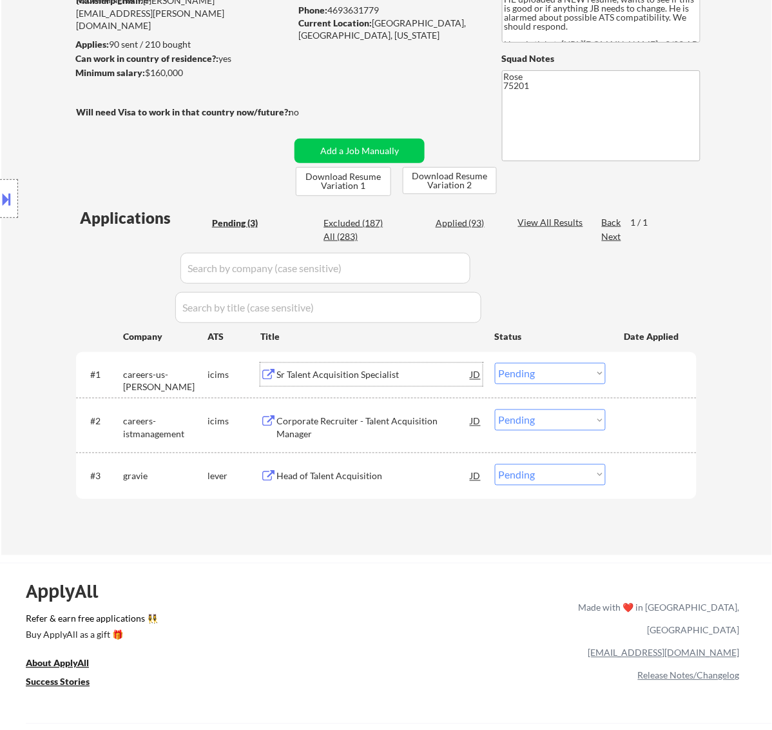
click at [558, 368] on select "Choose an option... Pending Applied Excluded (Questions) Excluded (Expired) Exc…" at bounding box center [550, 373] width 111 height 21
click at [495, 363] on select "Choose an option... Pending Applied Excluded (Questions) Excluded (Expired) Exc…" at bounding box center [550, 373] width 111 height 21
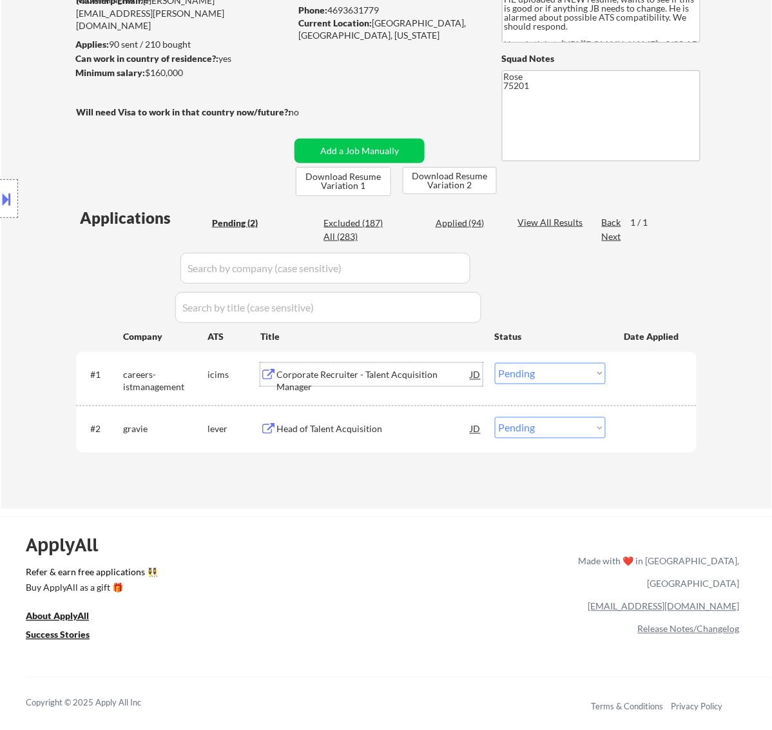
click at [368, 371] on div "Corporate Recruiter - Talent Acquisition Manager" at bounding box center [374, 381] width 195 height 25
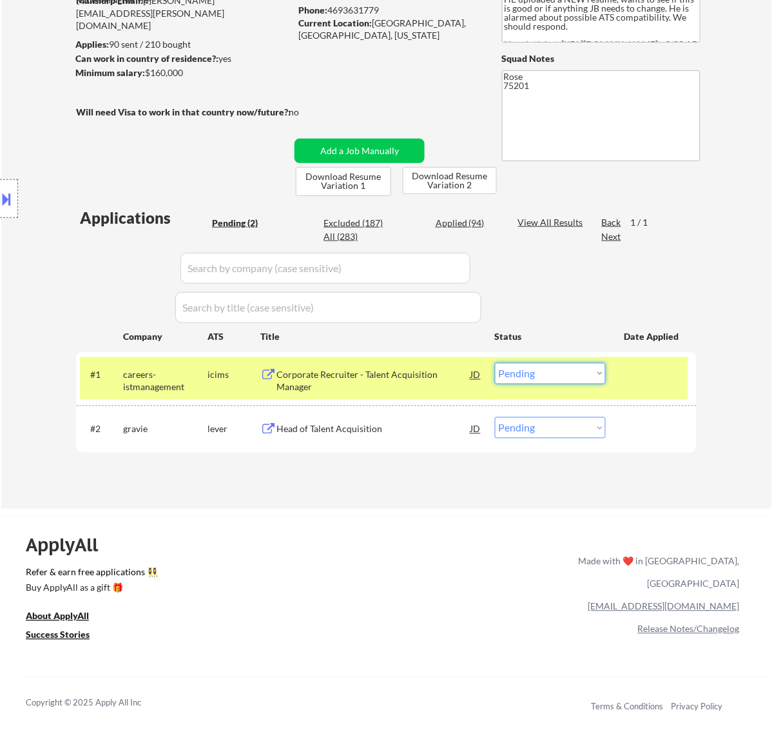
click at [585, 378] on select "Choose an option... Pending Applied Excluded (Questions) Excluded (Expired) Exc…" at bounding box center [550, 373] width 111 height 21
click at [495, 363] on select "Choose an option... Pending Applied Excluded (Questions) Excluded (Expired) Exc…" at bounding box center [550, 373] width 111 height 21
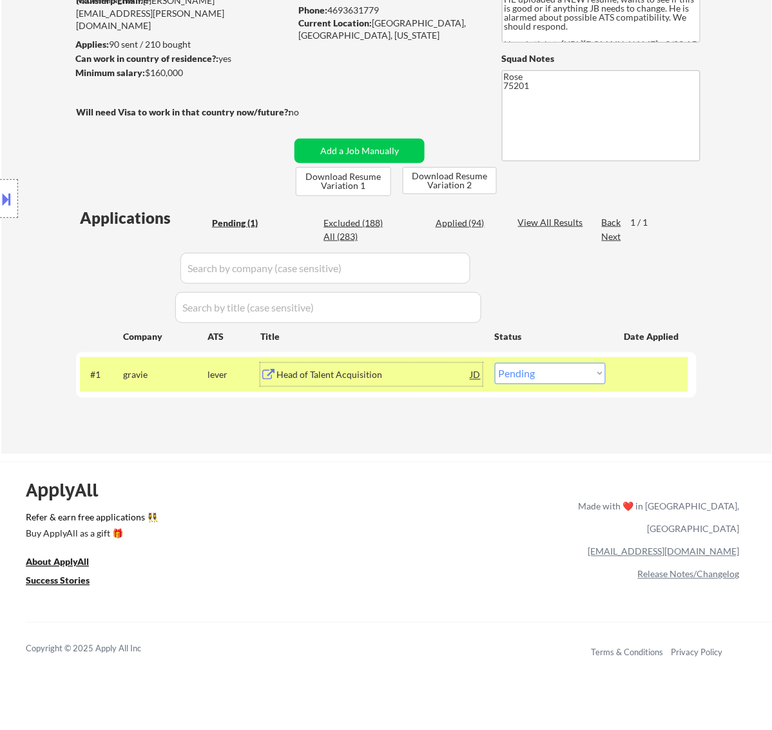
click at [400, 379] on div "Head of Talent Acquisition" at bounding box center [374, 375] width 195 height 13
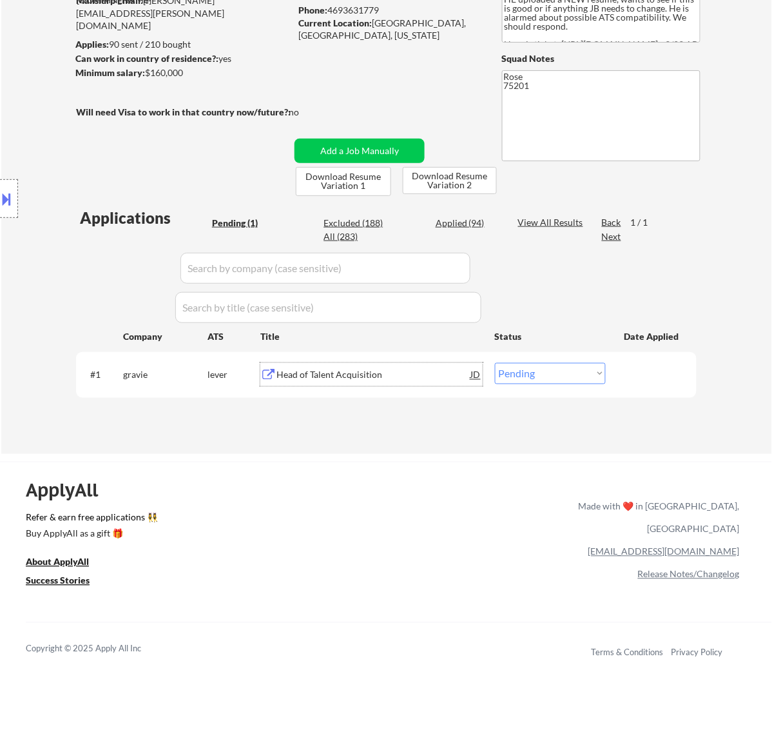
click at [529, 375] on select "Choose an option... Pending Applied Excluded (Questions) Excluded (Expired) Exc…" at bounding box center [550, 373] width 111 height 21
select select ""applied""
click at [495, 363] on select "Choose an option... Pending Applied Excluded (Questions) Excluded (Expired) Exc…" at bounding box center [550, 373] width 111 height 21
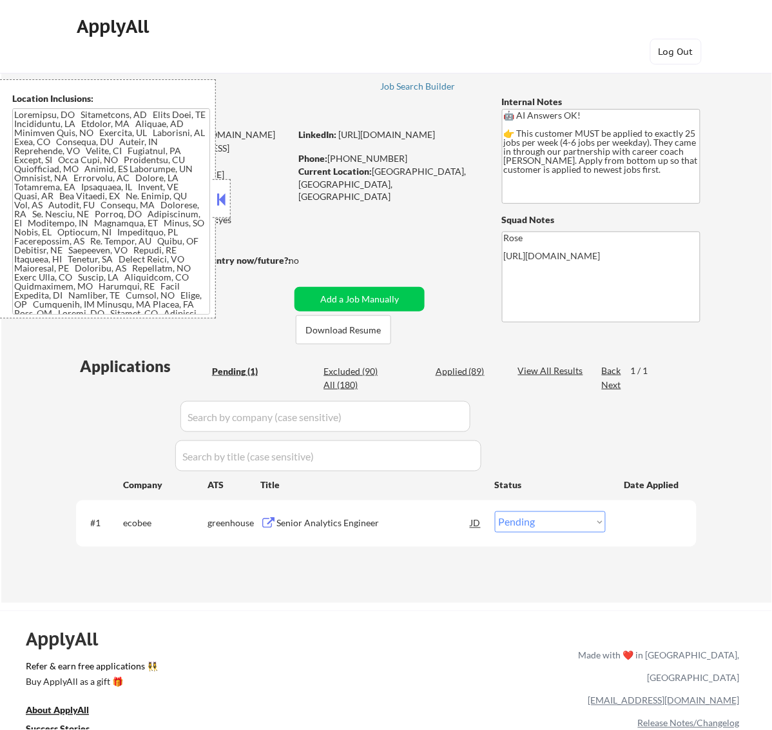
click at [220, 202] on button at bounding box center [221, 199] width 14 height 19
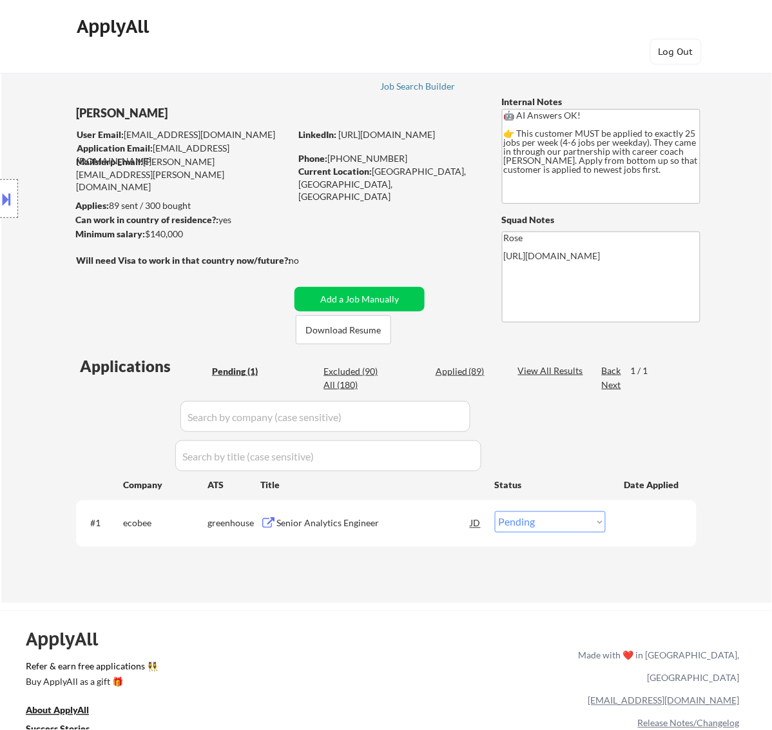
click at [374, 527] on div "Senior Analytics Engineer" at bounding box center [374, 523] width 195 height 13
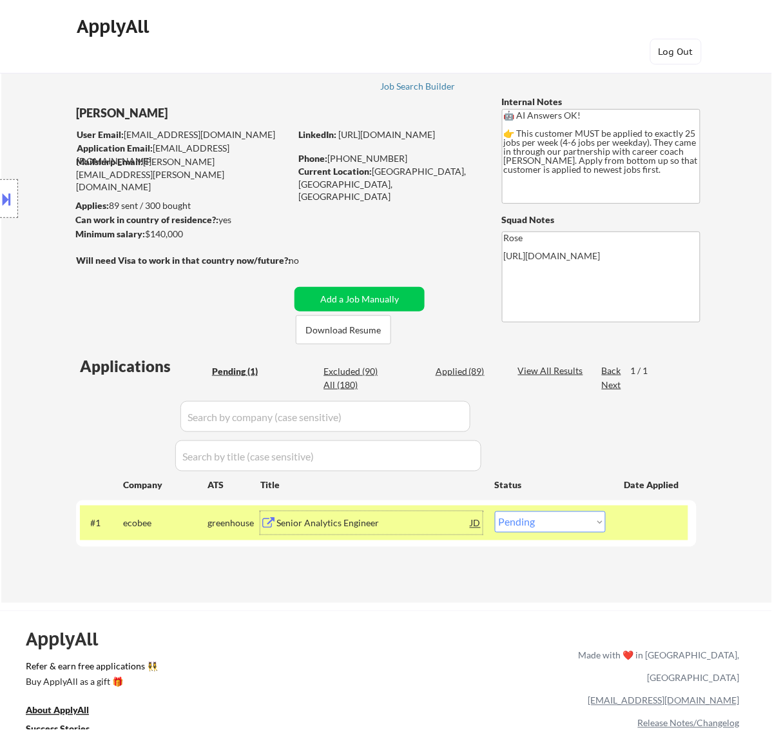
click at [590, 523] on select "Choose an option... Pending Applied Excluded (Questions) Excluded (Expired) Exc…" at bounding box center [550, 521] width 111 height 21
select select ""applied""
click at [495, 511] on select "Choose an option... Pending Applied Excluded (Questions) Excluded (Expired) Exc…" at bounding box center [550, 521] width 111 height 21
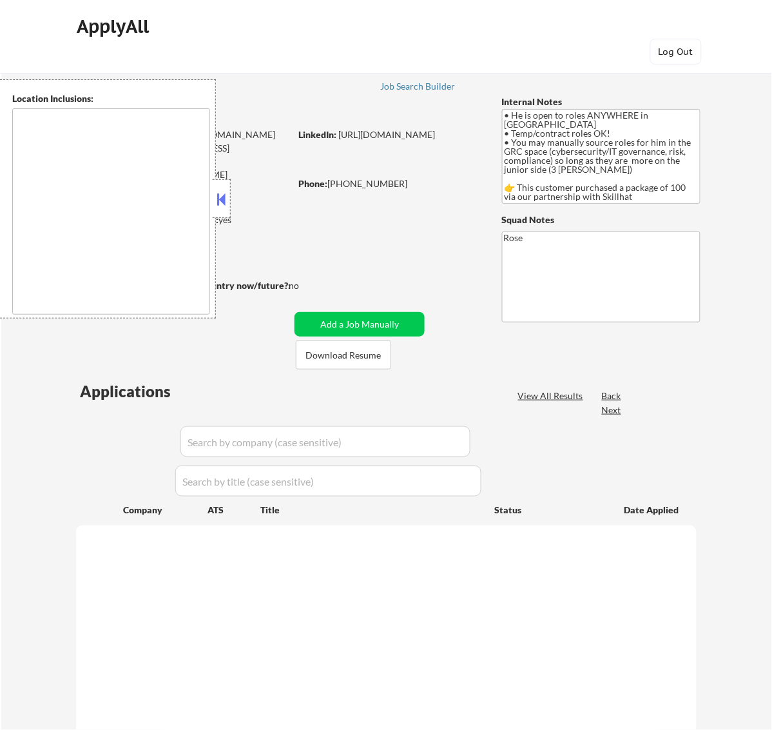
type textarea "country: [GEOGRAPHIC_DATA]"
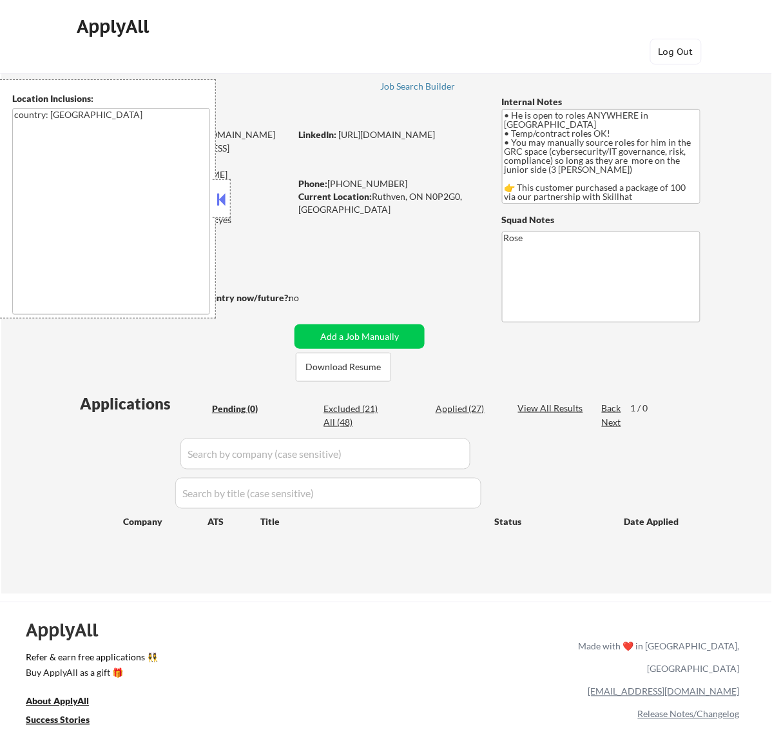
click at [229, 202] on div at bounding box center [222, 198] width 18 height 39
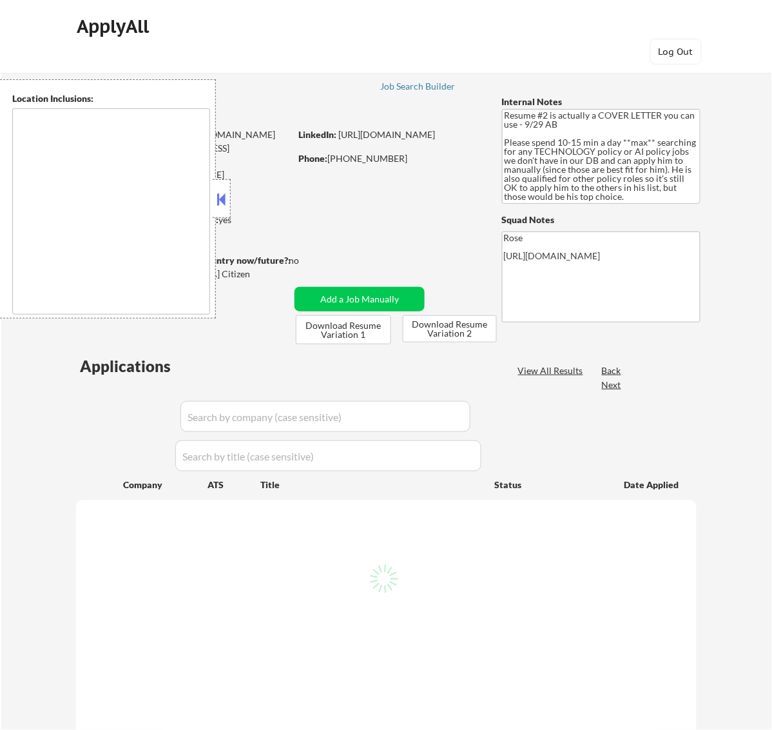
select select ""pending""
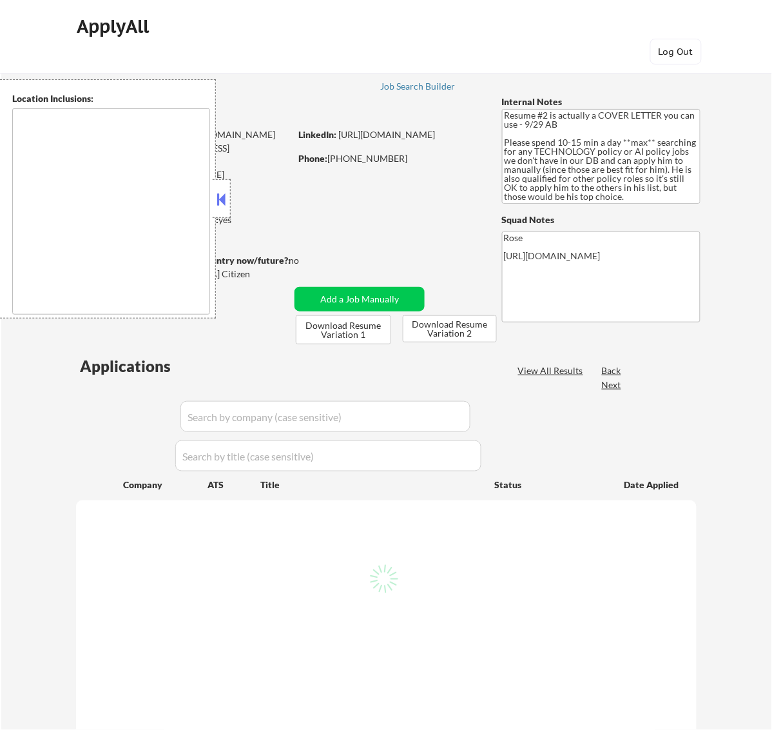
select select ""pending""
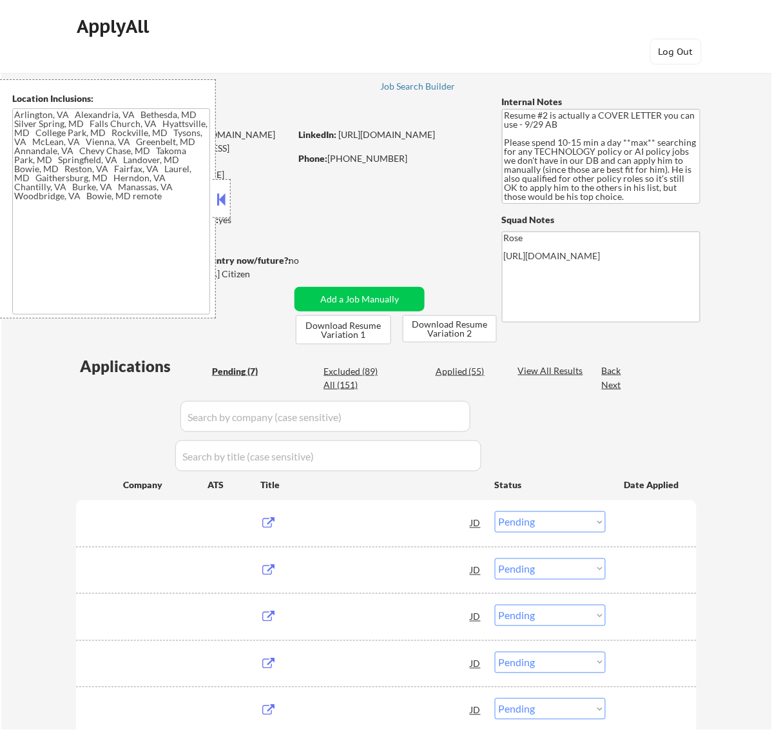
type textarea "Arlington, VA Alexandria, VA Bethesda, MD Silver Spring, MD Falls Church, VA Hy…"
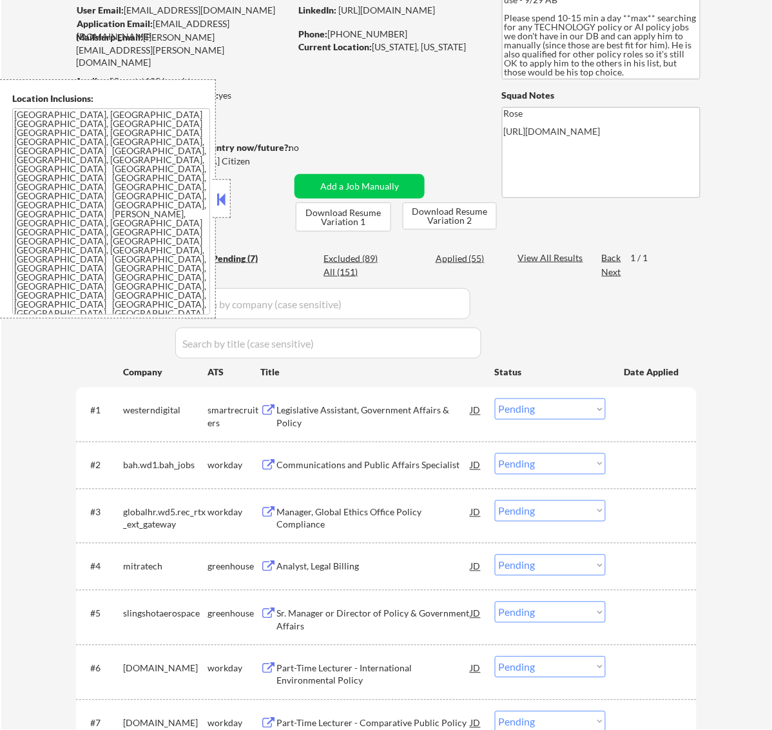
scroll to position [161, 0]
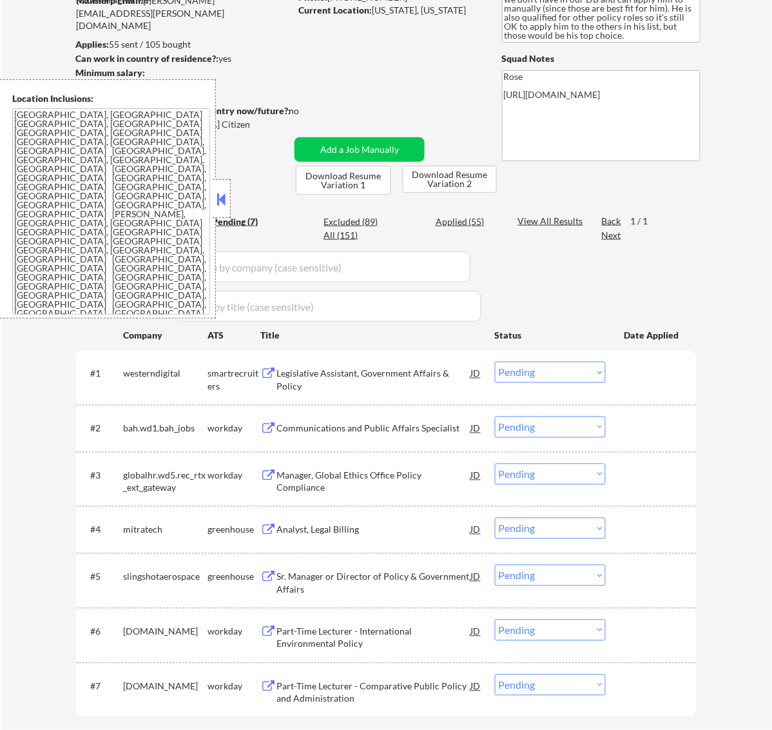
click at [219, 208] on button at bounding box center [221, 199] width 14 height 19
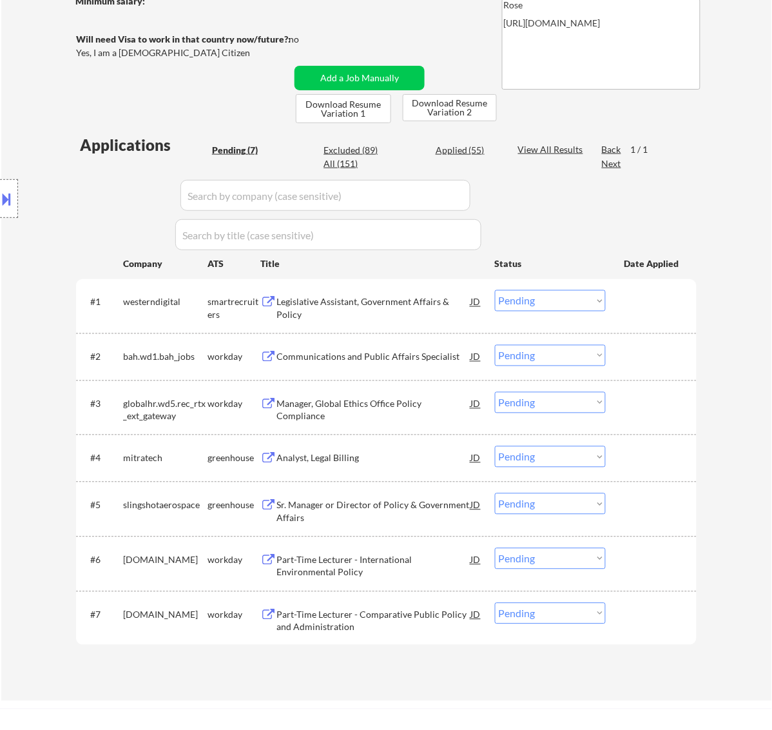
scroll to position [242, 0]
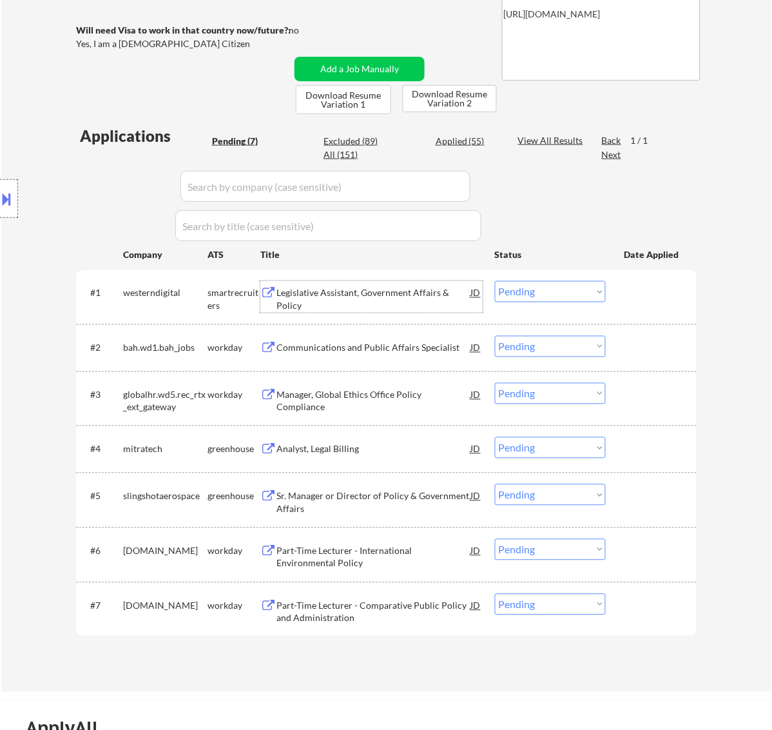
click at [371, 285] on div "Legislative Assistant, Government Affairs & Policy" at bounding box center [374, 296] width 195 height 31
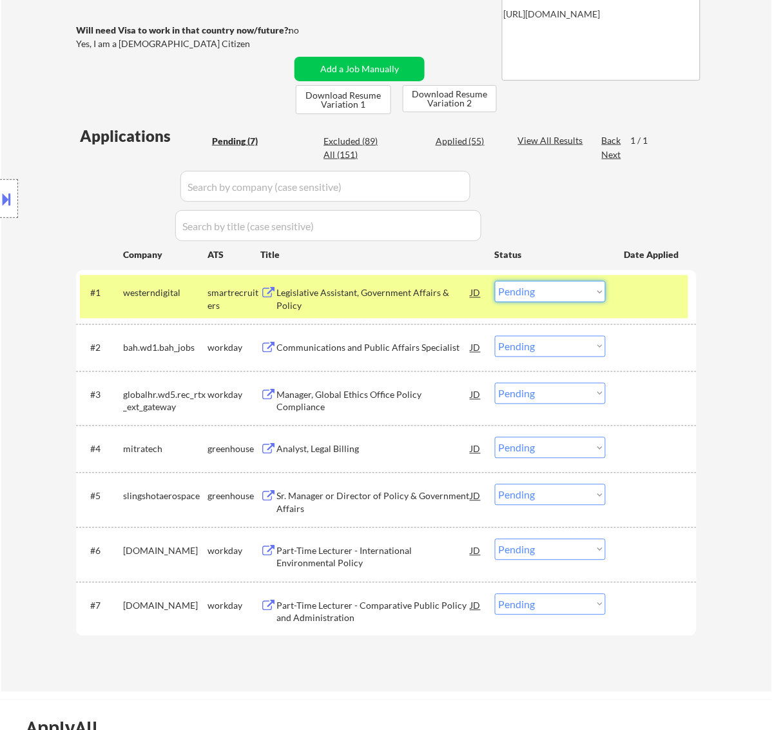
click at [578, 288] on select "Choose an option... Pending Applied Excluded (Questions) Excluded (Expired) Exc…" at bounding box center [550, 291] width 111 height 21
click at [495, 281] on select "Choose an option... Pending Applied Excluded (Questions) Excluded (Expired) Exc…" at bounding box center [550, 291] width 111 height 21
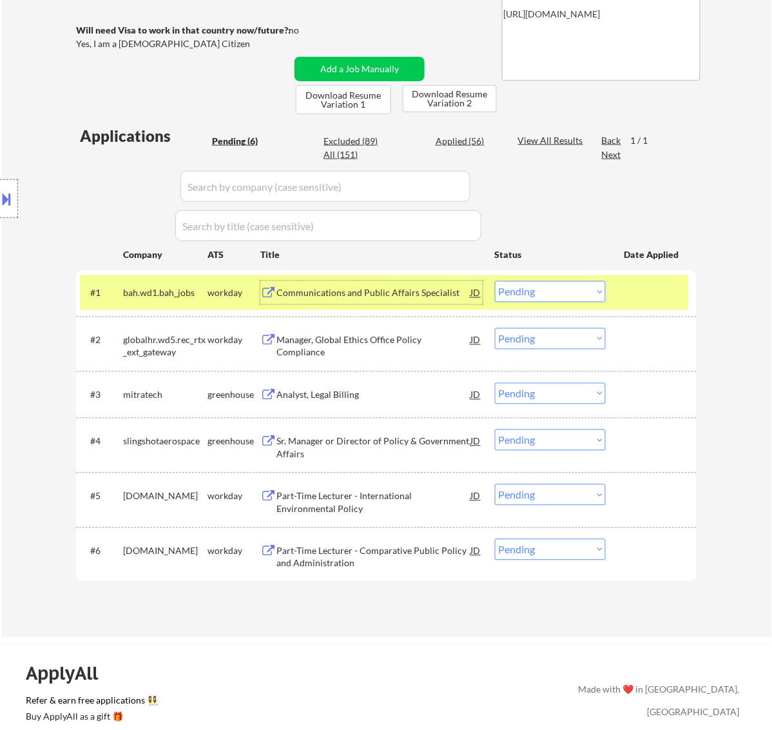
click at [391, 291] on div "Communications and Public Affairs Specialist" at bounding box center [374, 293] width 195 height 13
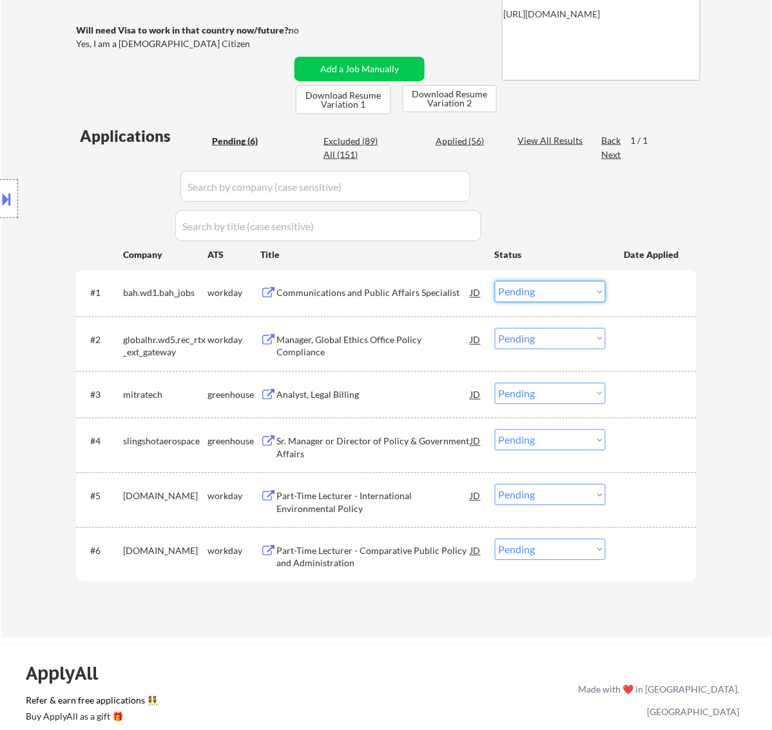
click at [582, 295] on select "Choose an option... Pending Applied Excluded (Questions) Excluded (Expired) Exc…" at bounding box center [550, 291] width 111 height 21
click at [495, 281] on select "Choose an option... Pending Applied Excluded (Questions) Excluded (Expired) Exc…" at bounding box center [550, 291] width 111 height 21
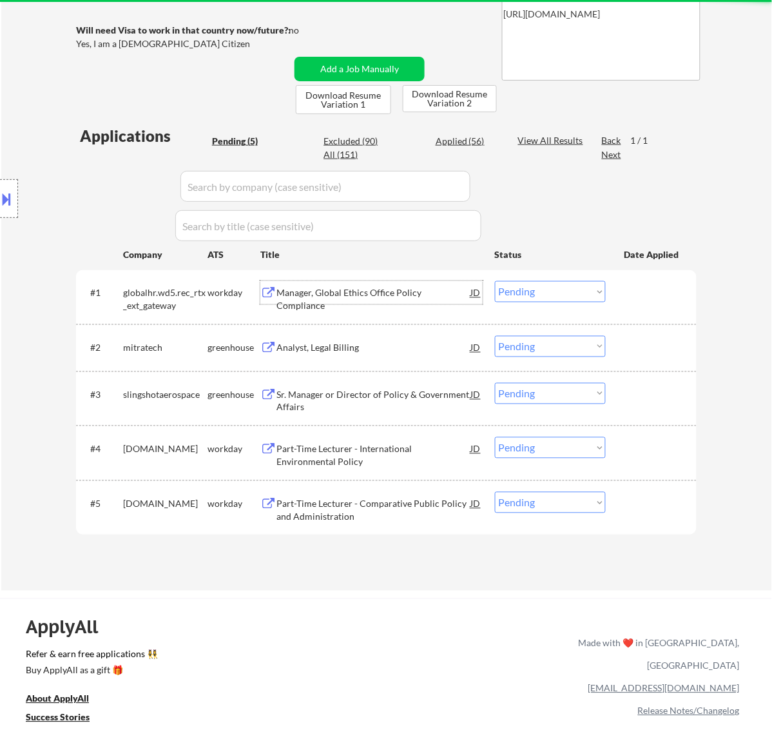
click at [376, 291] on div "Manager, Global Ethics Office Policy Compliance" at bounding box center [374, 299] width 195 height 25
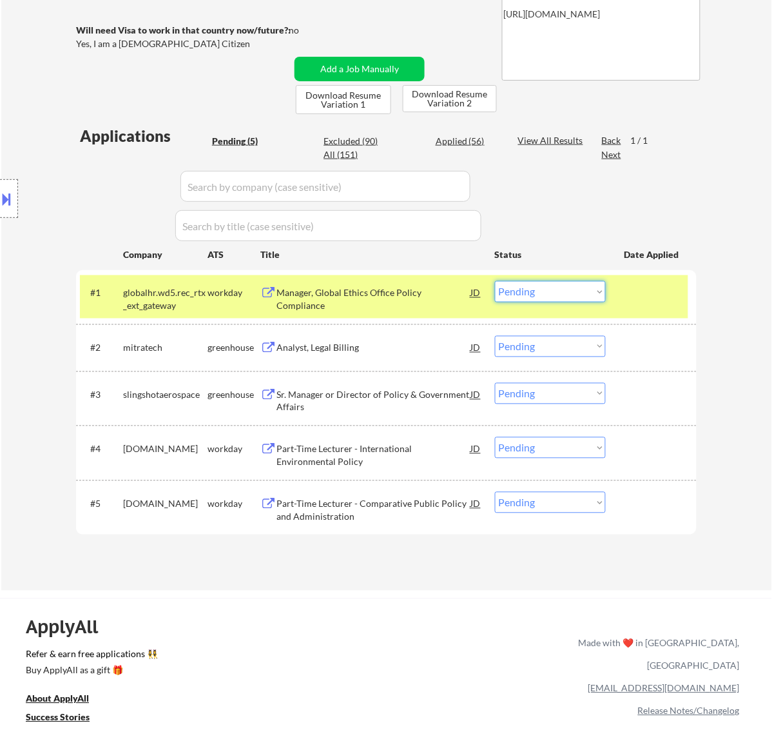
click at [540, 288] on select "Choose an option... Pending Applied Excluded (Questions) Excluded (Expired) Exc…" at bounding box center [550, 291] width 111 height 21
click at [495, 281] on select "Choose an option... Pending Applied Excluded (Questions) Excluded (Expired) Exc…" at bounding box center [550, 291] width 111 height 21
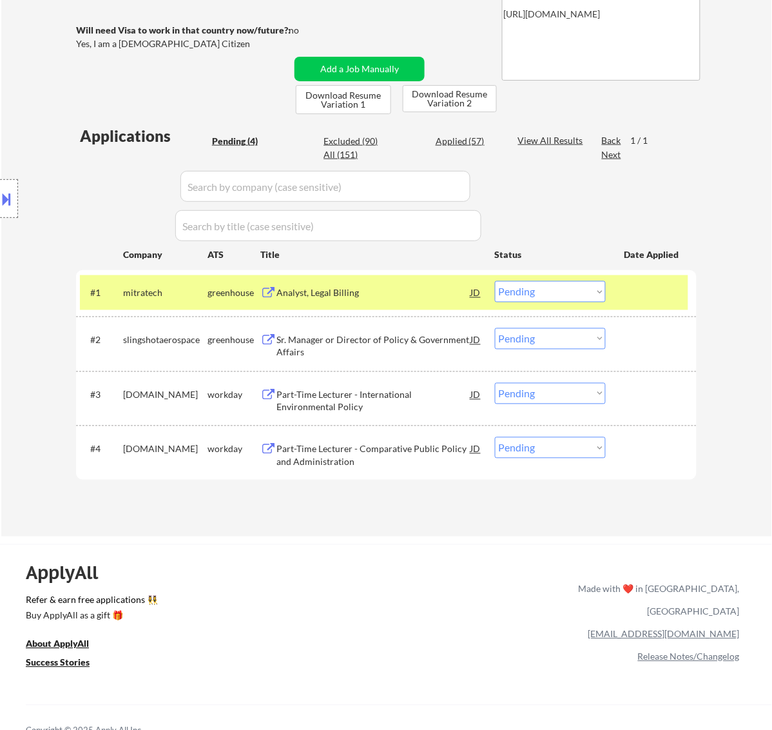
click at [435, 284] on div "Analyst, Legal Billing" at bounding box center [374, 292] width 195 height 23
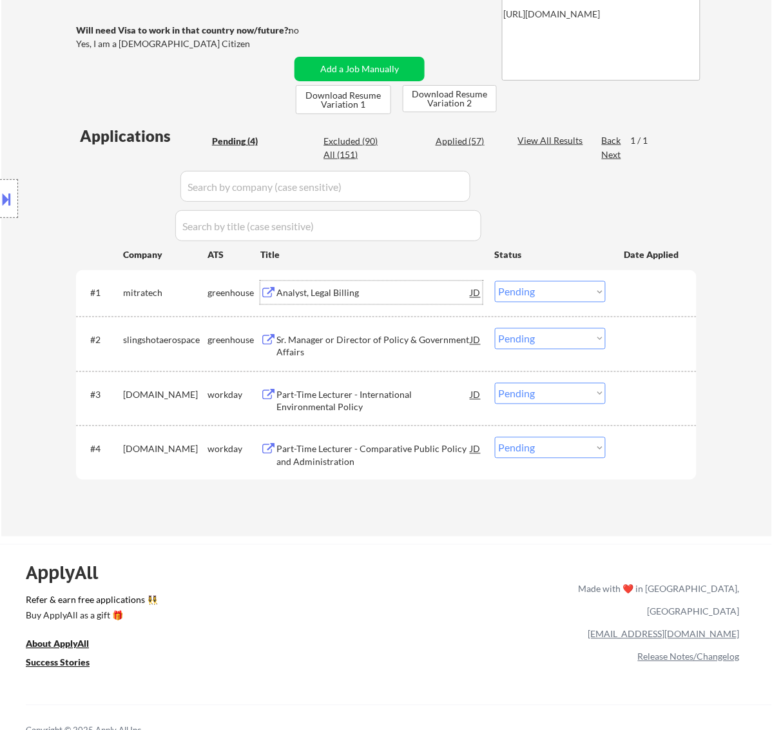
click at [555, 284] on select "Choose an option... Pending Applied Excluded (Questions) Excluded (Expired) Exc…" at bounding box center [550, 291] width 111 height 21
click at [495, 281] on select "Choose an option... Pending Applied Excluded (Questions) Excluded (Expired) Exc…" at bounding box center [550, 291] width 111 height 21
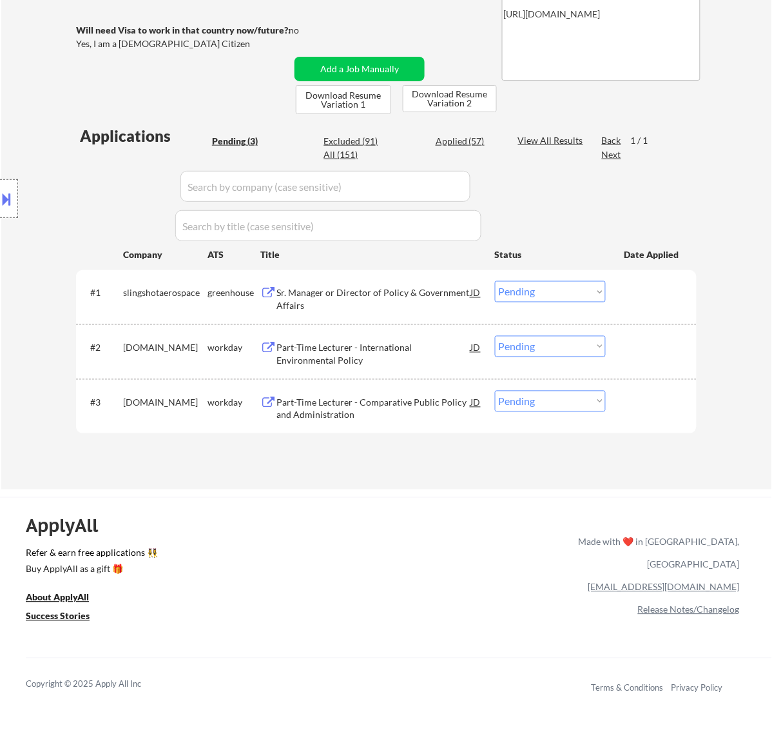
click at [436, 293] on div "Sr. Manager or Director of Policy & Government Affairs" at bounding box center [374, 299] width 195 height 25
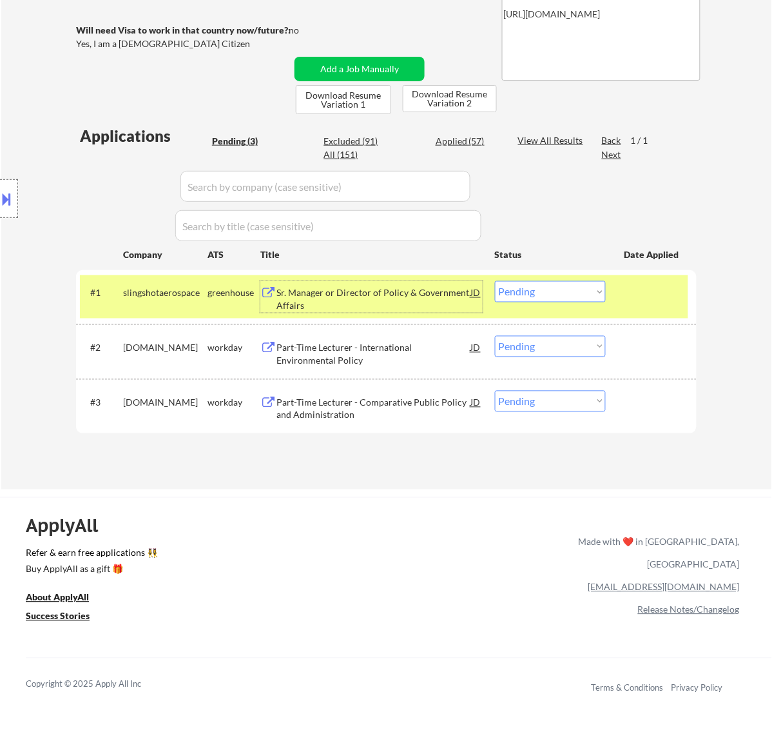
click at [598, 287] on select "Choose an option... Pending Applied Excluded (Questions) Excluded (Expired) Exc…" at bounding box center [550, 291] width 111 height 21
click at [495, 281] on select "Choose an option... Pending Applied Excluded (Questions) Excluded (Expired) Exc…" at bounding box center [550, 291] width 111 height 21
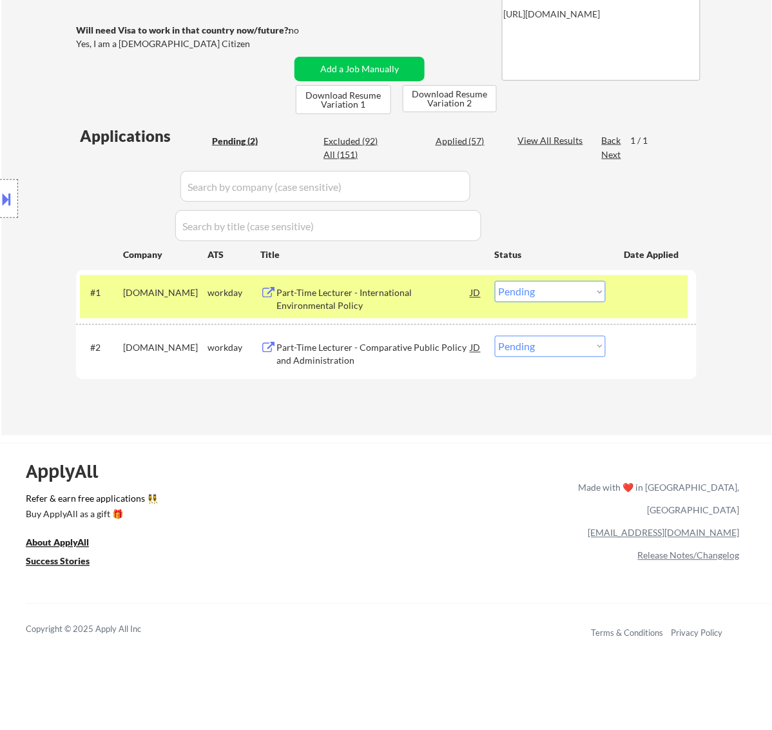
click at [550, 293] on select "Choose an option... Pending Applied Excluded (Questions) Excluded (Expired) Exc…" at bounding box center [550, 291] width 111 height 21
click at [495, 281] on select "Choose an option... Pending Applied Excluded (Questions) Excluded (Expired) Exc…" at bounding box center [550, 291] width 111 height 21
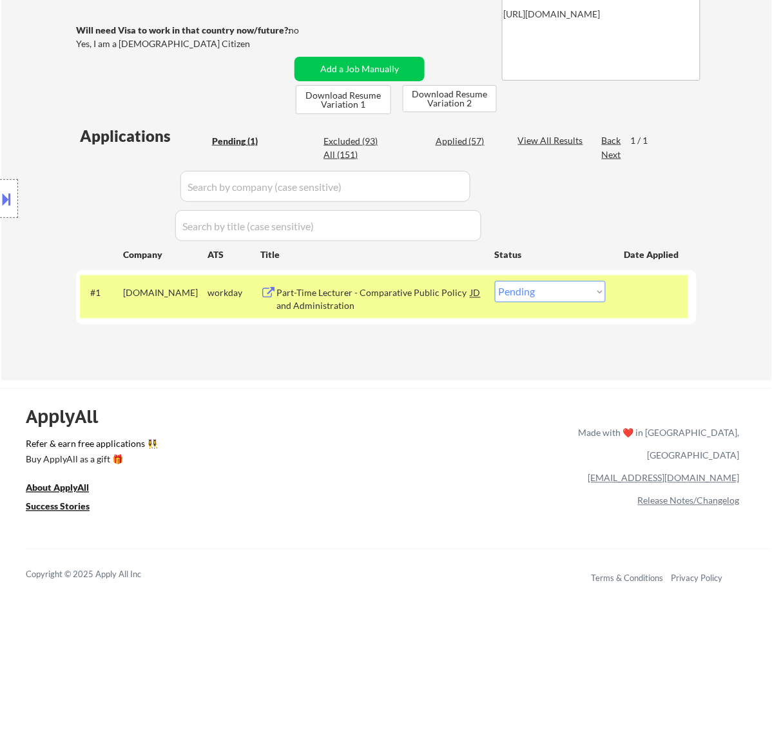
click at [565, 291] on select "Choose an option... Pending Applied Excluded (Questions) Excluded (Expired) Exc…" at bounding box center [550, 291] width 111 height 21
select select ""excluded__bad_match_""
click at [495, 281] on select "Choose an option... Pending Applied Excluded (Questions) Excluded (Expired) Exc…" at bounding box center [550, 291] width 111 height 21
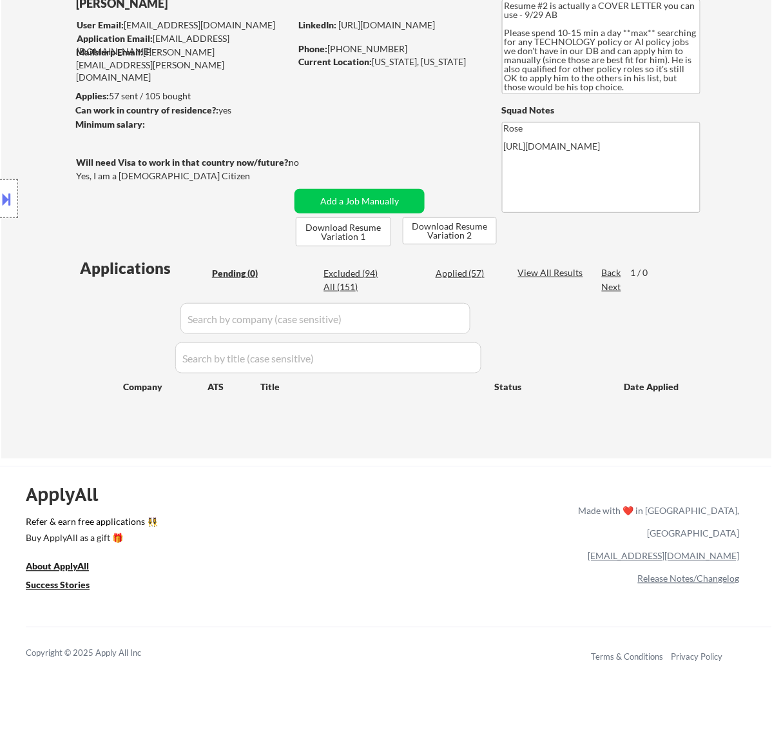
scroll to position [81, 0]
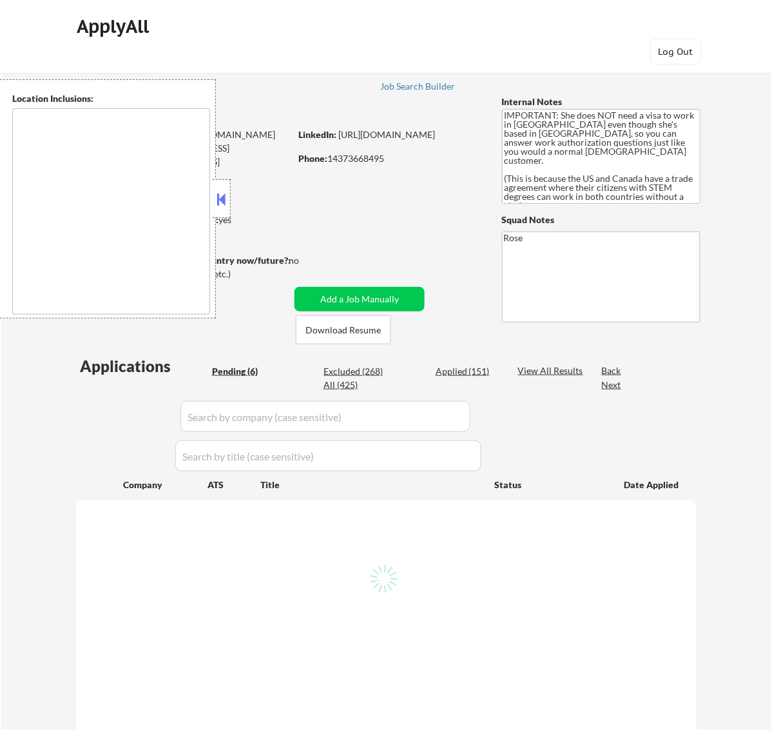
type textarea "[GEOGRAPHIC_DATA], [GEOGRAPHIC_DATA] [GEOGRAPHIC_DATA], [GEOGRAPHIC_DATA], [GEO…"
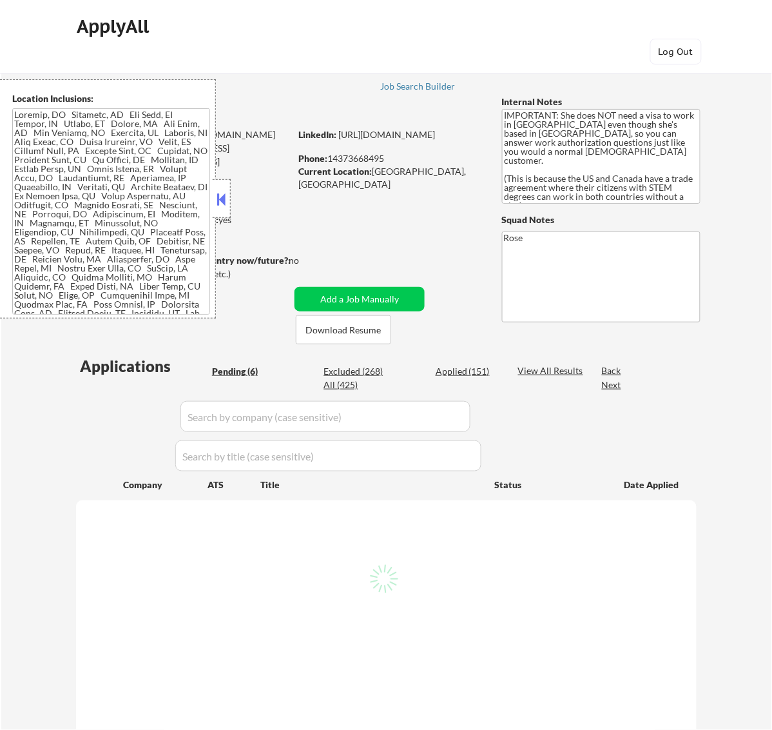
select select ""pending""
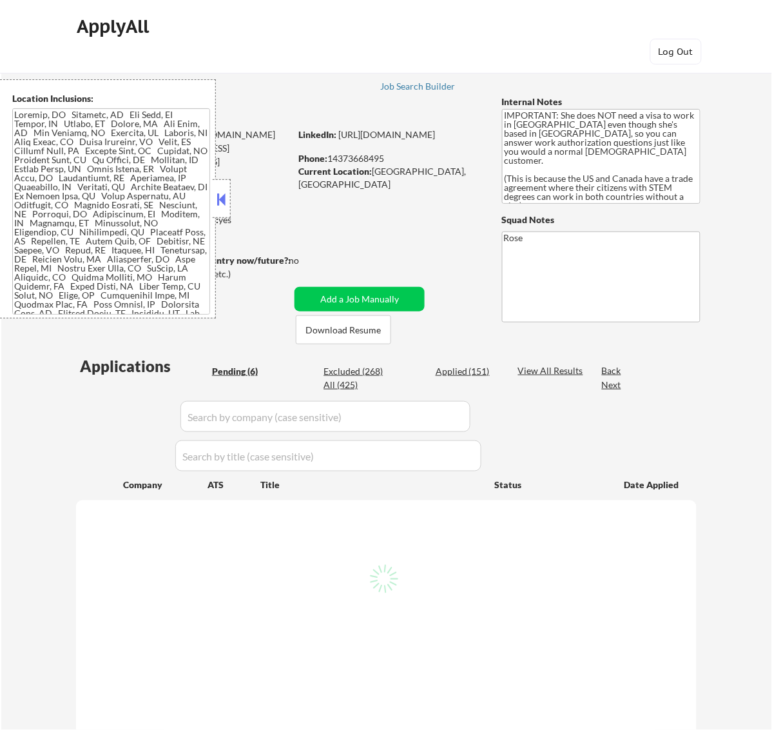
select select ""pending""
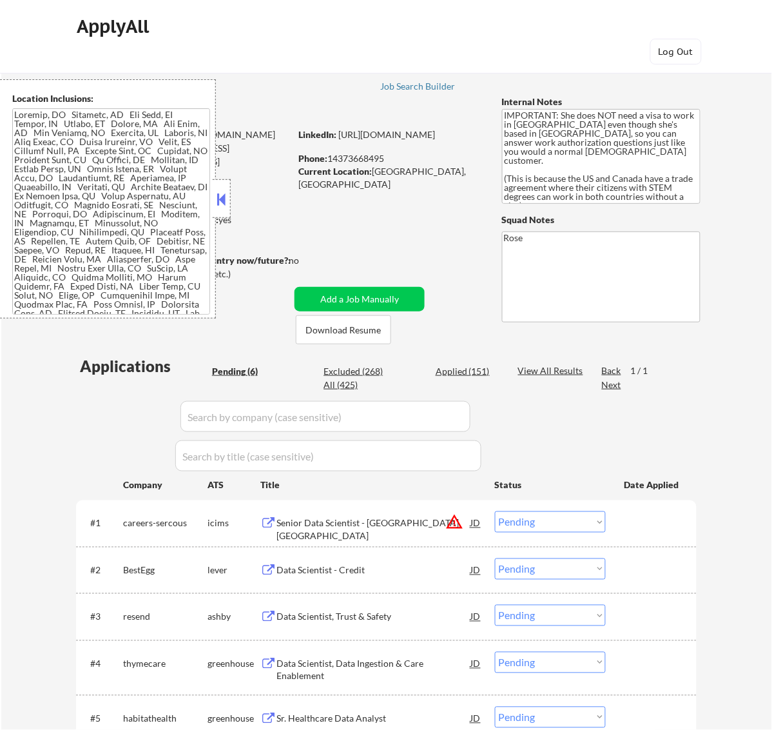
click at [226, 191] on button at bounding box center [221, 199] width 14 height 19
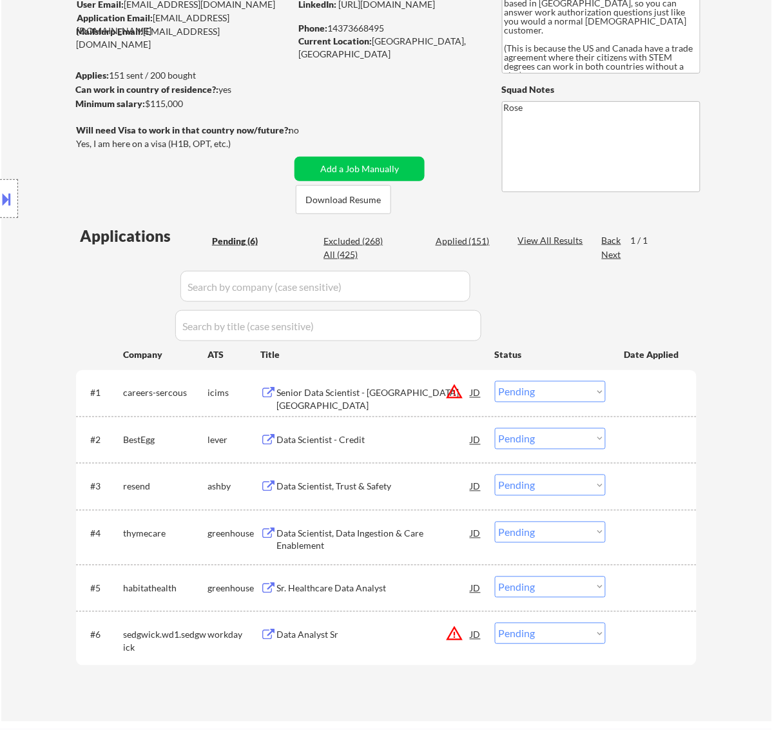
scroll to position [161, 0]
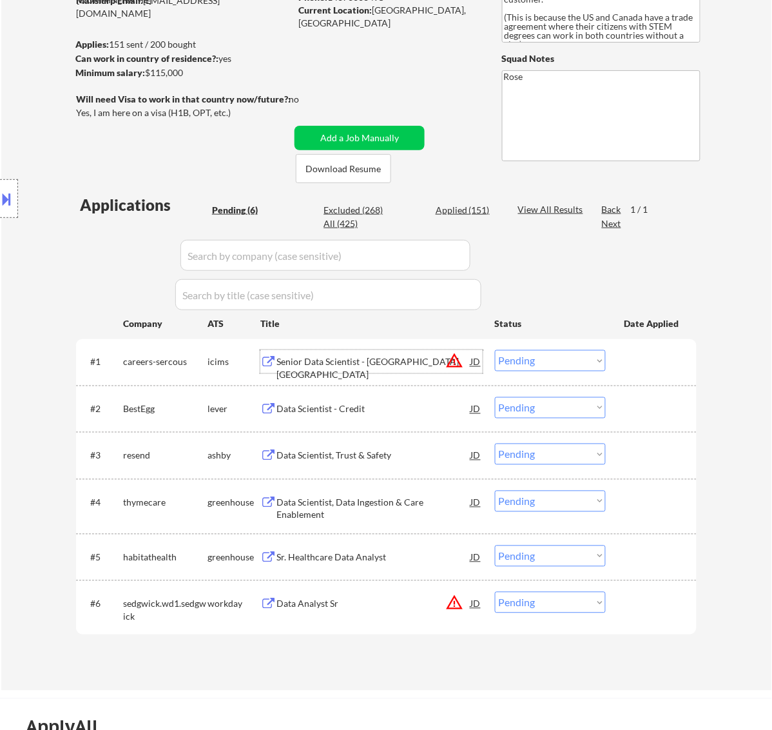
click at [380, 362] on div "Senior Data Scientist - [GEOGRAPHIC_DATA], [GEOGRAPHIC_DATA]" at bounding box center [374, 368] width 195 height 25
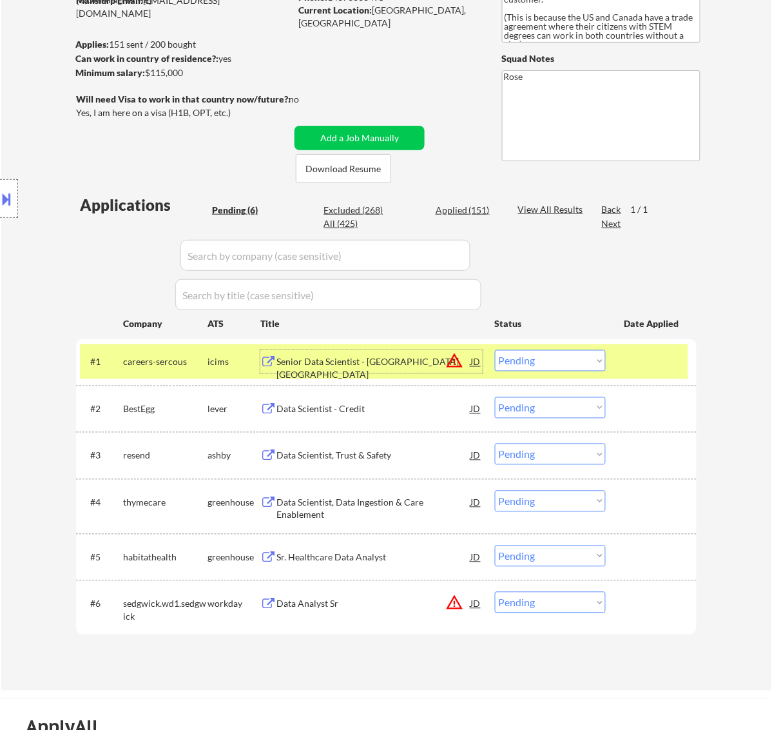
click at [531, 358] on select "Choose an option... Pending Applied Excluded (Questions) Excluded (Expired) Exc…" at bounding box center [550, 360] width 111 height 21
click at [495, 350] on select "Choose an option... Pending Applied Excluded (Questions) Excluded (Expired) Exc…" at bounding box center [550, 360] width 111 height 21
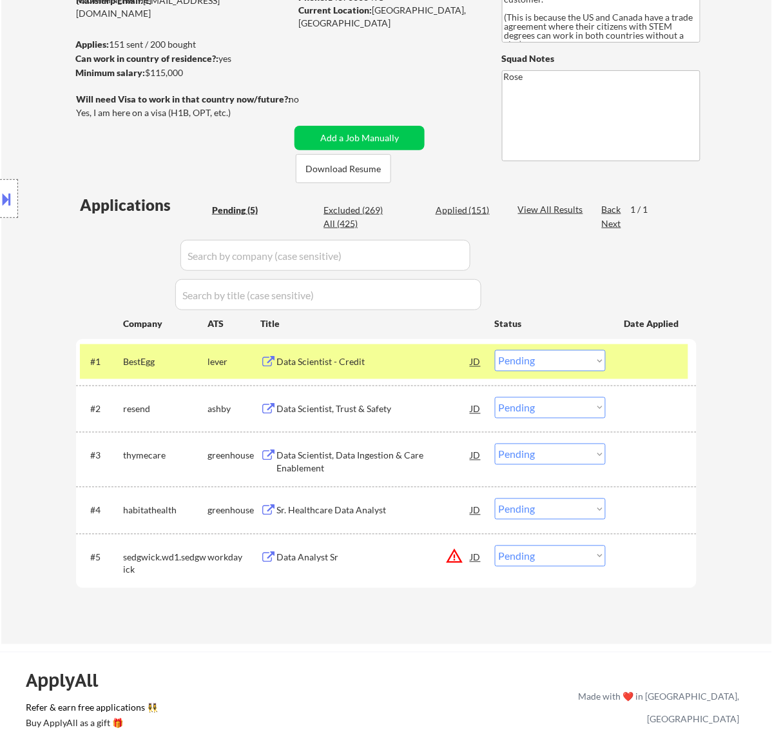
click at [385, 356] on div "Data Scientist - Credit" at bounding box center [374, 362] width 195 height 13
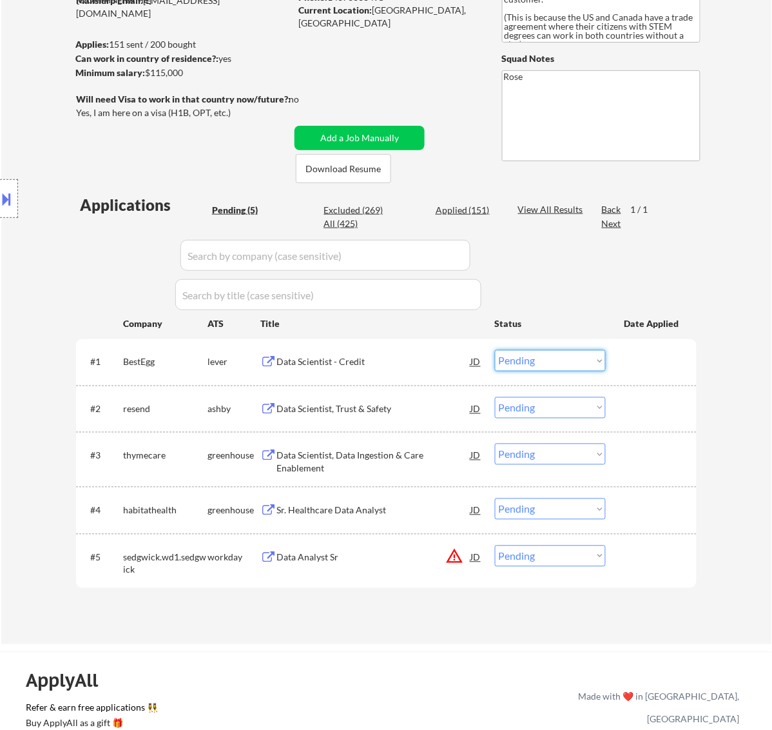
click at [555, 352] on select "Choose an option... Pending Applied Excluded (Questions) Excluded (Expired) Exc…" at bounding box center [550, 360] width 111 height 21
click at [495, 350] on select "Choose an option... Pending Applied Excluded (Questions) Excluded (Expired) Exc…" at bounding box center [550, 360] width 111 height 21
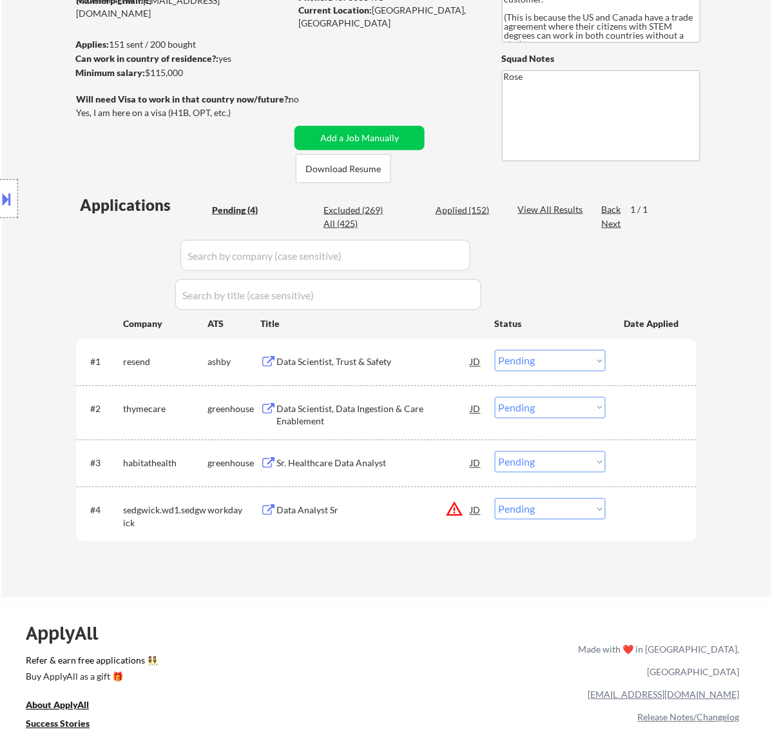
click at [427, 363] on div "Data Scientist, Trust & Safety" at bounding box center [374, 362] width 195 height 13
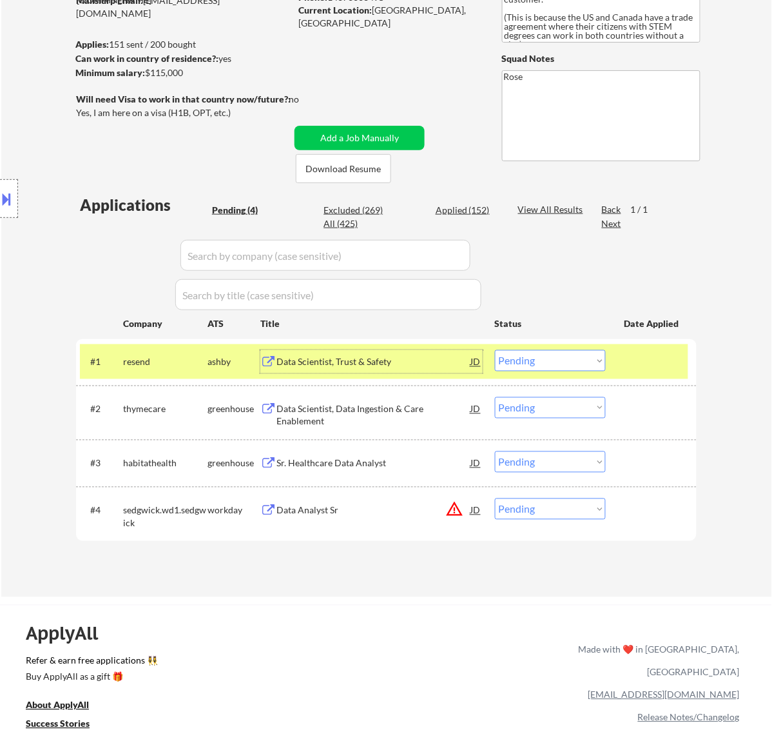
click at [526, 356] on select "Choose an option... Pending Applied Excluded (Questions) Excluded (Expired) Exc…" at bounding box center [550, 360] width 111 height 21
click at [495, 350] on select "Choose an option... Pending Applied Excluded (Questions) Excluded (Expired) Exc…" at bounding box center [550, 360] width 111 height 21
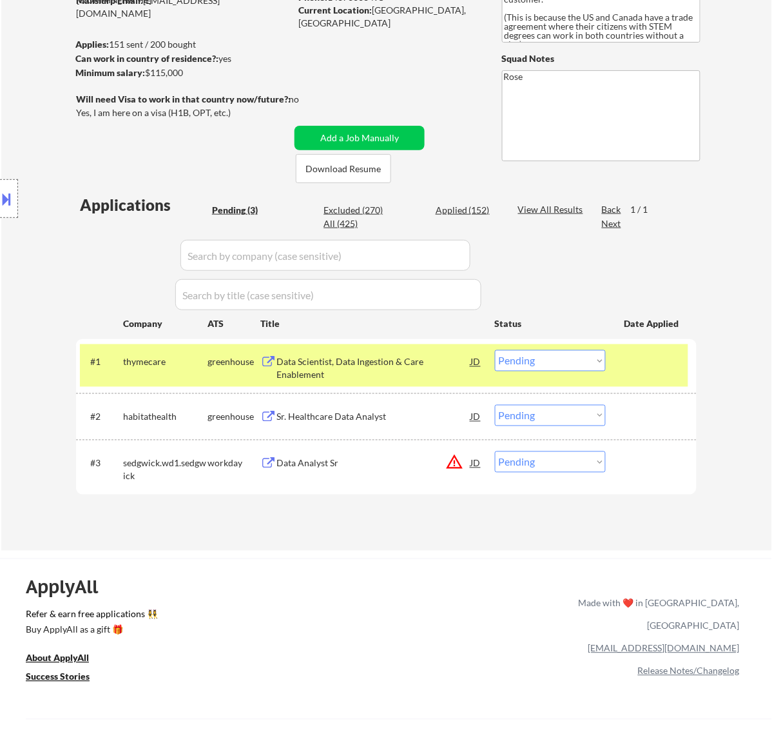
click at [410, 374] on div "Data Scientist, Data Ingestion & Care Enablement" at bounding box center [374, 368] width 195 height 25
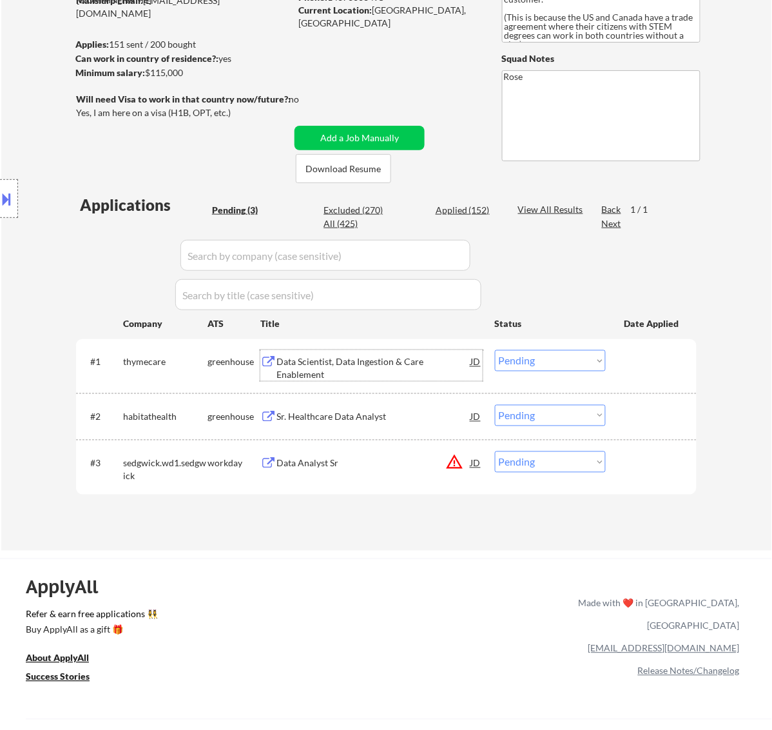
click at [530, 361] on select "Choose an option... Pending Applied Excluded (Questions) Excluded (Expired) Exc…" at bounding box center [550, 360] width 111 height 21
click at [495, 350] on select "Choose an option... Pending Applied Excluded (Questions) Excluded (Expired) Exc…" at bounding box center [550, 360] width 111 height 21
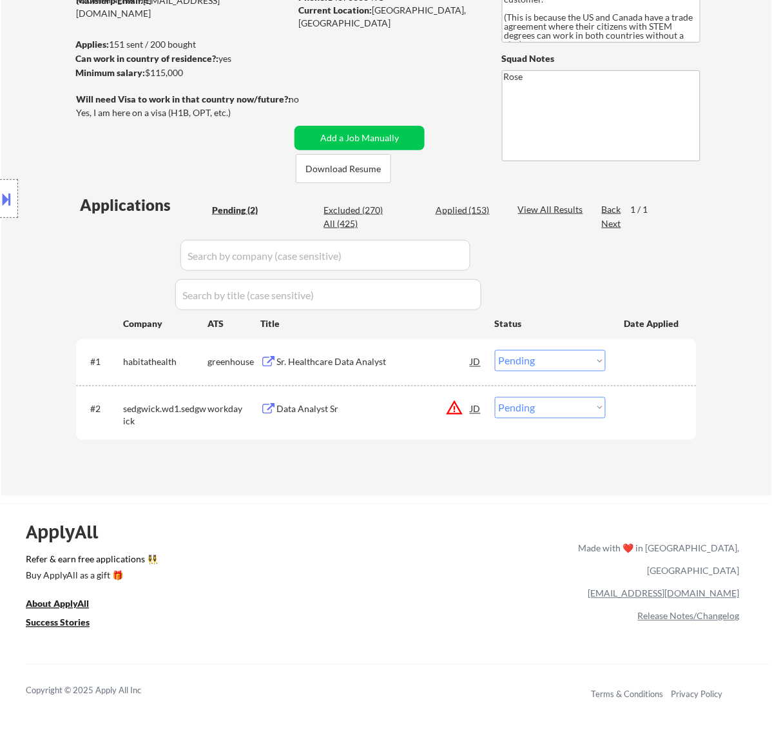
click at [390, 358] on div "Sr. Healthcare Data Analyst" at bounding box center [374, 362] width 195 height 13
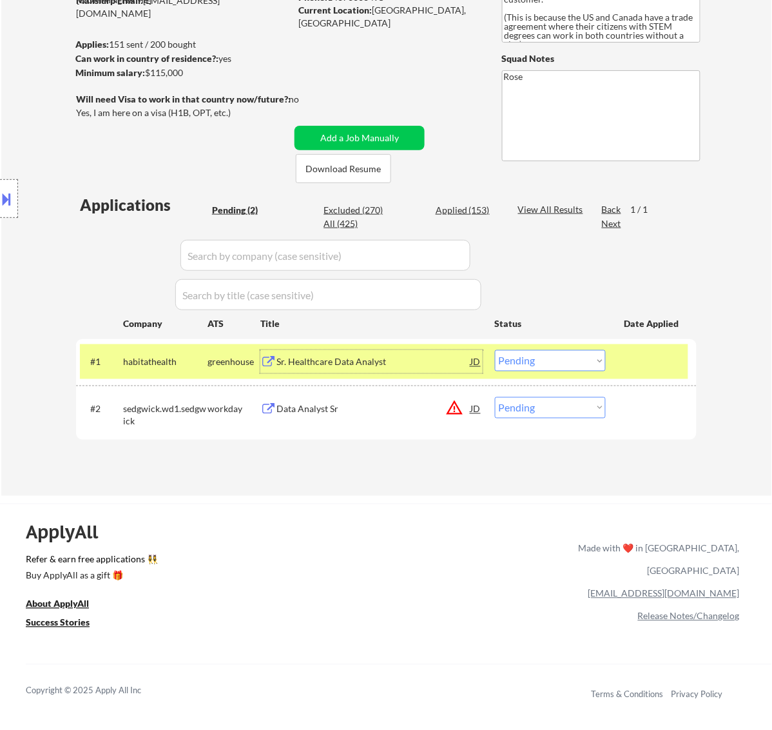
click at [552, 356] on select "Choose an option... Pending Applied Excluded (Questions) Excluded (Expired) Exc…" at bounding box center [550, 360] width 111 height 21
click at [495, 350] on select "Choose an option... Pending Applied Excluded (Questions) Excluded (Expired) Exc…" at bounding box center [550, 360] width 111 height 21
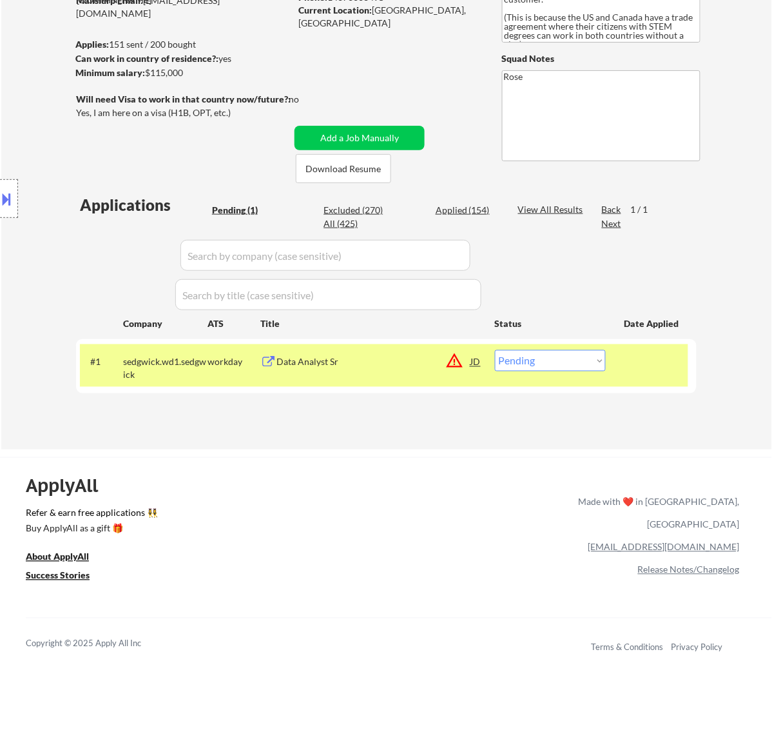
click at [342, 371] on div "Data Analyst Sr" at bounding box center [374, 361] width 195 height 23
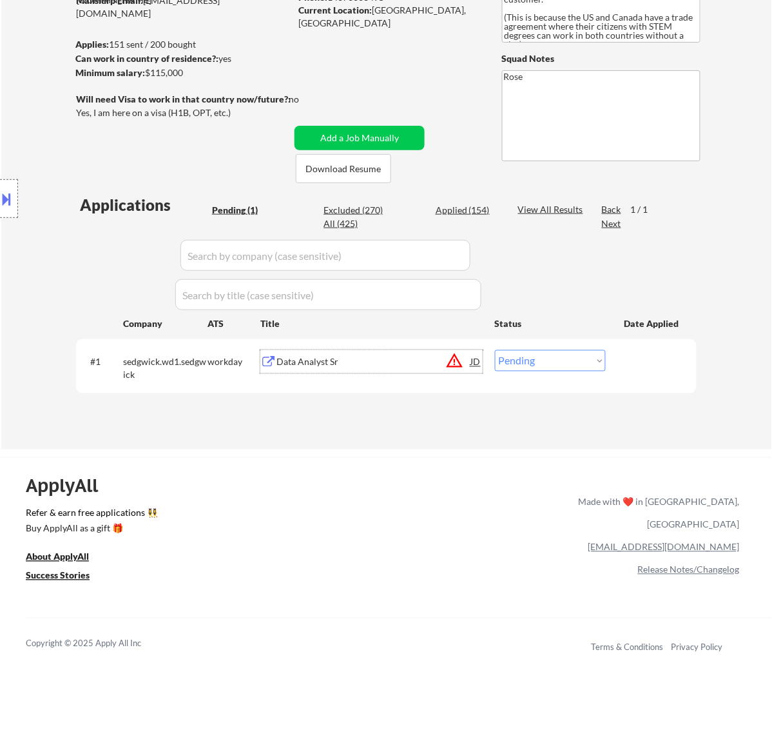
click at [585, 360] on select "Choose an option... Pending Applied Excluded (Questions) Excluded (Expired) Exc…" at bounding box center [550, 360] width 111 height 21
select select ""excluded__expired_""
click at [495, 350] on select "Choose an option... Pending Applied Excluded (Questions) Excluded (Expired) Exc…" at bounding box center [550, 360] width 111 height 21
